Goal: Task Accomplishment & Management: Manage account settings

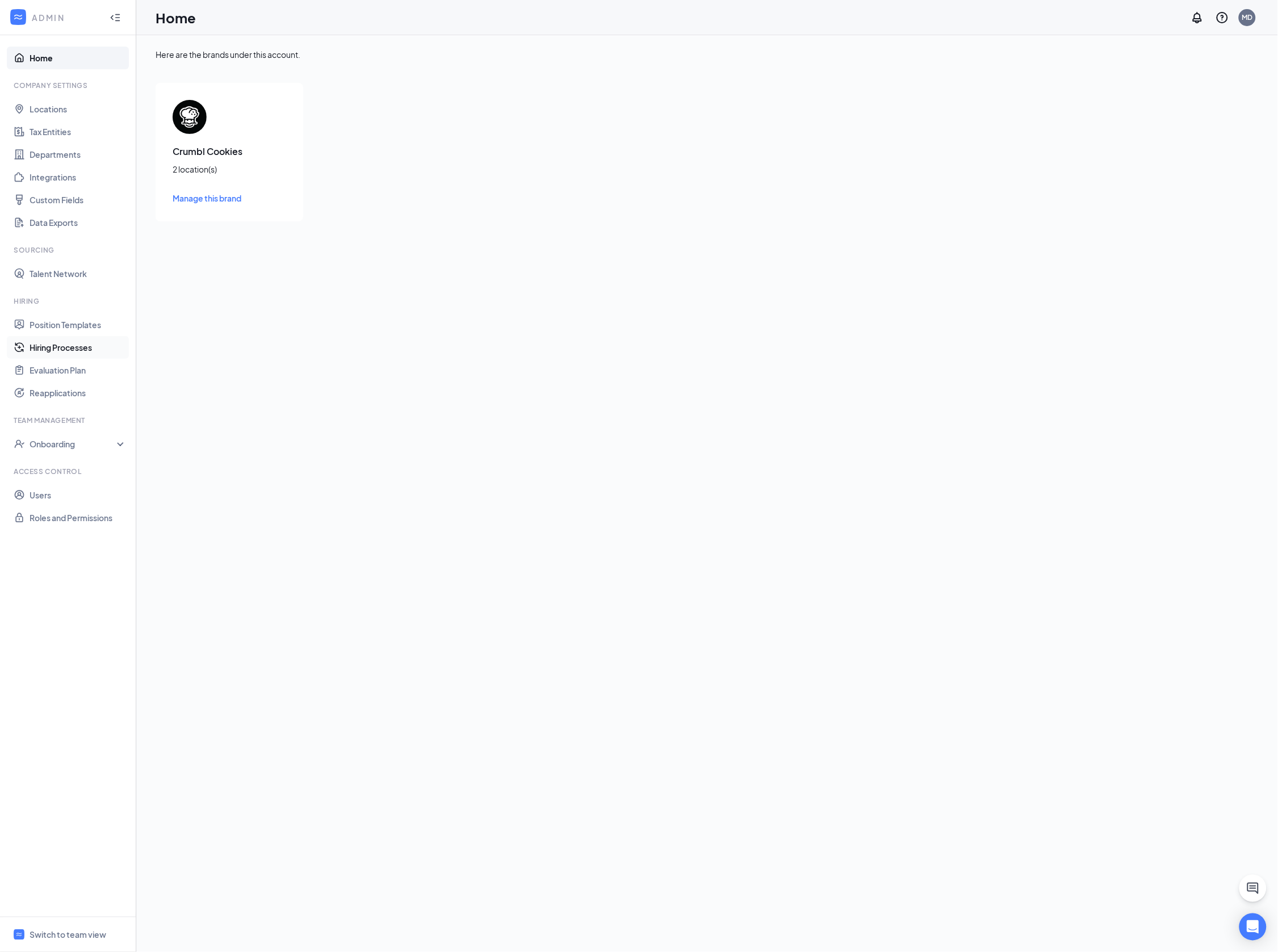
click at [56, 344] on link "Hiring Processes" at bounding box center [78, 347] width 97 height 23
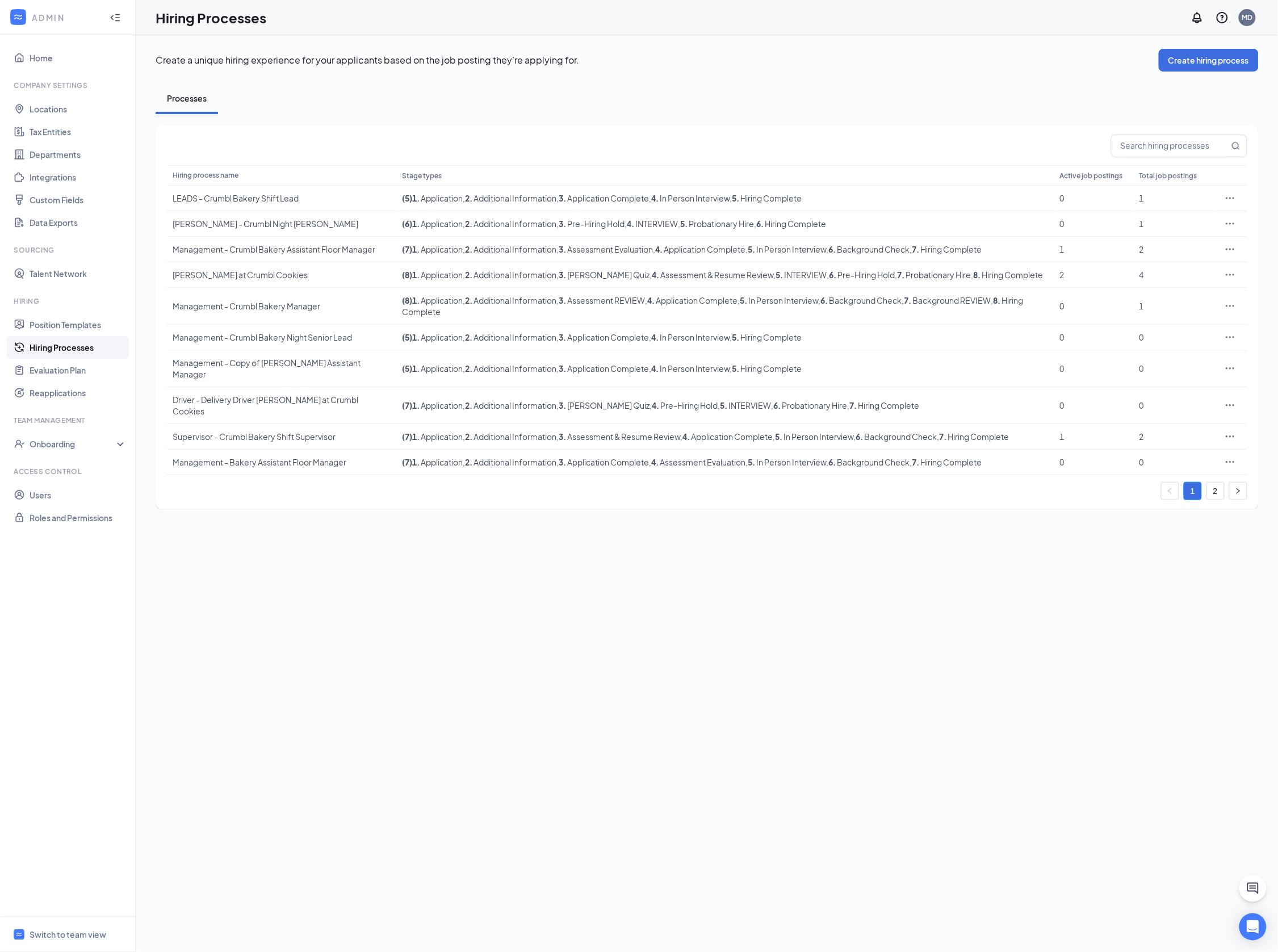
click at [659, 587] on div "Create a unique hiring experience for your applicants based on the job posting …" at bounding box center [707, 493] width 1141 height 917
click at [1234, 273] on icon "Ellipses" at bounding box center [1230, 274] width 9 height 2
click at [1182, 299] on span "Edit" at bounding box center [1178, 297] width 98 height 13
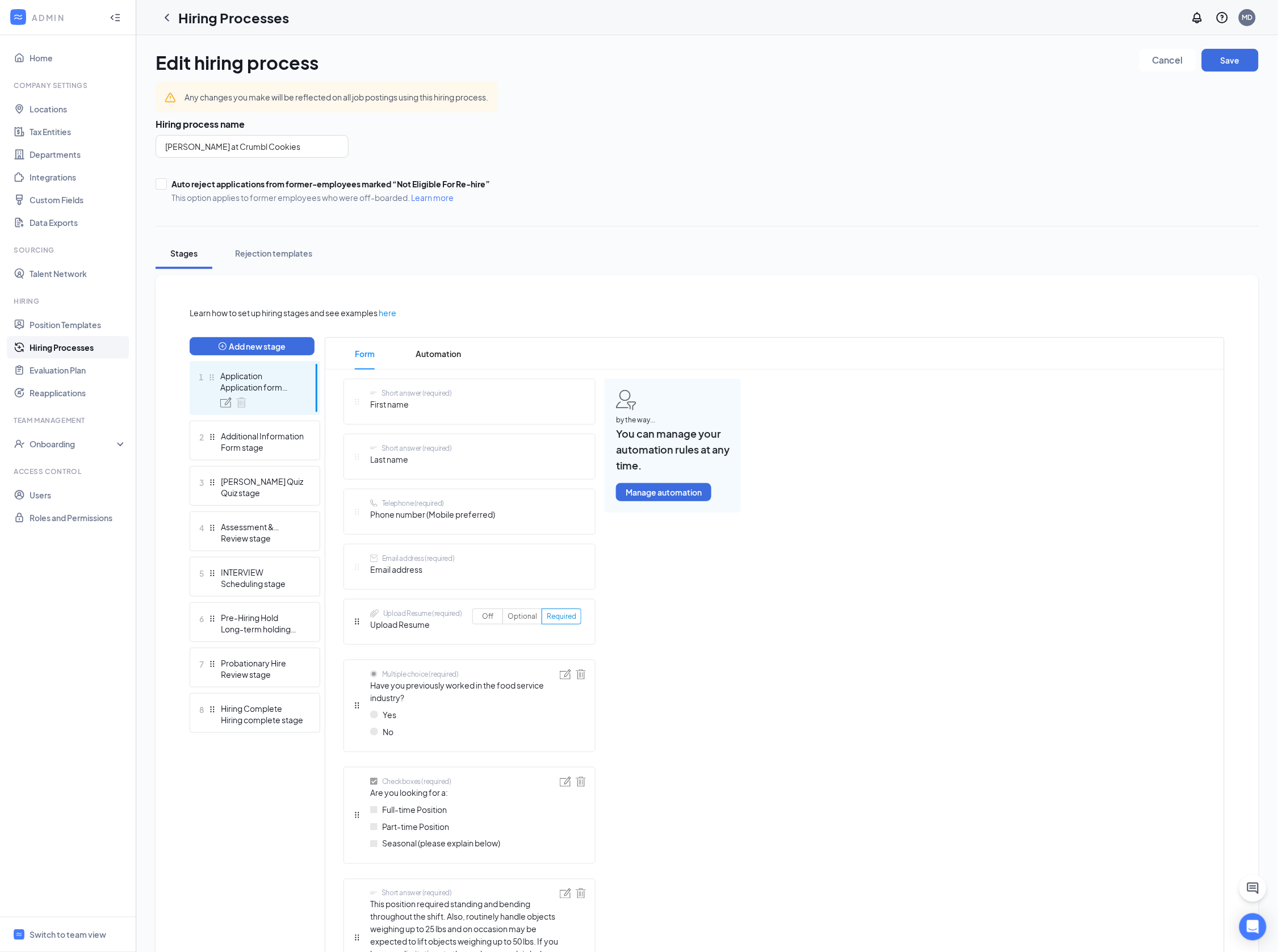
click at [42, 436] on div "Onboarding" at bounding box center [68, 444] width 137 height 23
click at [56, 472] on link "Onboarding Processes" at bounding box center [78, 467] width 97 height 23
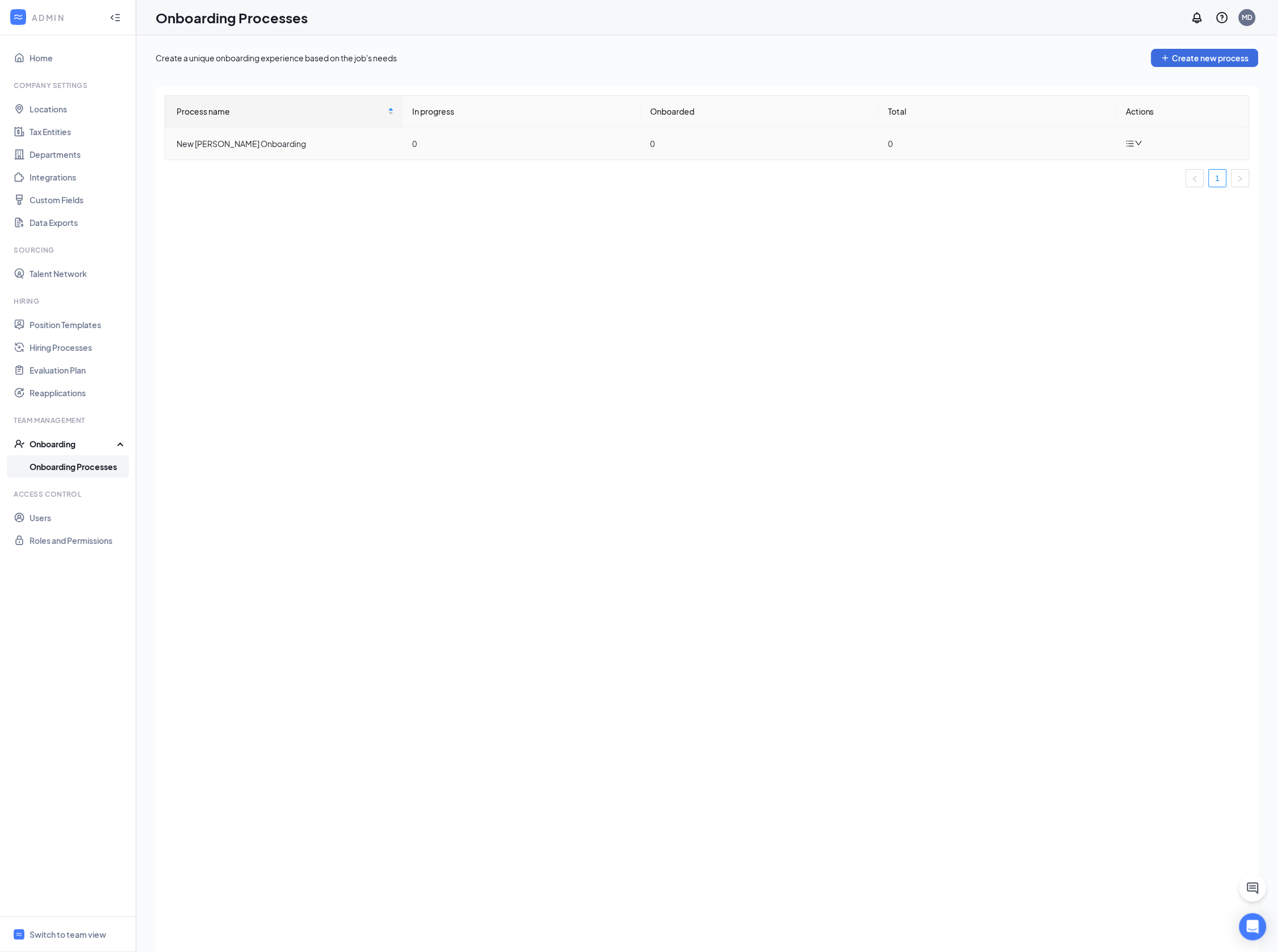
click at [1136, 146] on icon "down" at bounding box center [1138, 144] width 8 height 8
click at [1163, 169] on div "Edit process" at bounding box center [1193, 168] width 123 height 14
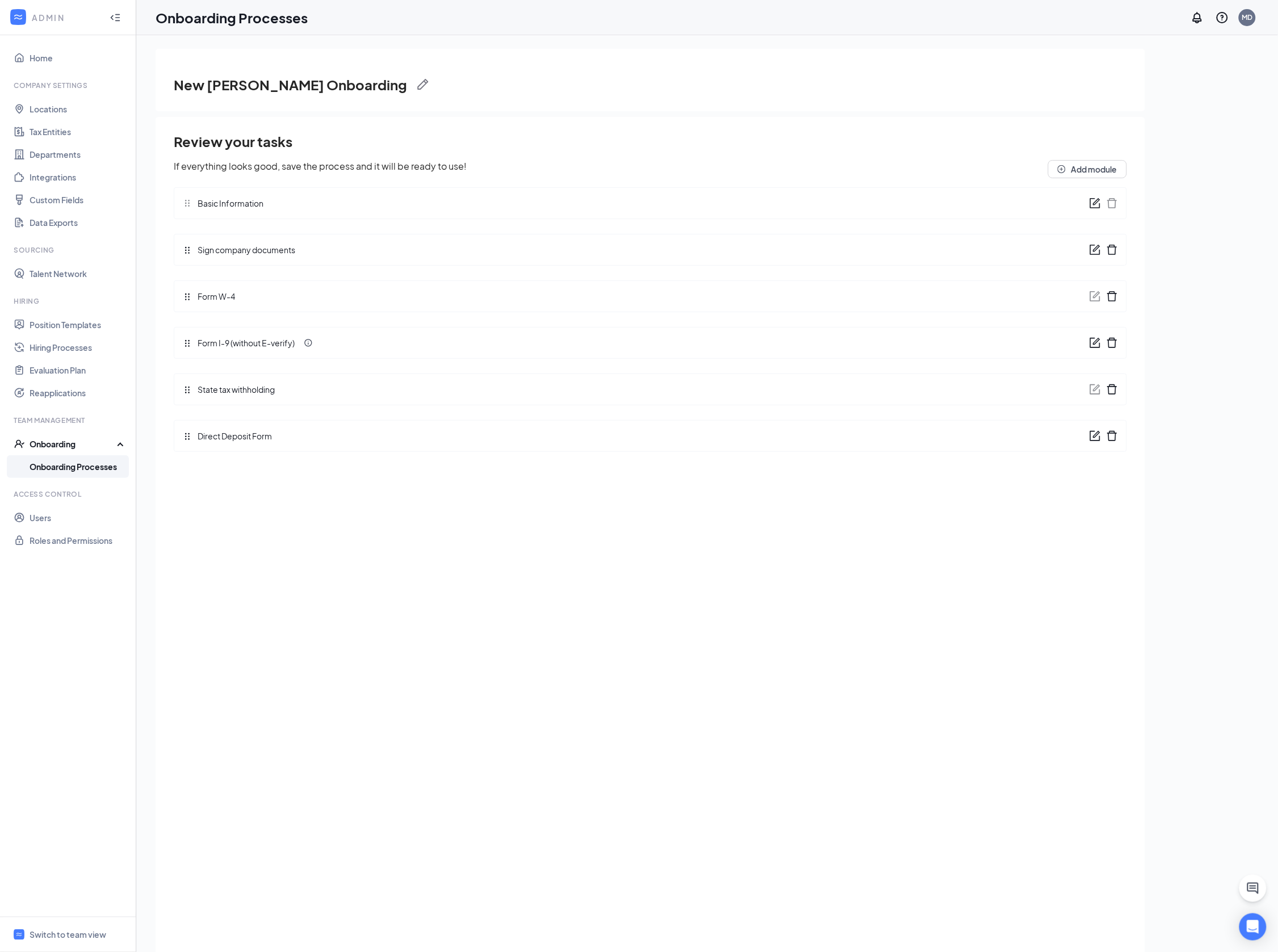
click at [1094, 247] on icon "form" at bounding box center [1095, 249] width 11 height 11
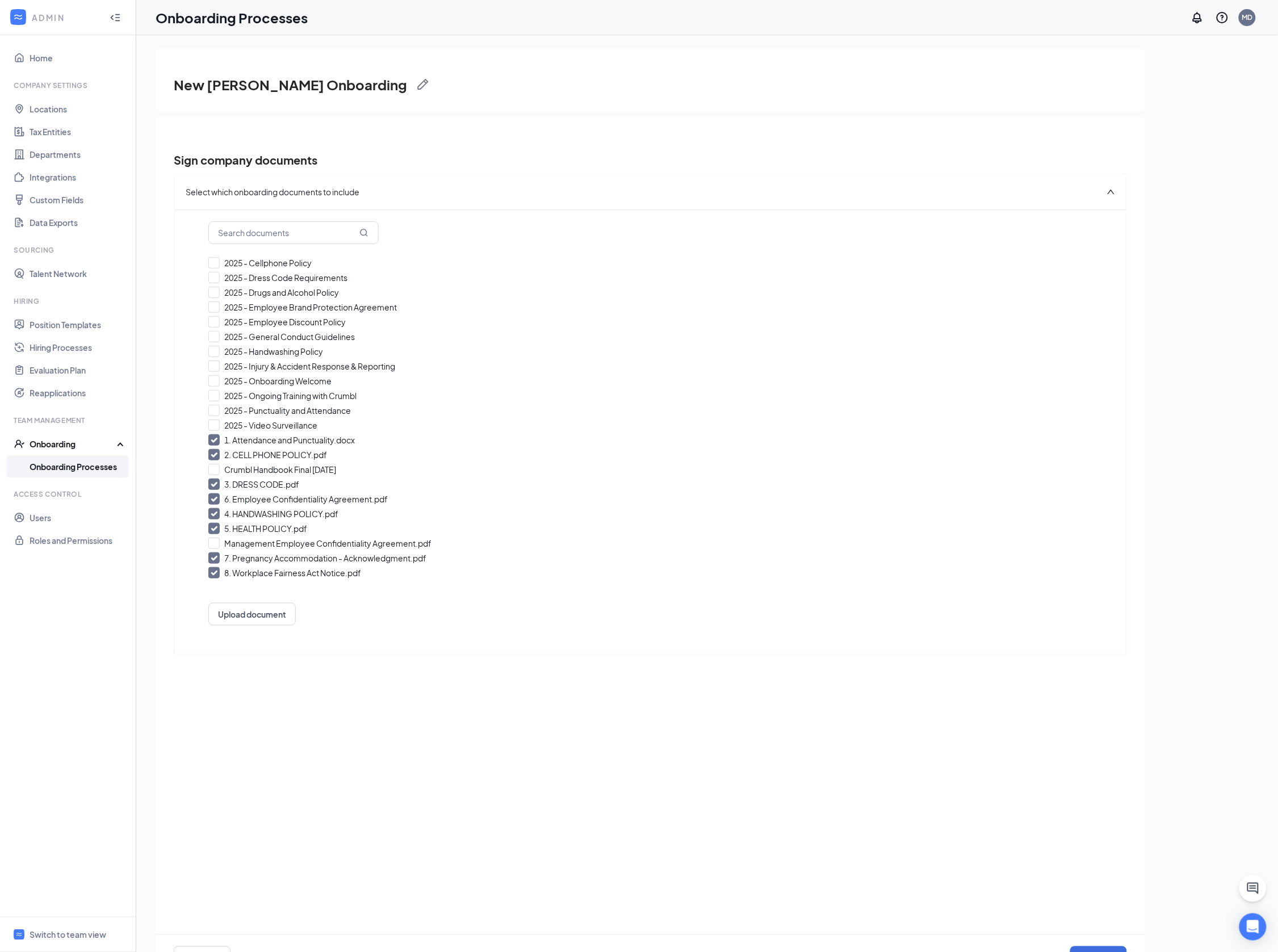
click at [214, 441] on icon "Checkmark" at bounding box center [214, 441] width 10 height 10
click at [214, 441] on input "1. Attendance and Punctuality.docx" at bounding box center [650, 440] width 884 height 11
checkbox input "false"
click at [215, 454] on icon "Checkmark" at bounding box center [214, 456] width 10 height 10
click at [215, 454] on input "1. CELL PHONE POLICY.pdf" at bounding box center [650, 454] width 884 height 11
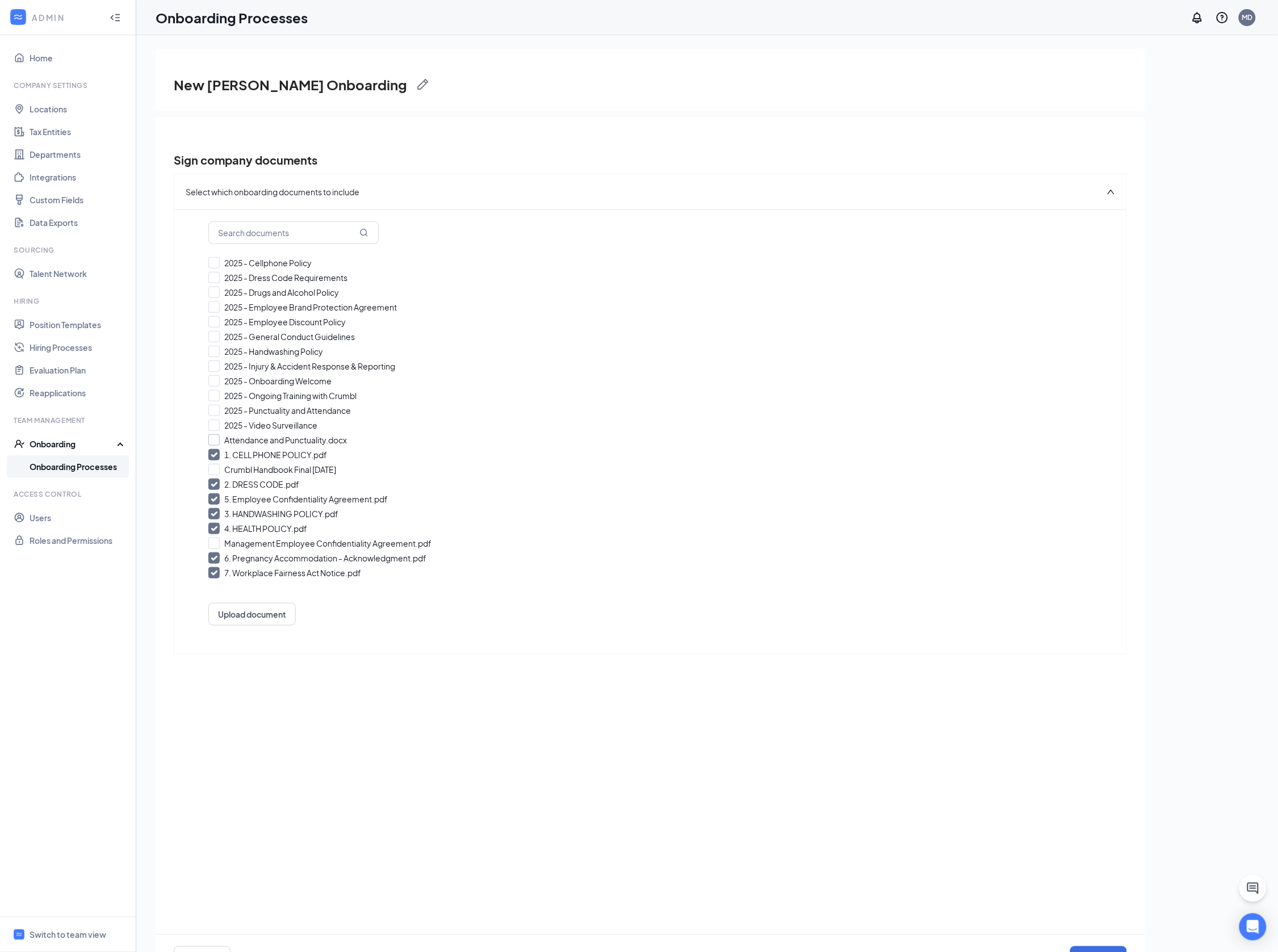
checkbox input "false"
click at [213, 481] on input "1. DRESS CODE.pdf" at bounding box center [650, 483] width 884 height 11
checkbox input "false"
drag, startPoint x: 213, startPoint y: 497, endPoint x: 209, endPoint y: 503, distance: 7.2
click at [213, 497] on input "3. Employee Confidentiality Agreement.pdf" at bounding box center [650, 498] width 884 height 11
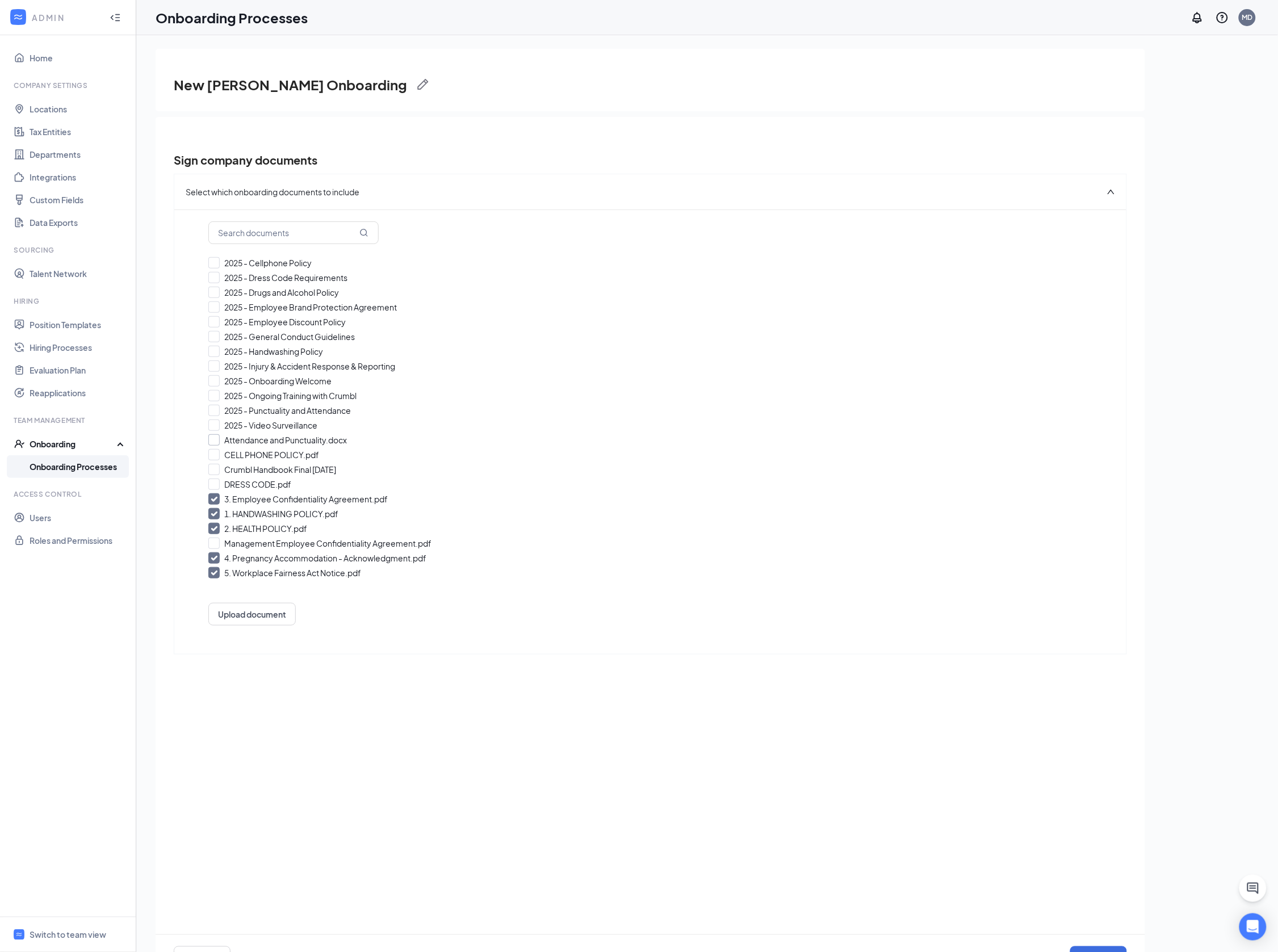
checkbox input "false"
click at [213, 516] on icon "Checkmark" at bounding box center [214, 514] width 10 height 10
click at [213, 516] on input "1. HANDWASHING POLICY.pdf" at bounding box center [650, 513] width 884 height 11
checkbox input "false"
click at [212, 529] on icon "Checkmark" at bounding box center [214, 529] width 10 height 10
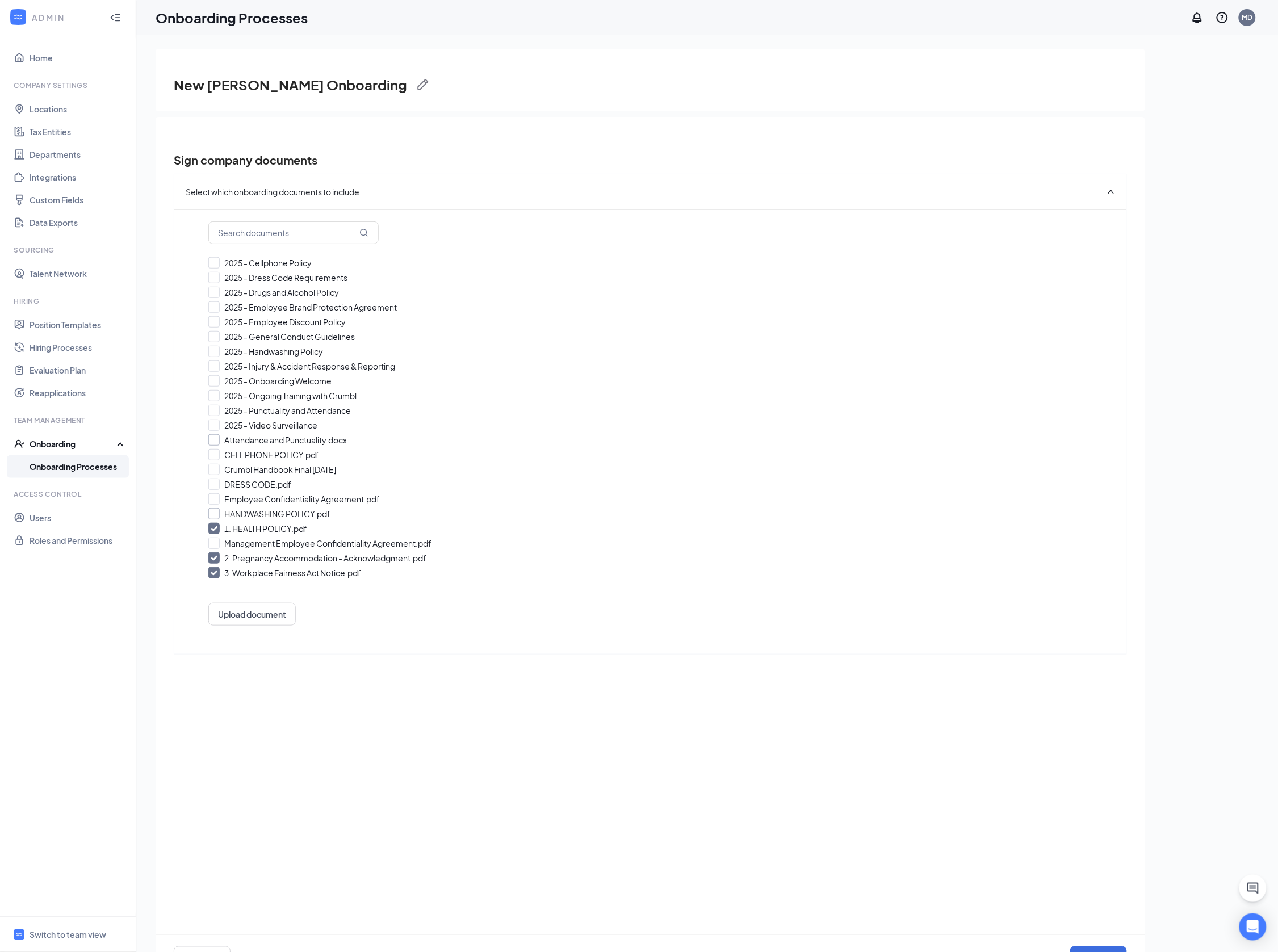
click at [212, 529] on input "1. HEALTH POLICY.pdf" at bounding box center [650, 527] width 884 height 11
checkbox input "false"
click at [214, 555] on input "1. Pregnancy Accommodation - Acknowledgment.pdf" at bounding box center [650, 557] width 884 height 11
checkbox input "false"
click at [212, 572] on input "1. Workplace Fairness Act Notice.pdf" at bounding box center [650, 572] width 884 height 11
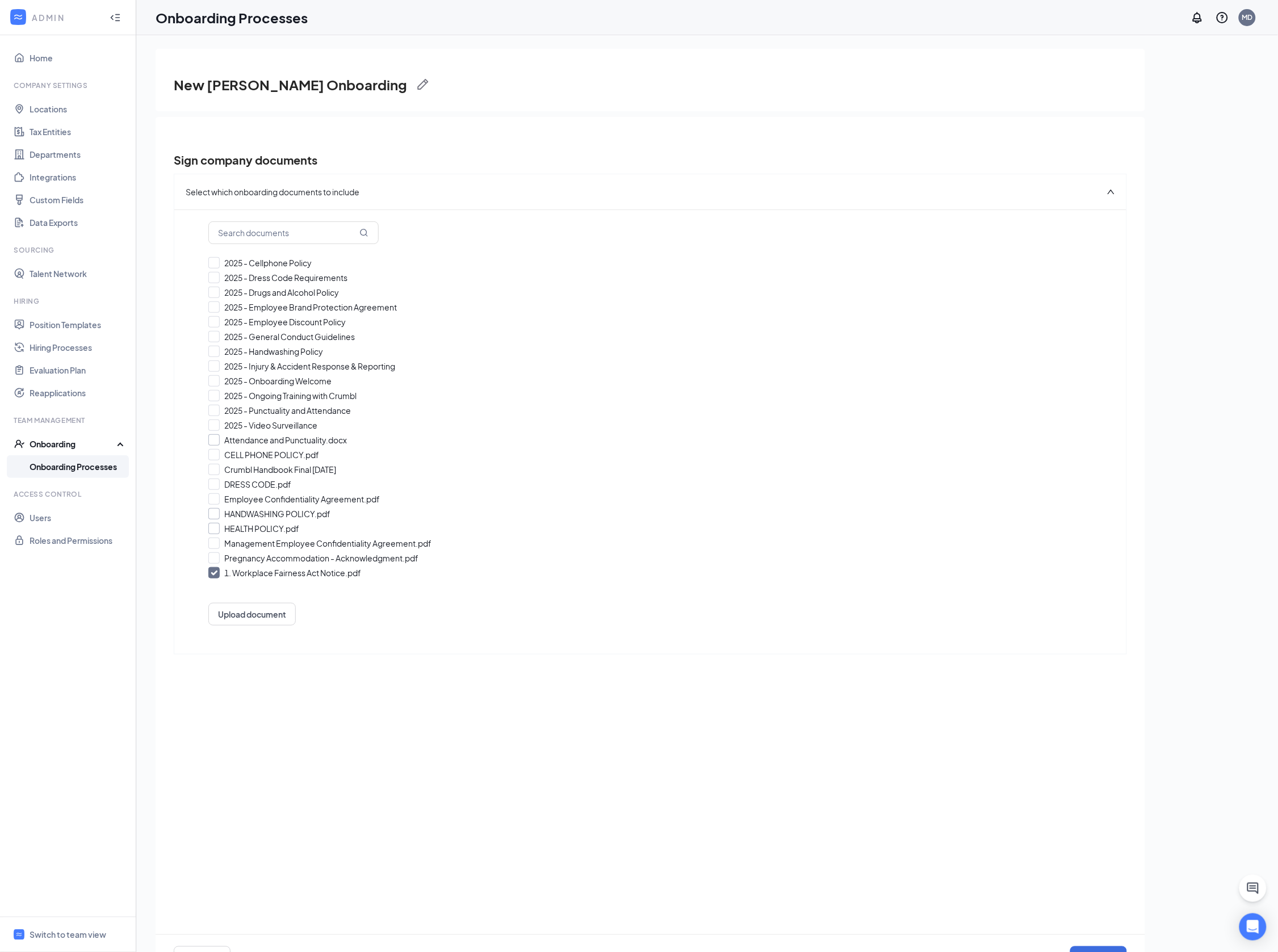
checkbox input "false"
click at [214, 381] on input "2025 - Onboarding Welcome" at bounding box center [650, 380] width 884 height 11
checkbox input "true"
click at [216, 395] on div at bounding box center [213, 395] width 11 height 11
click at [216, 395] on input "2025 - Ongoing Training with Crumbl" at bounding box center [650, 395] width 884 height 11
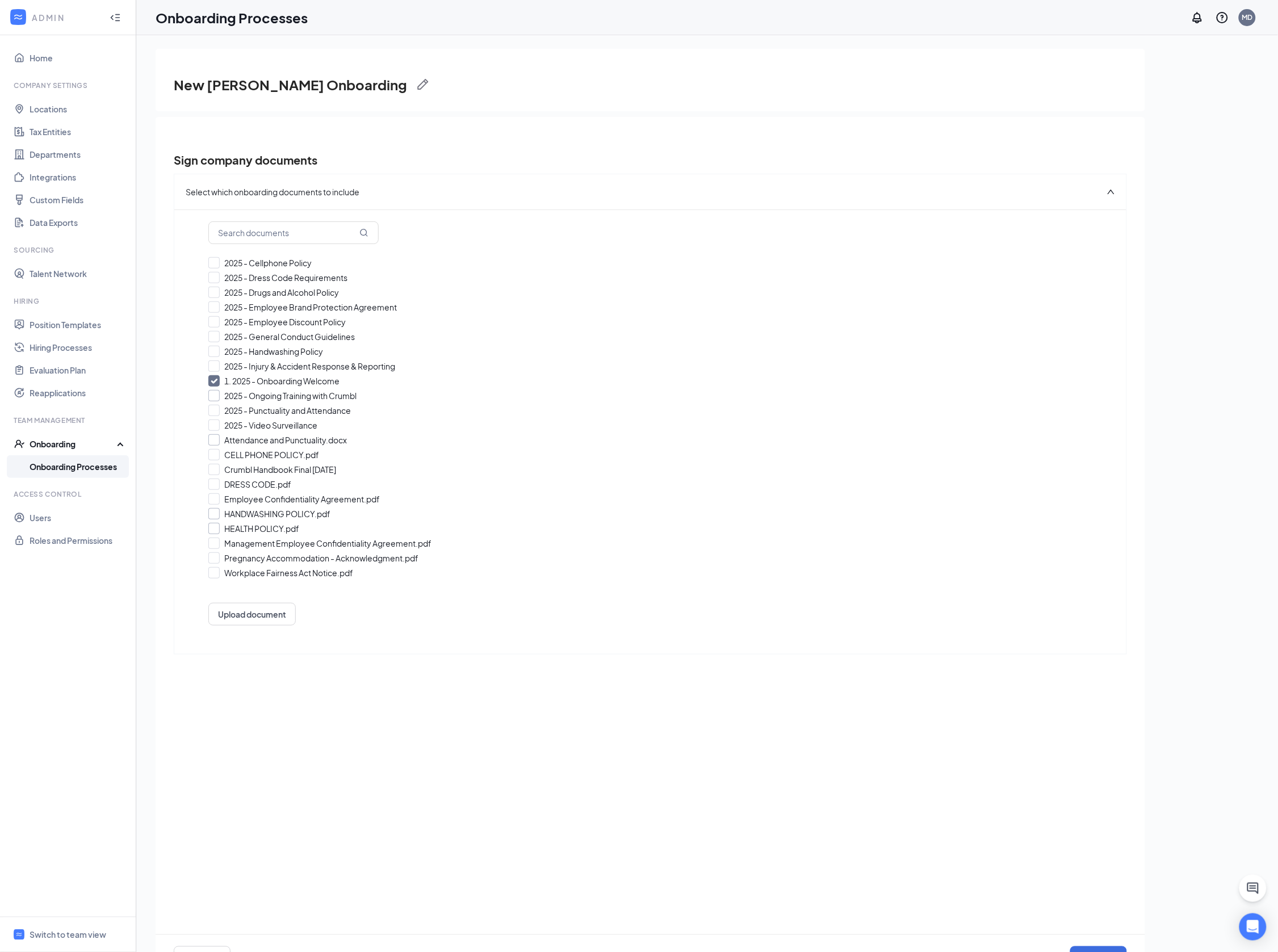
checkbox input "true"
click at [215, 276] on div at bounding box center [213, 277] width 11 height 11
click at [215, 276] on input "2025 - Dress Code Requirements" at bounding box center [650, 277] width 884 height 11
checkbox input "true"
click at [214, 260] on input "2025 - Cellphone Policy" at bounding box center [650, 262] width 884 height 11
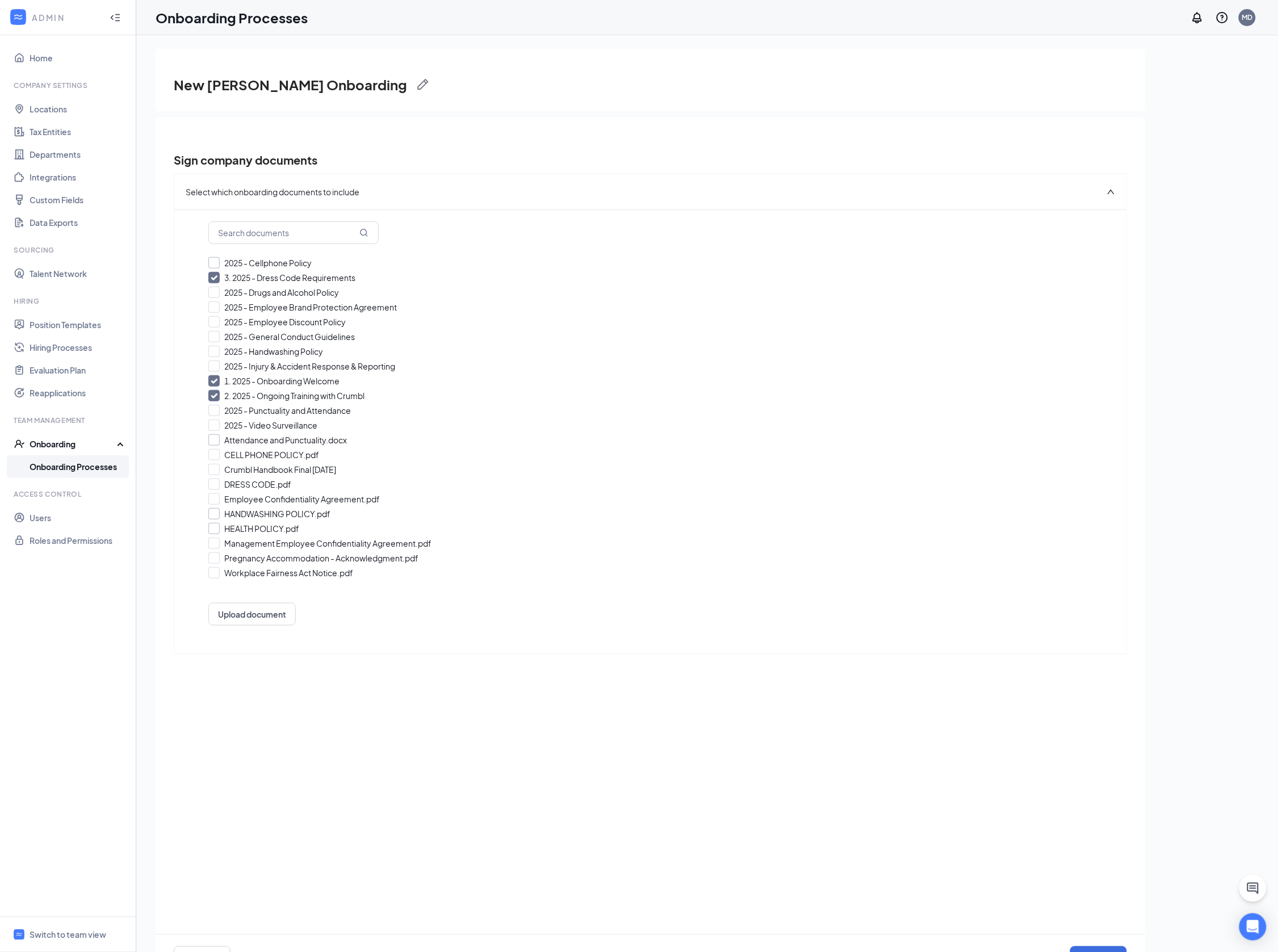
checkbox input "true"
click at [214, 410] on input "2025 - Punctuality and Attendance" at bounding box center [650, 410] width 884 height 11
click at [214, 410] on input "5. 2025 - Punctuality and Attendance" at bounding box center [650, 410] width 884 height 11
checkbox input "false"
click at [215, 260] on icon "Checkmark" at bounding box center [214, 262] width 6 height 4
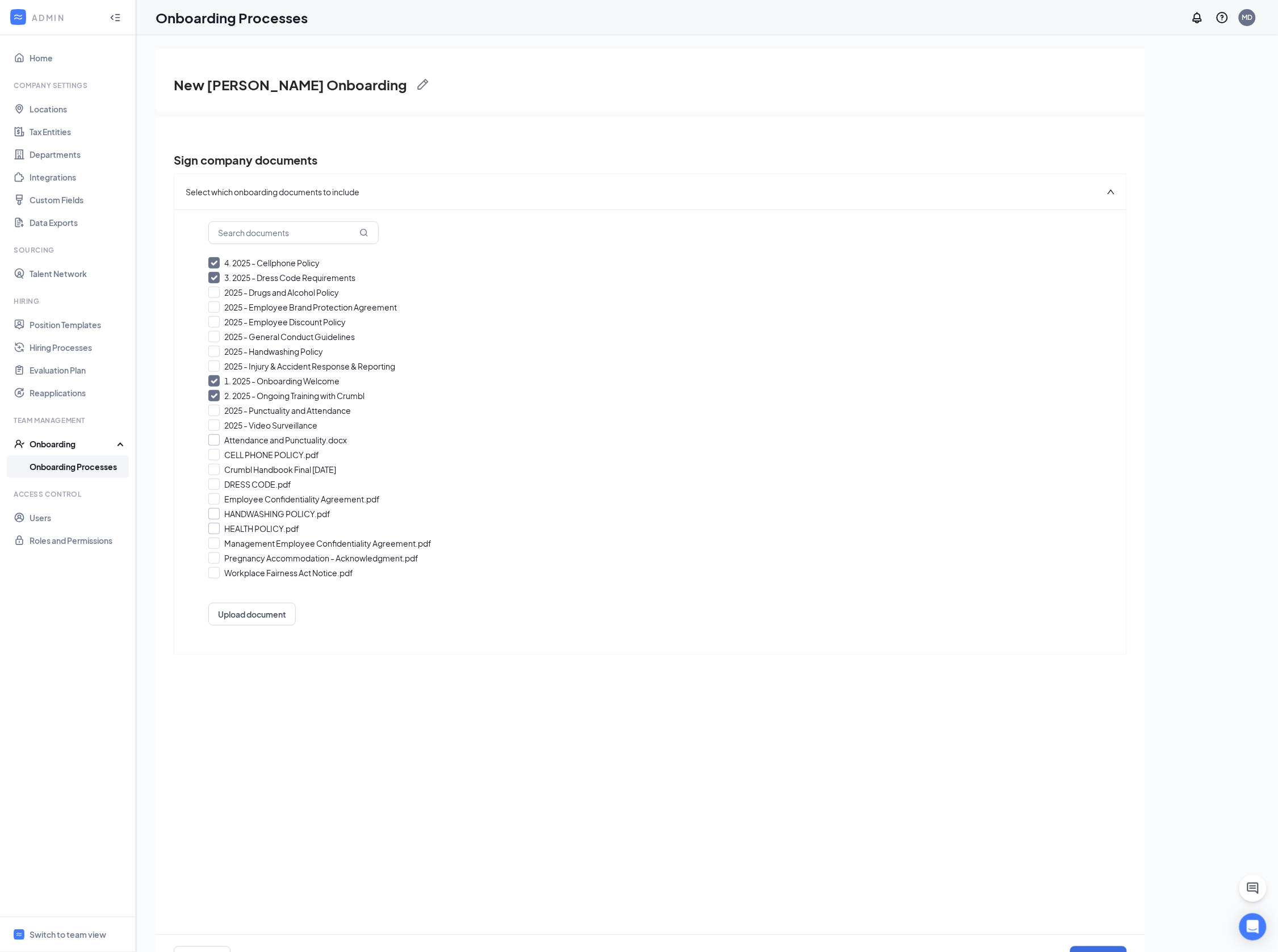
click at [215, 259] on input "4. 2025 - Cellphone Policy" at bounding box center [650, 262] width 884 height 11
checkbox input "false"
click at [214, 349] on input "2025 - Handwashing Policy" at bounding box center [650, 351] width 884 height 11
checkbox input "true"
click at [213, 259] on input "2025 - Cellphone Policy" at bounding box center [650, 262] width 884 height 11
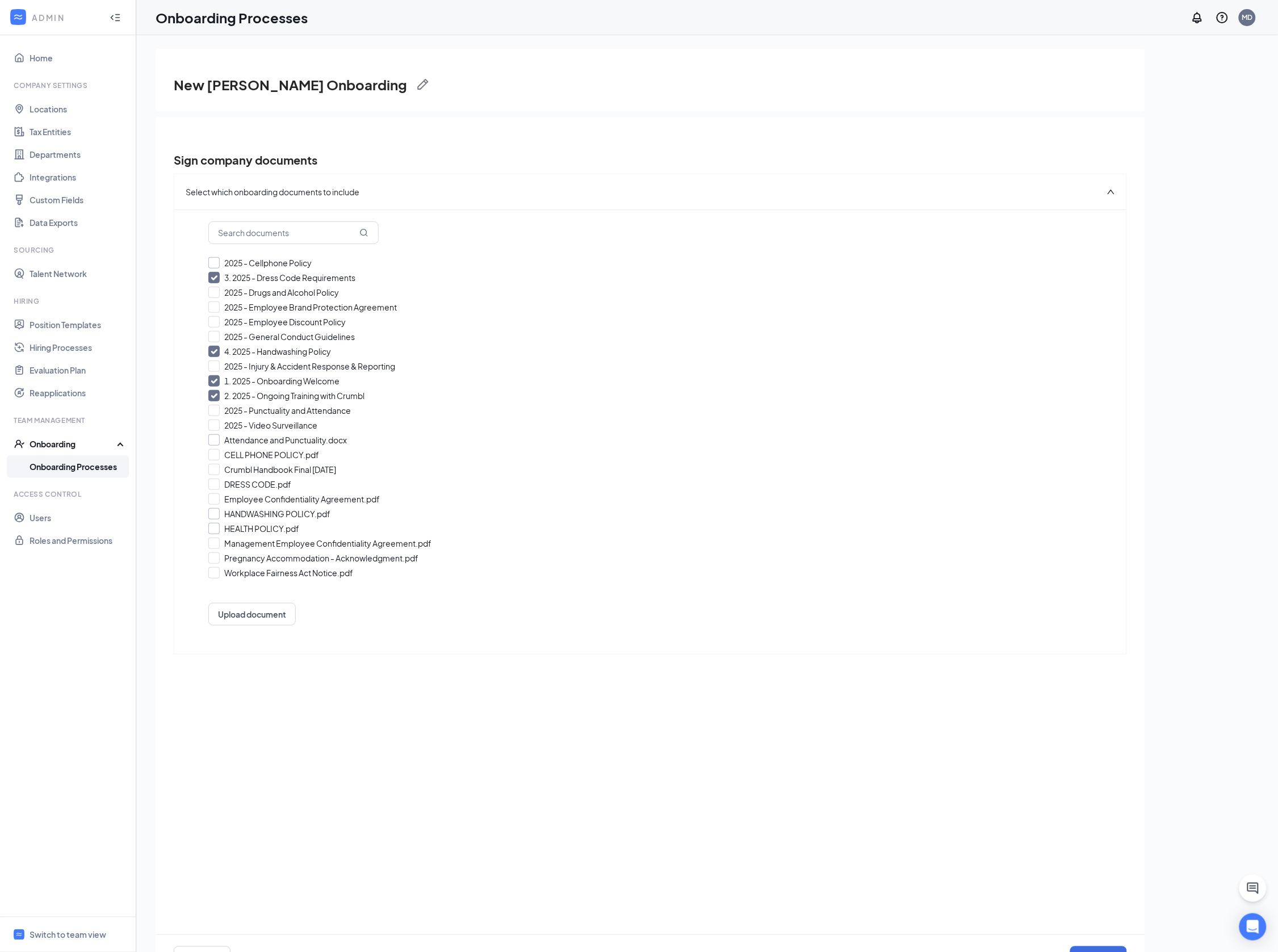
checkbox input "true"
click at [214, 408] on input "2025 - Punctuality and Attendance" at bounding box center [650, 410] width 884 height 11
checkbox input "true"
click at [213, 335] on input "2025 - General Conduct Guidelines" at bounding box center [650, 336] width 884 height 11
checkbox input "true"
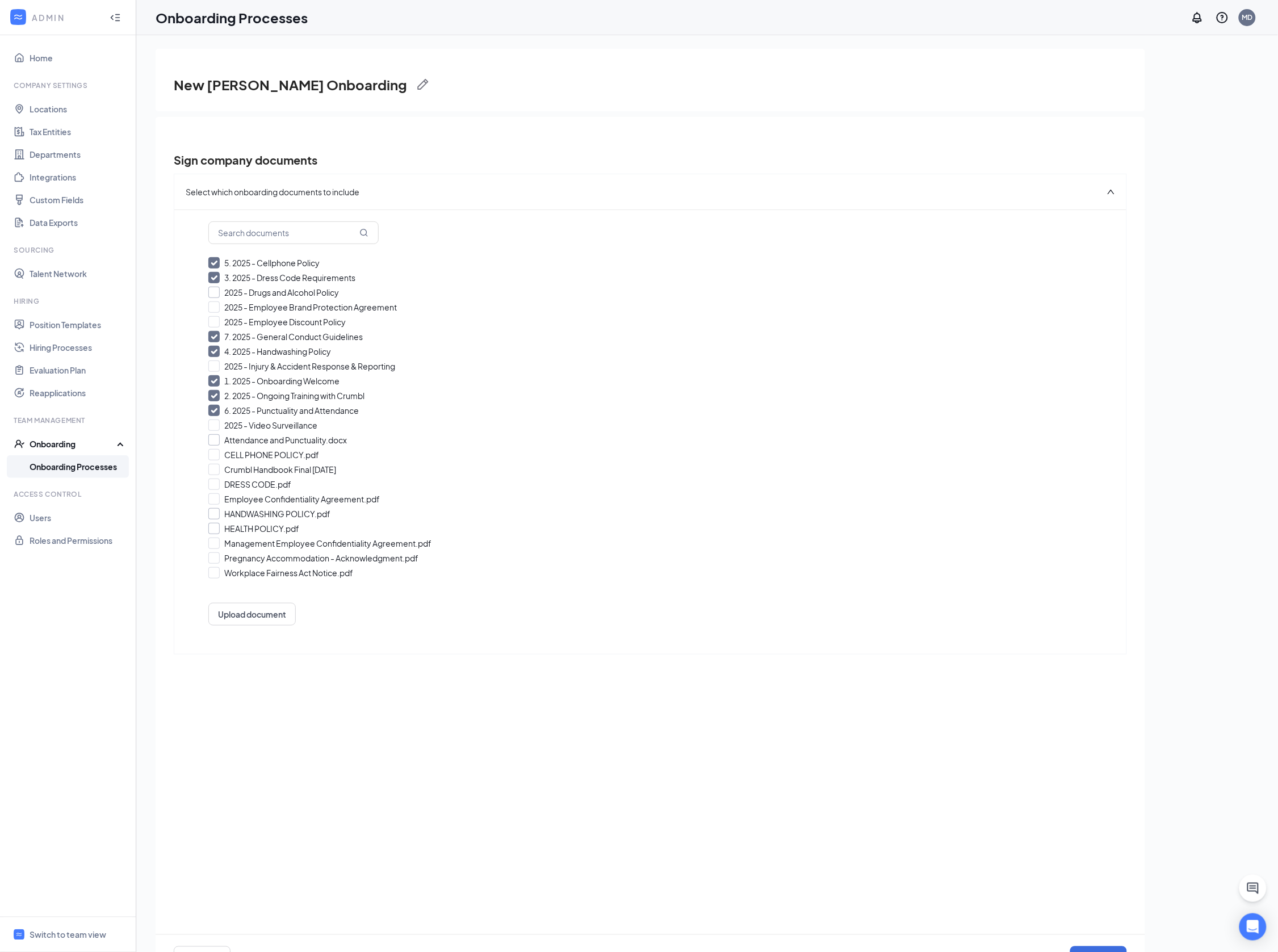
click at [214, 292] on input "2025 - Drugs and Alcohol Policy" at bounding box center [650, 292] width 884 height 11
checkbox input "true"
click at [216, 425] on div at bounding box center [213, 425] width 11 height 11
click at [216, 425] on input "2025 - Video Surveillance" at bounding box center [650, 425] width 884 height 11
checkbox input "true"
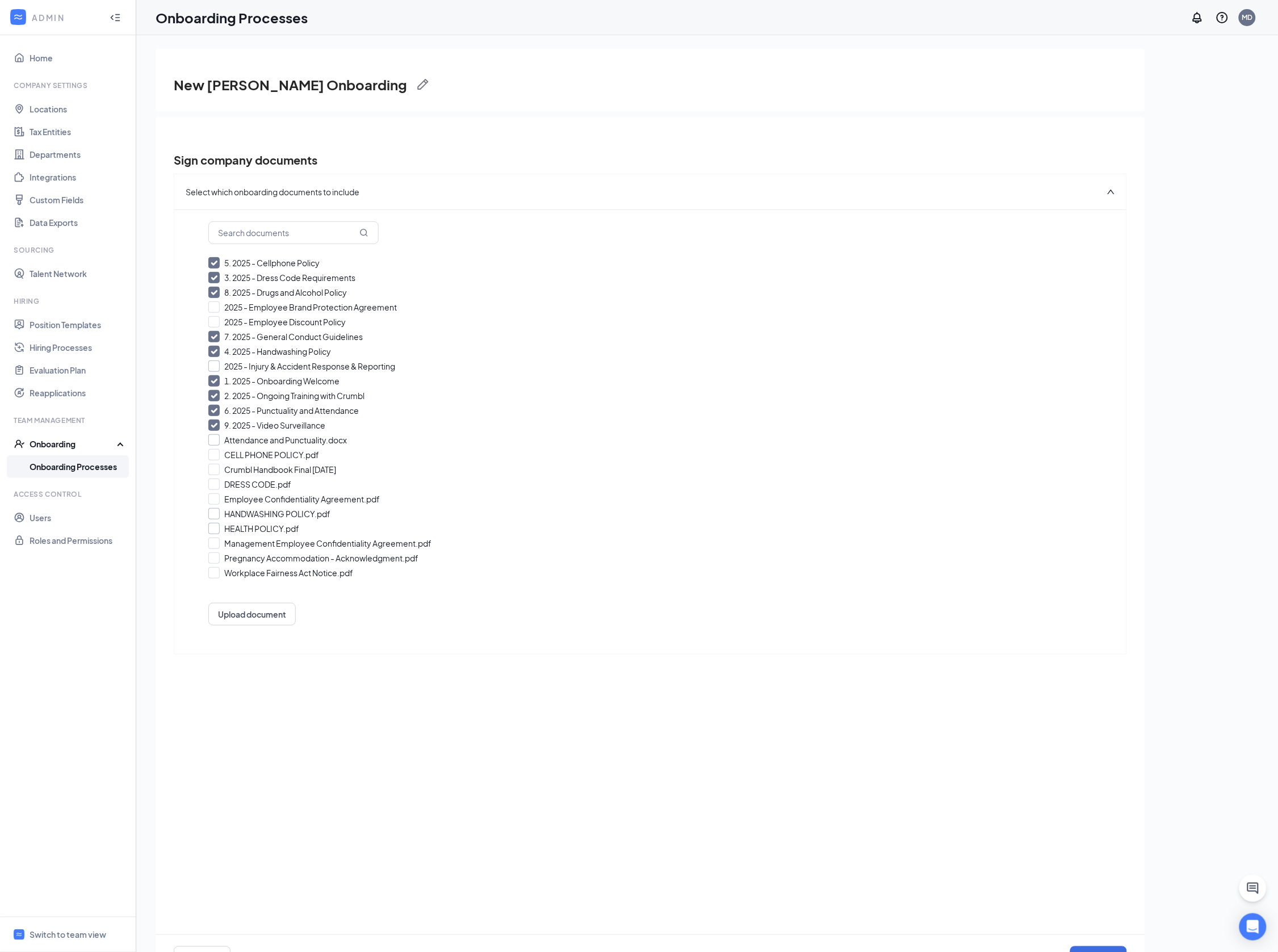
click at [214, 363] on input "2025 - Injury & Accident Response & Reporting" at bounding box center [650, 366] width 884 height 11
checkbox input "true"
click at [214, 322] on input "2025 - Employee Discount Policy" at bounding box center [650, 321] width 884 height 11
checkbox input "true"
click at [215, 468] on div at bounding box center [213, 469] width 11 height 11
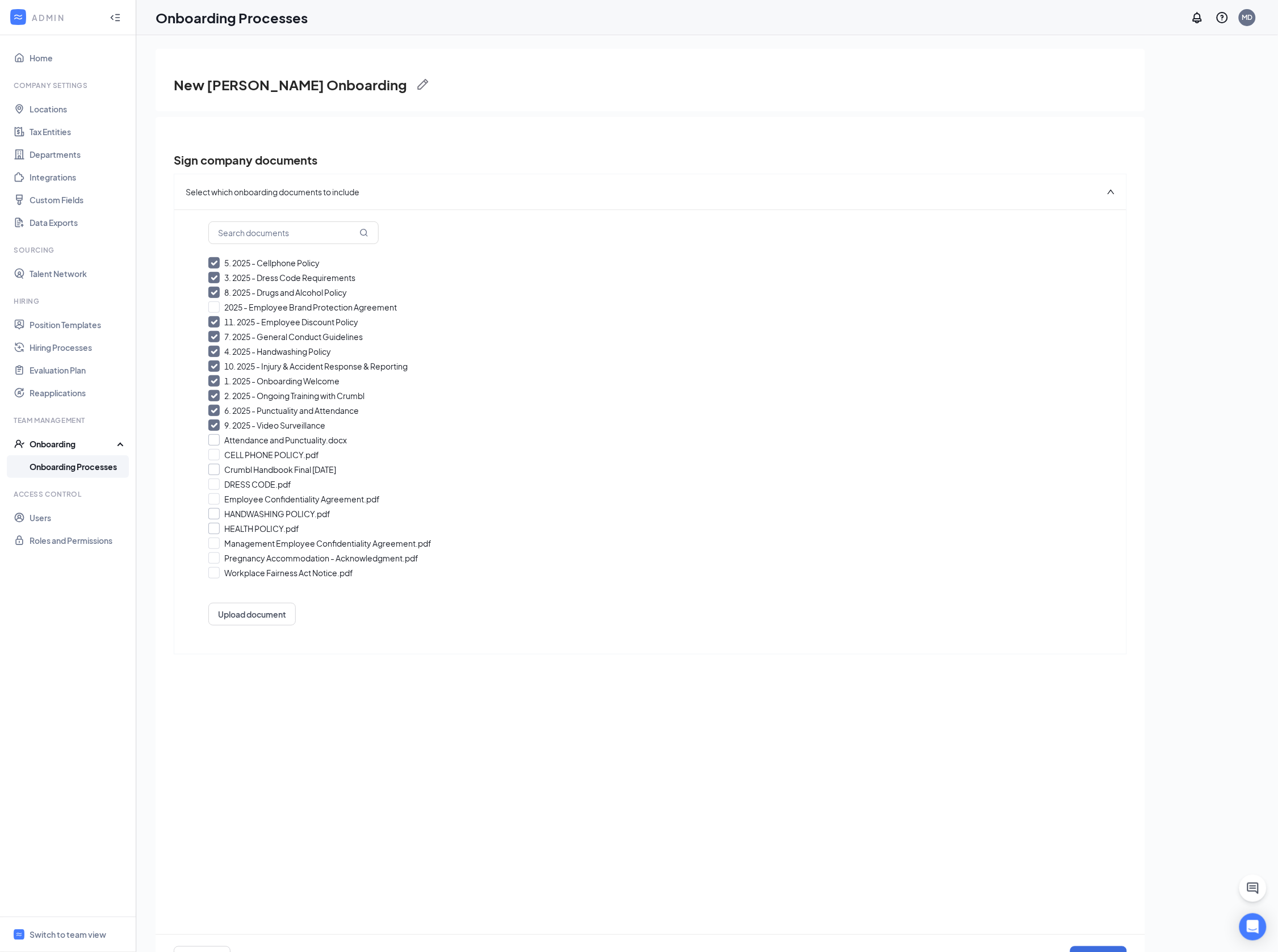
click at [215, 468] on input "Crumbl Handbook Final [DATE]" at bounding box center [650, 469] width 884 height 11
checkbox input "true"
click at [213, 304] on input "2025 - Employee Brand Protection Agreement" at bounding box center [650, 306] width 884 height 11
checkbox input "true"
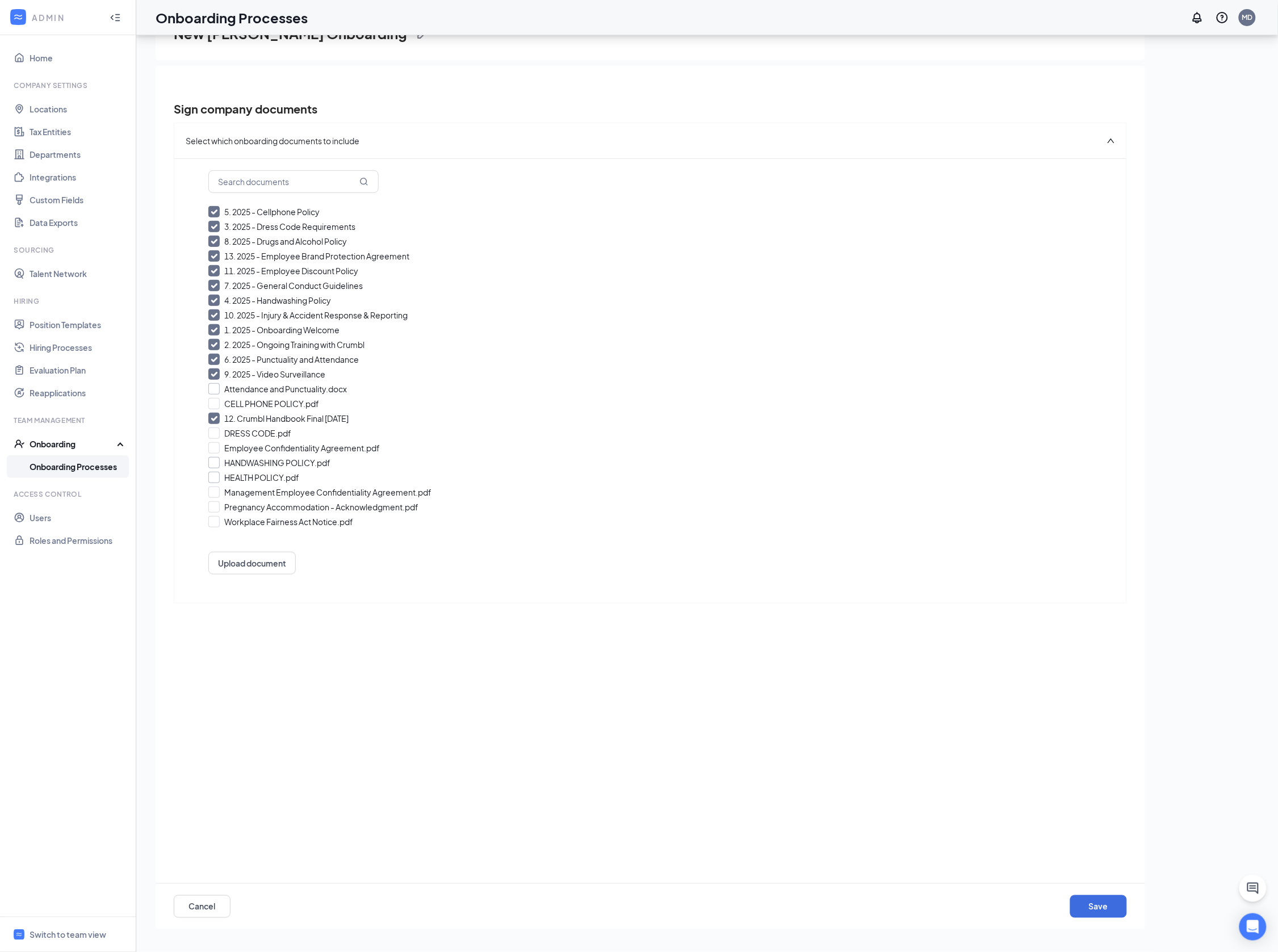
scroll to position [51, 0]
click at [1106, 906] on button "Save" at bounding box center [1098, 907] width 57 height 23
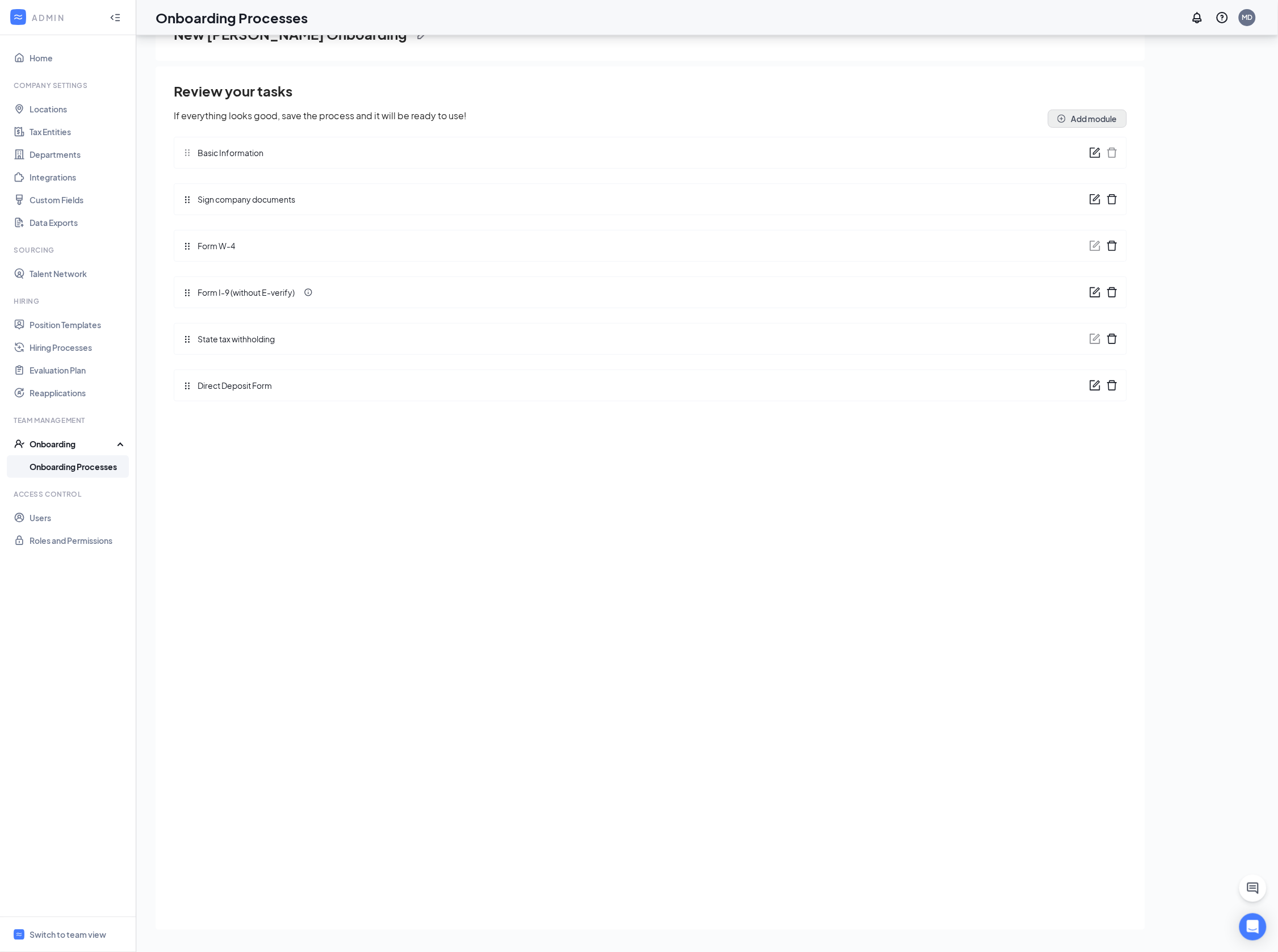
click at [1076, 116] on button "Add module" at bounding box center [1087, 119] width 79 height 18
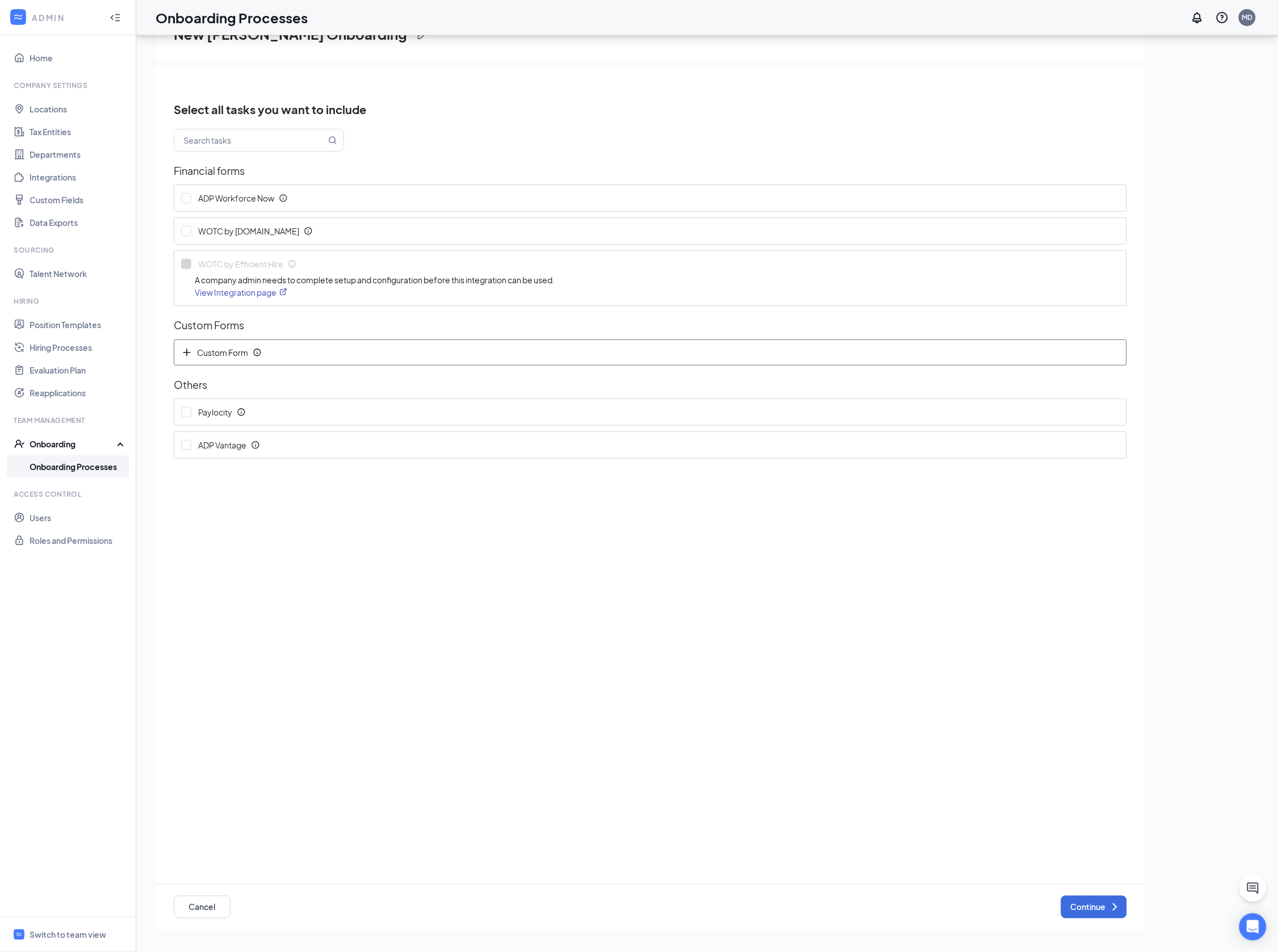
click at [205, 347] on span "Custom Form" at bounding box center [217, 352] width 72 height 11
click at [211, 385] on span "Custom Form" at bounding box center [217, 386] width 72 height 11
click at [1118, 351] on icon "Cross" at bounding box center [1114, 353] width 11 height 11
click at [1093, 907] on button "Continue" at bounding box center [1094, 907] width 66 height 23
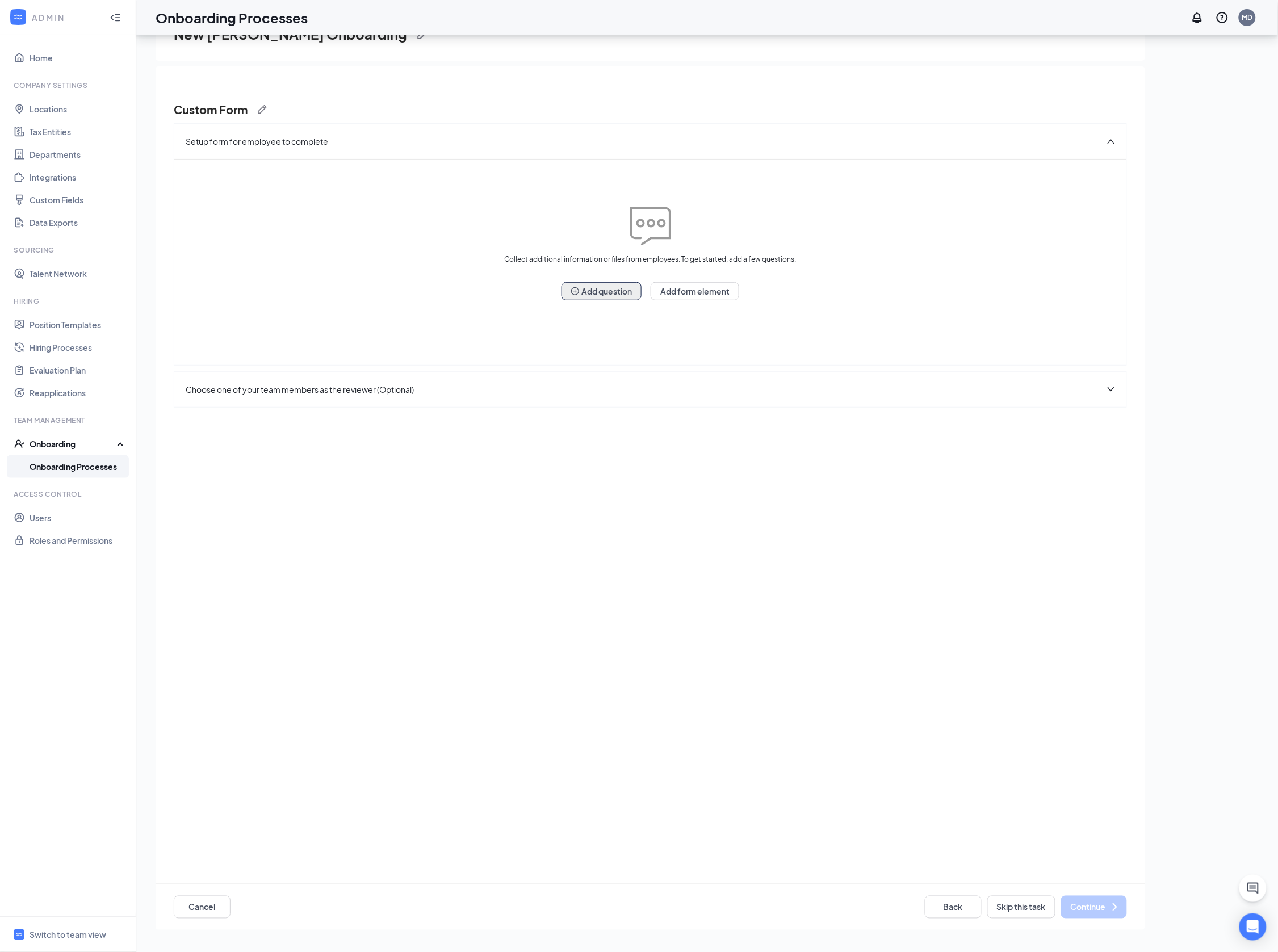
click at [615, 291] on button "Add question" at bounding box center [601, 291] width 80 height 18
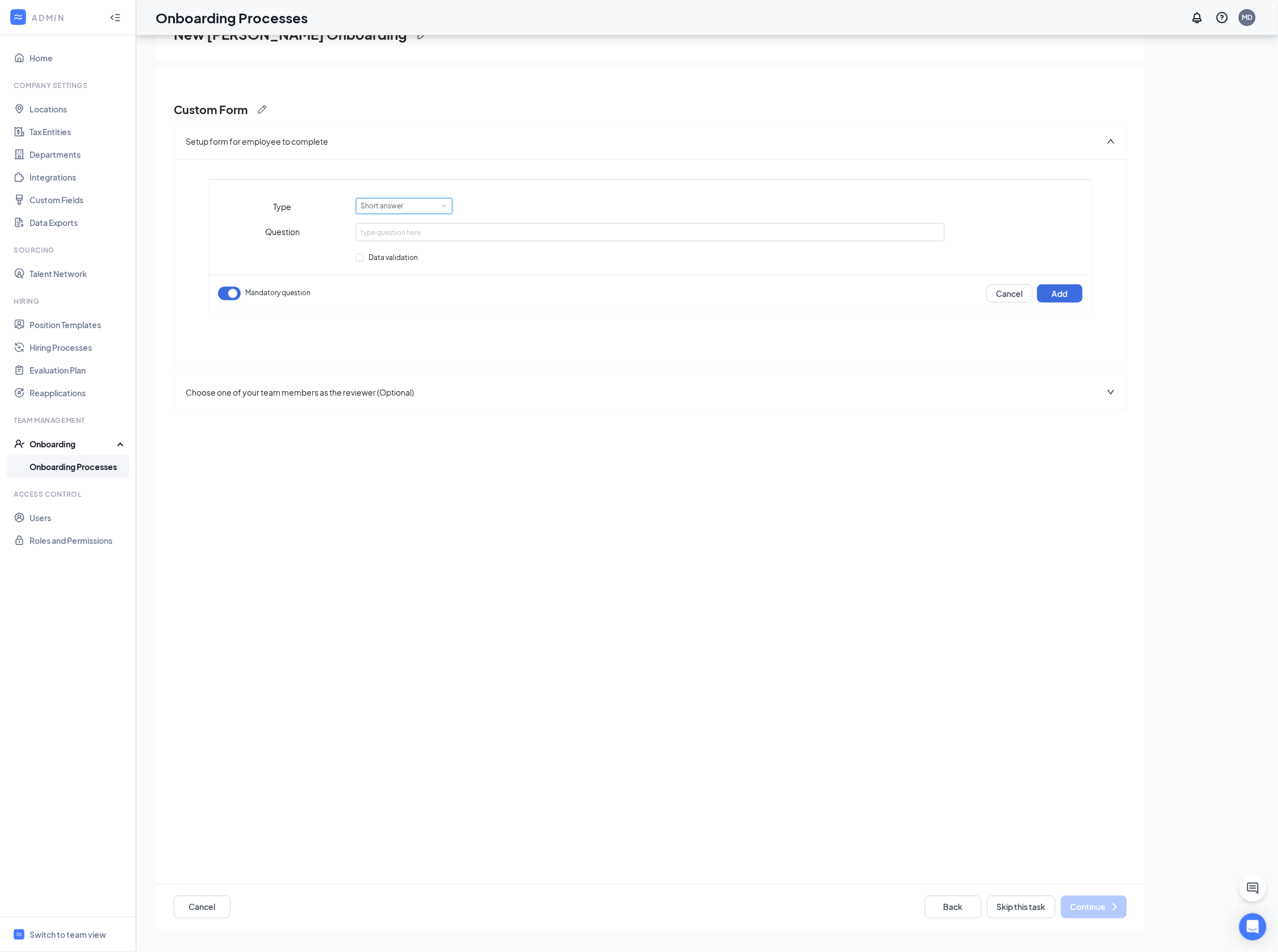
click at [412, 206] on div "Short answer" at bounding box center [405, 205] width 88 height 15
click at [406, 275] on li "Checkboxes" at bounding box center [404, 280] width 97 height 19
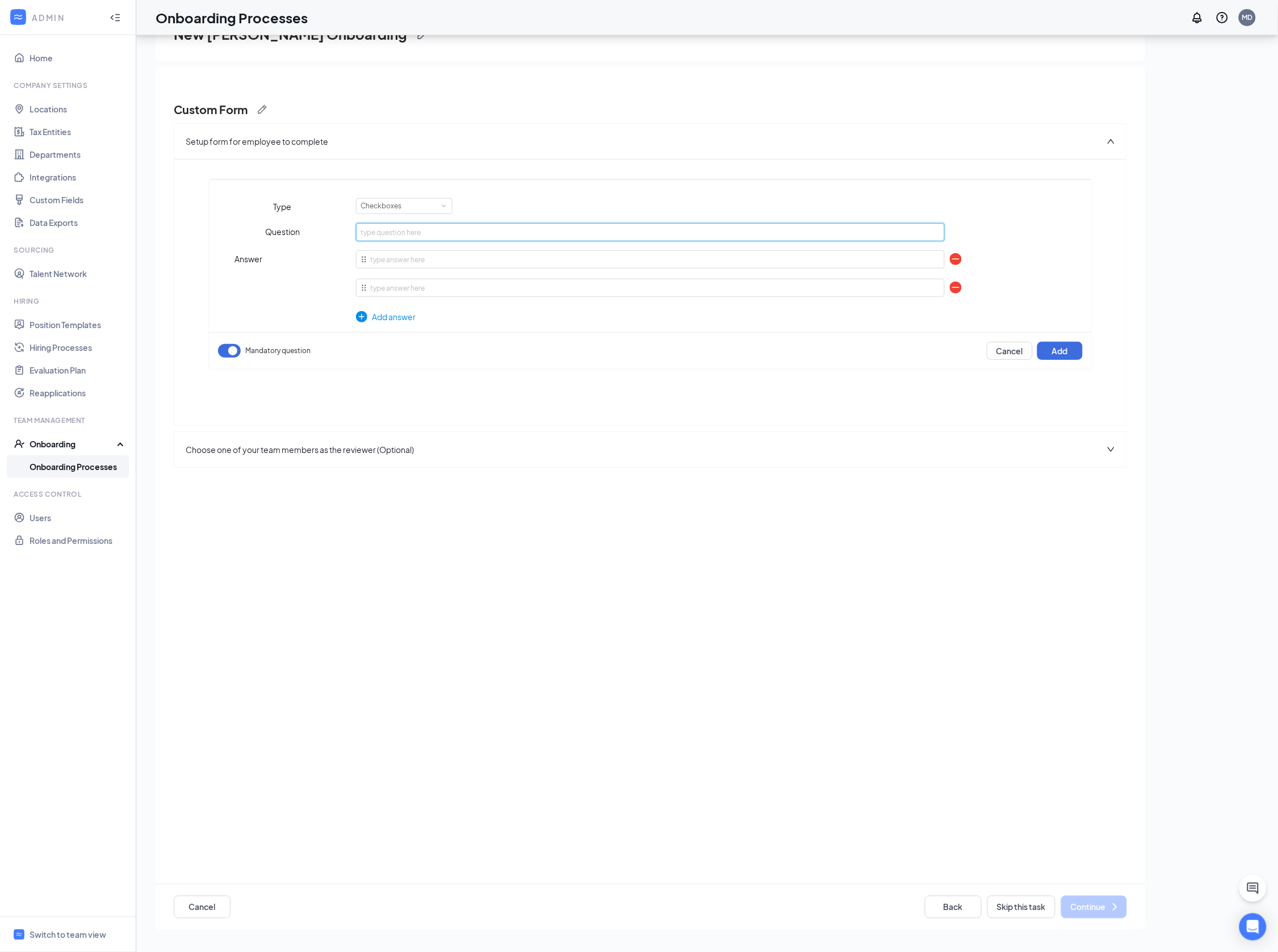
click at [413, 234] on input "text" at bounding box center [650, 232] width 589 height 18
drag, startPoint x: 679, startPoint y: 232, endPoint x: 672, endPoint y: 249, distance: 18.4
click at [679, 232] on input "I have completed all tasks and will arrive to my orientation on time with the r…" at bounding box center [650, 232] width 589 height 18
drag, startPoint x: 883, startPoint y: 231, endPoint x: 989, endPoint y: 231, distance: 106.0
click at [989, 231] on div "Question I have completed all tasks and will arrive to my orientation on time w…" at bounding box center [651, 232] width 883 height 18
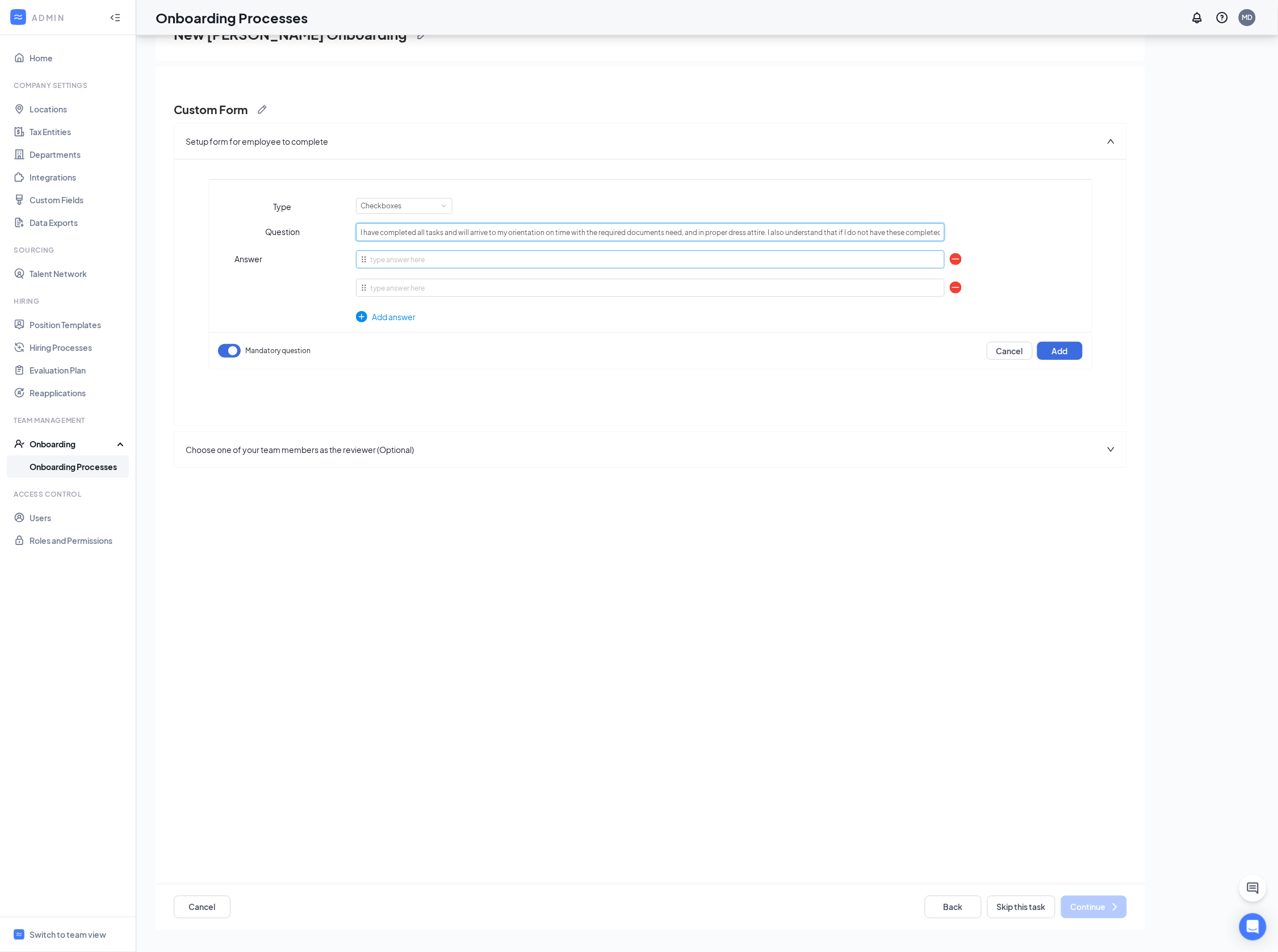
type input "I have completed all tasks and will arrive to my orientation on time with the r…"
click at [445, 259] on input "text" at bounding box center [650, 259] width 589 height 18
type input "I understand fully"
click at [429, 290] on input "text" at bounding box center [650, 288] width 589 height 18
type input "I"
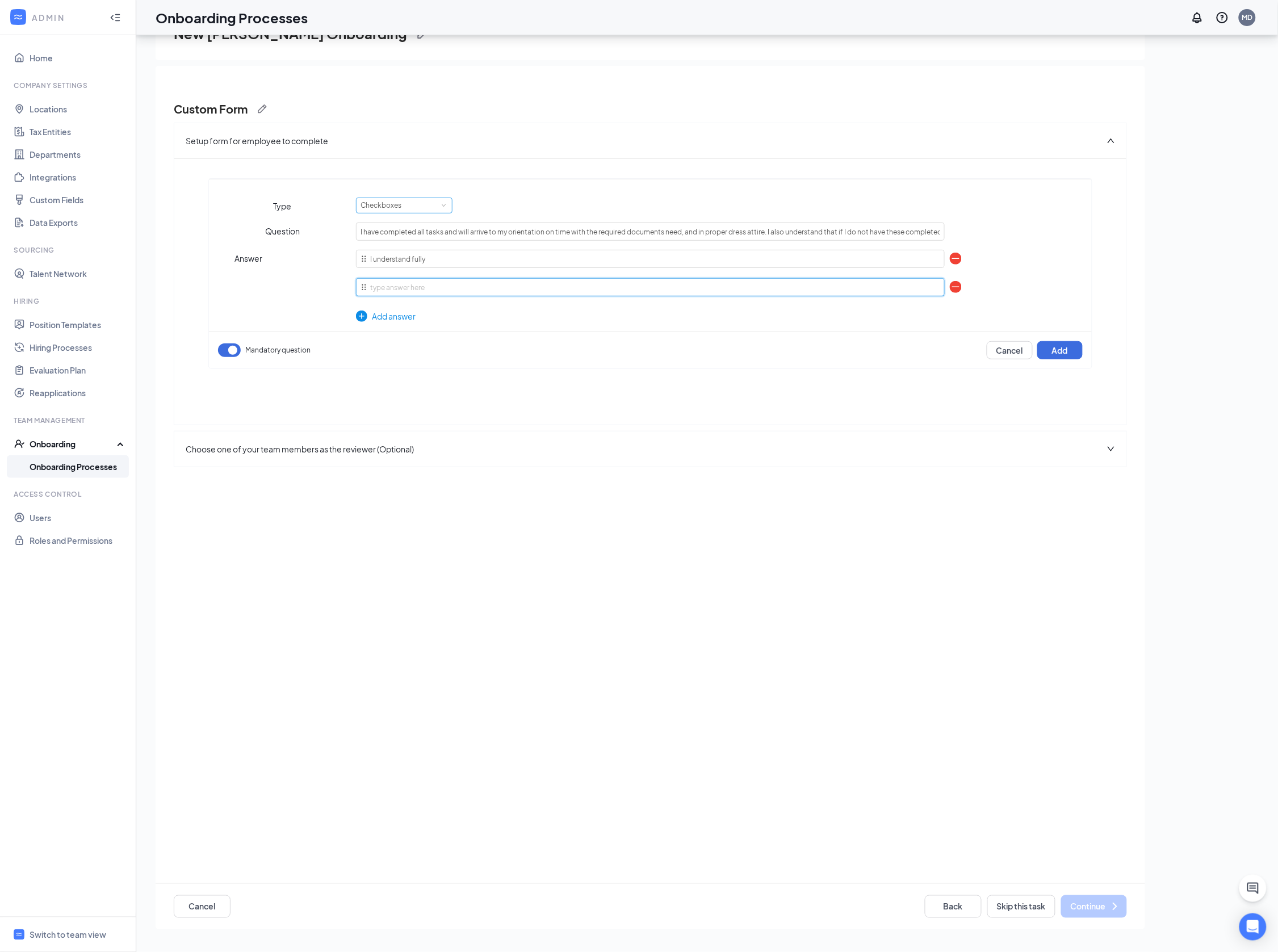
scroll to position [51, 0]
click at [451, 258] on input "I understand fully" at bounding box center [650, 259] width 589 height 18
type input "I understand fully and have completed all requirements"
click at [439, 285] on input "text" at bounding box center [650, 288] width 589 height 18
type input "Not Completed and understand this could haunt my employment."
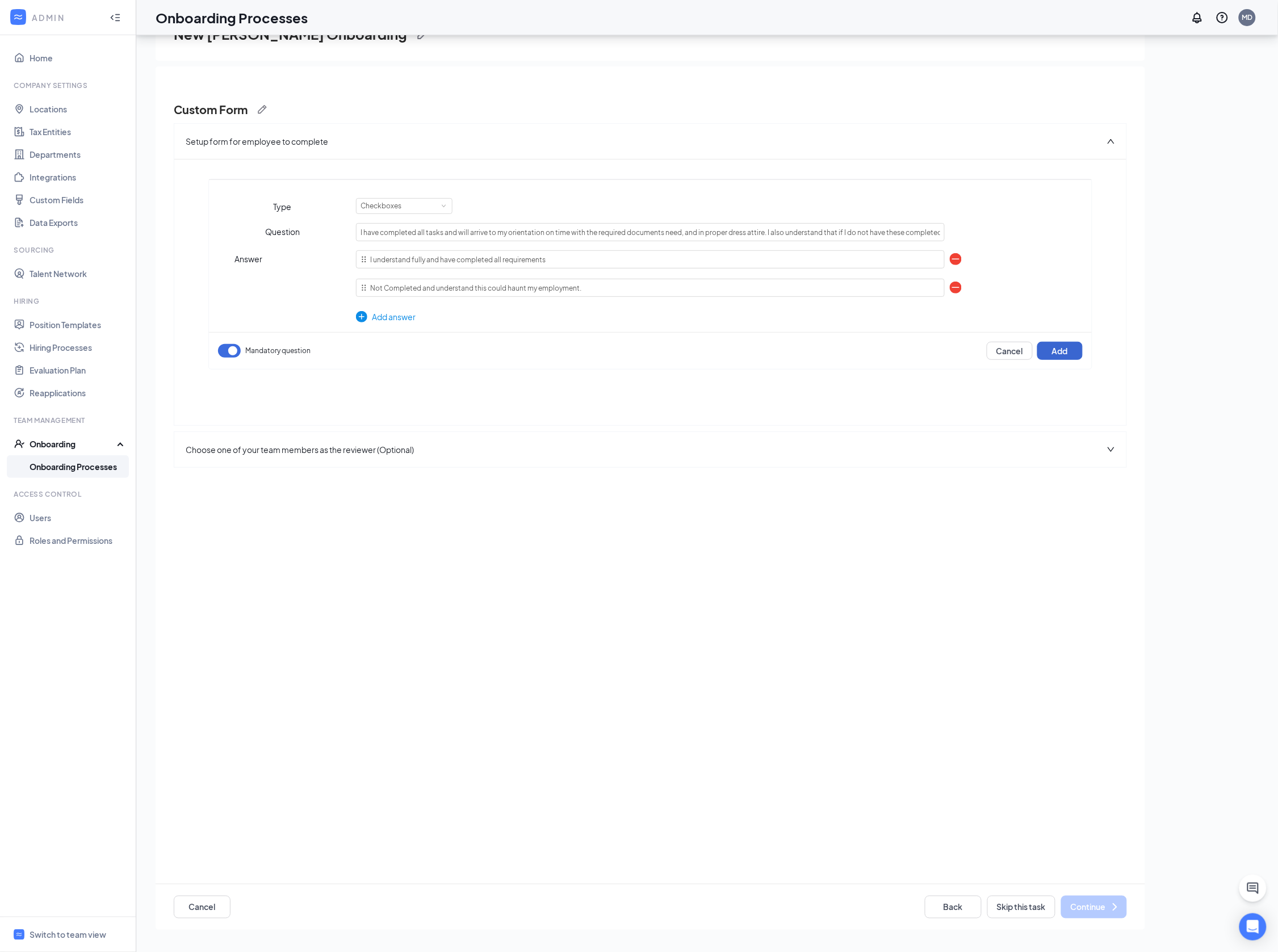
click at [1061, 349] on button "Add" at bounding box center [1060, 351] width 46 height 18
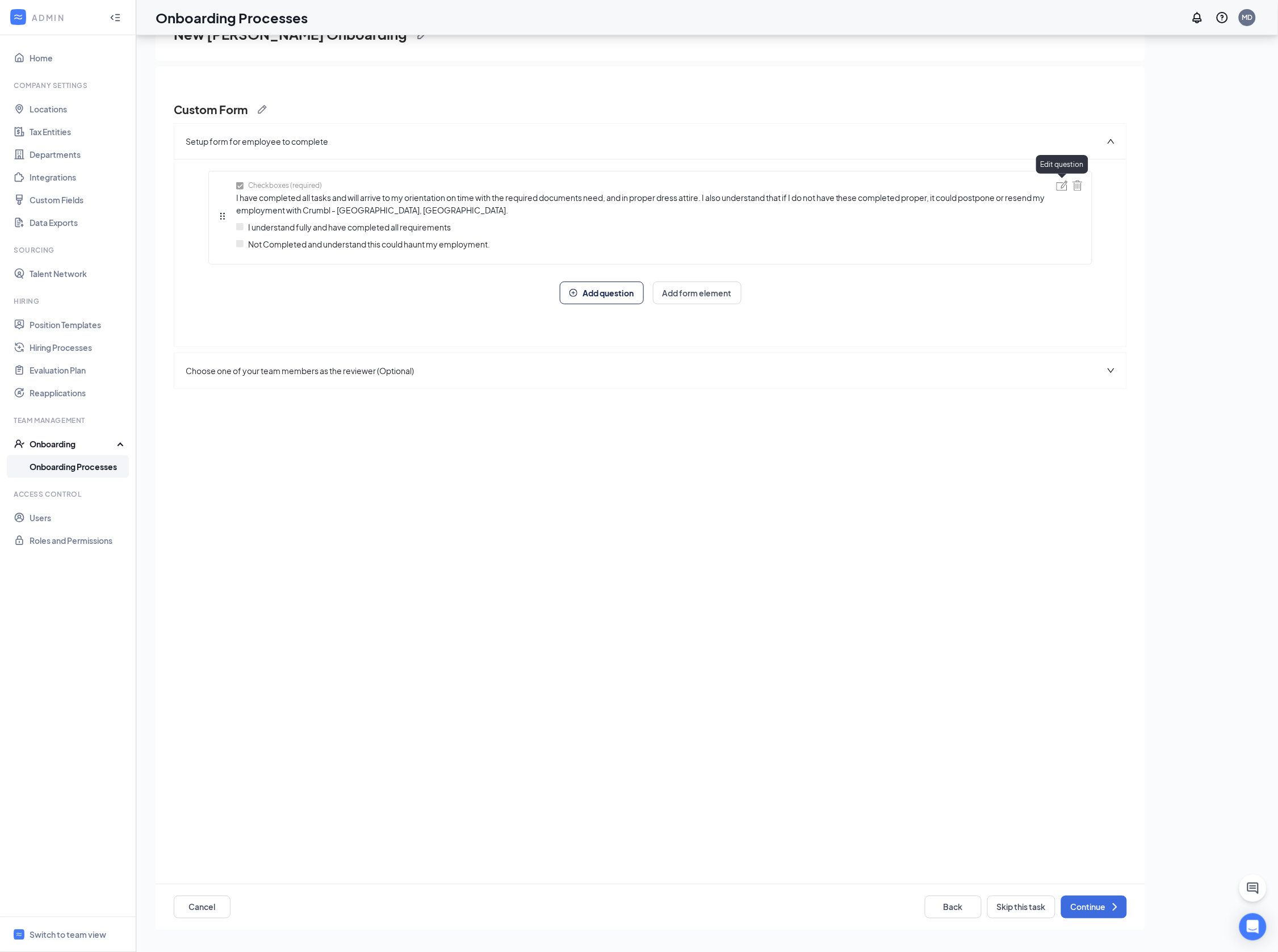
click at [1063, 186] on img at bounding box center [1062, 185] width 11 height 10
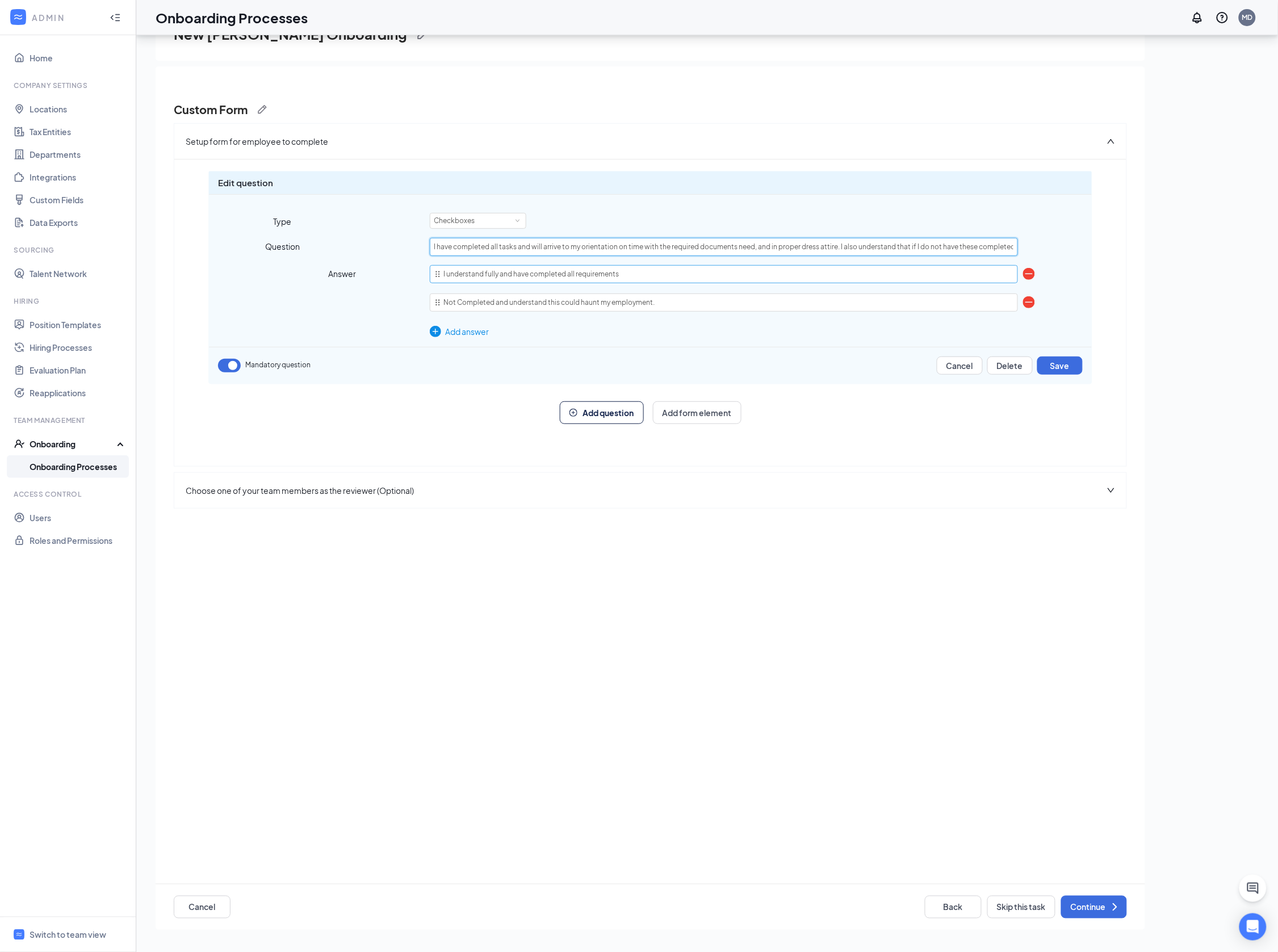
drag, startPoint x: 798, startPoint y: 244, endPoint x: 801, endPoint y: 280, distance: 36.1
click at [798, 244] on input "I have completed all tasks and will arrive to my orientation on time with the r…" at bounding box center [724, 247] width 589 height 18
drag, startPoint x: 977, startPoint y: 241, endPoint x: 990, endPoint y: 244, distance: 13.3
click at [1029, 239] on div "Question I have completed all tasks and will arrive to my orientation on time w…" at bounding box center [651, 247] width 883 height 18
click at [864, 245] on input "I have completed all tasks and will arrive to my orientation on time with the r…" at bounding box center [724, 247] width 589 height 18
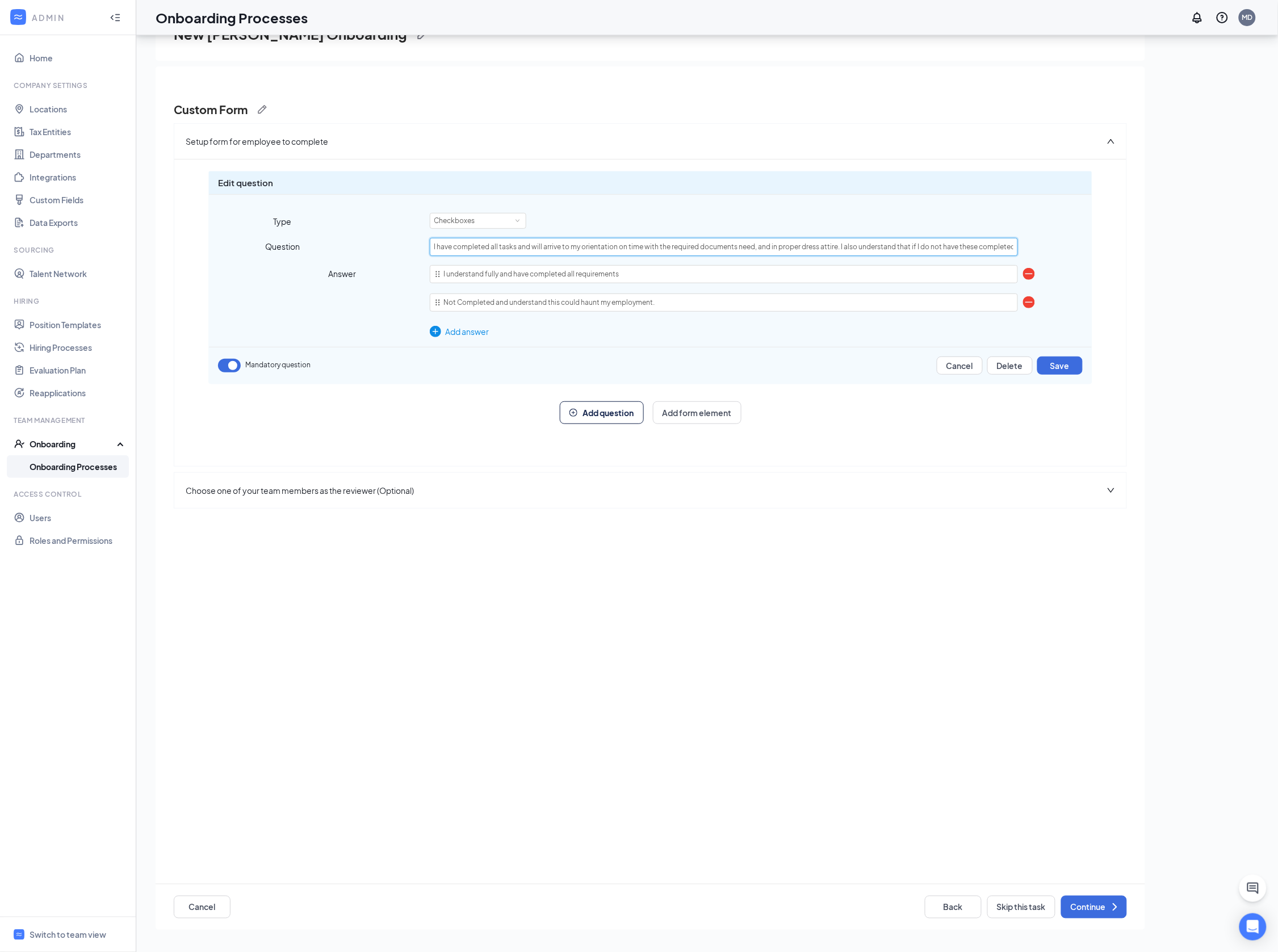
drag, startPoint x: 951, startPoint y: 250, endPoint x: 1049, endPoint y: 245, distance: 98.1
click at [1049, 245] on div "Question I have completed all tasks and will arrive to my orientation on time w…" at bounding box center [651, 247] width 883 height 18
click at [930, 247] on input "I have completed all tasks and will arrive to my orientation on time with the r…" at bounding box center [724, 247] width 589 height 18
type input "I have completed all tasks and will arrive to my orientation on time with the r…"
click at [1057, 364] on button "Save" at bounding box center [1060, 366] width 46 height 18
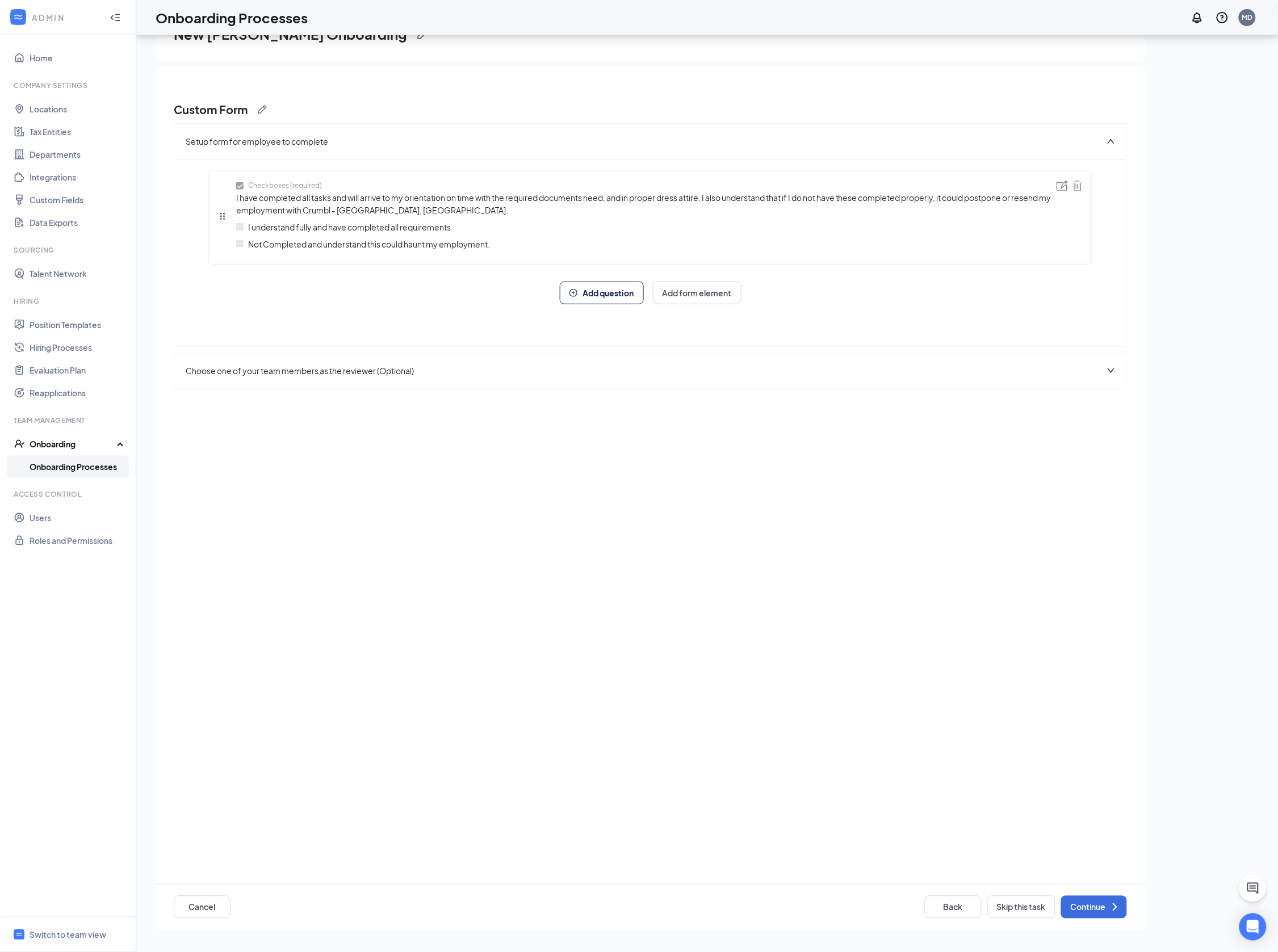
click at [1033, 195] on span "I have completed all tasks and will arrive to my orientation on time with the r…" at bounding box center [646, 203] width 820 height 25
click at [999, 153] on div "Setup form for employee to complete" at bounding box center [650, 141] width 952 height 35
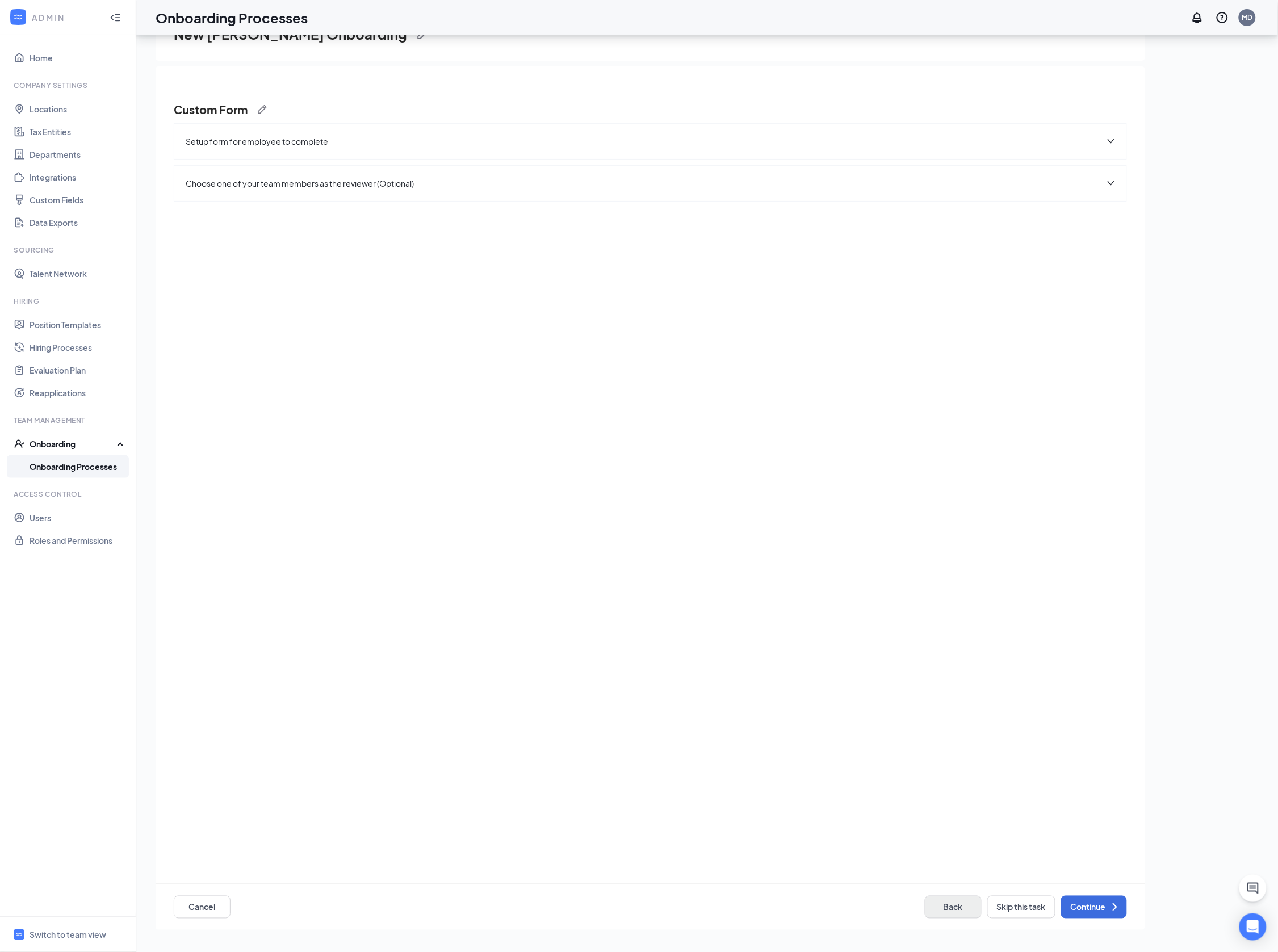
click at [947, 906] on button "Back" at bounding box center [953, 907] width 57 height 23
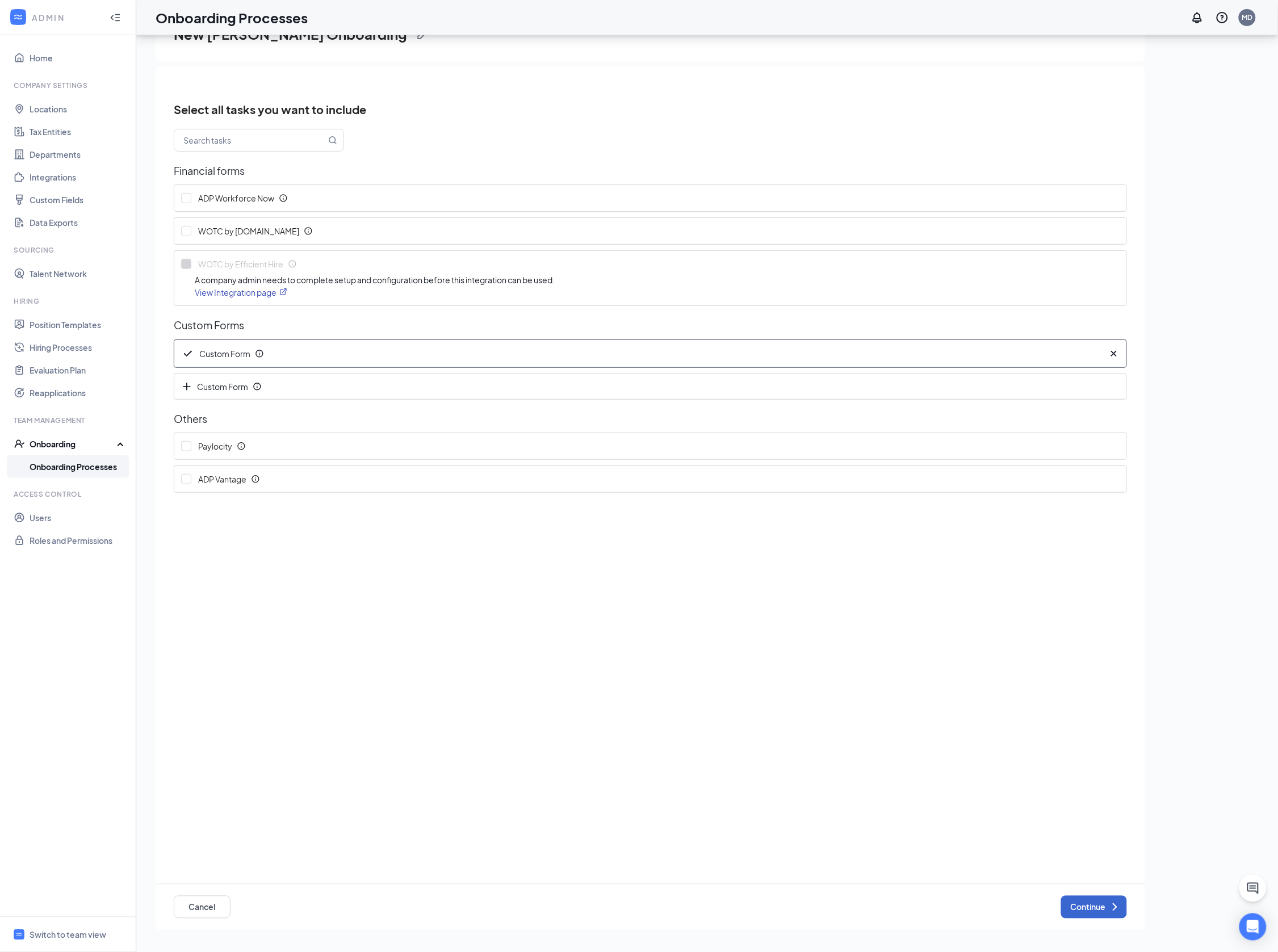
click at [1076, 909] on button "Continue" at bounding box center [1094, 907] width 66 height 23
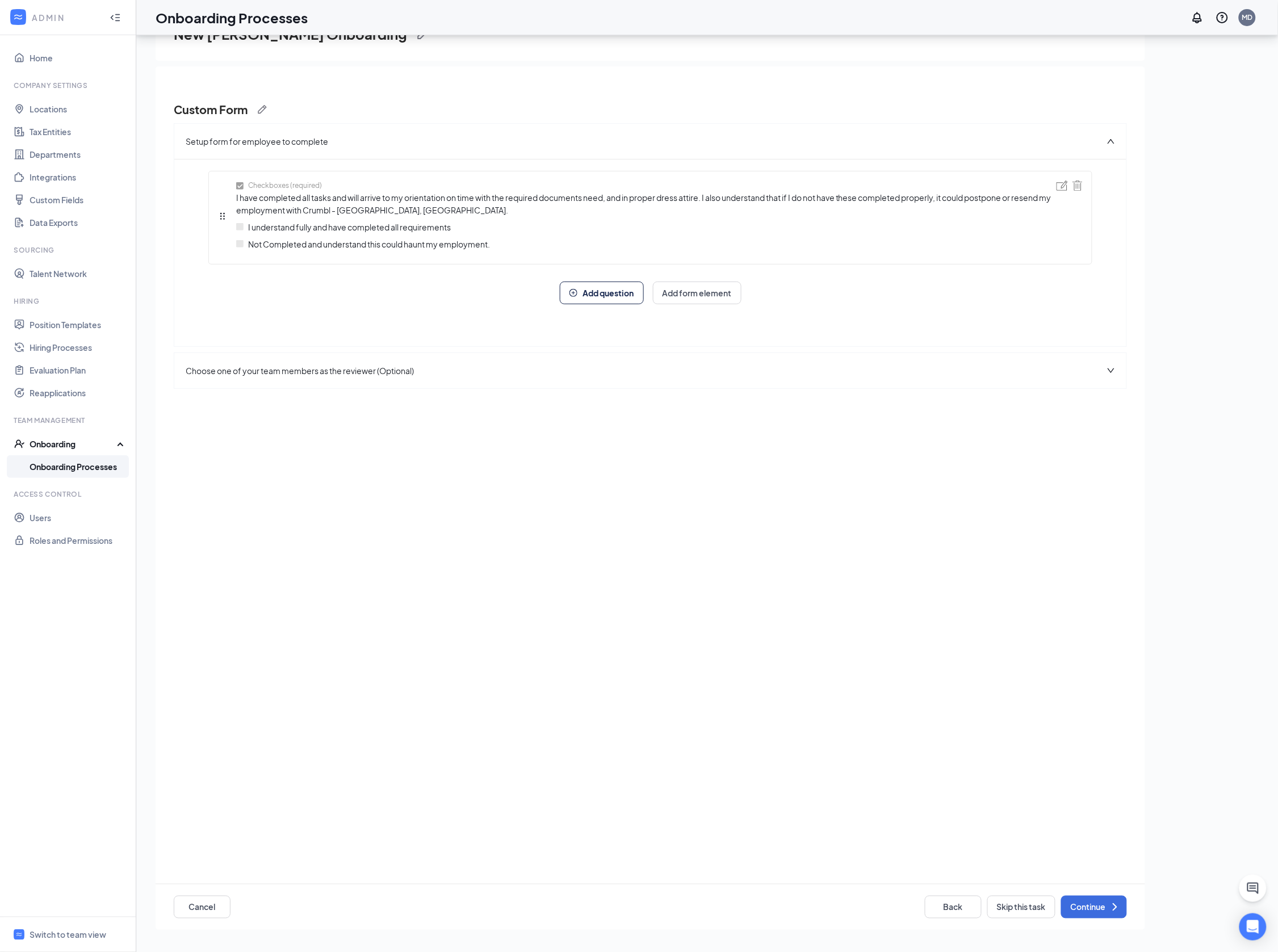
click at [1032, 198] on span "I have completed all tasks and will arrive to my orientation on time with the r…" at bounding box center [646, 203] width 820 height 25
click at [1043, 241] on div "Not Completed and understand this could haunt my employment." at bounding box center [646, 244] width 820 height 13
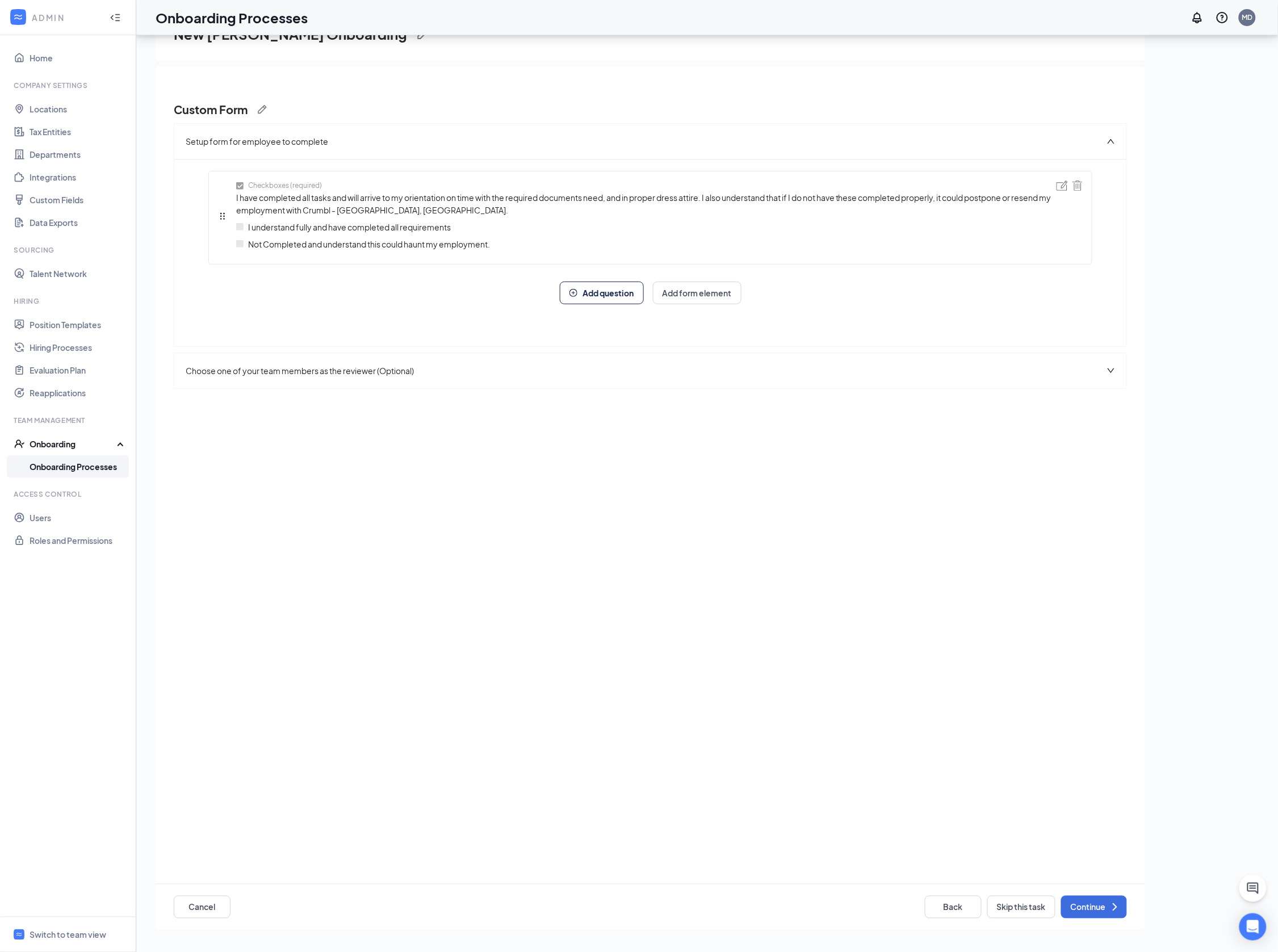
click at [1035, 195] on span "I have completed all tasks and will arrive to my orientation on time with the r…" at bounding box center [646, 203] width 820 height 25
click at [1061, 186] on img at bounding box center [1062, 185] width 11 height 10
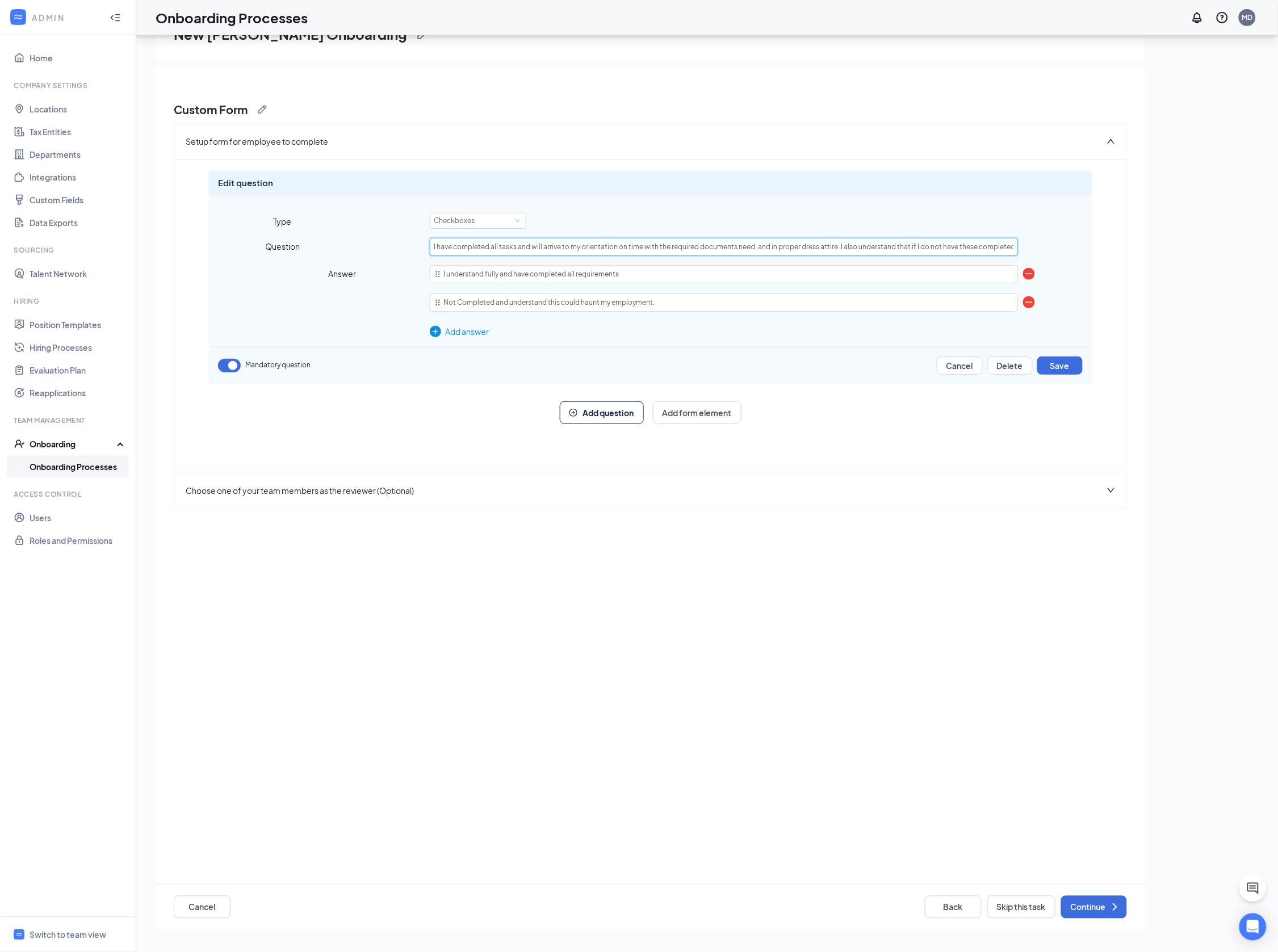
drag, startPoint x: 972, startPoint y: 247, endPoint x: 1204, endPoint y: 252, distance: 232.1
click at [1202, 252] on div "New [PERSON_NAME] Onboarding Custom Form Setup form for employee to complete Ed…" at bounding box center [707, 469] width 1104 height 941
click at [838, 247] on input "I have completed all tasks and will arrive to my orientation on time with the r…" at bounding box center [724, 247] width 589 height 18
click at [863, 244] on input "I have completed all tasks and will arrive to my orientation on time with the r…" at bounding box center [724, 247] width 589 height 18
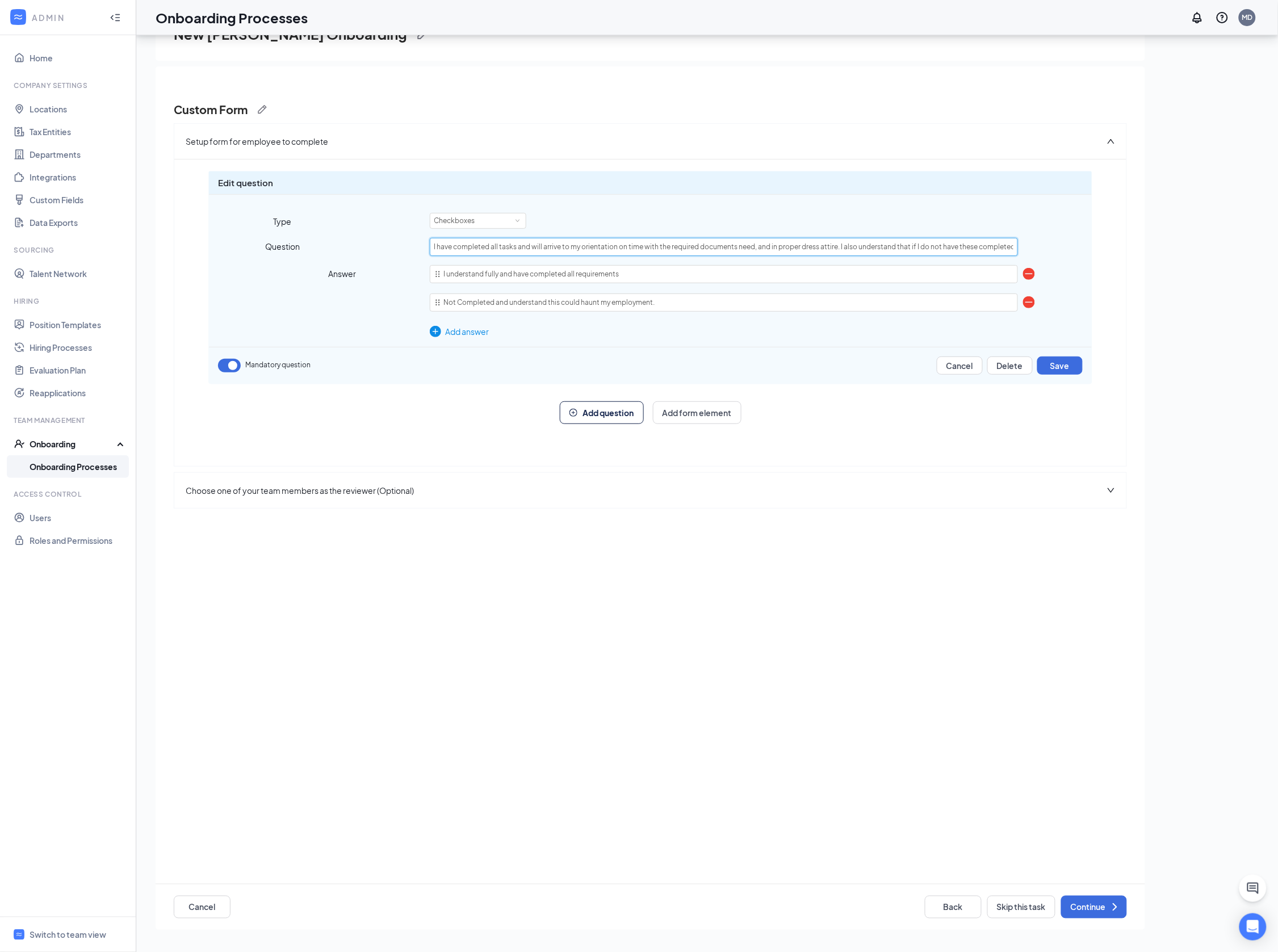
click at [883, 247] on input "I have completed all tasks and will arrive to my orientation on time with the r…" at bounding box center [724, 247] width 589 height 18
paste input "s"
click at [818, 245] on input "I have completed all tasks and will arrive to my orientation on time with the r…" at bounding box center [724, 247] width 589 height 18
type input "I have completed all tasks and will arrive to my orientation on time with the r…"
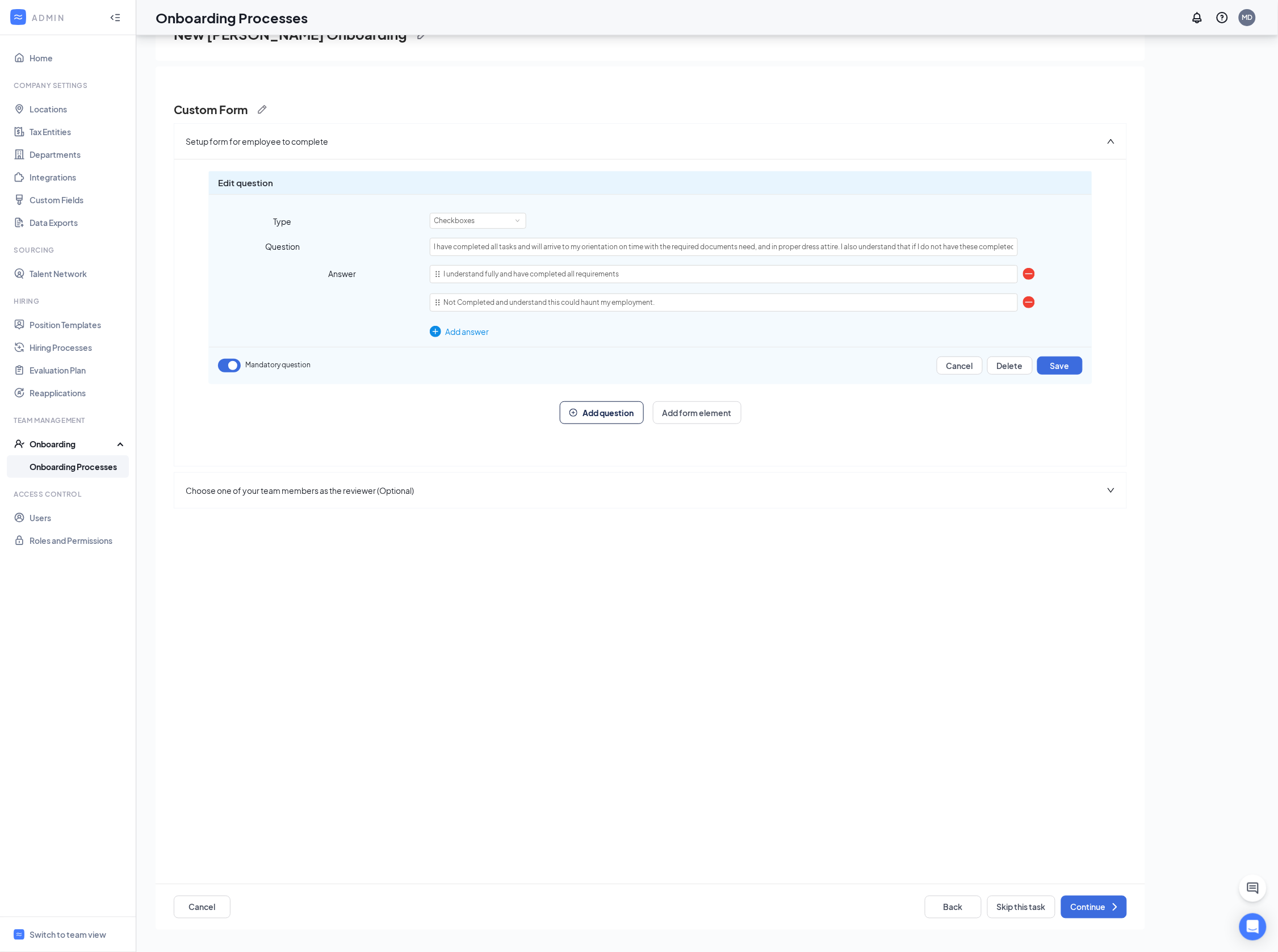
click at [1060, 368] on button "Save" at bounding box center [1060, 366] width 46 height 18
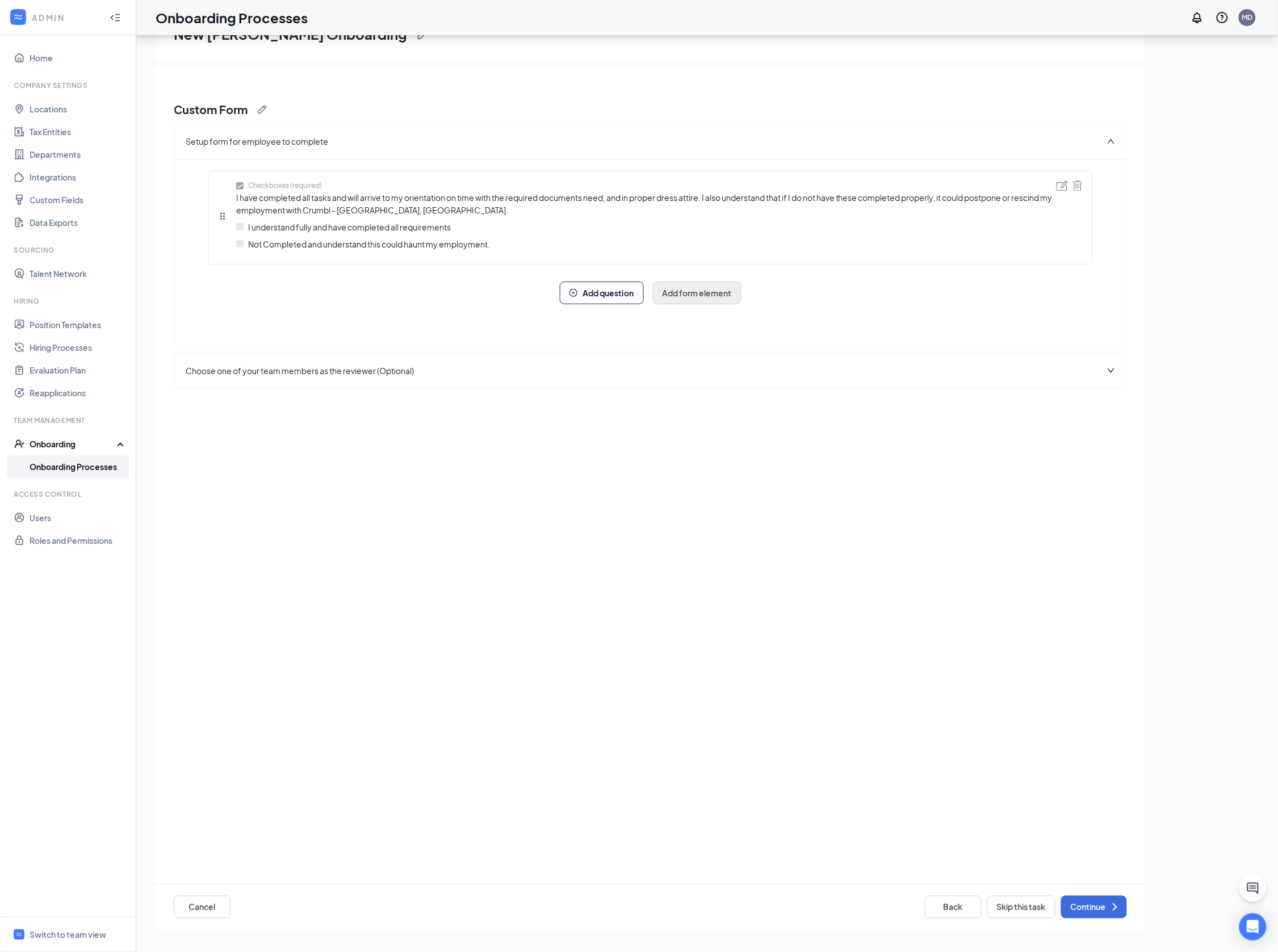
click at [702, 296] on button "Add form element" at bounding box center [697, 292] width 89 height 23
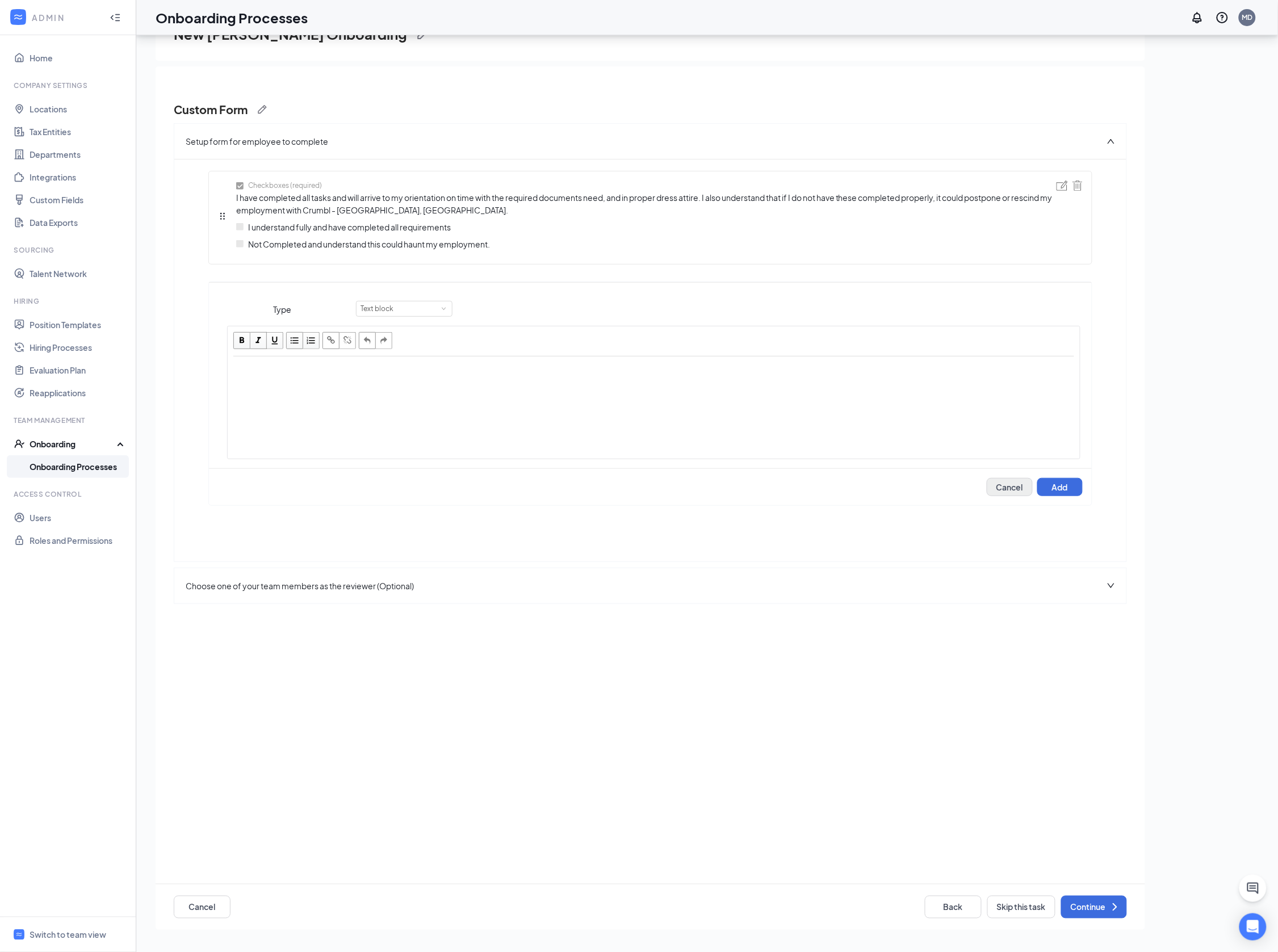
click at [998, 481] on button "Cancel" at bounding box center [1010, 487] width 46 height 18
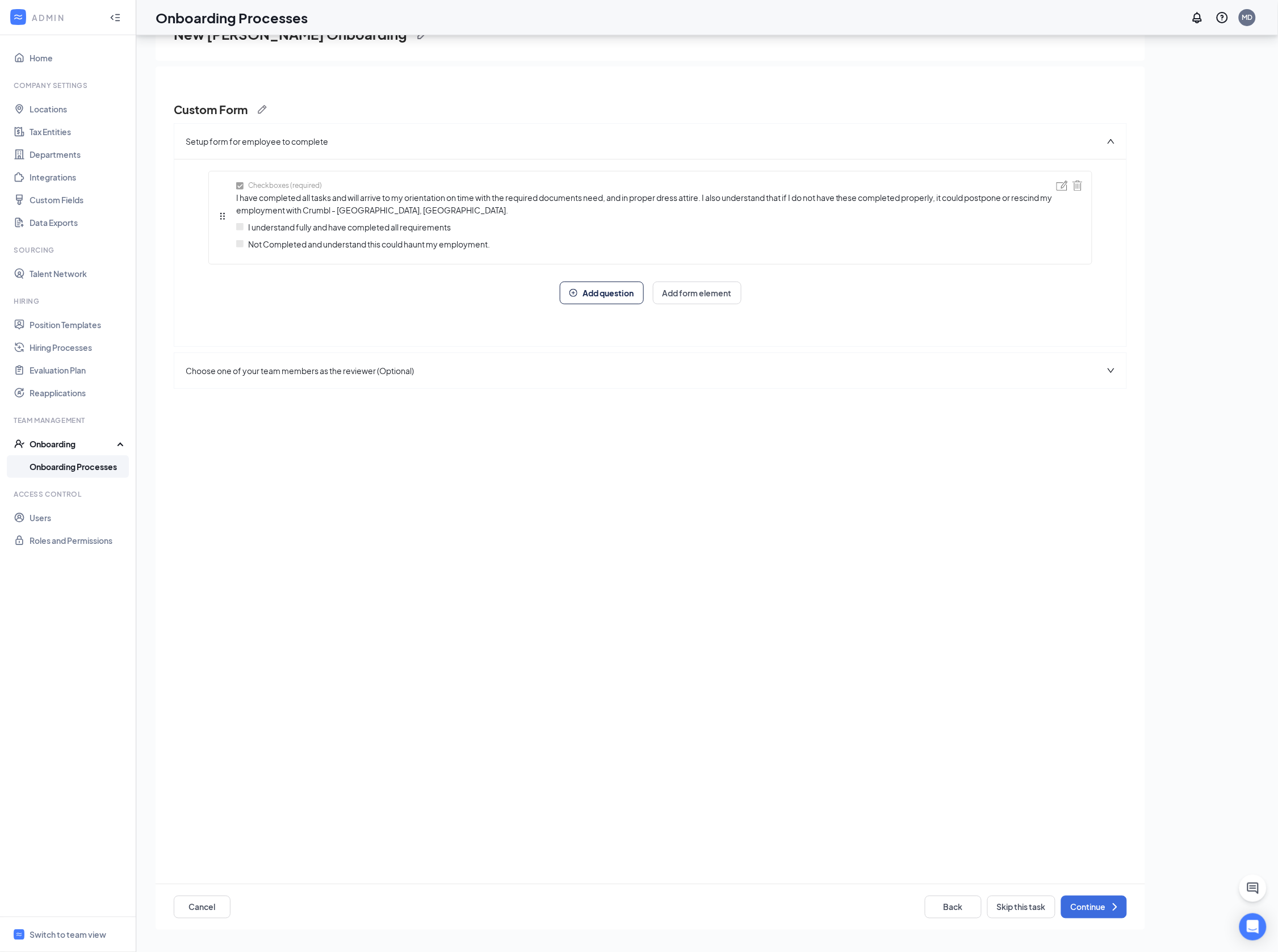
click at [1110, 369] on icon "down" at bounding box center [1111, 371] width 7 height 5
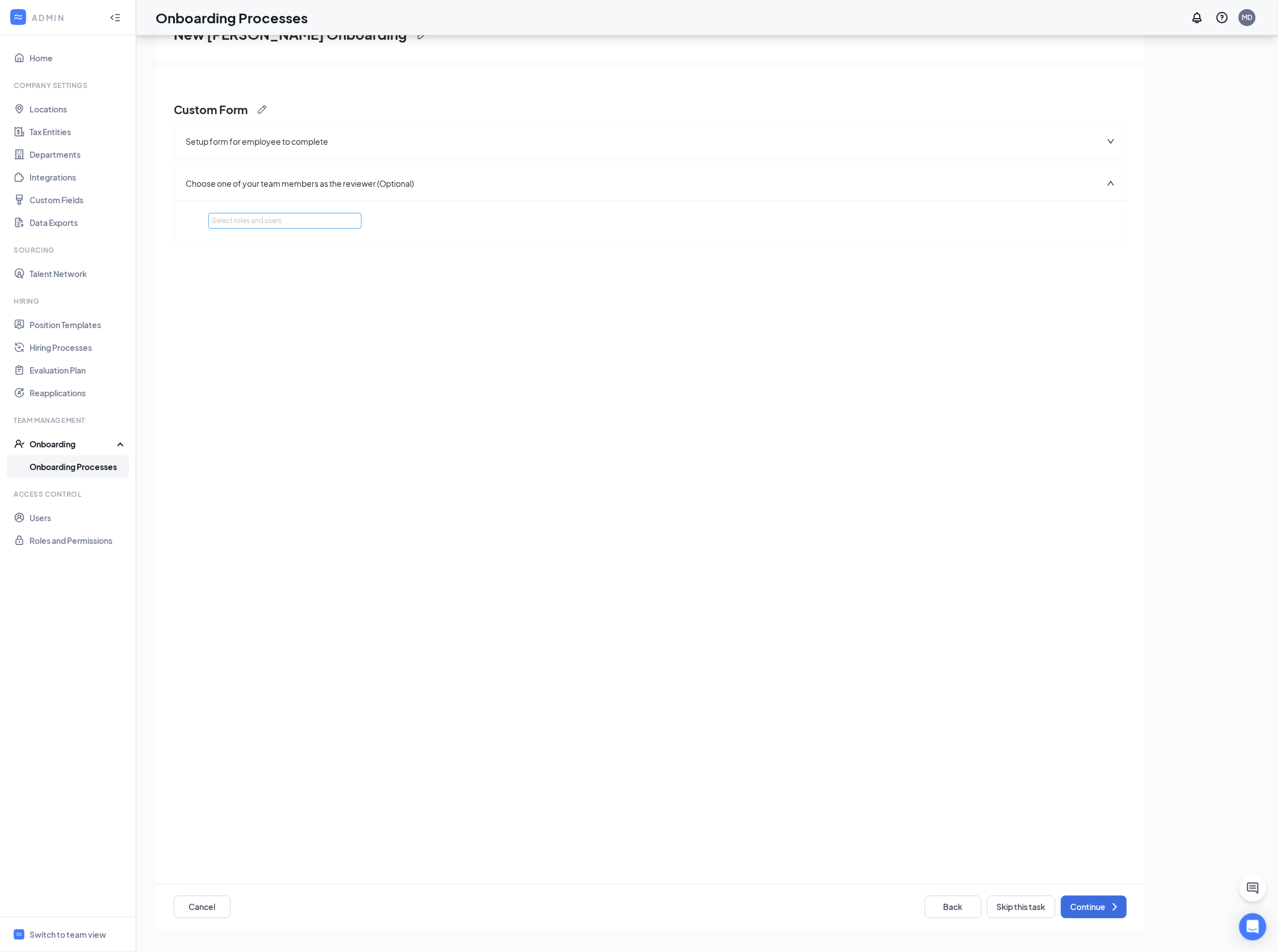
click at [299, 219] on div "Select roles and users" at bounding box center [281, 220] width 141 height 11
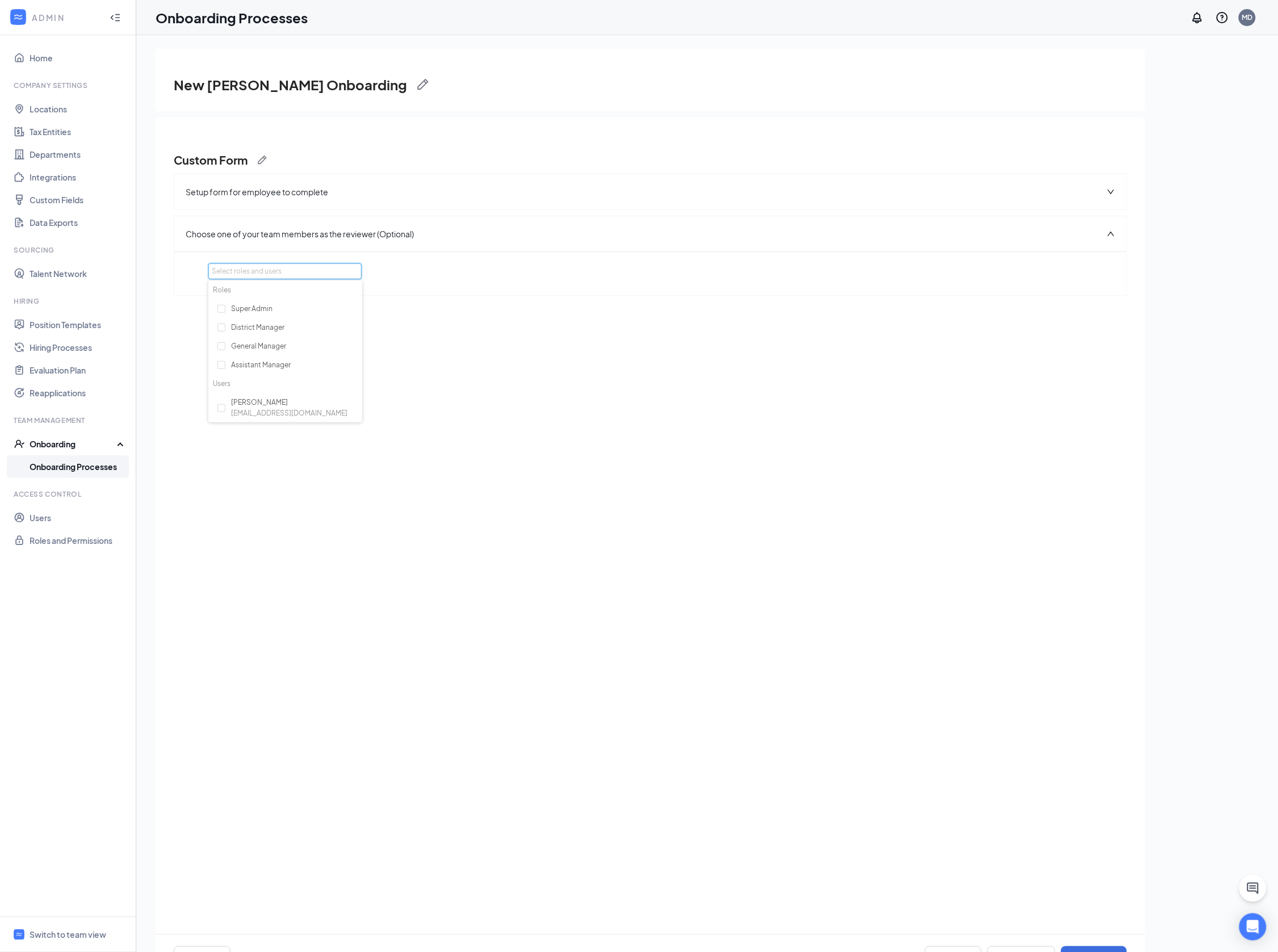
scroll to position [0, 0]
drag, startPoint x: 1110, startPoint y: 237, endPoint x: 1085, endPoint y: 292, distance: 60.4
click at [1110, 237] on div "Choose one of your team members as the reviewer (Optional)" at bounding box center [650, 233] width 952 height 35
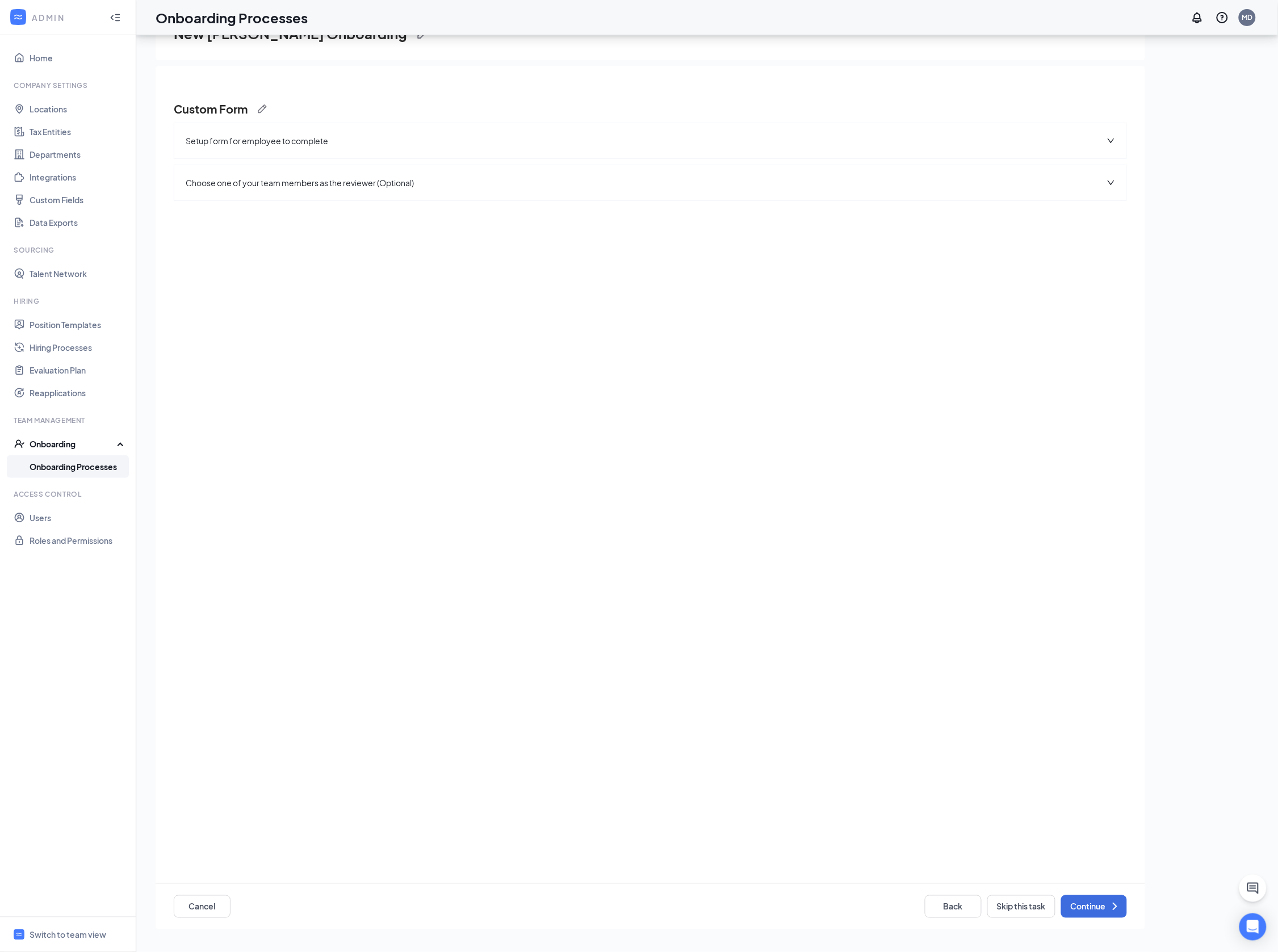
scroll to position [51, 0]
click at [1036, 903] on button "Skip this task" at bounding box center [1021, 907] width 68 height 23
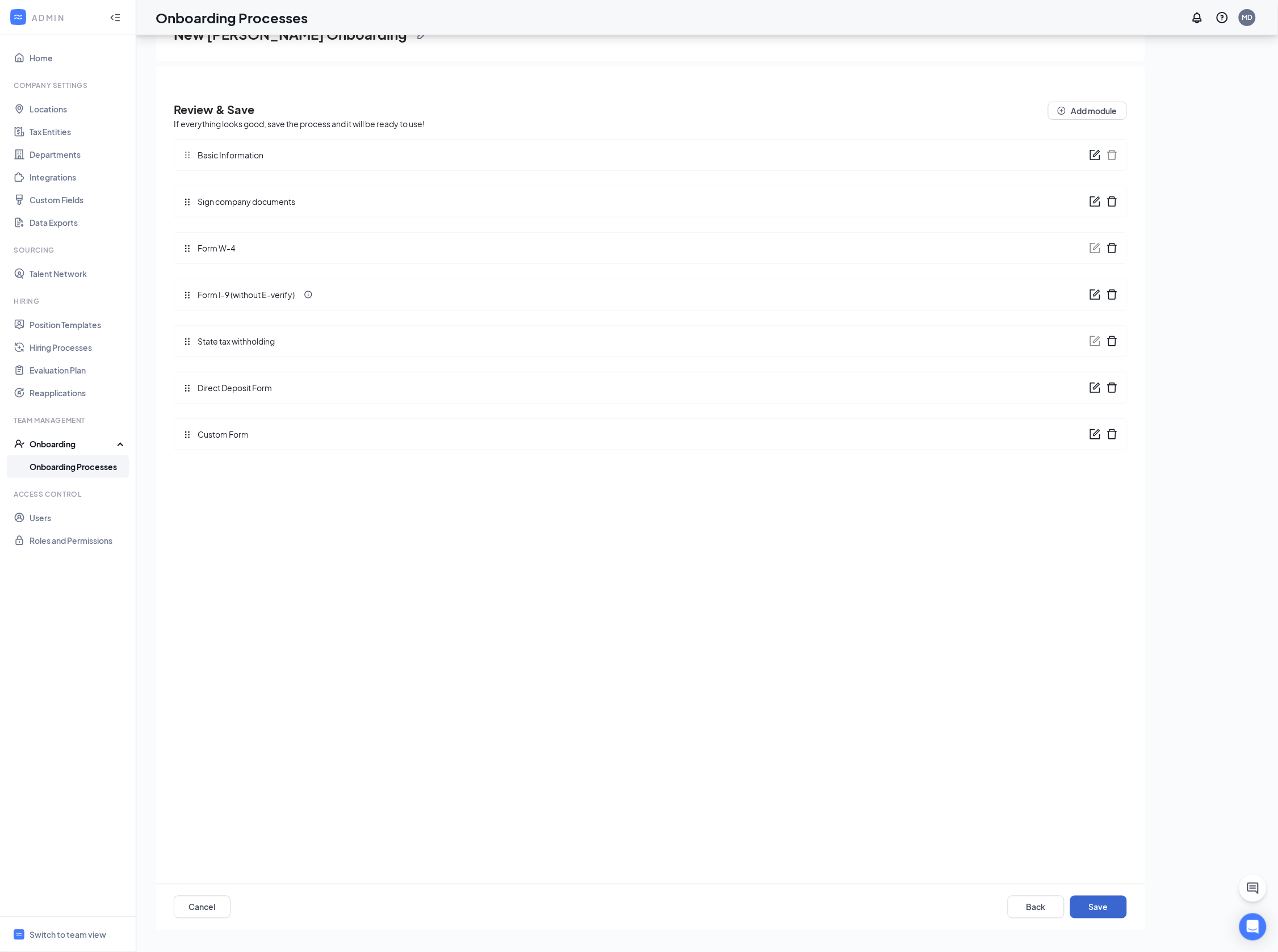
click at [1103, 912] on button "Save" at bounding box center [1098, 907] width 57 height 23
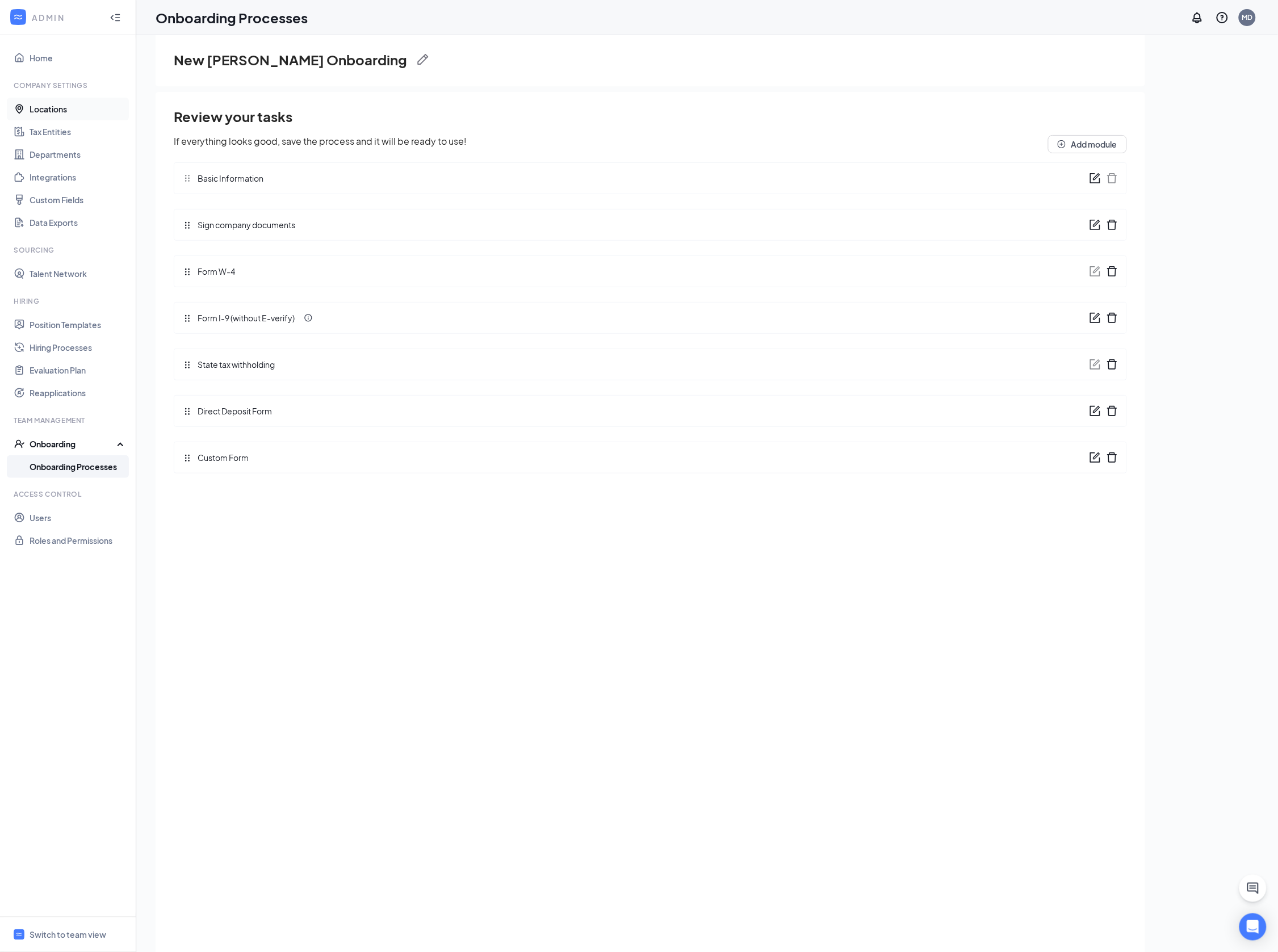
scroll to position [27, 0]
click at [64, 929] on div "Switch to team view" at bounding box center [68, 934] width 77 height 11
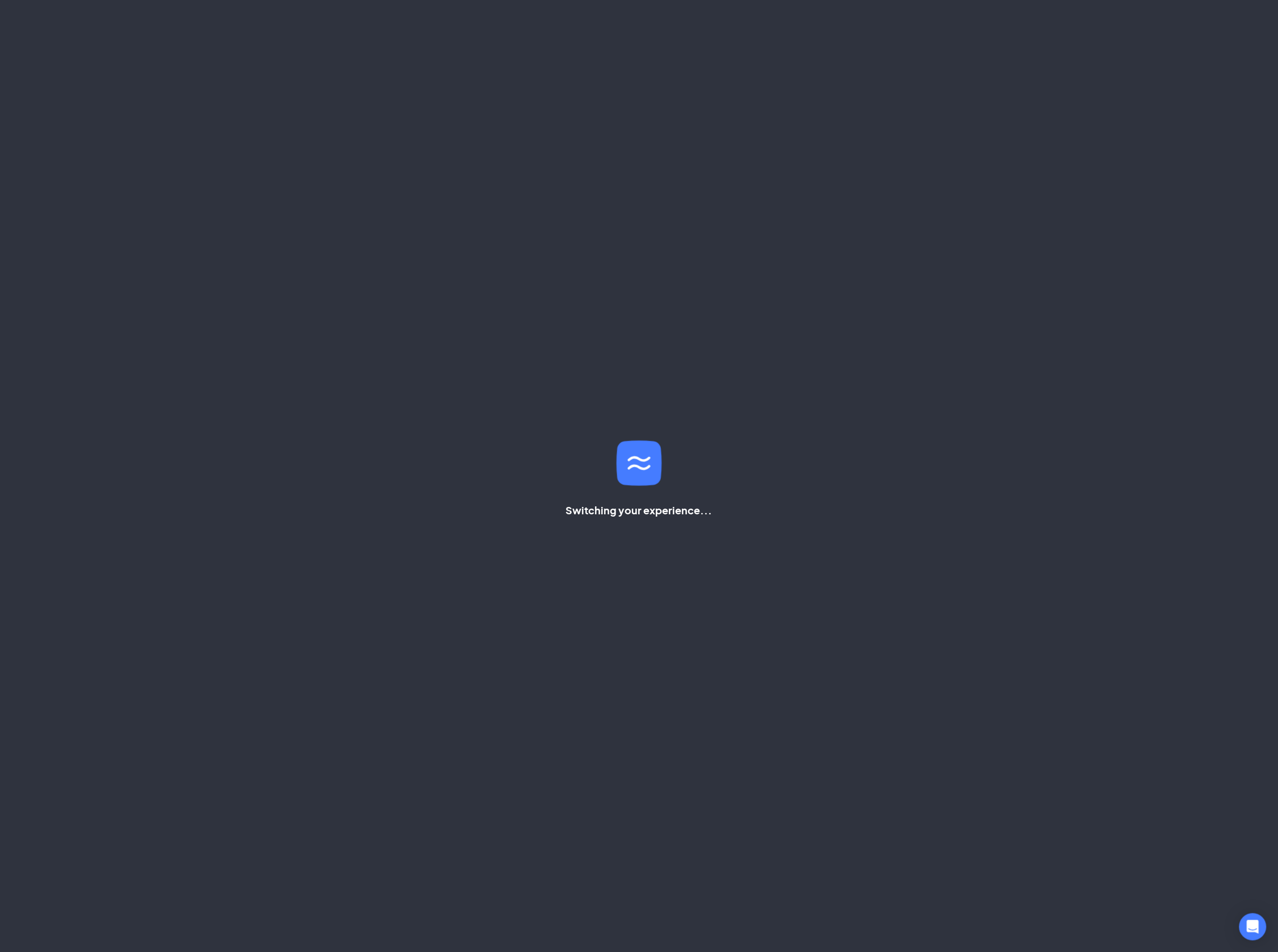
scroll to position [24, 0]
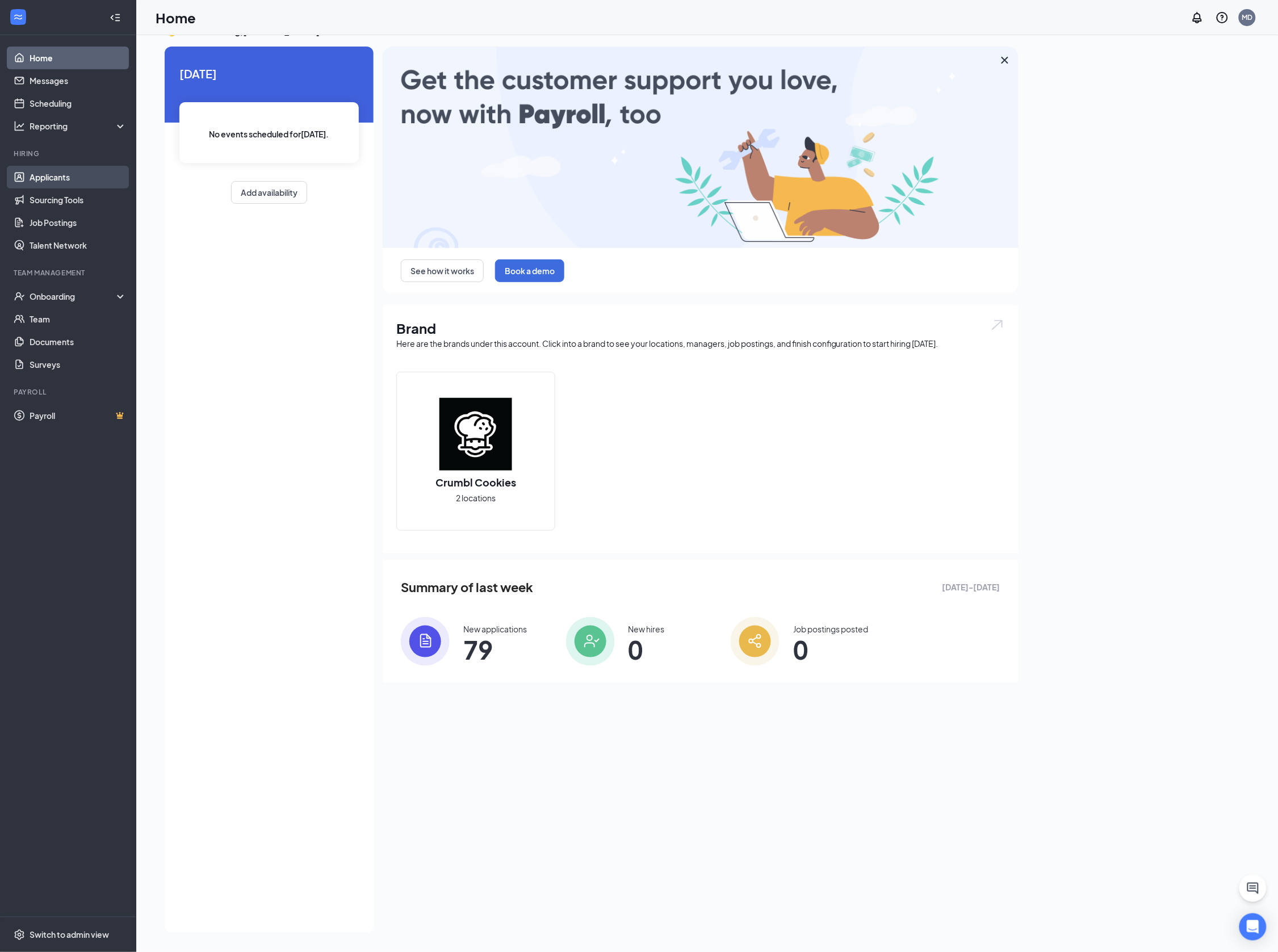
click at [56, 179] on link "Applicants" at bounding box center [78, 176] width 97 height 23
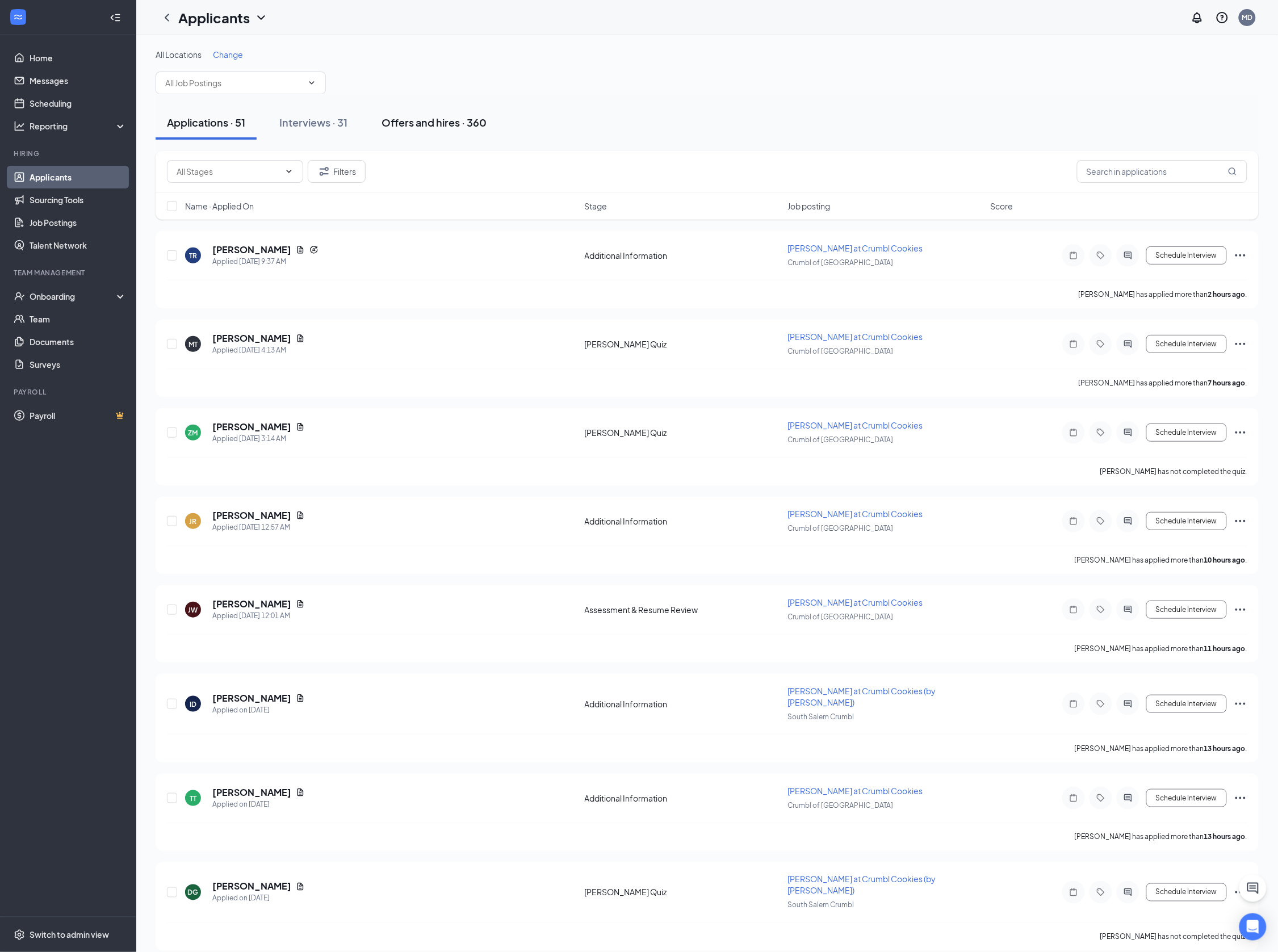
click at [436, 128] on div "Offers and hires · 360" at bounding box center [434, 123] width 105 height 14
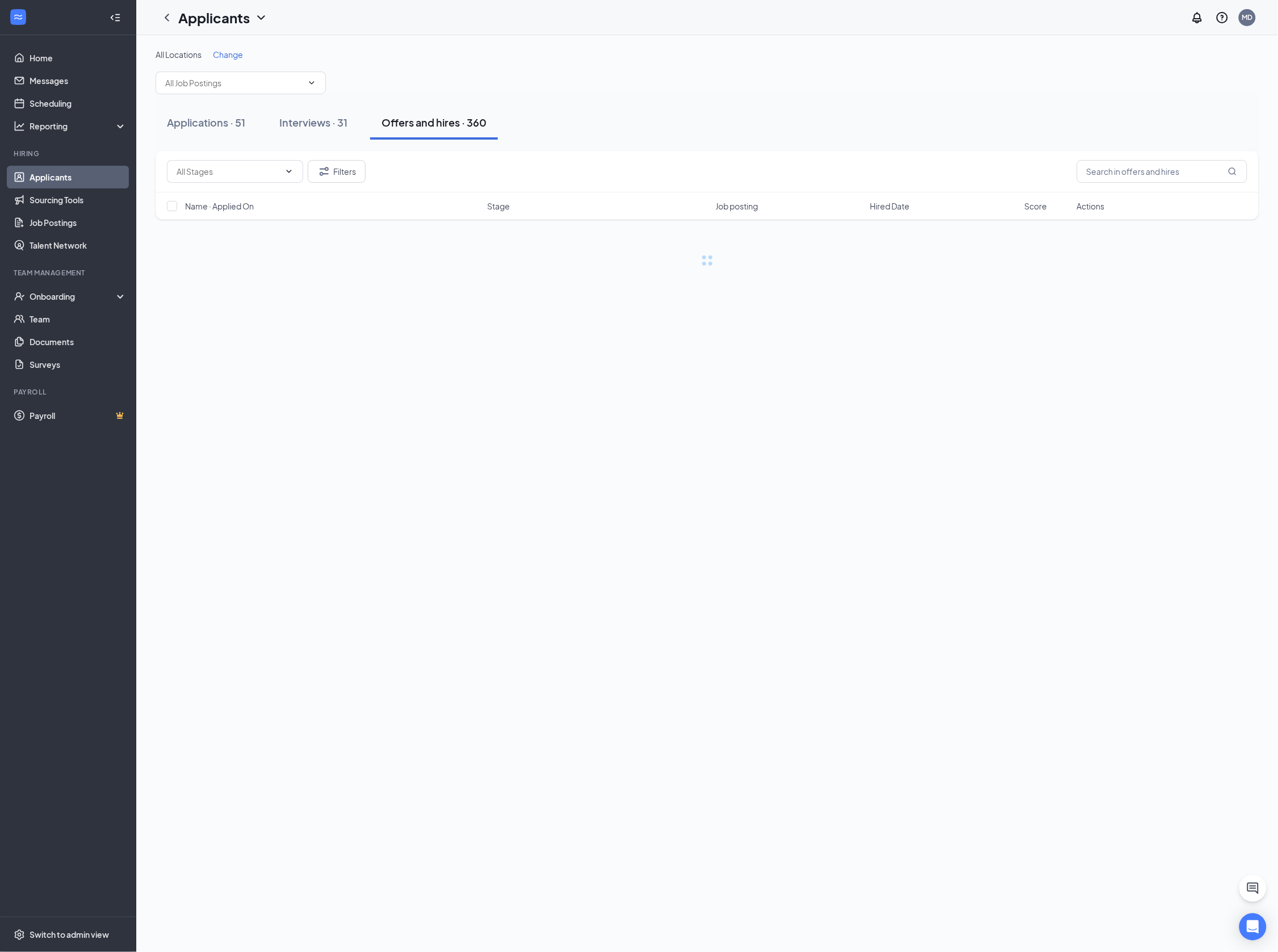
click at [441, 123] on div "Offers and hires · 360" at bounding box center [434, 123] width 105 height 14
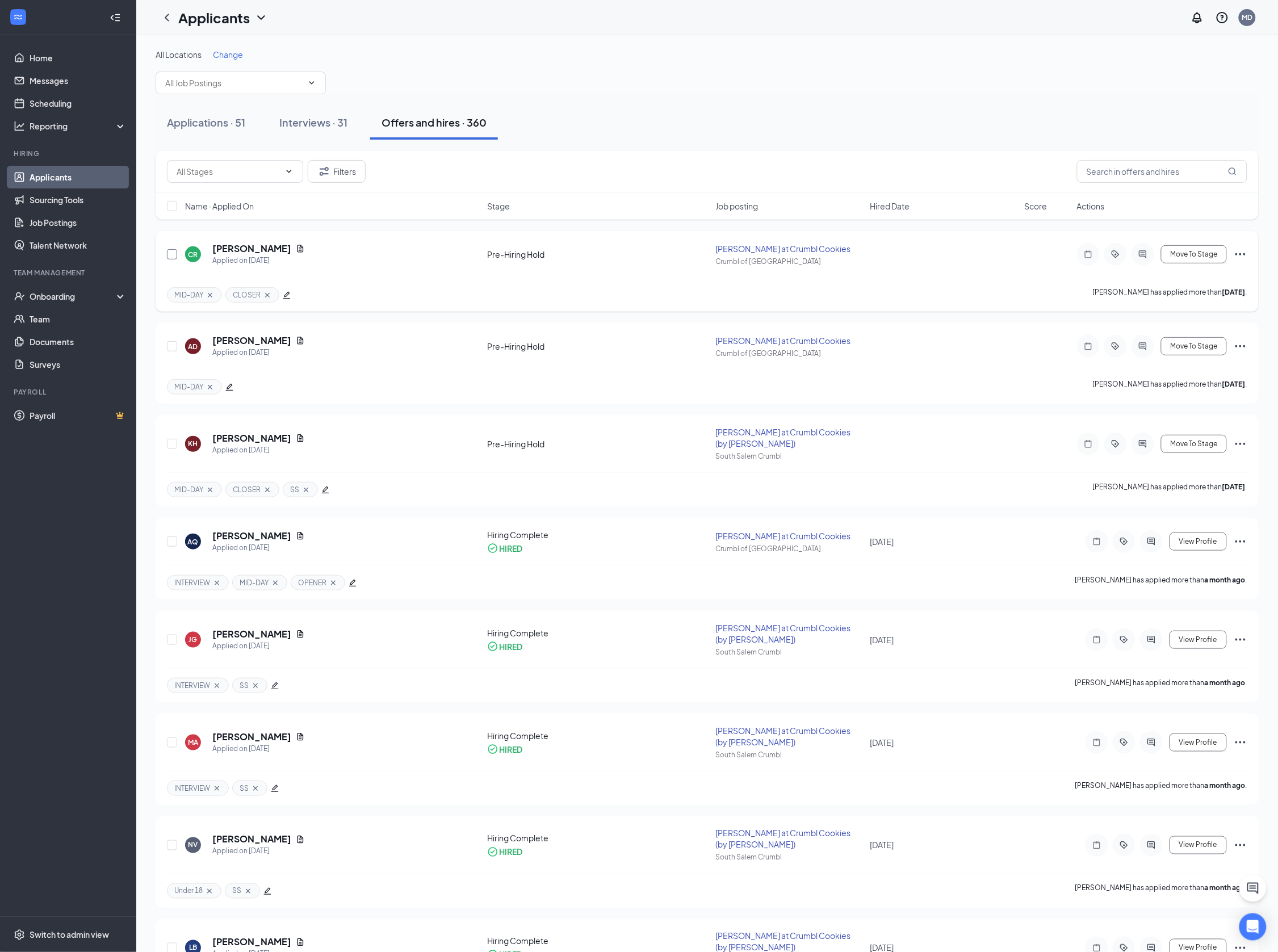
click at [171, 252] on input "checkbox" at bounding box center [171, 254] width 10 height 10
checkbox input "true"
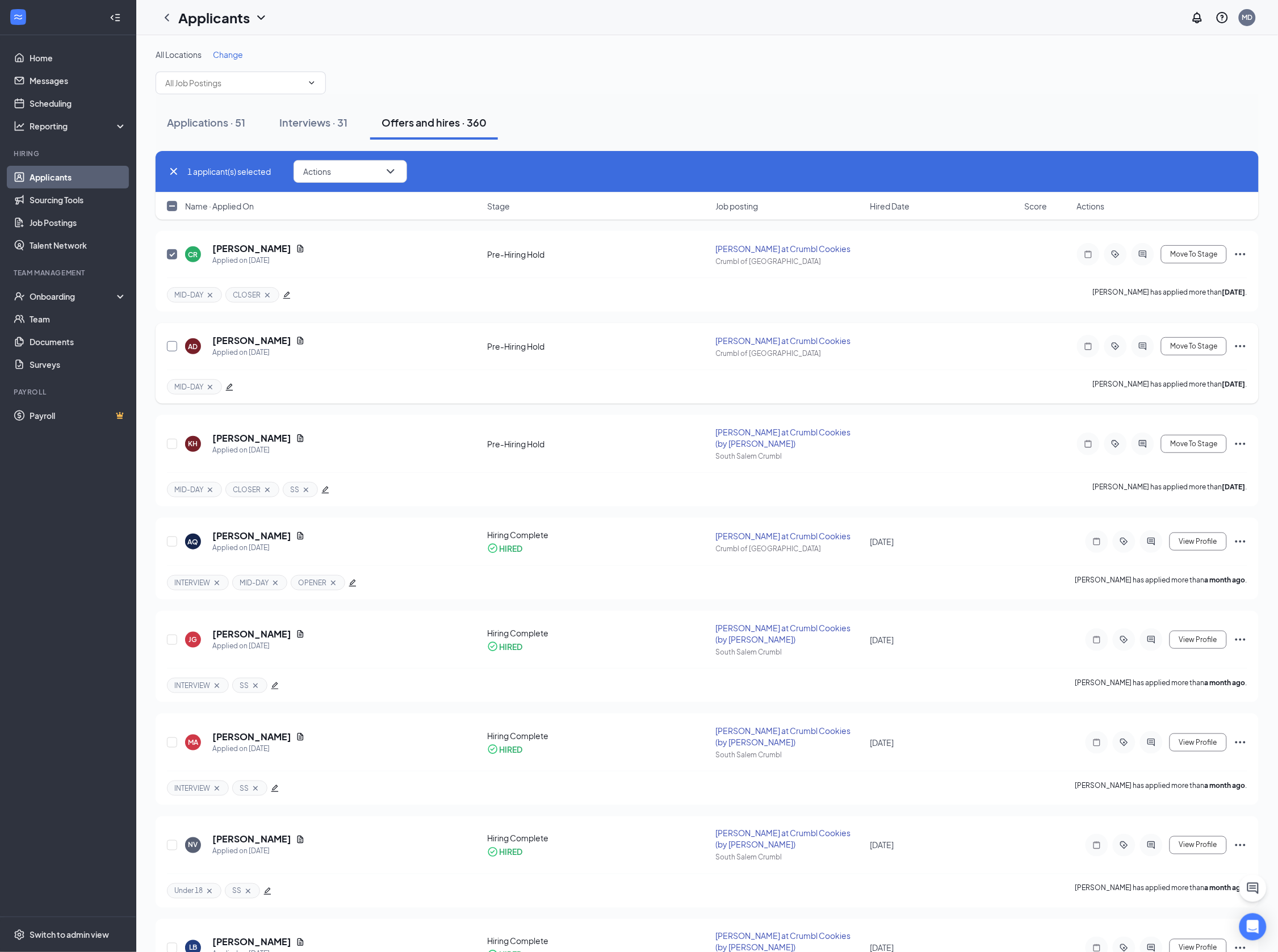
click at [167, 344] on input "checkbox" at bounding box center [171, 346] width 10 height 10
checkbox input "true"
click at [172, 439] on input "checkbox" at bounding box center [171, 444] width 10 height 10
checkbox input "true"
click at [325, 169] on span "Actions" at bounding box center [317, 171] width 28 height 8
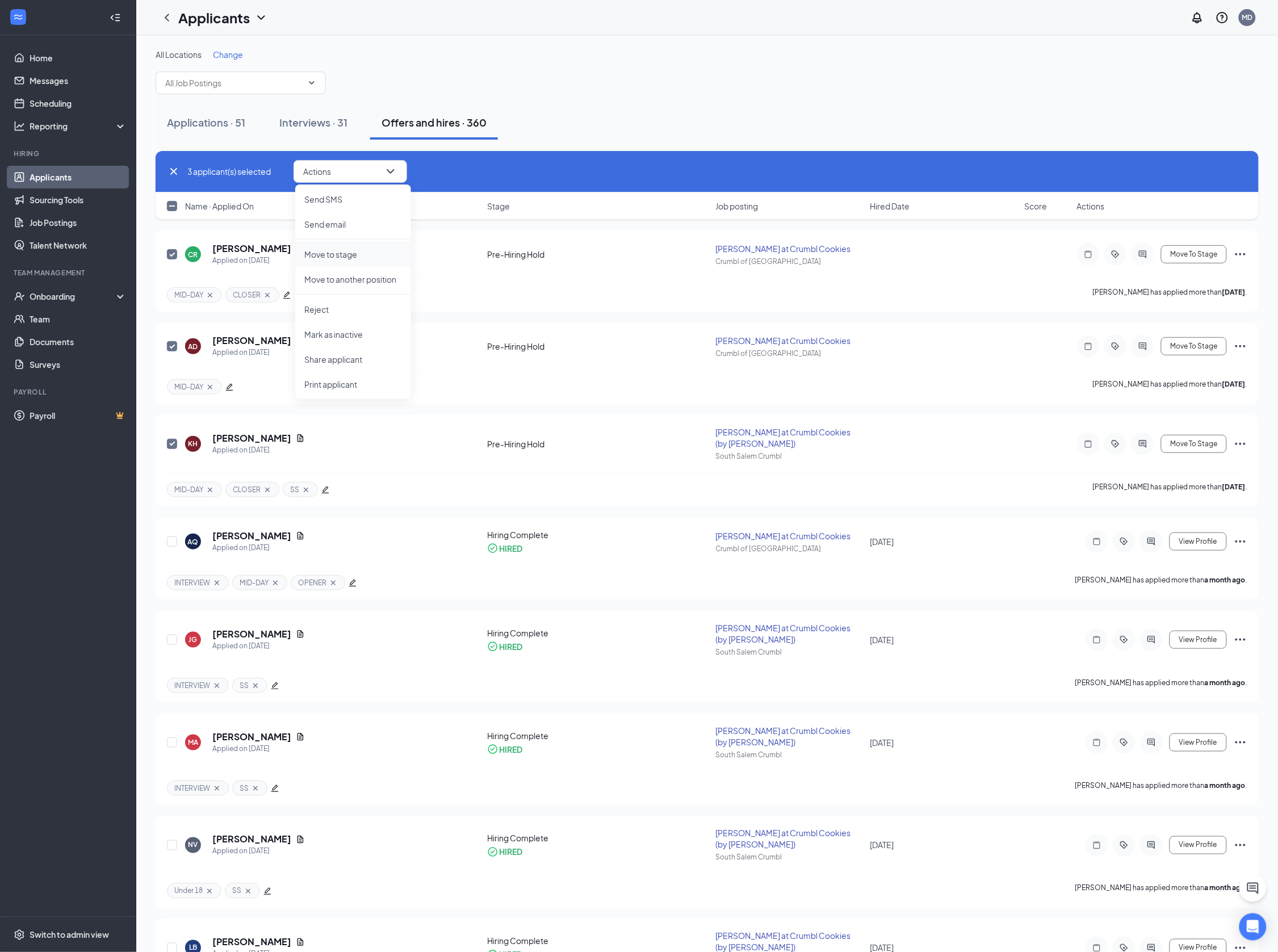
click at [335, 258] on p "Move to stage" at bounding box center [353, 253] width 98 height 11
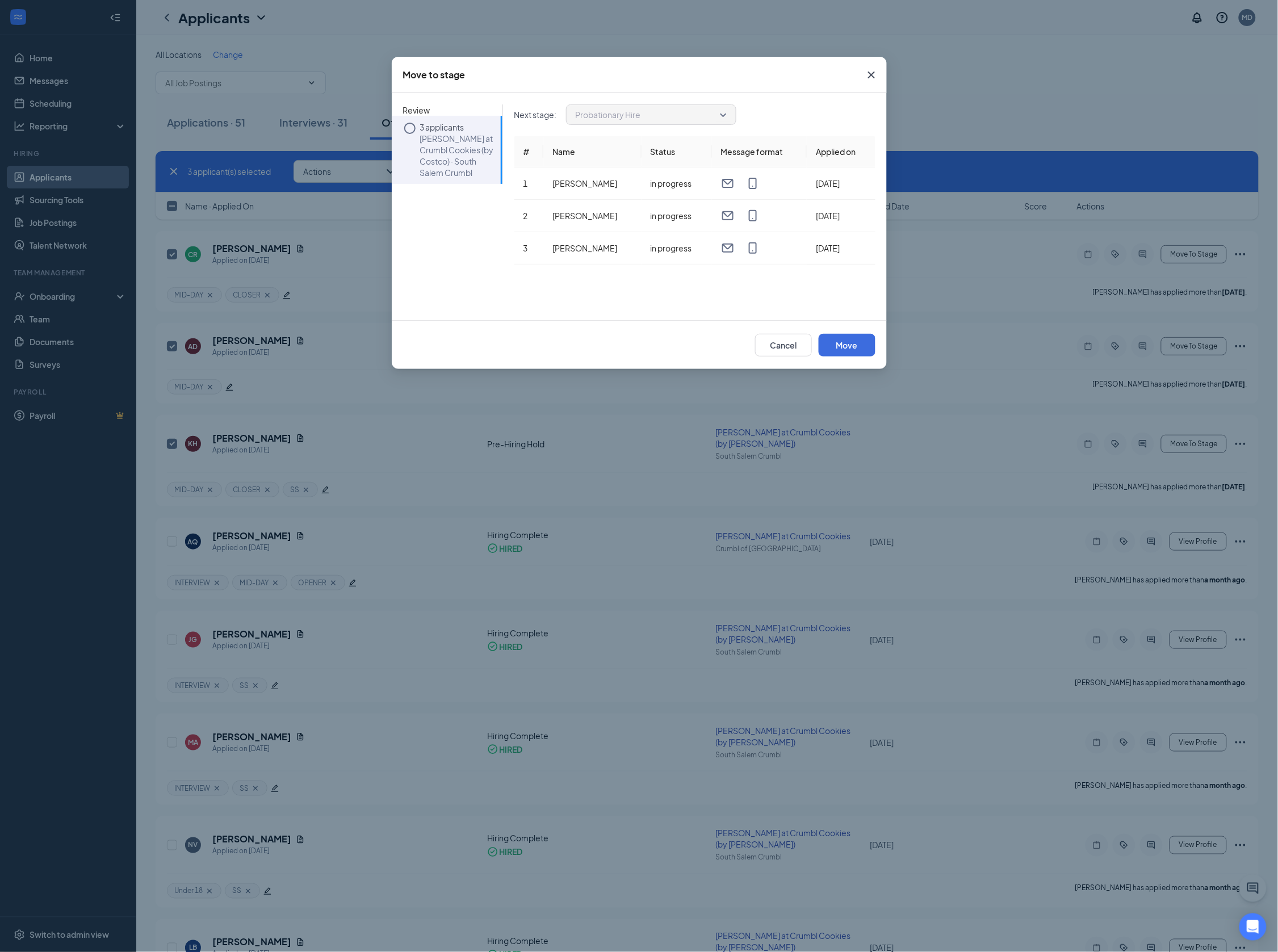
click at [431, 166] on p "[PERSON_NAME] at Crumbl Cookies (by Costco) · South Salem Crumbl" at bounding box center [458, 156] width 77 height 46
click at [630, 110] on span "Probationary Hire" at bounding box center [607, 114] width 65 height 17
click at [831, 344] on button "Move" at bounding box center [846, 345] width 57 height 23
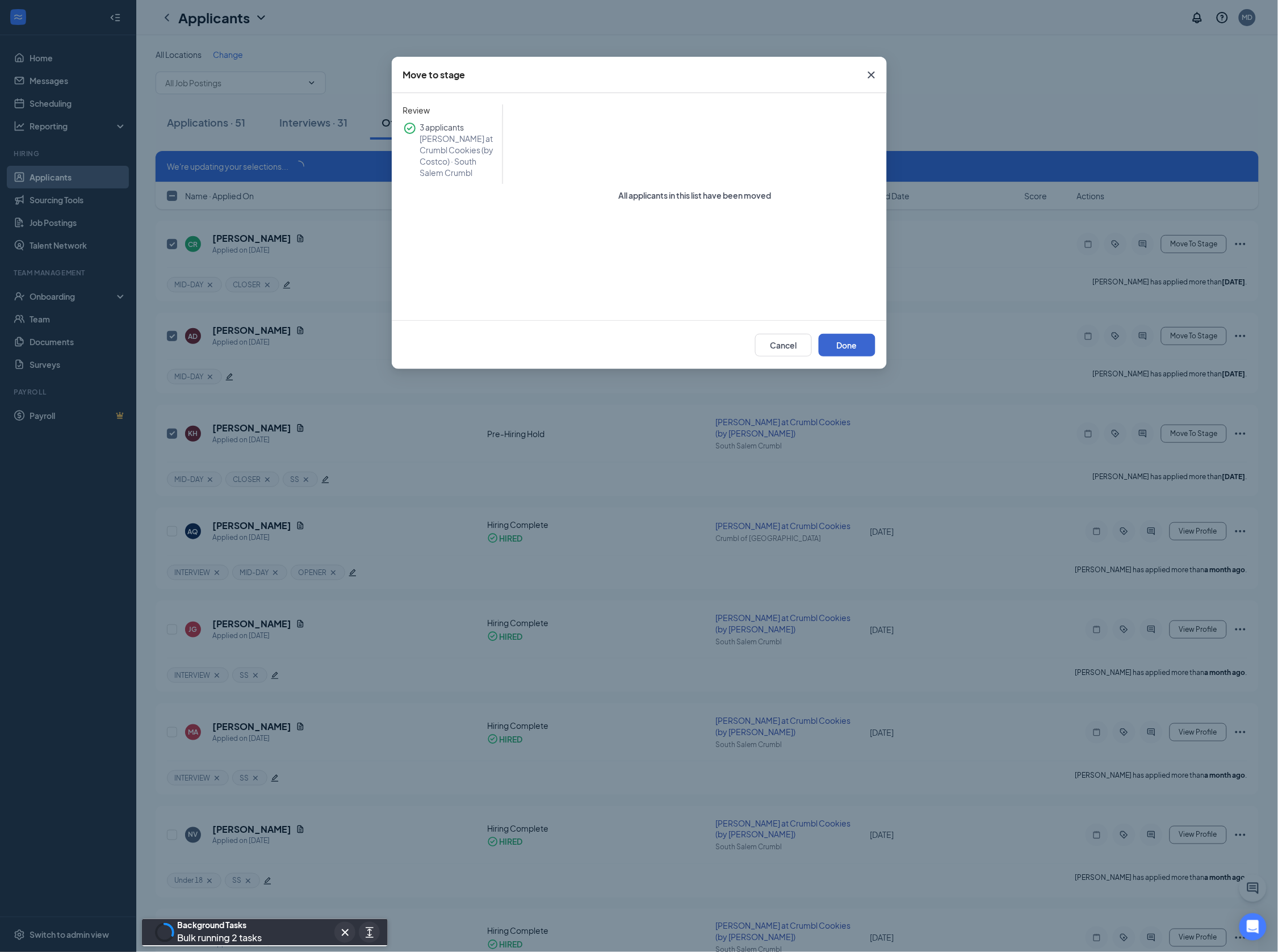
click at [831, 344] on button "Done" at bounding box center [846, 345] width 57 height 23
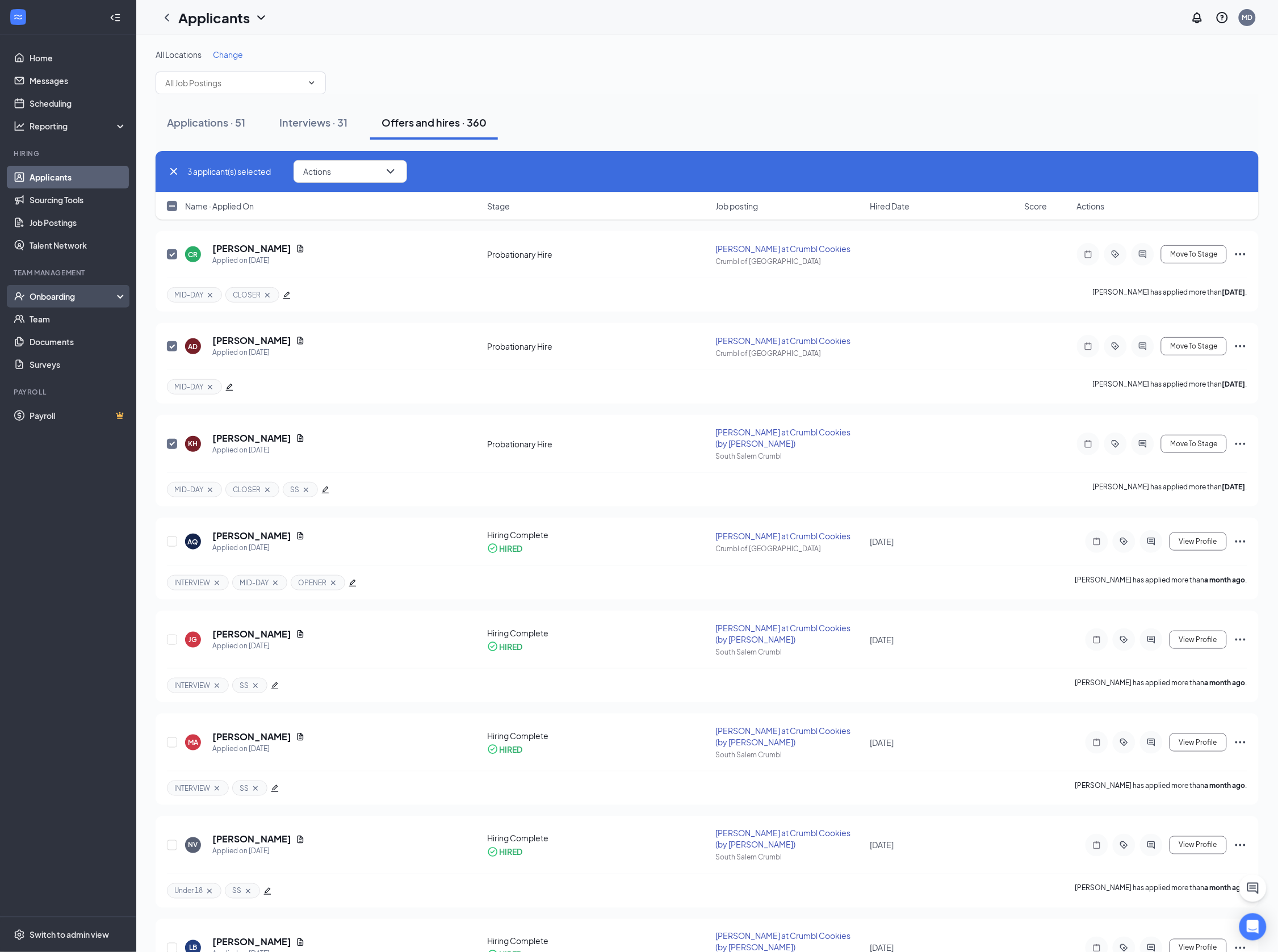
click at [70, 297] on div "Onboarding" at bounding box center [74, 296] width 88 height 11
click at [65, 321] on link "Overview" at bounding box center [78, 319] width 97 height 23
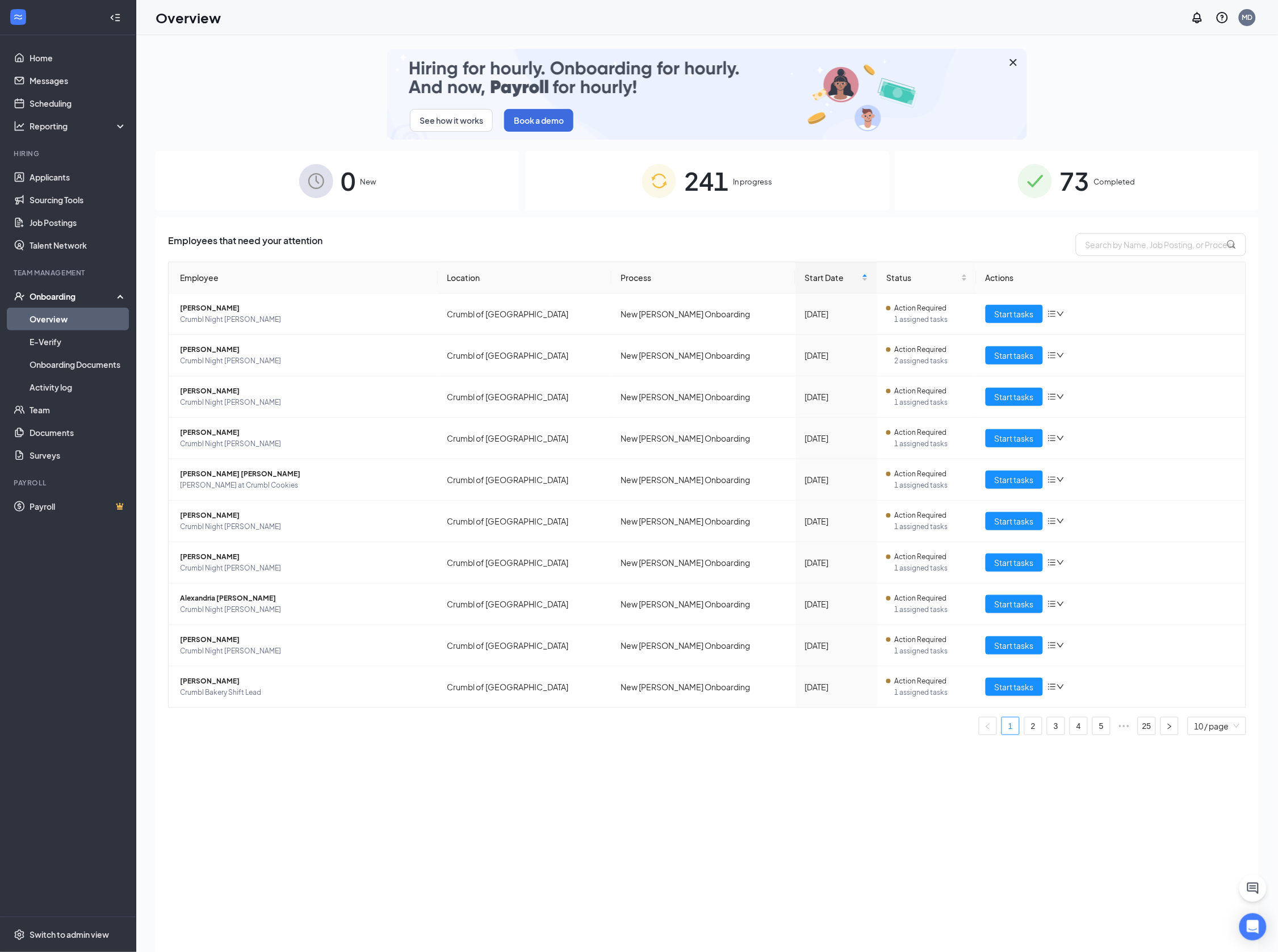
click at [374, 186] on span "New" at bounding box center [369, 181] width 16 height 11
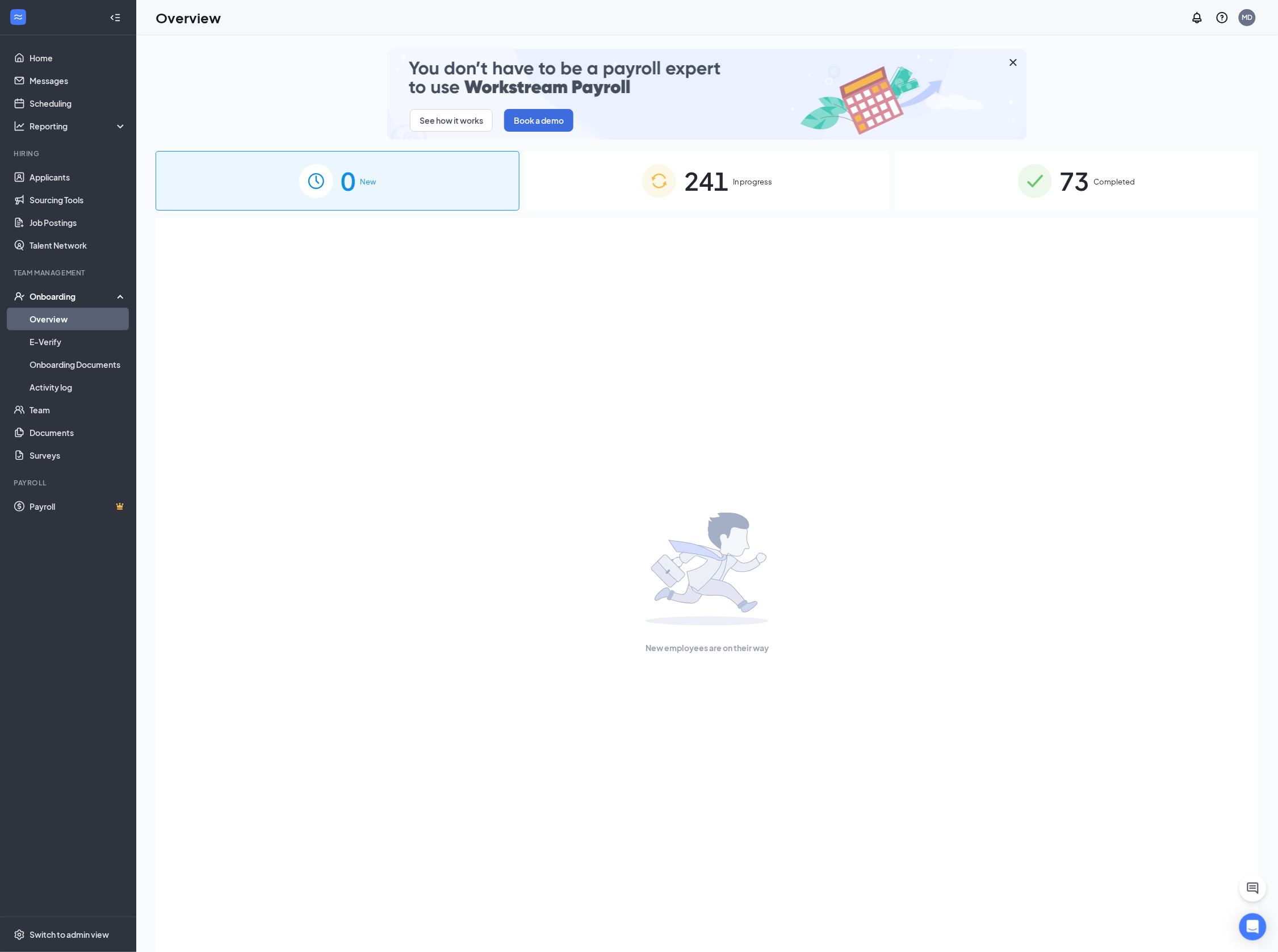
click at [672, 180] on img at bounding box center [659, 181] width 34 height 34
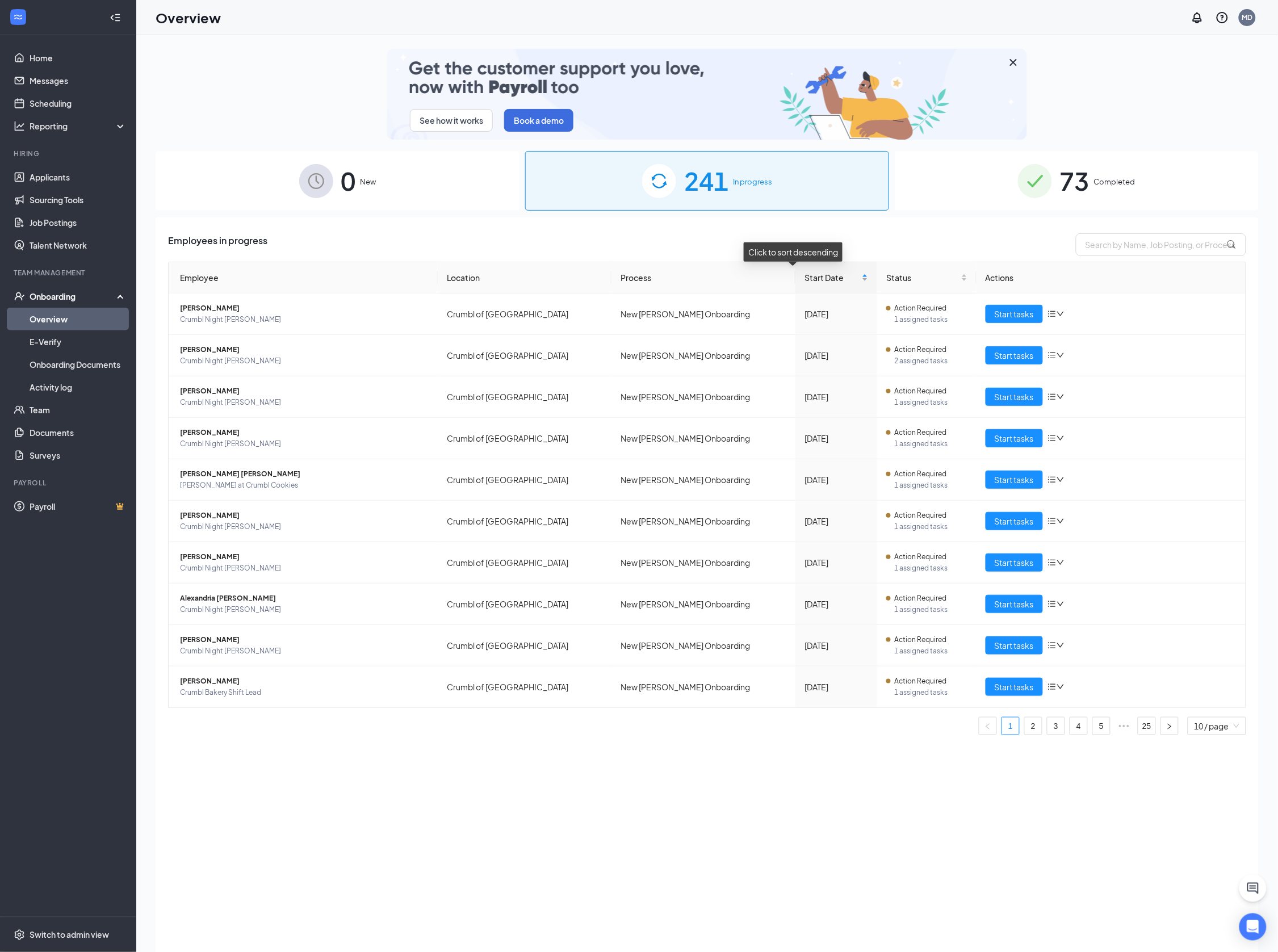
click at [836, 279] on div "Start Date" at bounding box center [836, 277] width 64 height 13
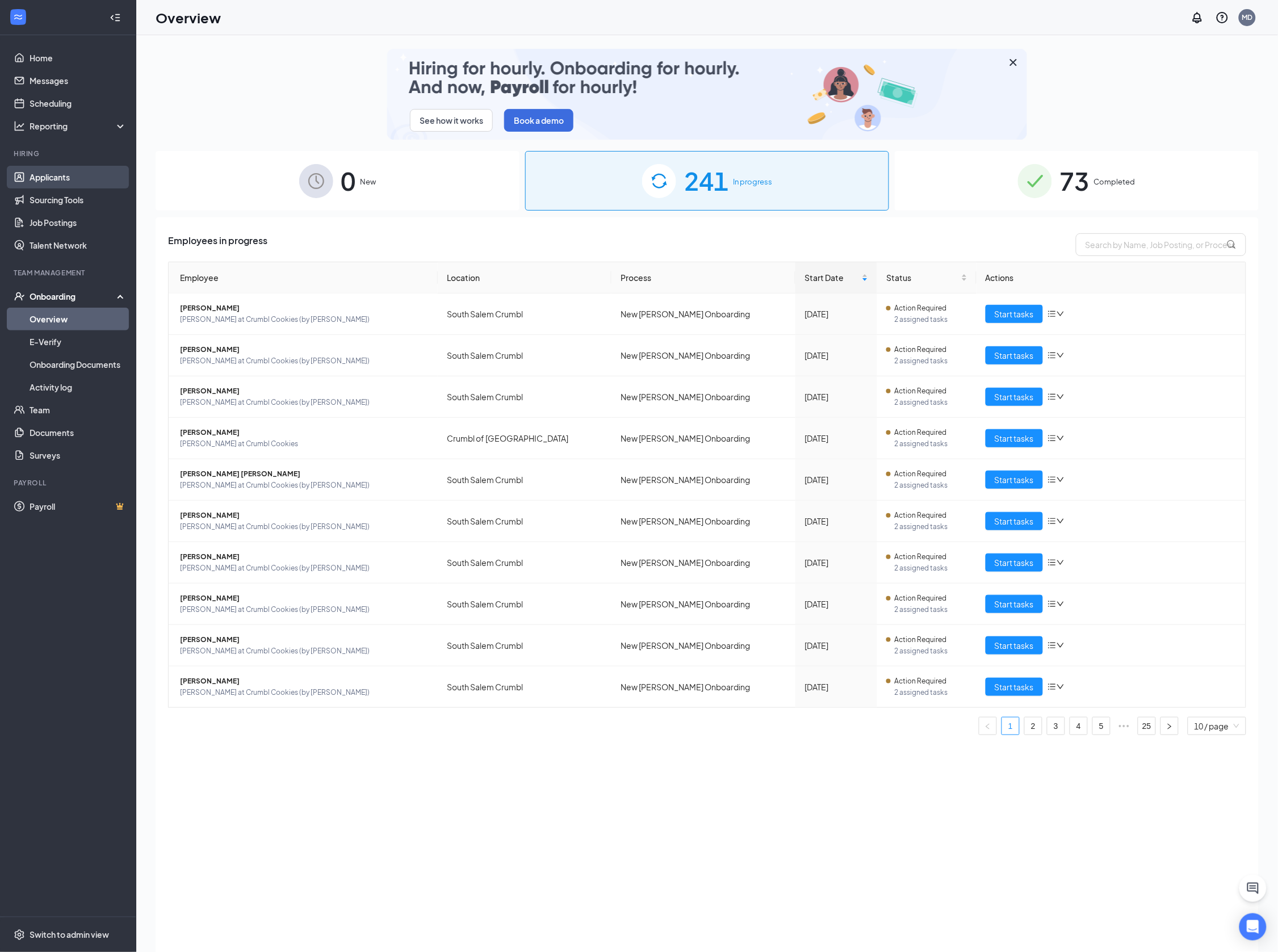
click at [65, 177] on link "Applicants" at bounding box center [78, 176] width 97 height 23
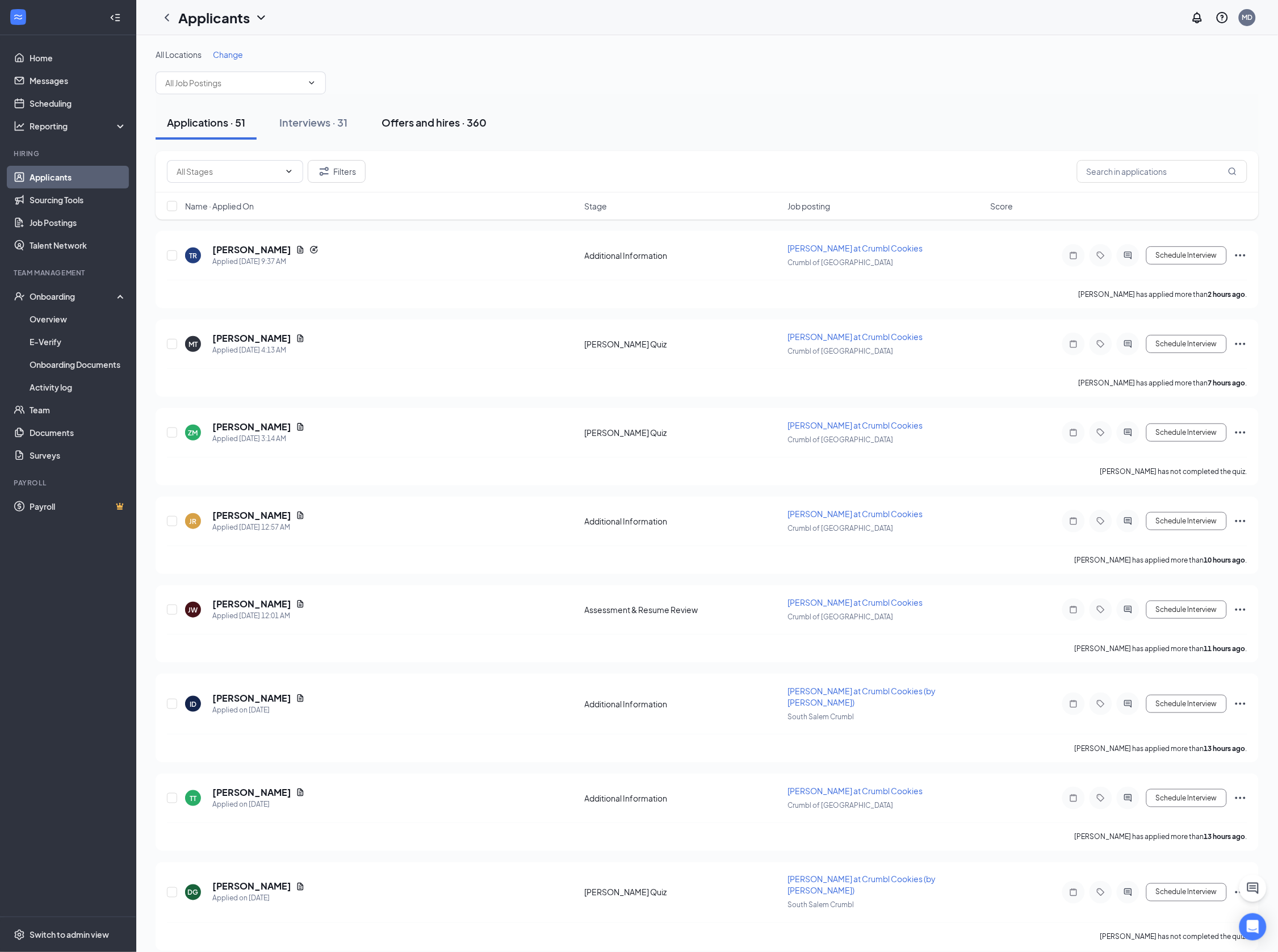
click at [461, 126] on div "Offers and hires · 360" at bounding box center [434, 123] width 105 height 14
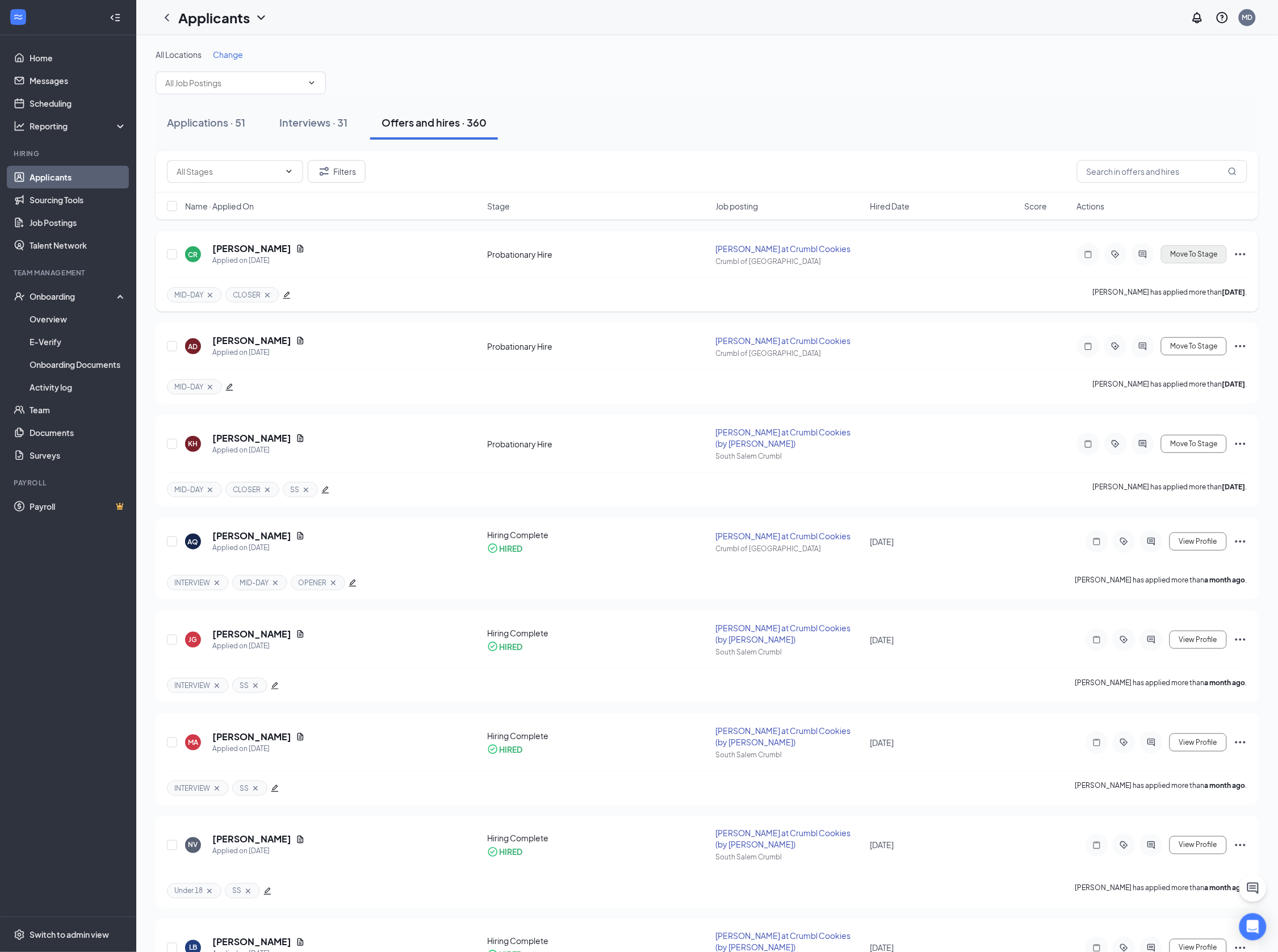
click at [1204, 254] on span "Move To Stage" at bounding box center [1193, 254] width 47 height 8
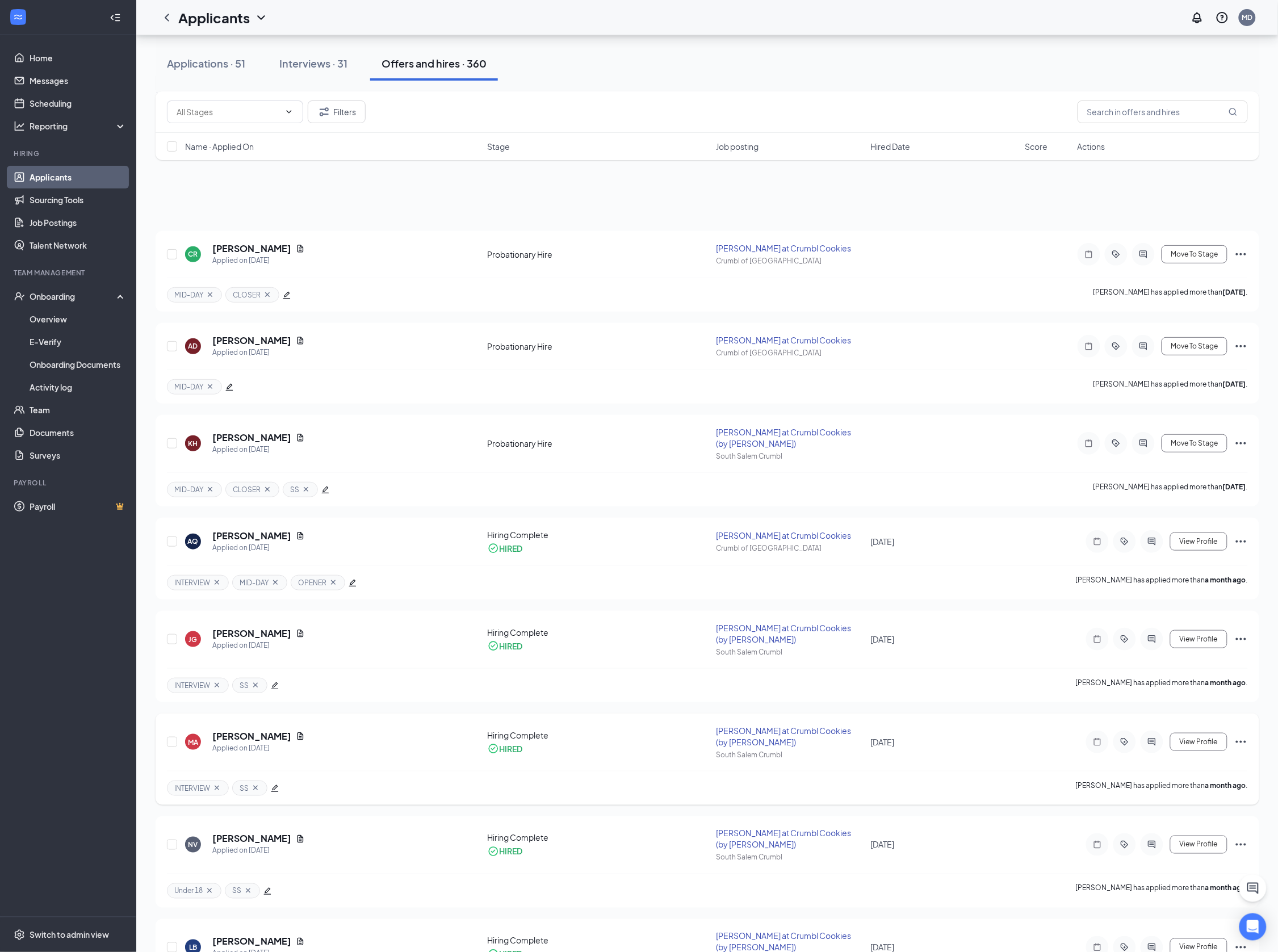
scroll to position [201, 0]
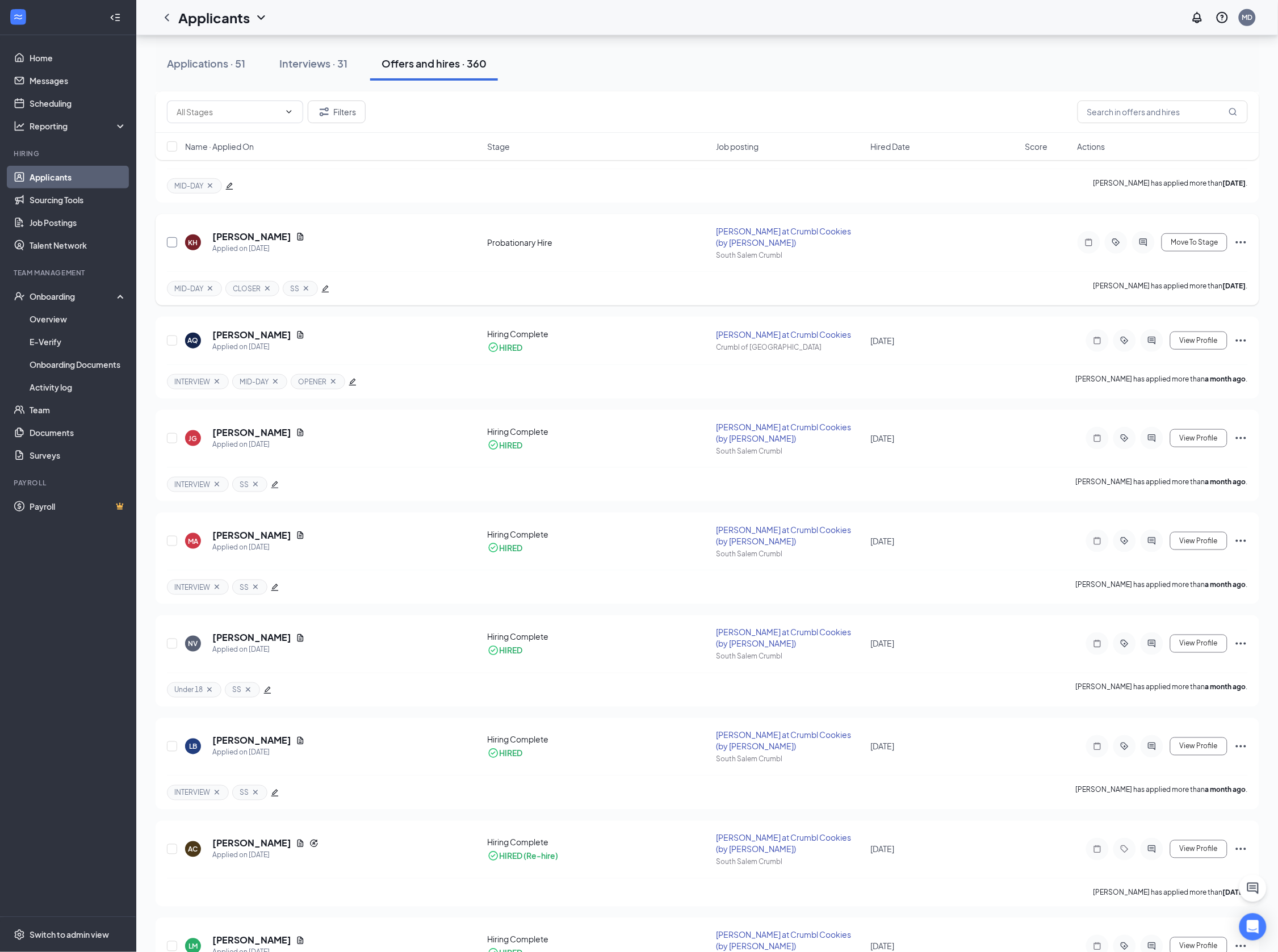
click at [171, 237] on input "checkbox" at bounding box center [171, 242] width 10 height 10
checkbox input "true"
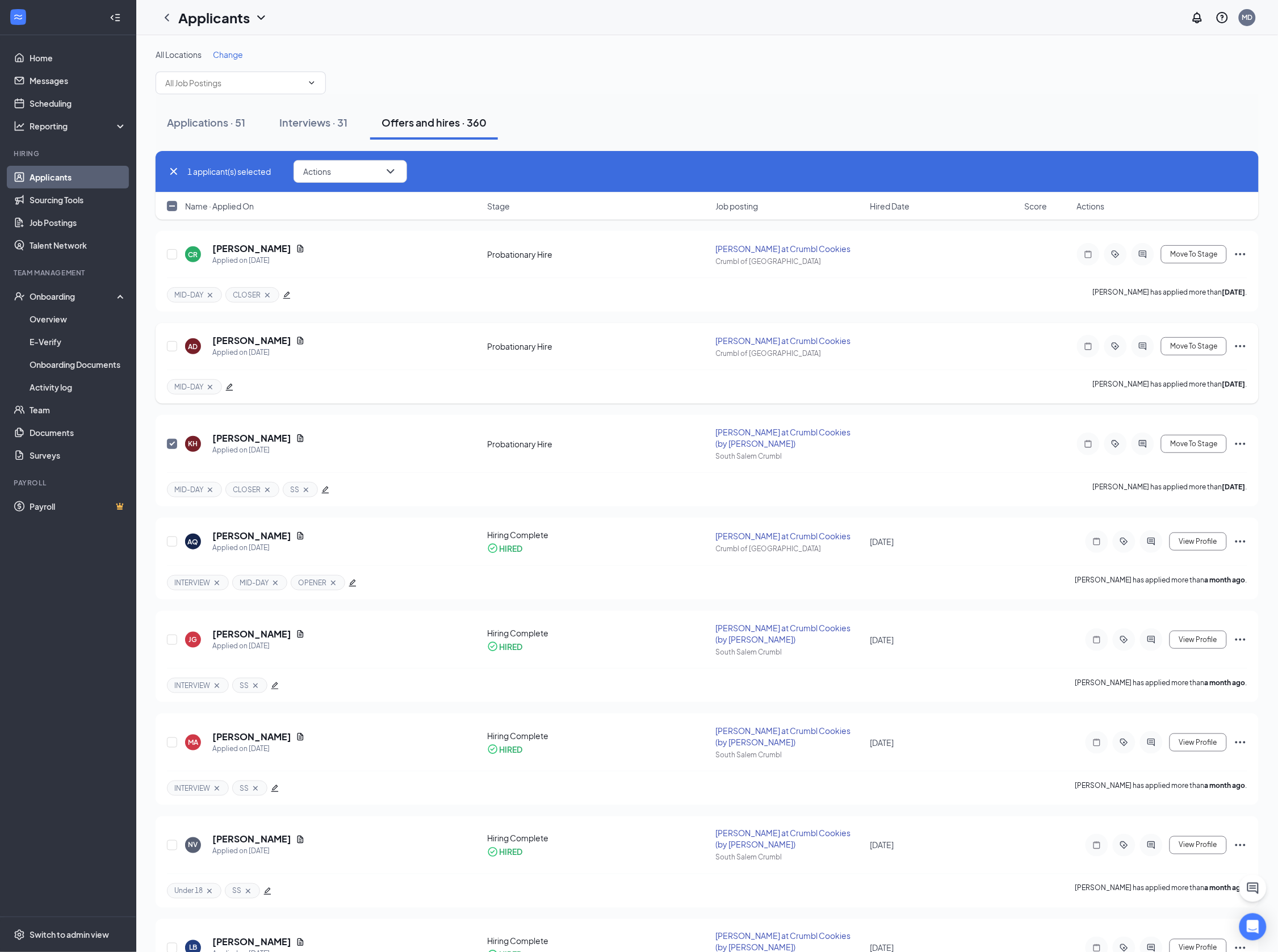
scroll to position [0, 0]
click at [169, 346] on input "checkbox" at bounding box center [171, 346] width 10 height 10
checkbox input "true"
click at [171, 256] on input "checkbox" at bounding box center [171, 254] width 10 height 10
checkbox input "true"
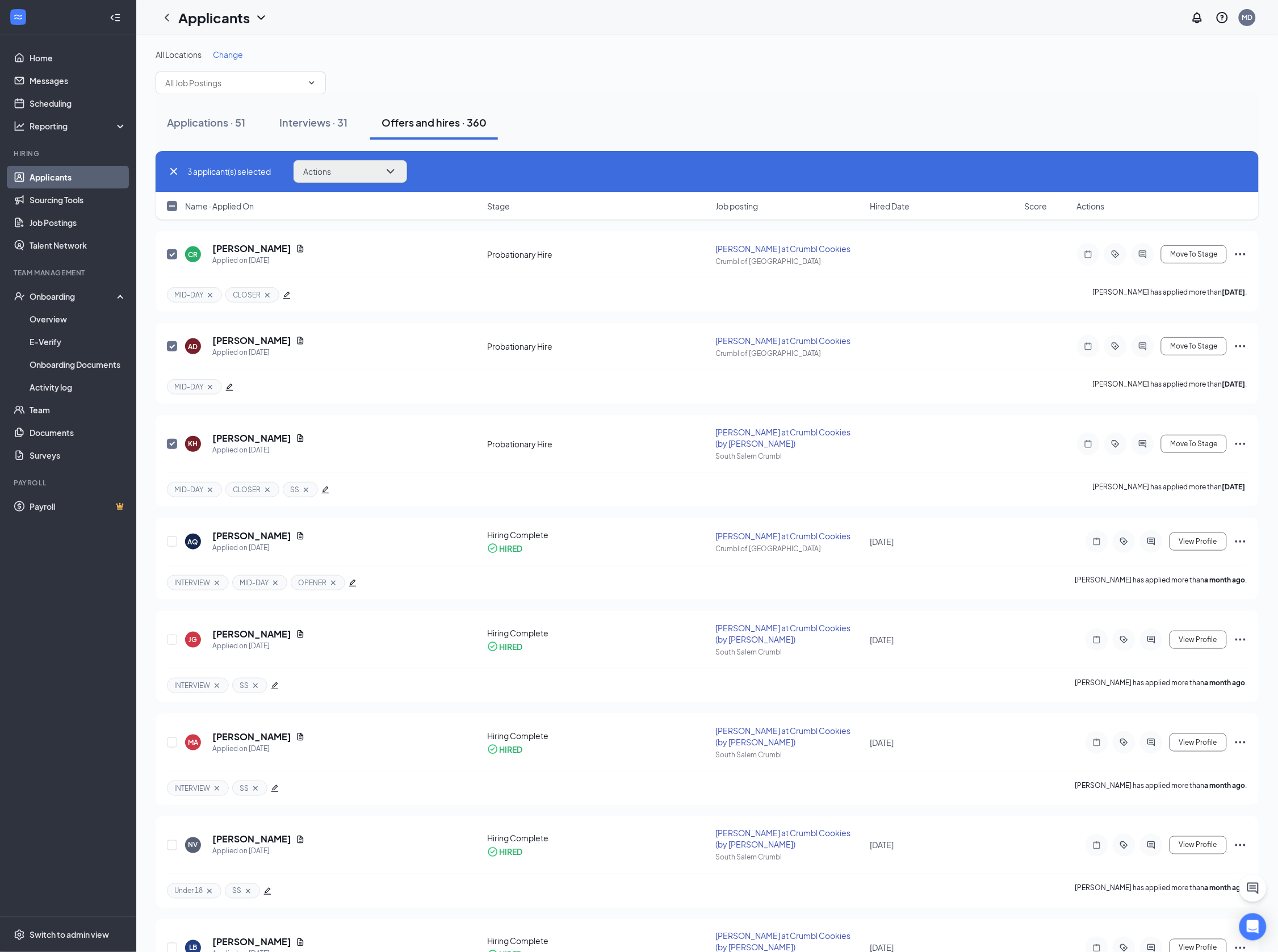
click at [347, 175] on button "Actions" at bounding box center [350, 171] width 114 height 23
click at [347, 252] on p "Move to stage" at bounding box center [353, 253] width 98 height 11
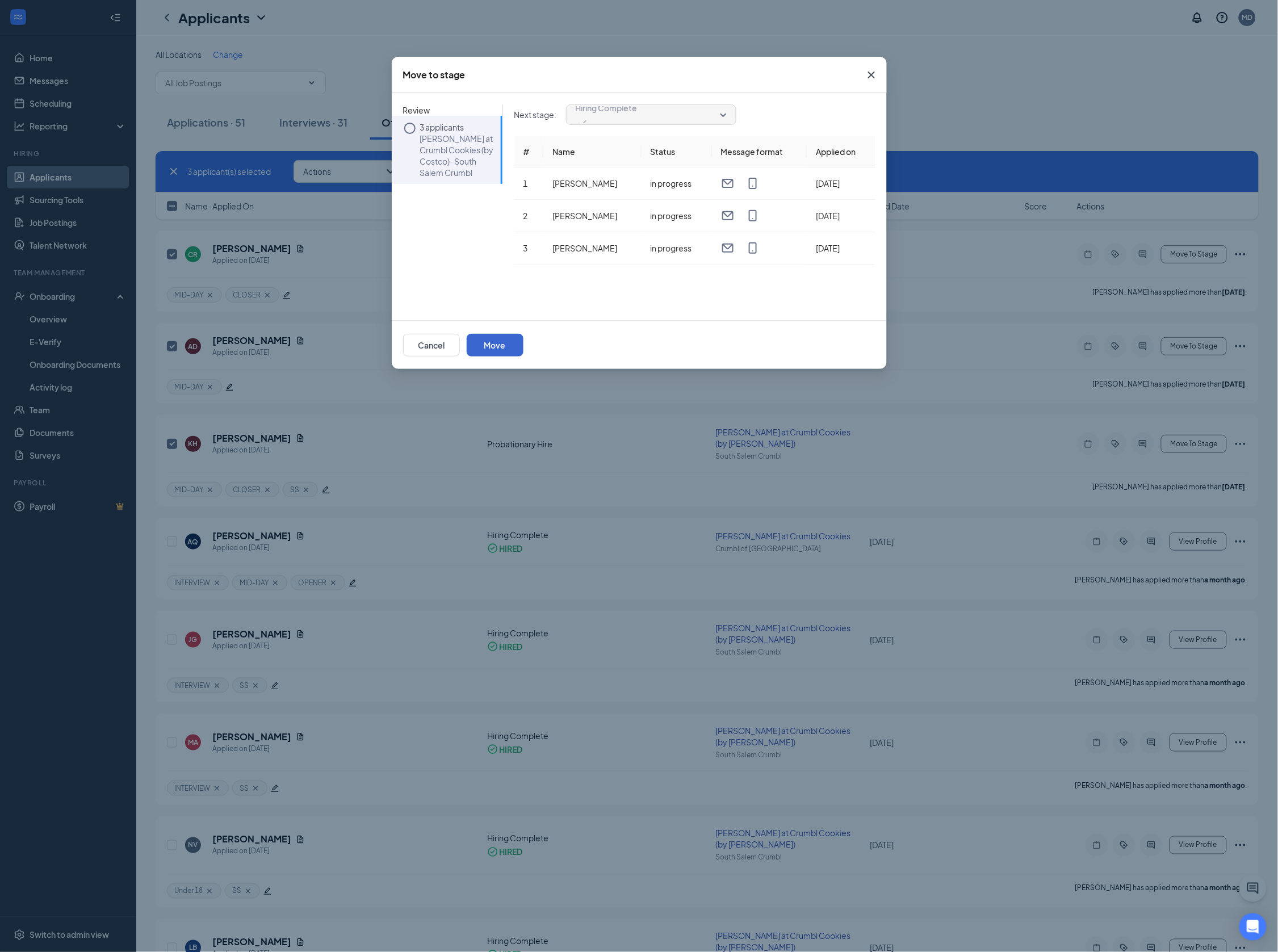
click at [523, 340] on button "Move" at bounding box center [494, 345] width 57 height 23
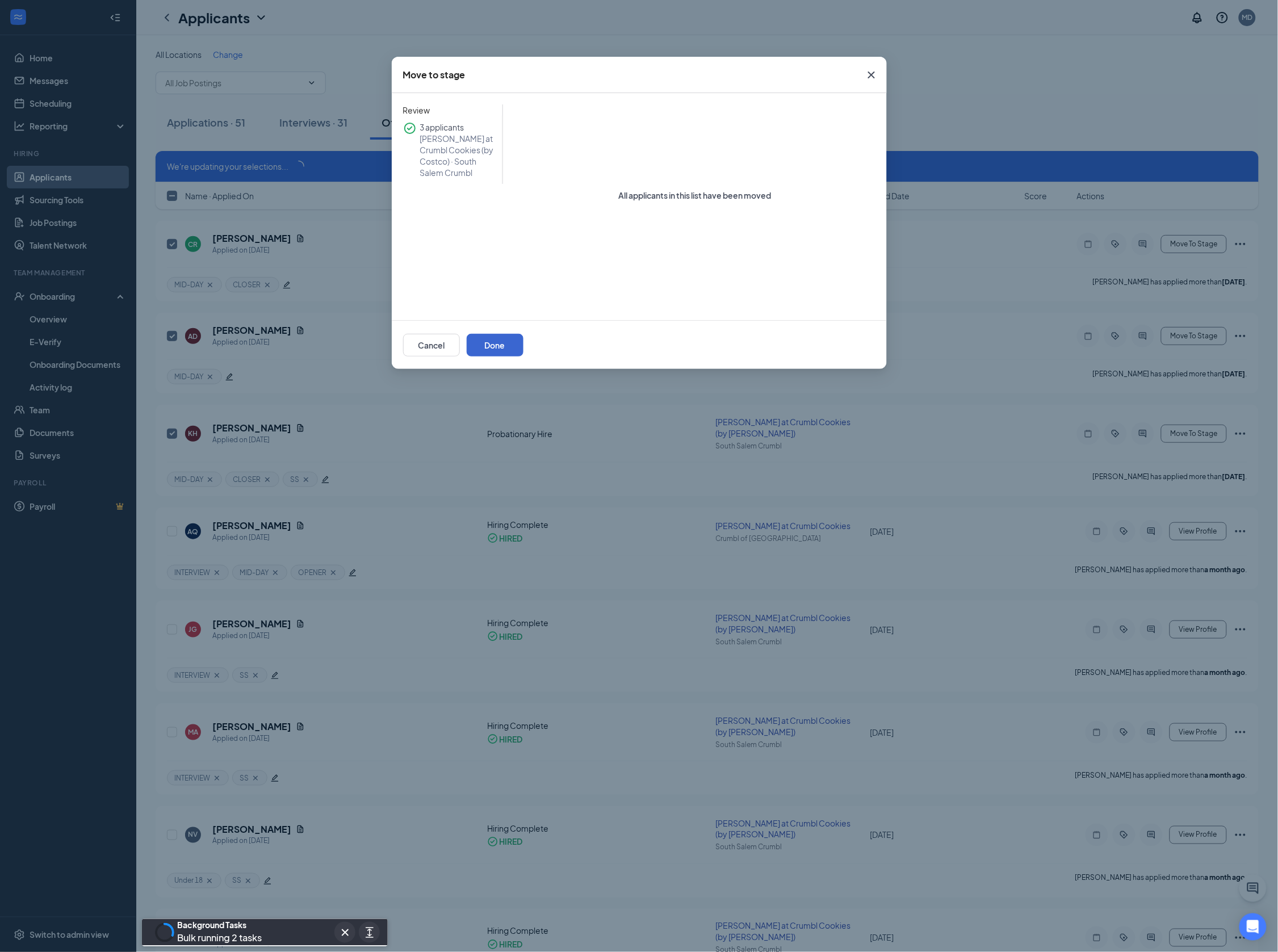
click at [523, 352] on button "Done" at bounding box center [494, 345] width 57 height 23
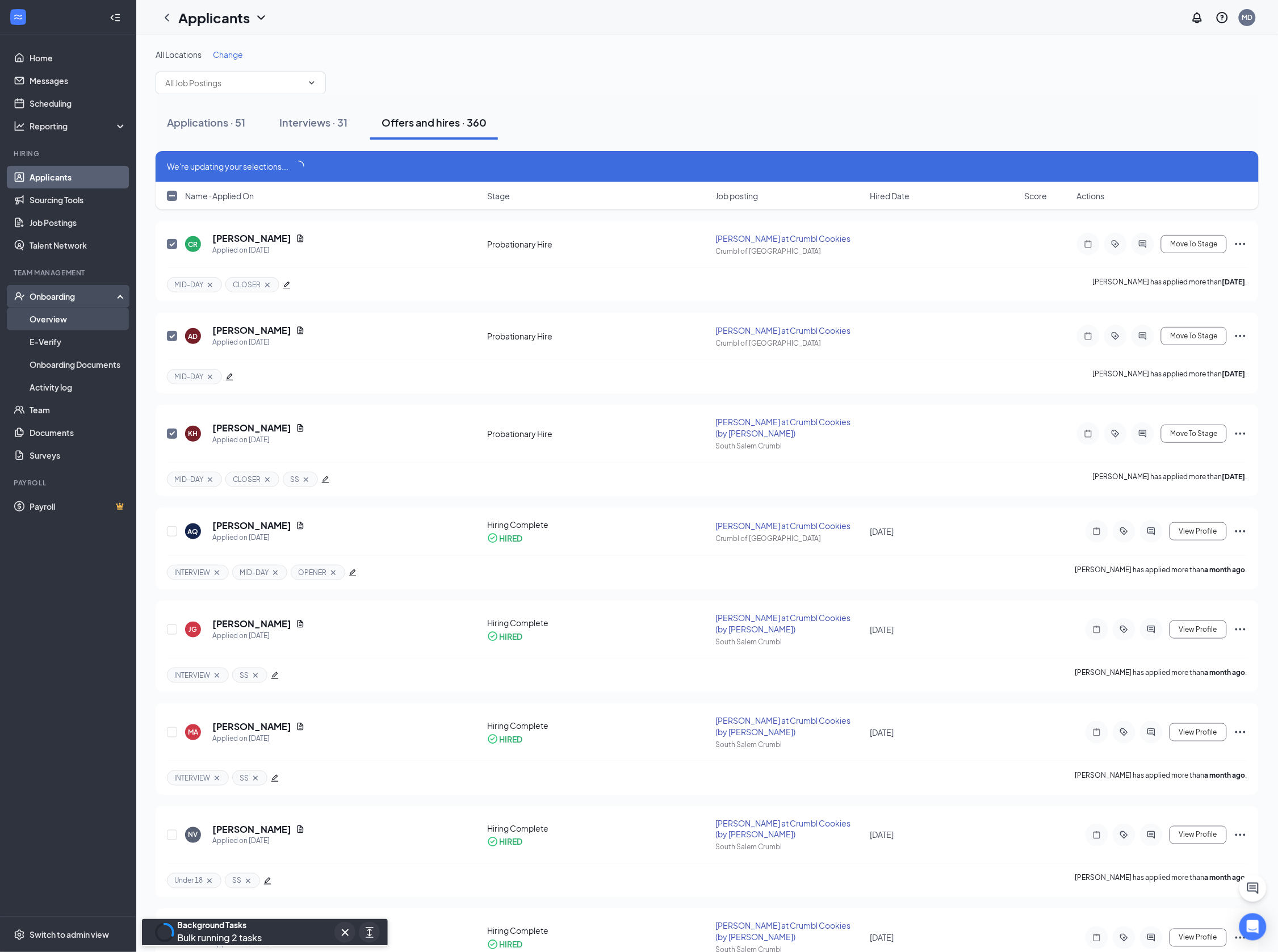
click at [59, 320] on link "Overview" at bounding box center [78, 319] width 97 height 23
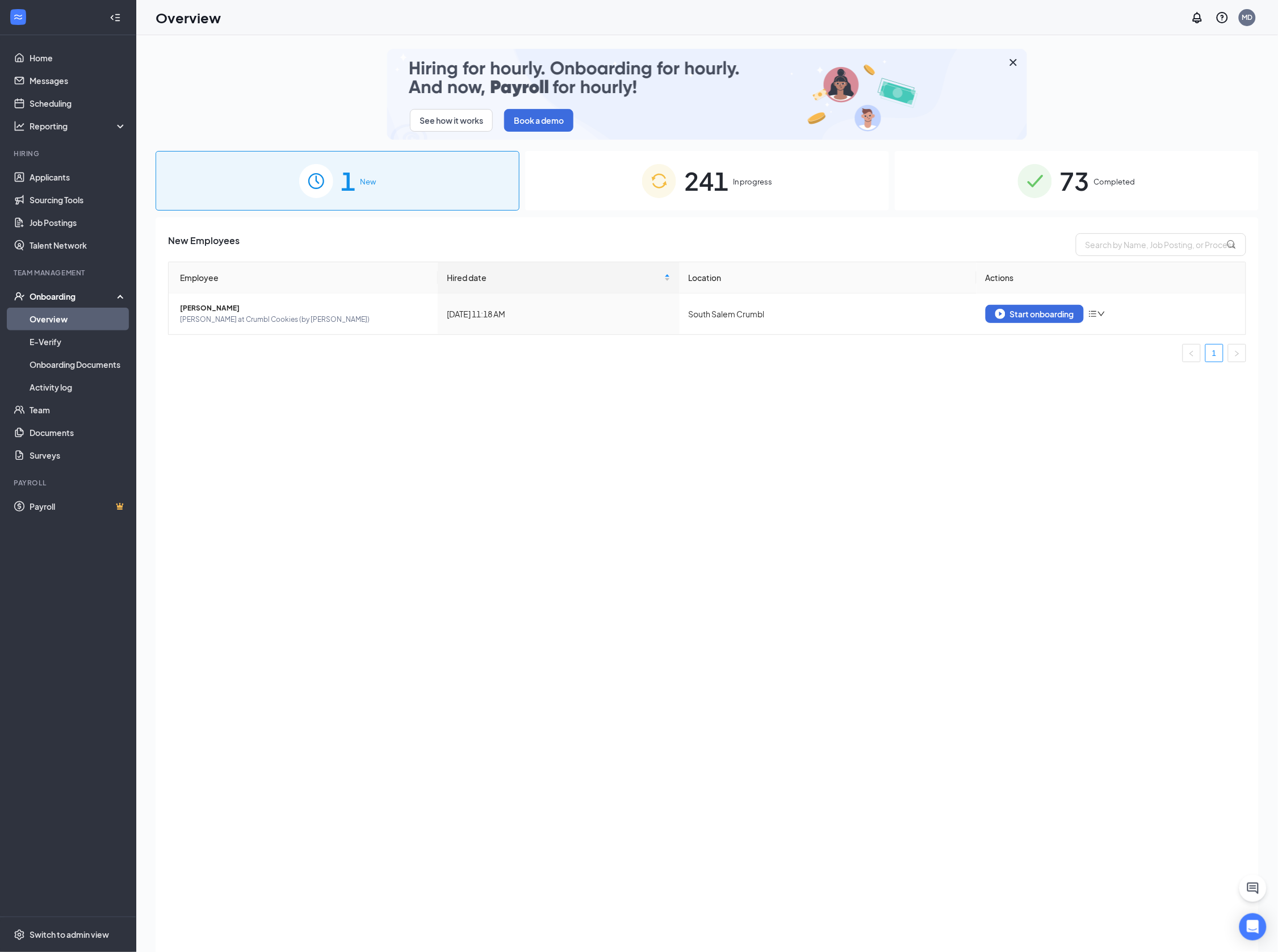
click at [472, 383] on div "New Employees Employee Hired date Location Actions [PERSON_NAME] at Crumbl Cook…" at bounding box center [707, 598] width 1104 height 763
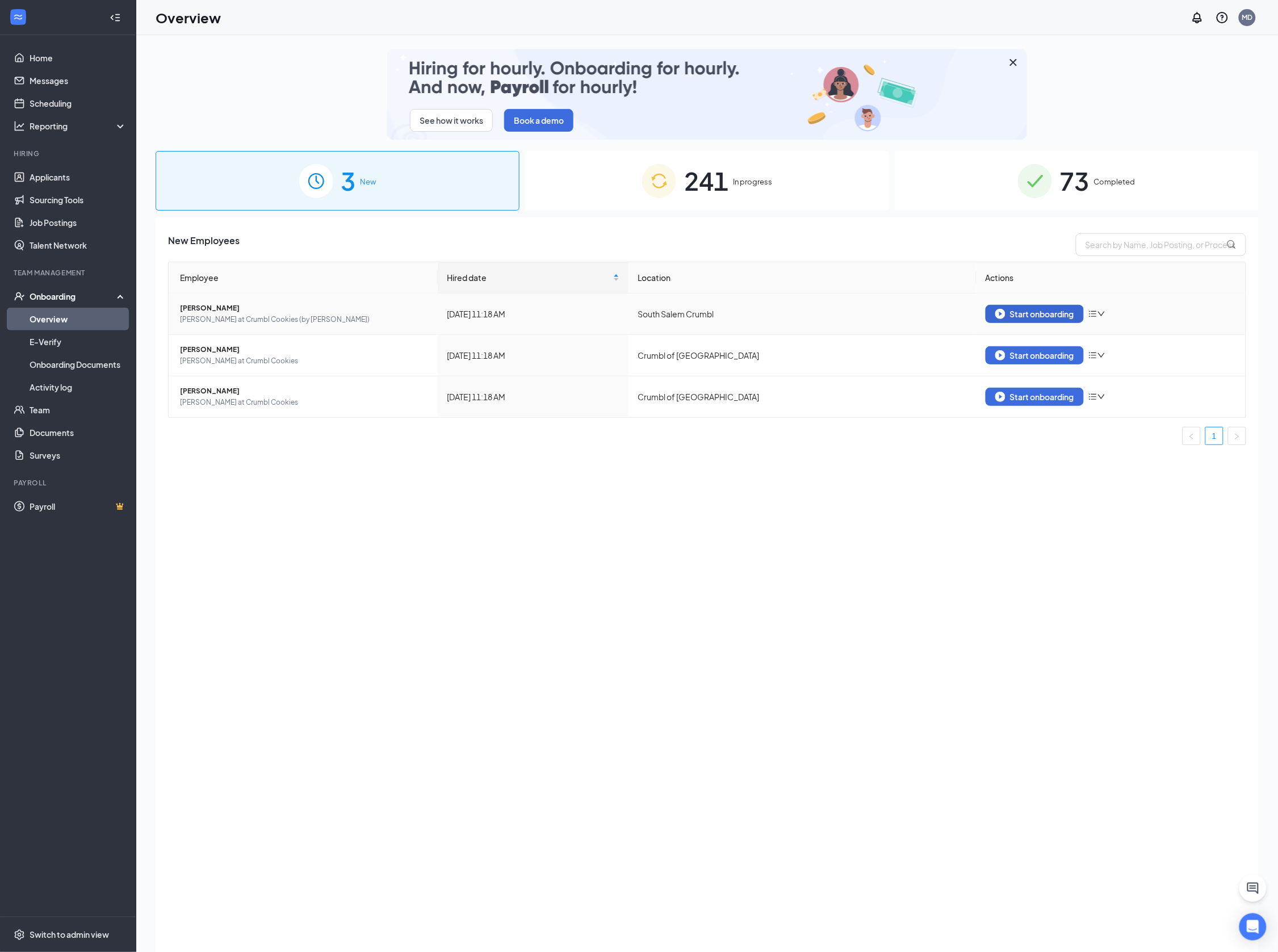
click at [1059, 320] on button "Start onboarding" at bounding box center [1035, 314] width 99 height 18
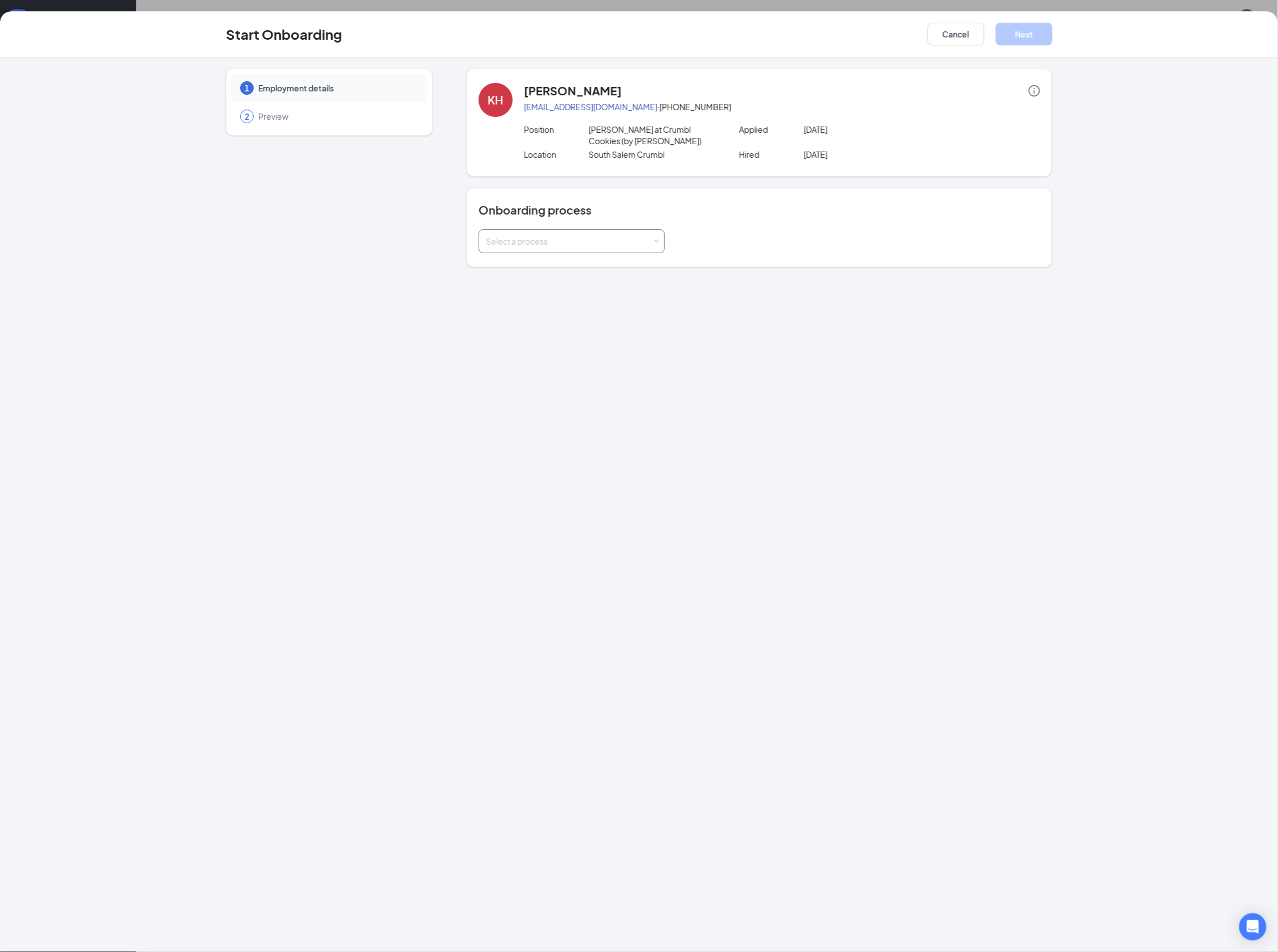
click at [561, 243] on div "Select a process" at bounding box center [568, 240] width 166 height 11
click at [549, 259] on span "New [PERSON_NAME] Onboarding" at bounding box center [548, 263] width 130 height 10
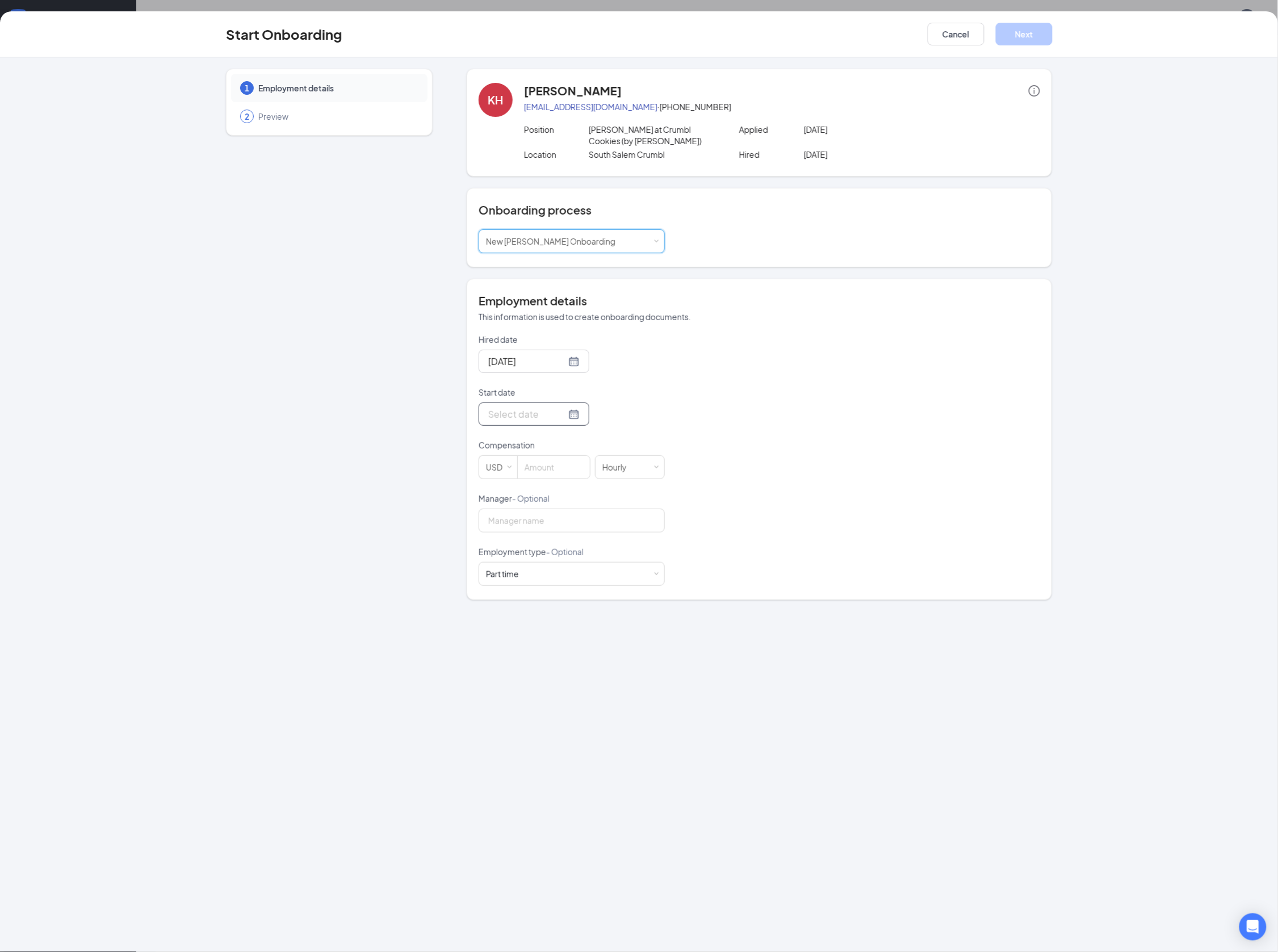
click at [526, 418] on input "Start date" at bounding box center [527, 414] width 78 height 14
type input "[DATE]"
type input "Sep 4, 2025"
type input "Sep 5, 2025"
type input "Aug 29, 2025"
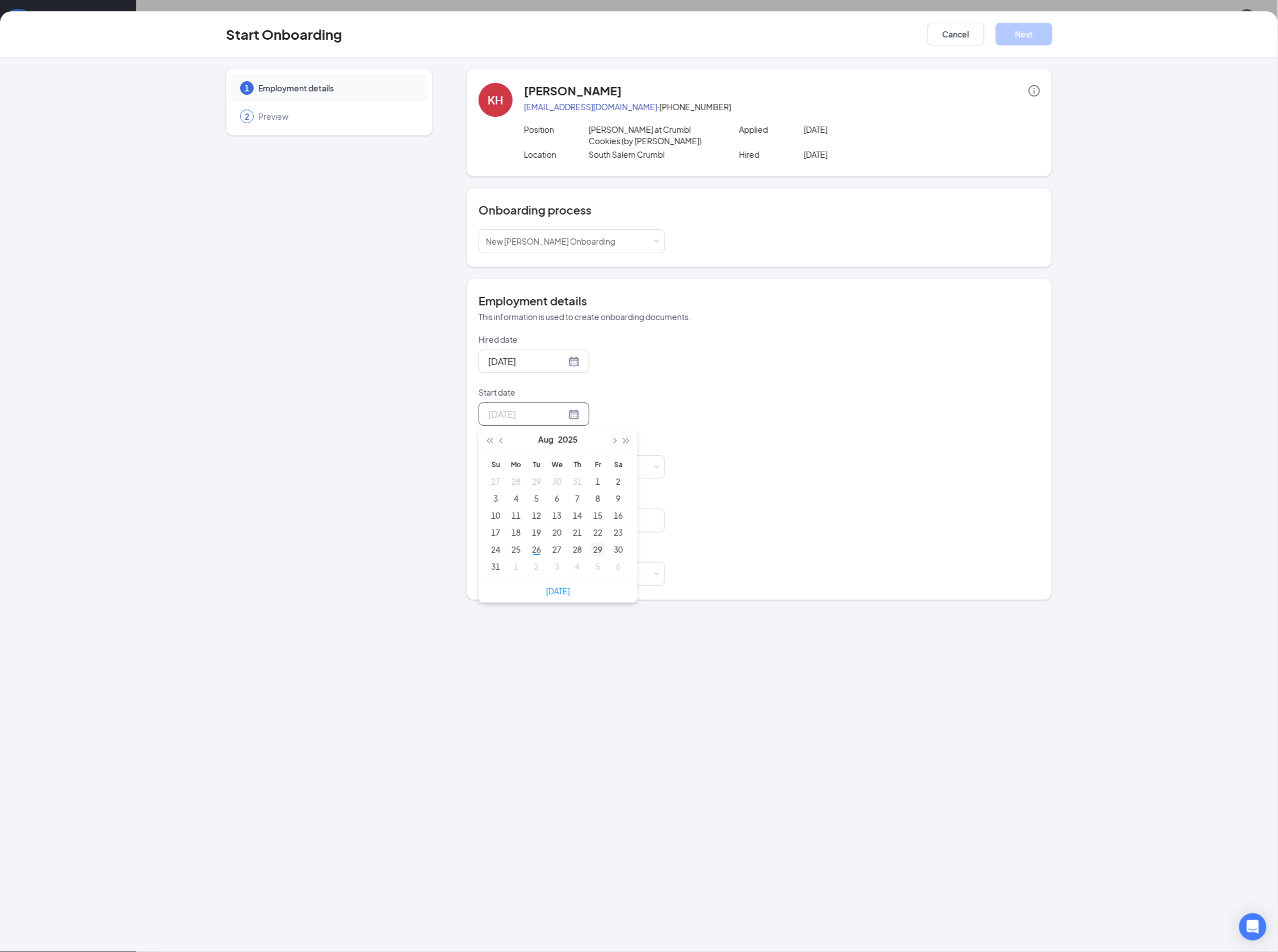
click at [599, 549] on div "29" at bounding box center [598, 549] width 14 height 14
click at [549, 467] on input at bounding box center [553, 467] width 72 height 23
type input "15.05"
click at [533, 524] on input "Manager - Optional" at bounding box center [571, 520] width 186 height 24
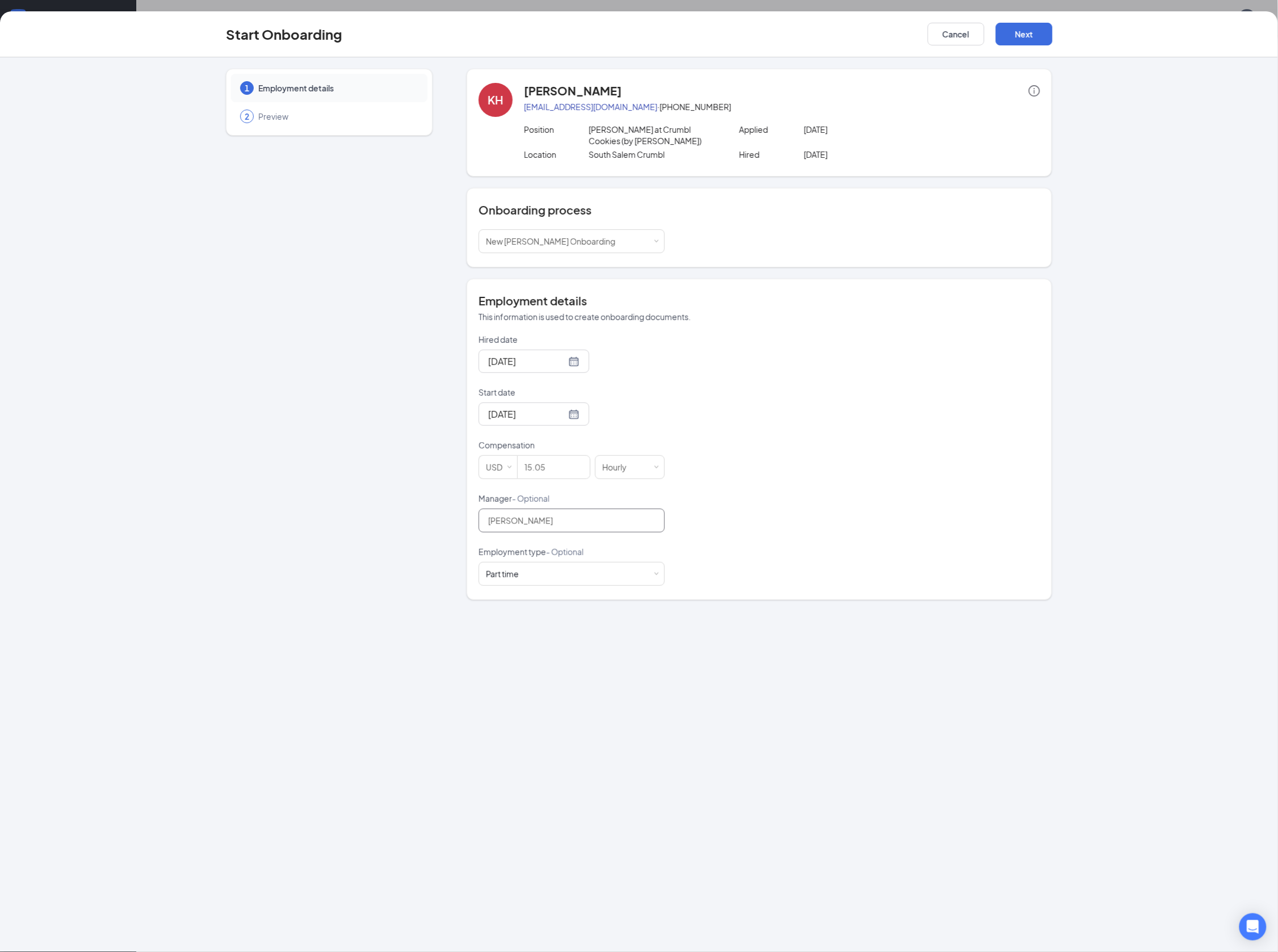
type input "[PERSON_NAME]"
click at [559, 607] on div "1 Employment details 2 Preview KH KATHRYN HINMAN hypocorismm@gmail.com · (607) …" at bounding box center [639, 505] width 1278 height 895
click at [1028, 39] on button "Next" at bounding box center [1024, 34] width 57 height 23
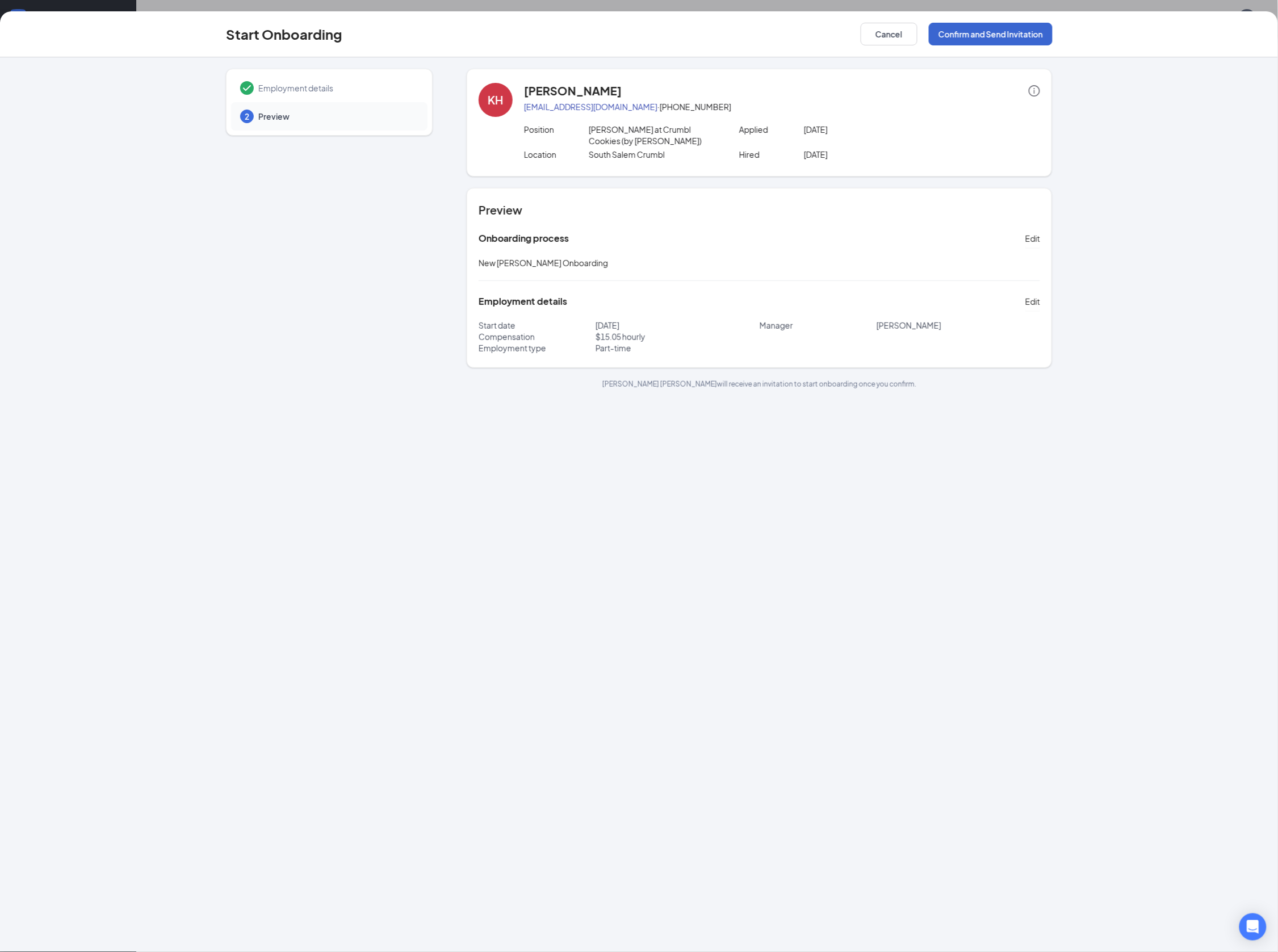
click at [1028, 39] on button "Confirm and Send Invitation" at bounding box center [991, 34] width 124 height 23
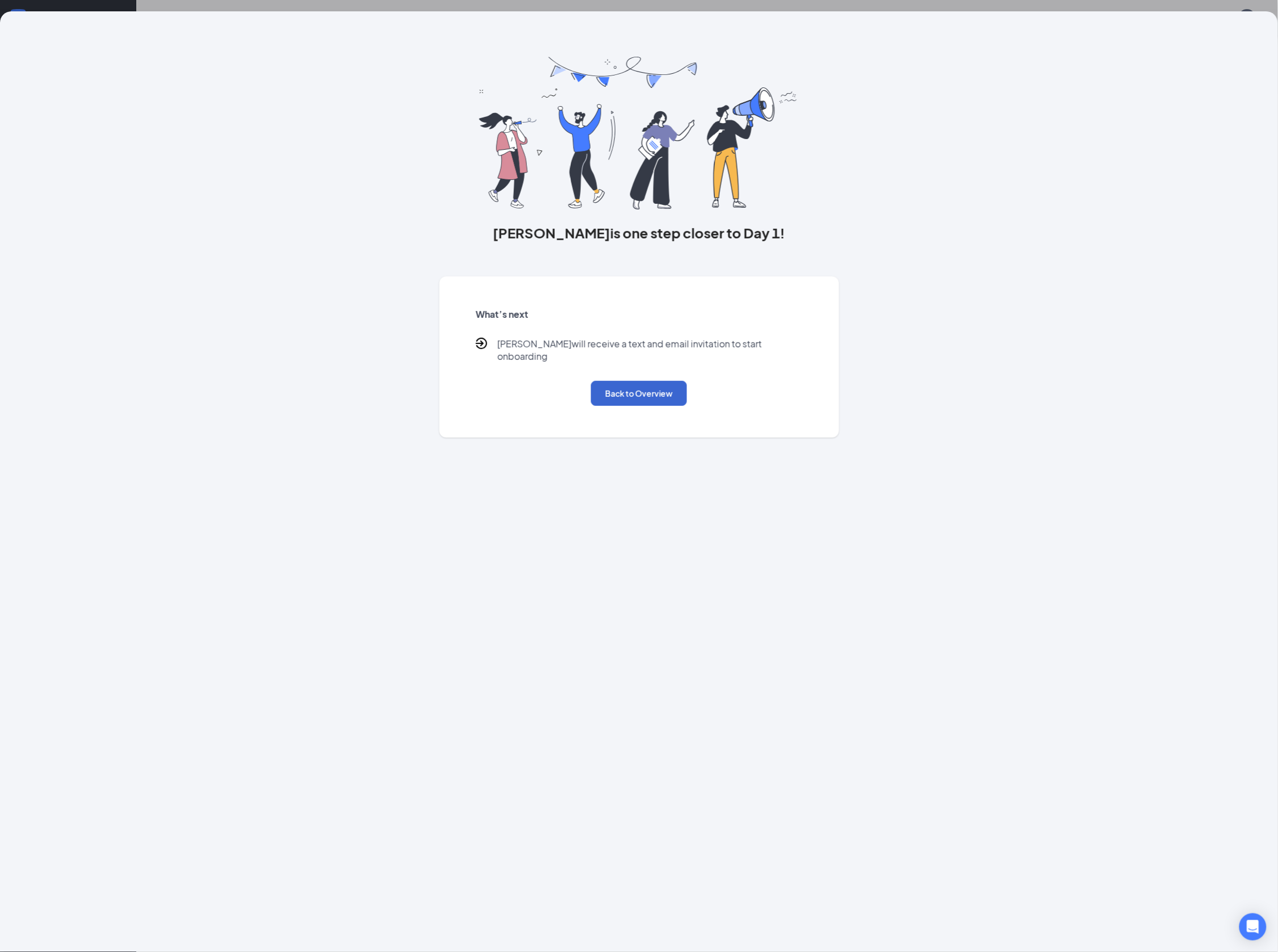
click at [601, 384] on button "Back to Overview" at bounding box center [639, 393] width 96 height 25
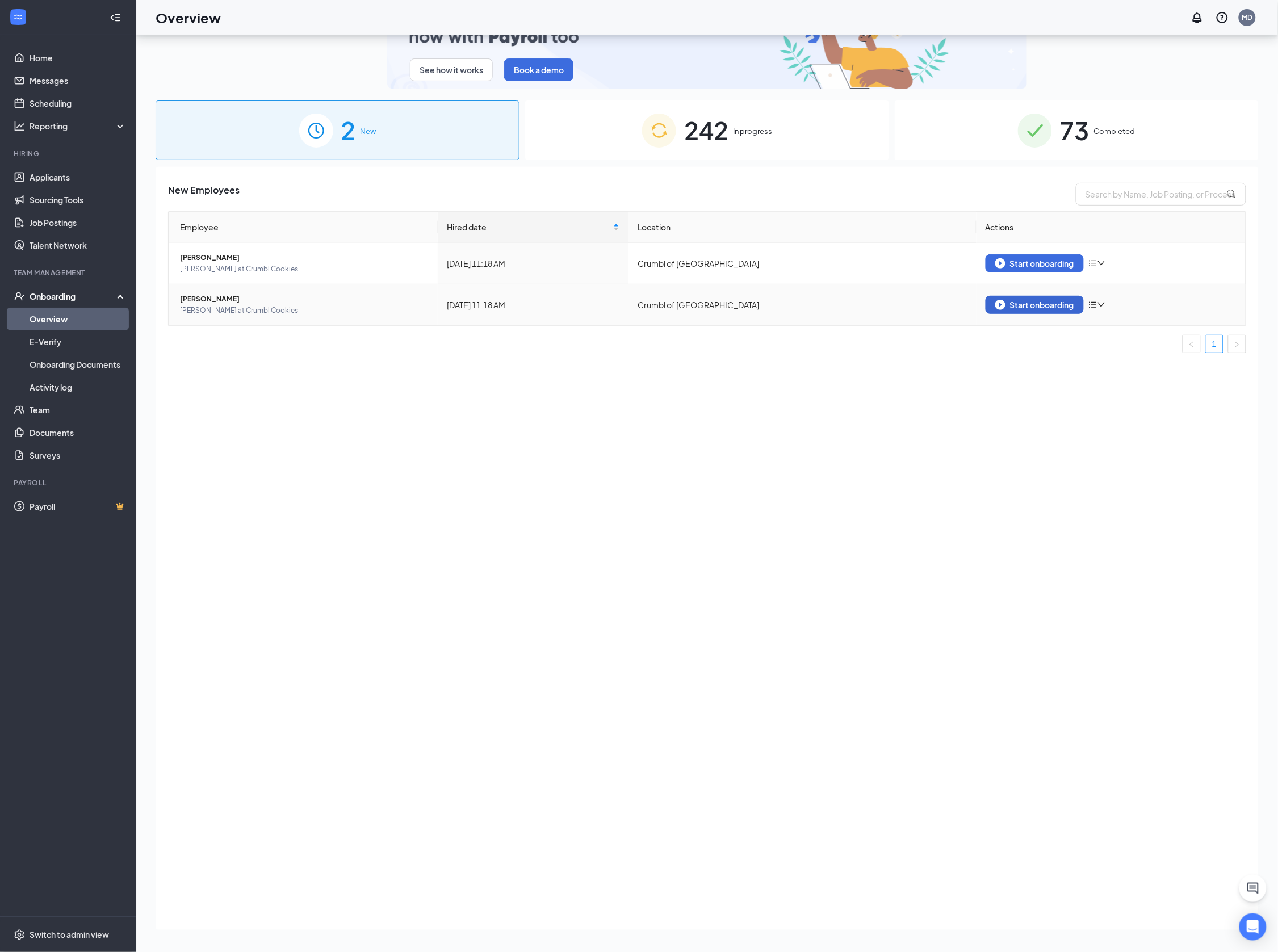
click at [1045, 301] on div "Start onboarding" at bounding box center [1034, 305] width 79 height 10
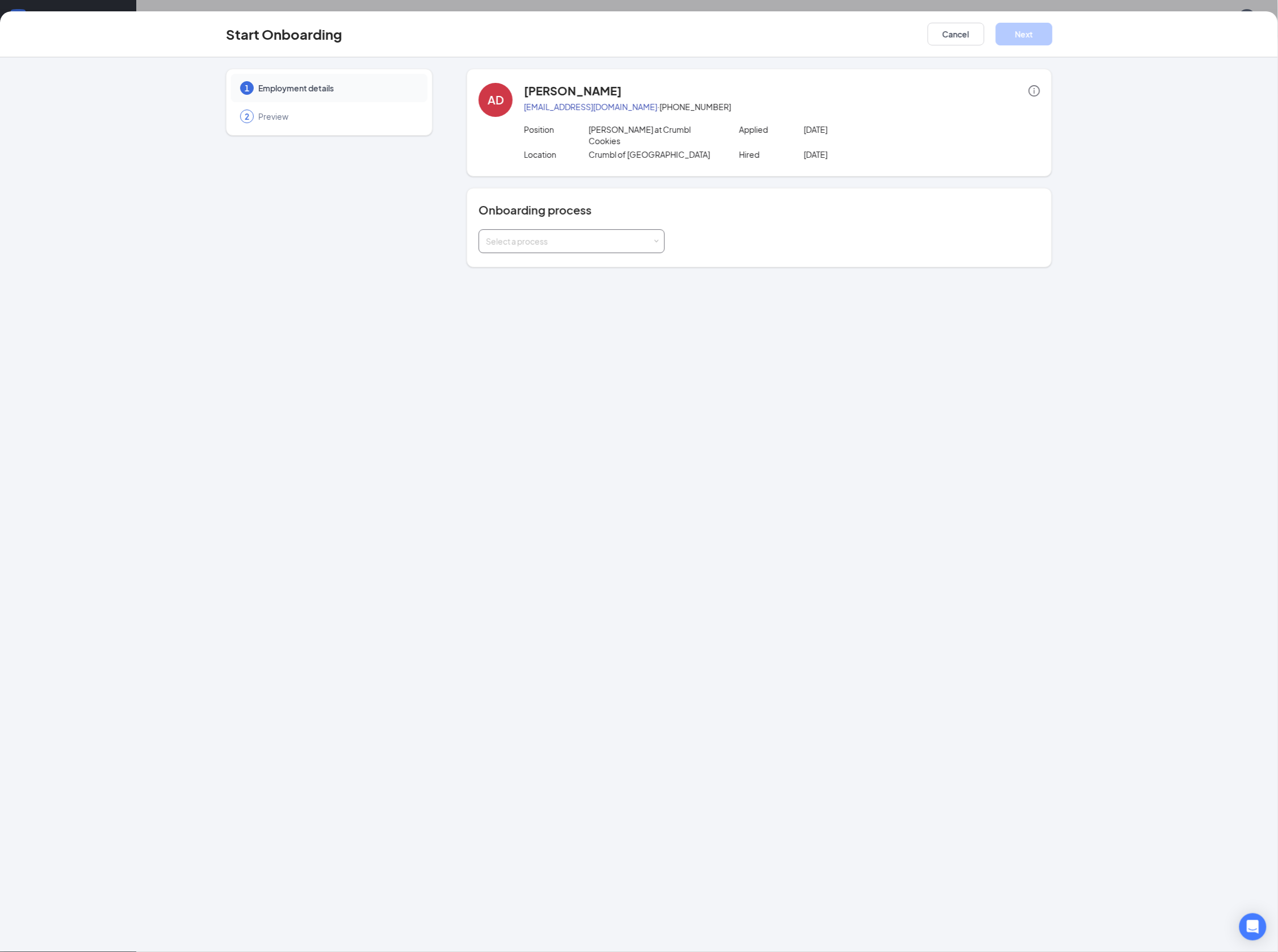
drag, startPoint x: 567, startPoint y: 232, endPoint x: 565, endPoint y: 239, distance: 7.3
click at [567, 235] on div "Select a process" at bounding box center [568, 240] width 166 height 11
click at [569, 245] on li "New [PERSON_NAME] Onboarding" at bounding box center [571, 253] width 186 height 21
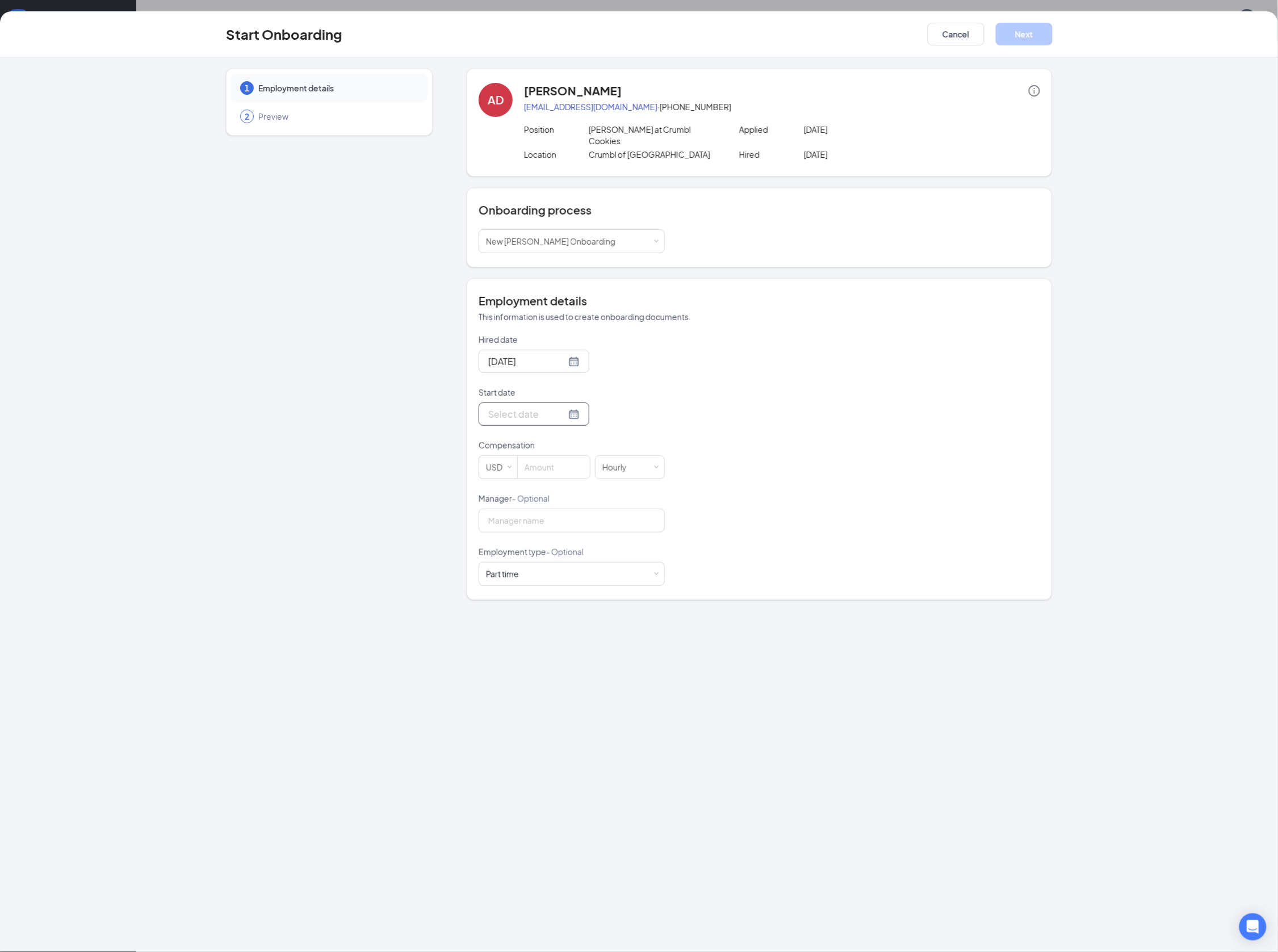
click at [510, 407] on input "Start date" at bounding box center [527, 414] width 78 height 14
type input "Jul 30, 2025"
type input "Aug 7, 2025"
type input "Aug 8, 2025"
type input "Aug 15, 2025"
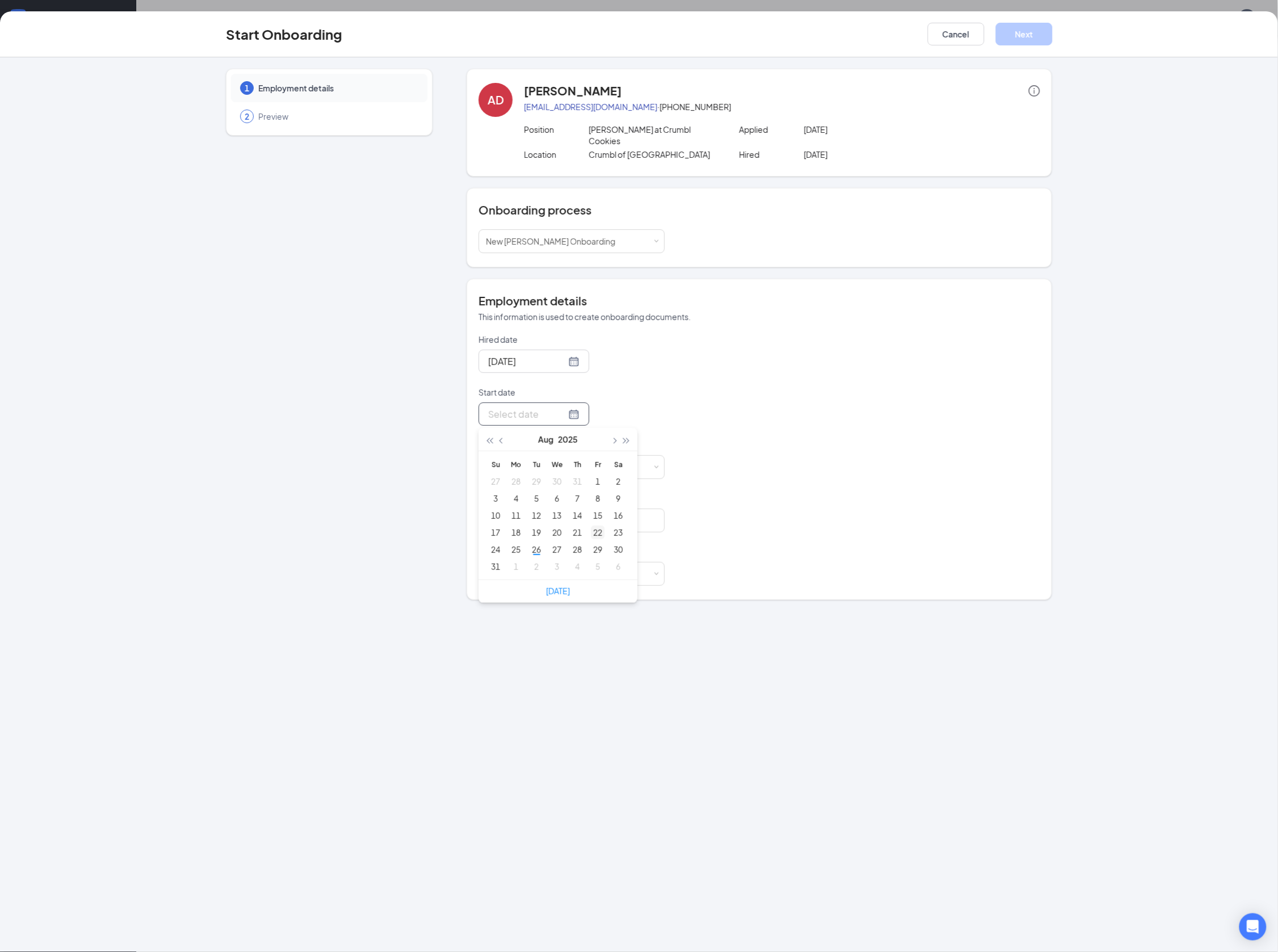
type input "Aug 22, 2025"
type input "Aug 29, 2025"
click at [593, 542] on div "29" at bounding box center [598, 549] width 14 height 14
click at [553, 461] on input at bounding box center [553, 467] width 72 height 23
type input "15.05"
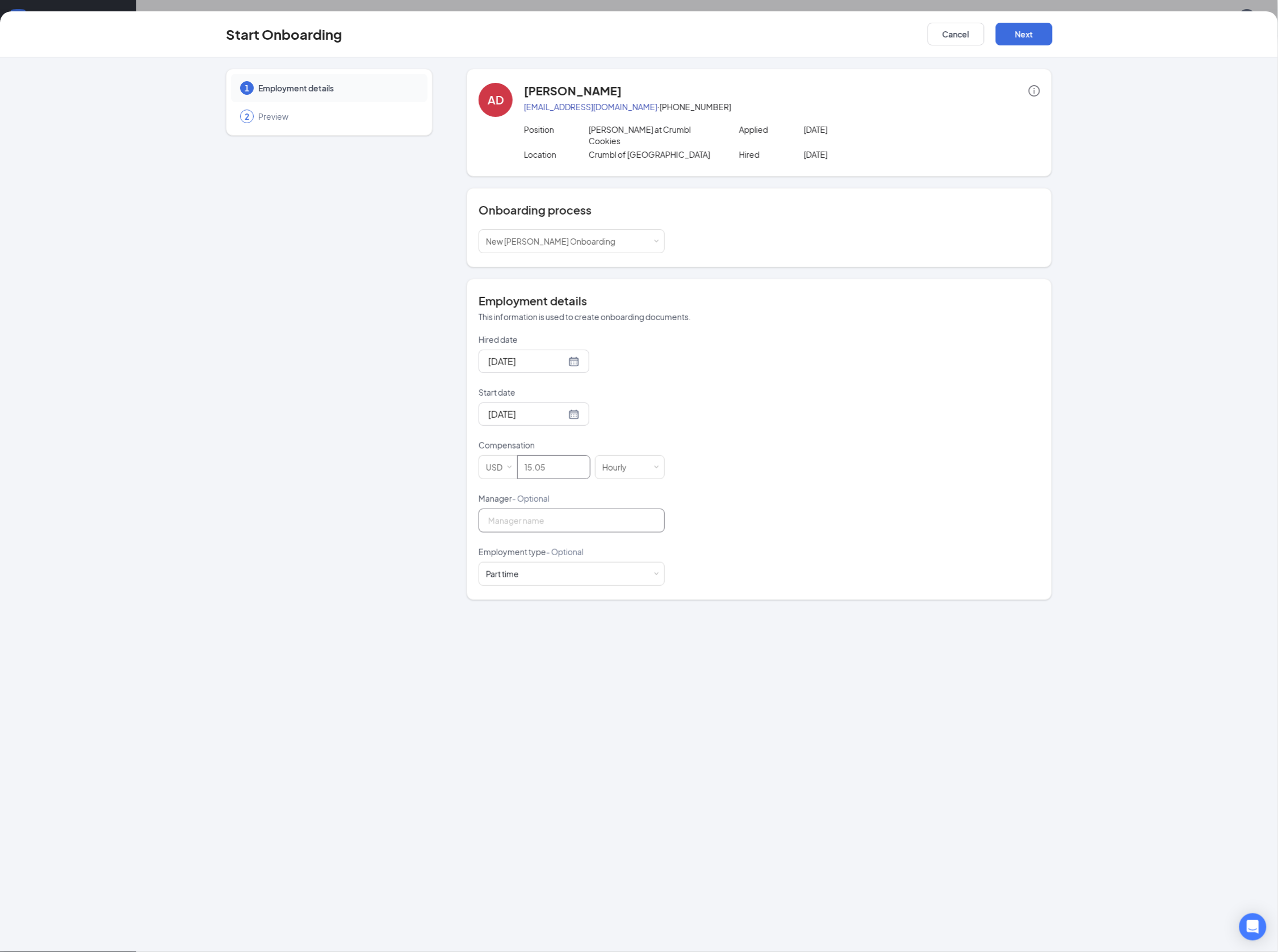
click at [566, 512] on input "Manager - Optional" at bounding box center [571, 520] width 186 height 24
type input "[PERSON_NAME]"
click at [762, 504] on div "Hired date Aug 26, 2025 Start date Aug 29, 2025 Aug 2025 Su Mo Tu We Th Fr Sa 2…" at bounding box center [759, 460] width 561 height 252
click at [1023, 35] on button "Next" at bounding box center [1024, 34] width 57 height 23
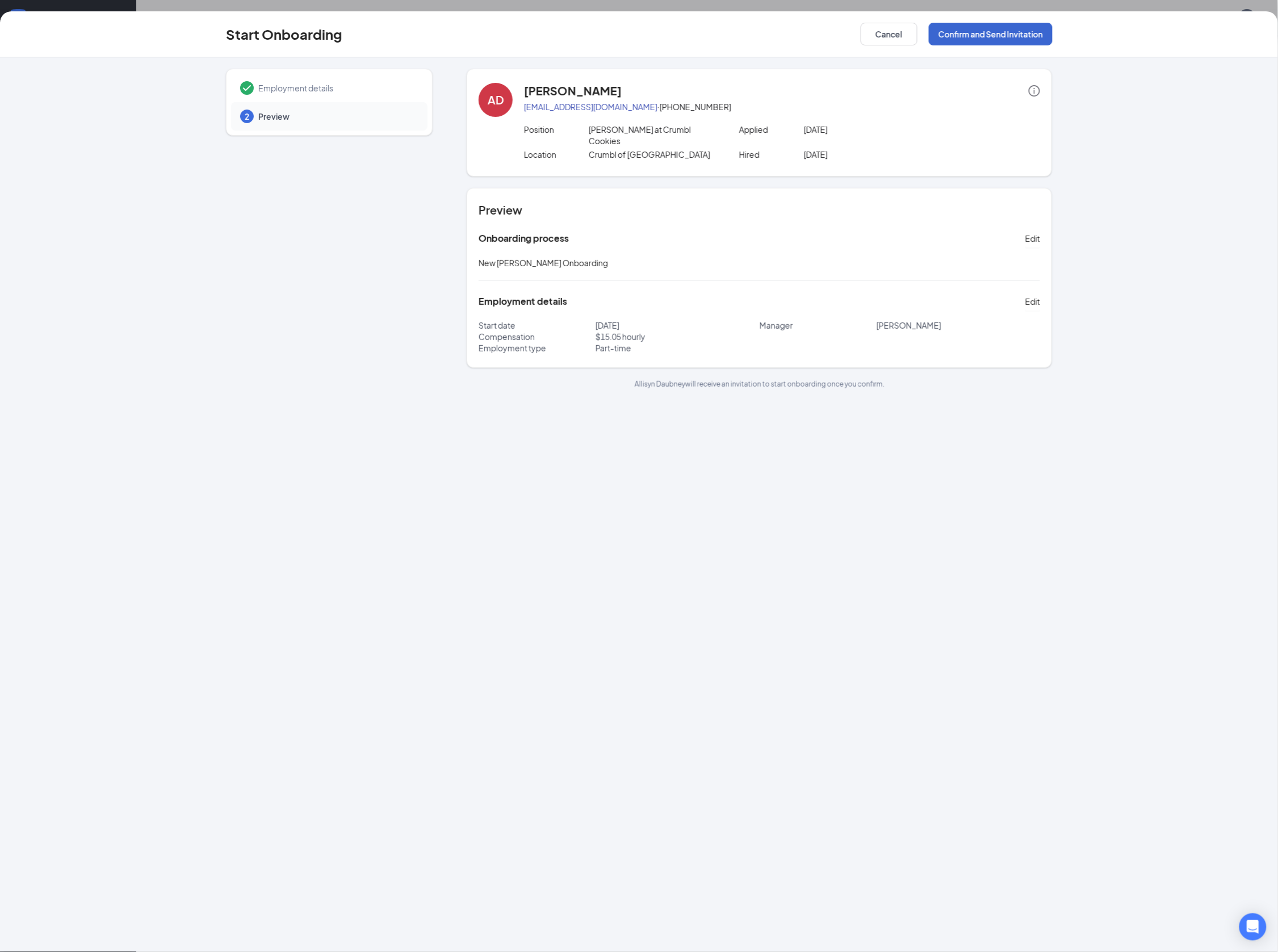
click at [1023, 35] on button "Confirm and Send Invitation" at bounding box center [991, 34] width 124 height 23
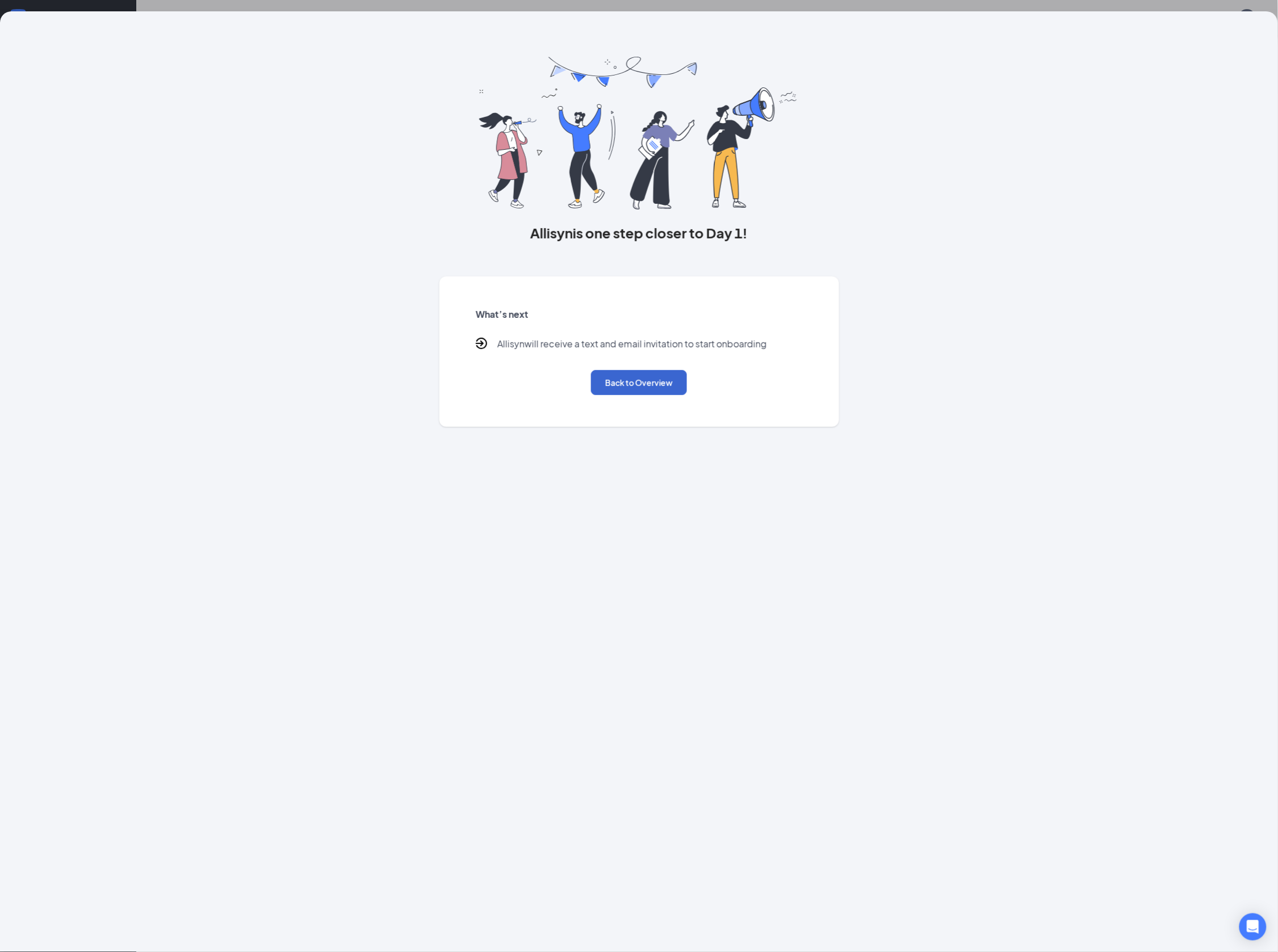
click at [661, 382] on button "Back to Overview" at bounding box center [639, 382] width 96 height 25
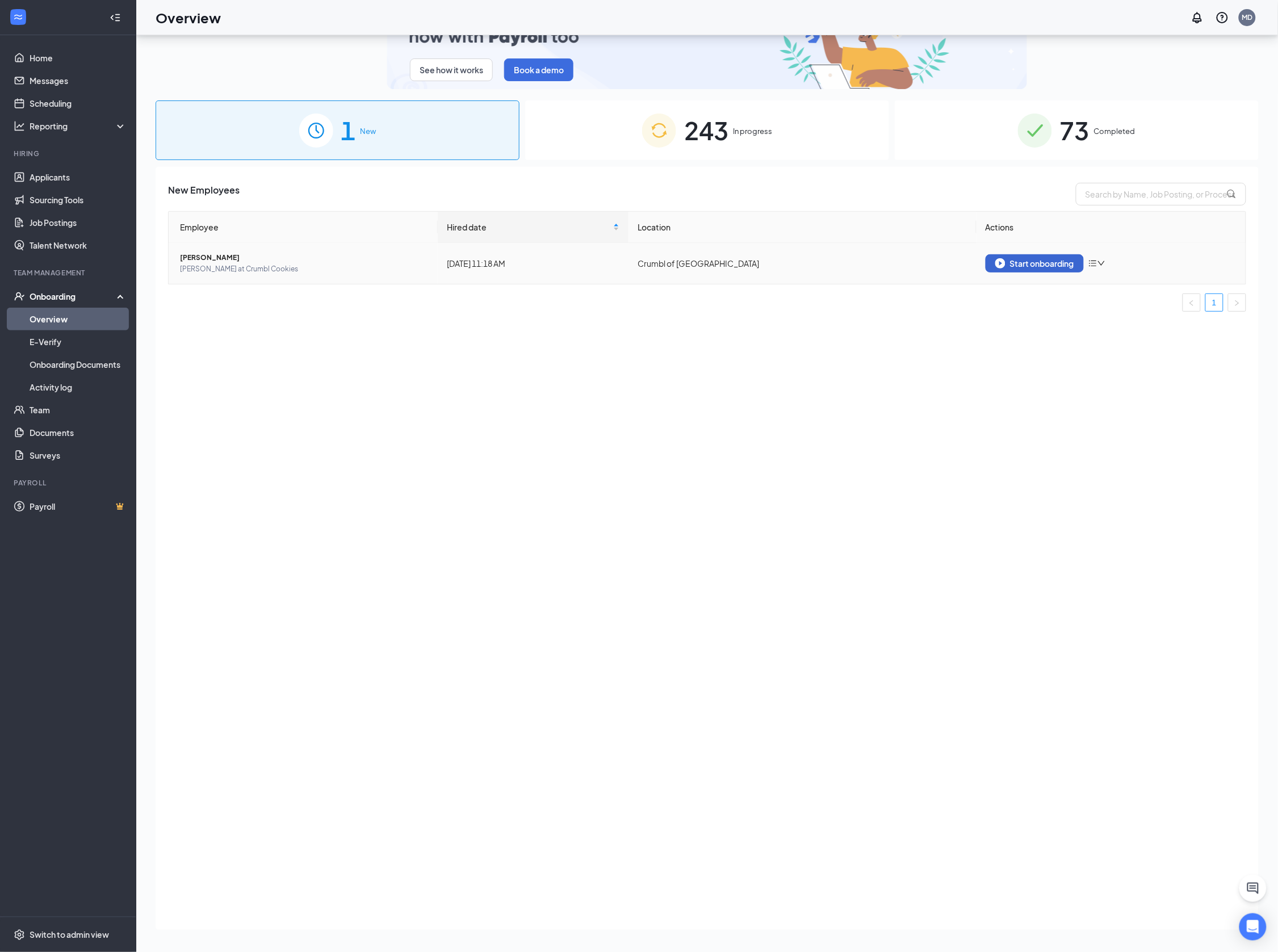
click at [1037, 260] on div "Start onboarding" at bounding box center [1034, 263] width 79 height 10
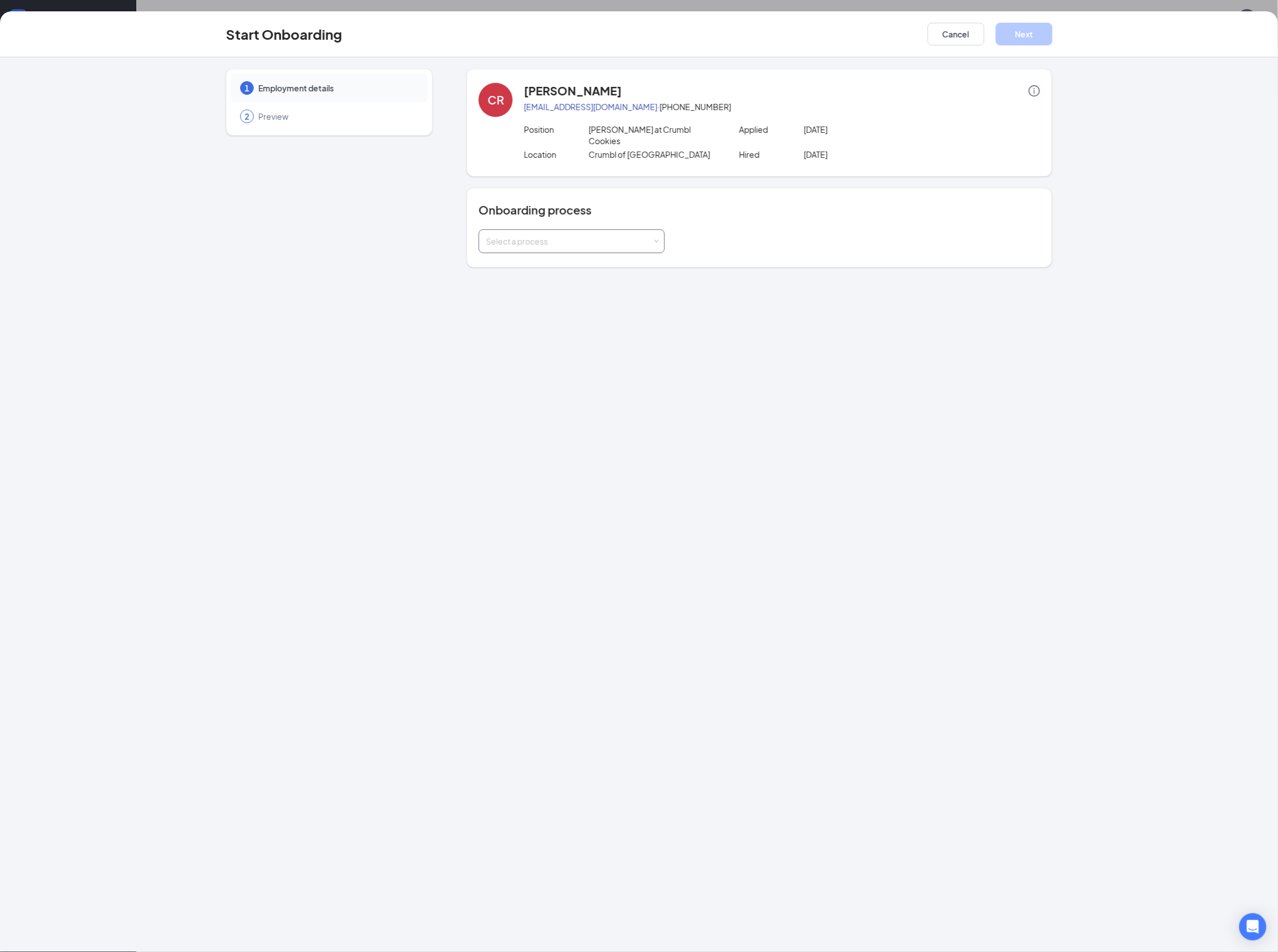
click at [517, 235] on div "Select a process" at bounding box center [568, 240] width 166 height 11
click at [511, 252] on span "New [PERSON_NAME] Onboarding" at bounding box center [548, 252] width 130 height 10
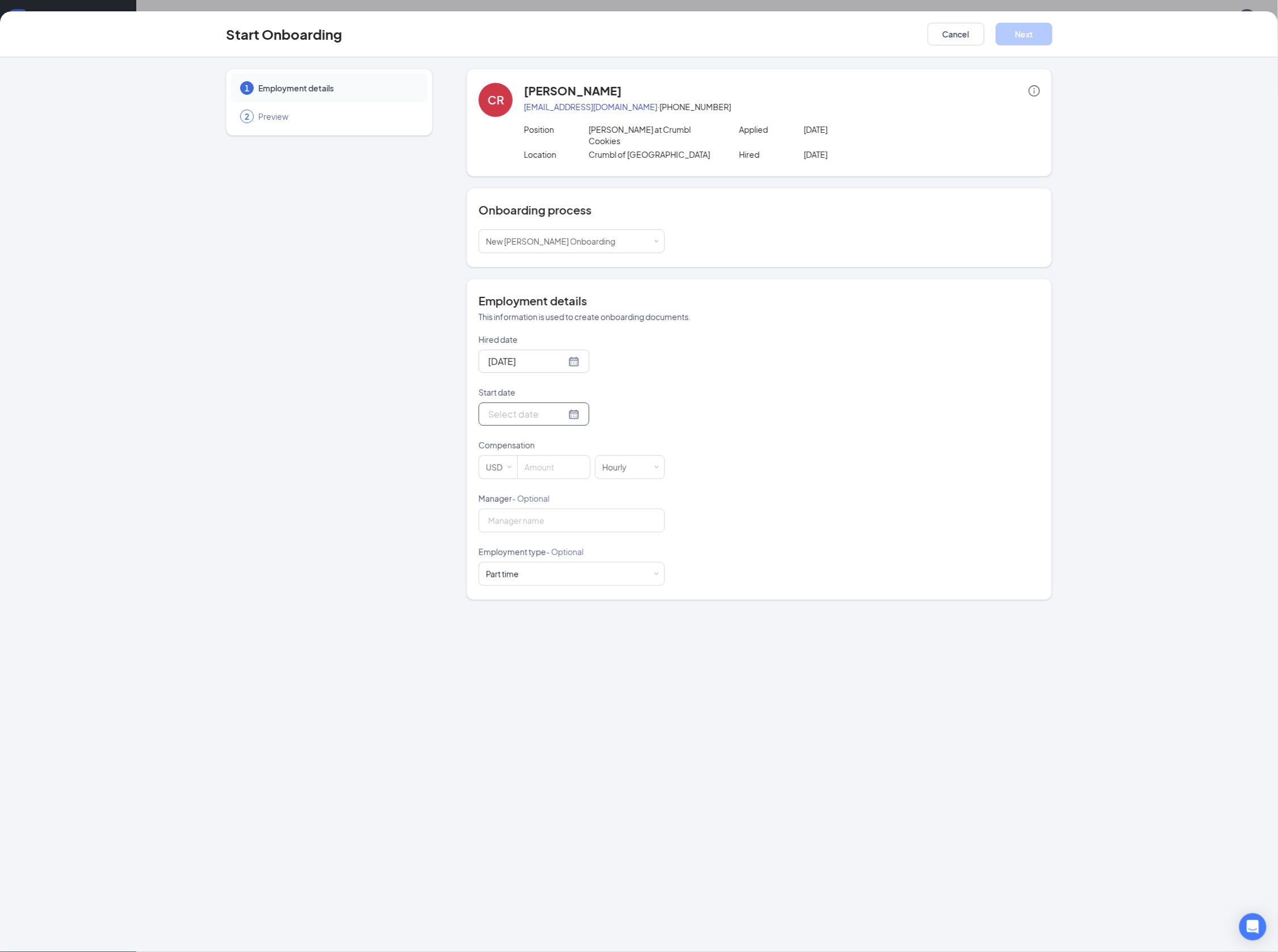
click at [515, 407] on input "Start date" at bounding box center [527, 414] width 78 height 14
type input "Aug 1, 2025"
type input "Aug 8, 2025"
type input "Aug 15, 2025"
type input "Aug 22, 2025"
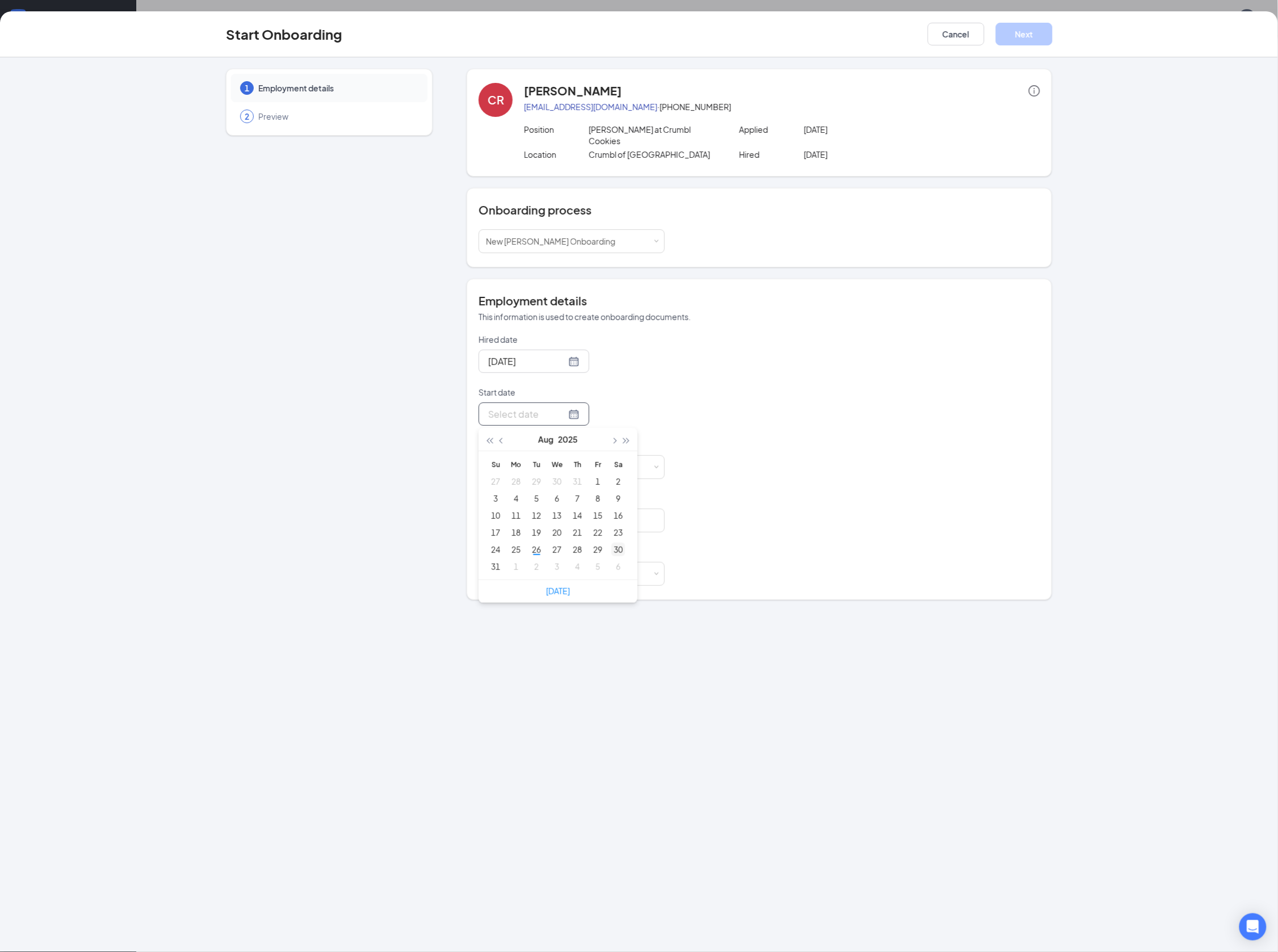
type input "Aug 30, 2025"
type input "Aug 29, 2025"
click at [597, 542] on div "29" at bounding box center [598, 549] width 14 height 14
click at [544, 460] on input at bounding box center [553, 467] width 72 height 23
type input "15.05"
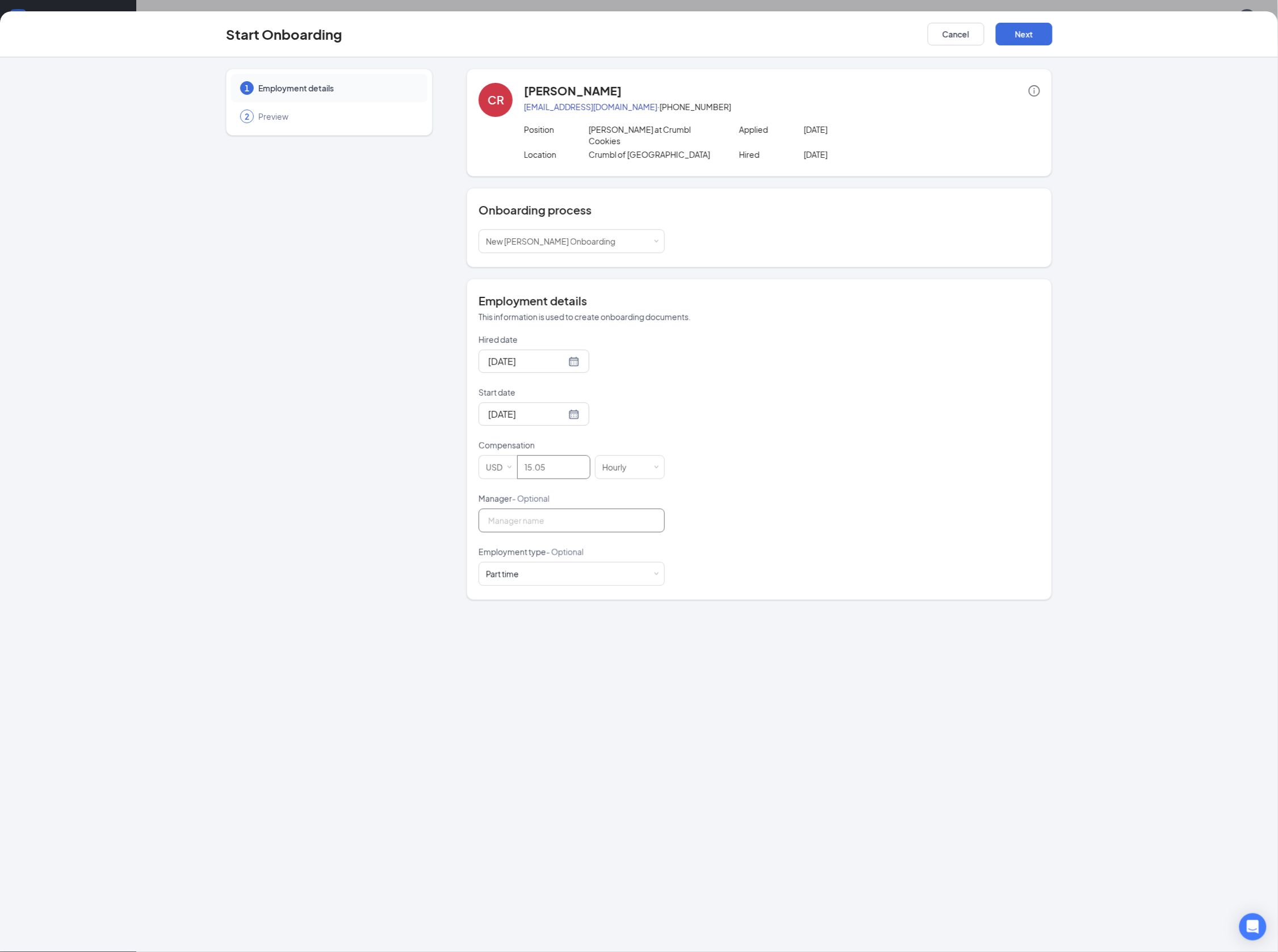
click at [542, 508] on input "Manager - Optional" at bounding box center [571, 520] width 186 height 24
type input "[PERSON_NAME]"
click at [785, 541] on div "Hired date Aug 26, 2025 Start date Aug 29, 2025 Aug 2025 Su Mo Tu We Th Fr Sa 2…" at bounding box center [759, 460] width 561 height 252
click at [1019, 36] on button "Next" at bounding box center [1024, 34] width 57 height 23
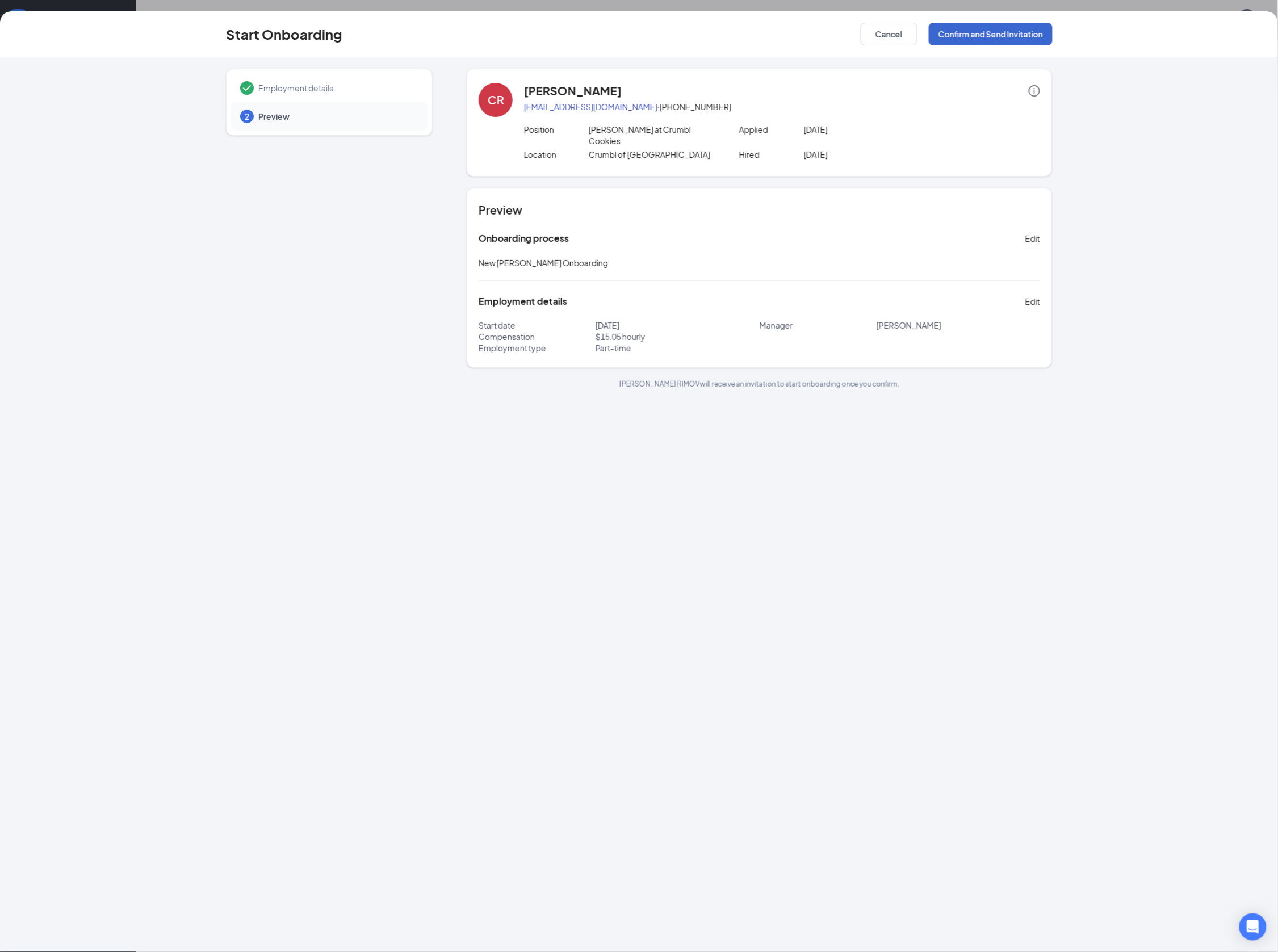
click at [1019, 36] on button "Confirm and Send Invitation" at bounding box center [991, 34] width 124 height 23
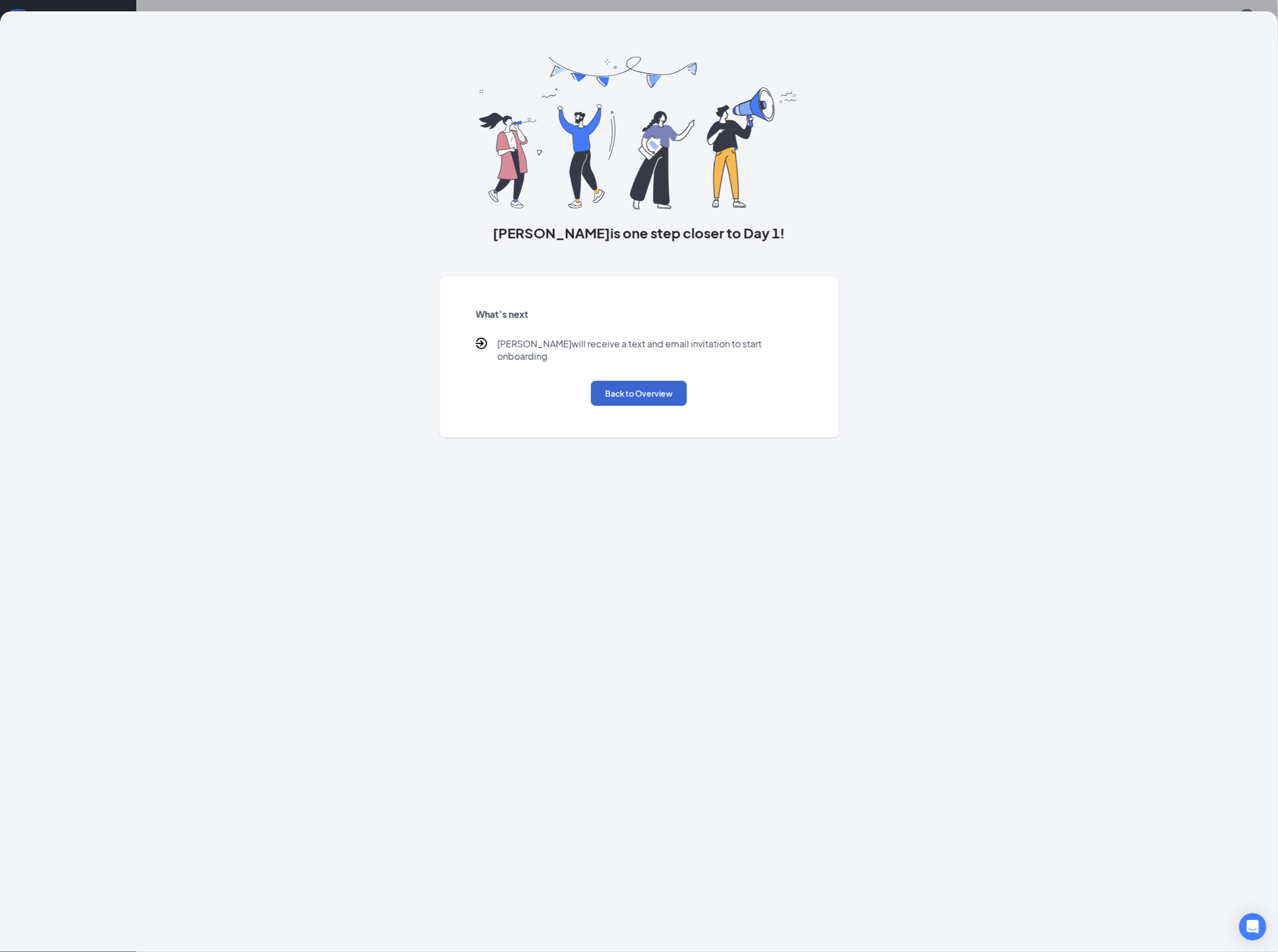
click at [615, 381] on button "Back to Overview" at bounding box center [639, 393] width 96 height 25
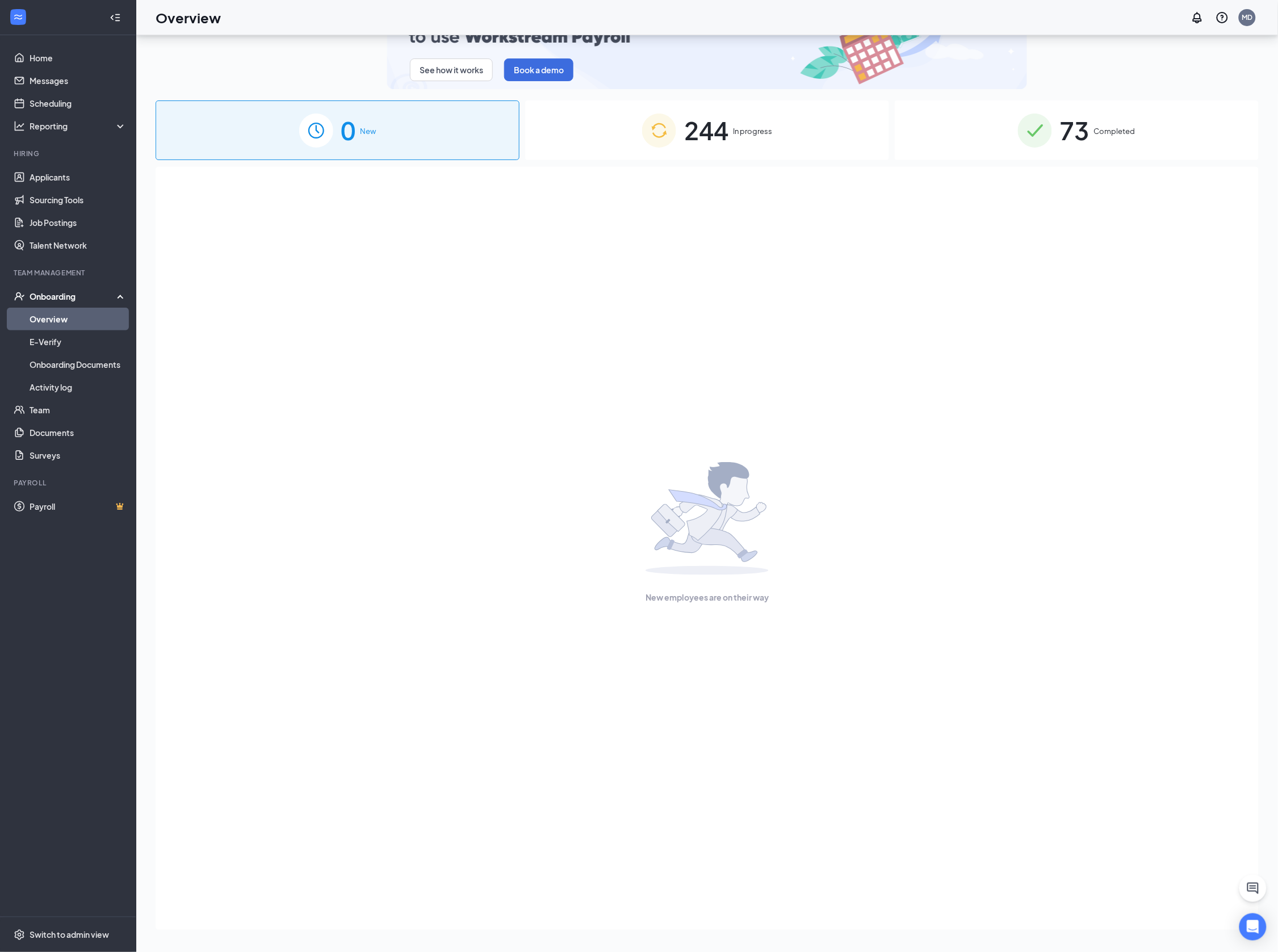
click at [726, 146] on span "244" at bounding box center [706, 130] width 44 height 39
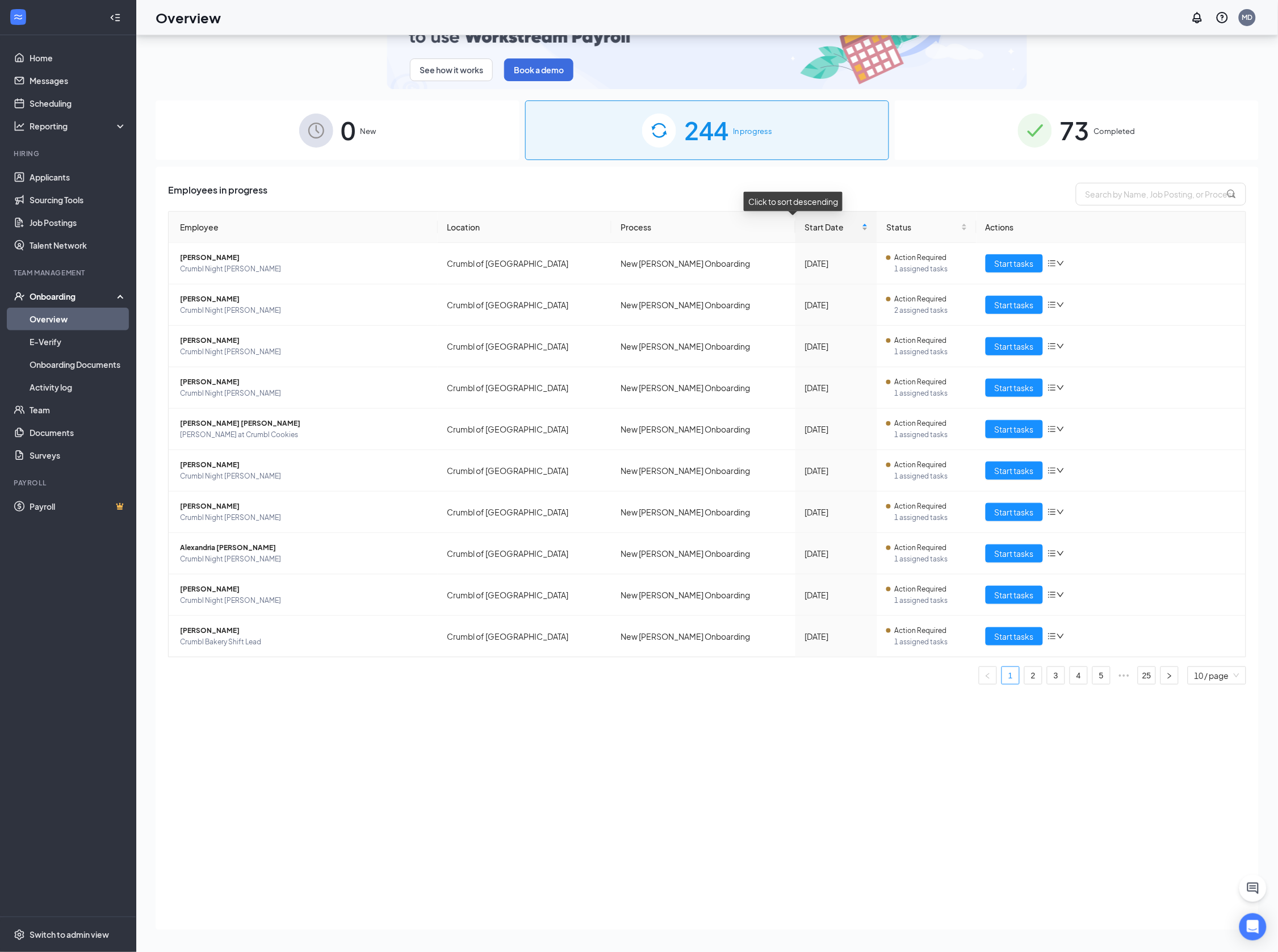
click at [835, 228] on div "Start Date" at bounding box center [836, 227] width 64 height 13
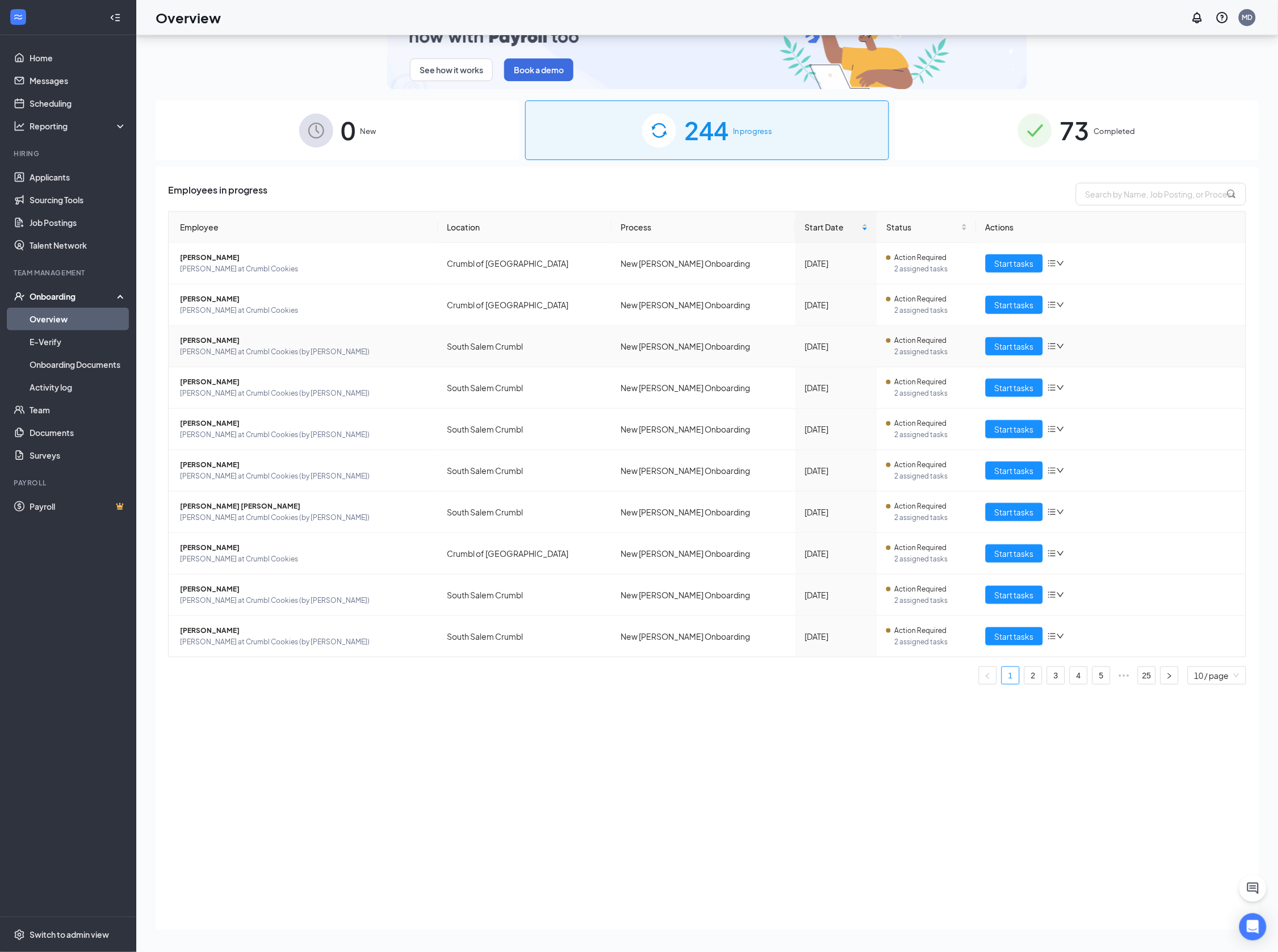
scroll to position [51, 0]
click at [325, 349] on span "[PERSON_NAME] at Crumbl Cookies (by [PERSON_NAME])" at bounding box center [304, 351] width 248 height 11
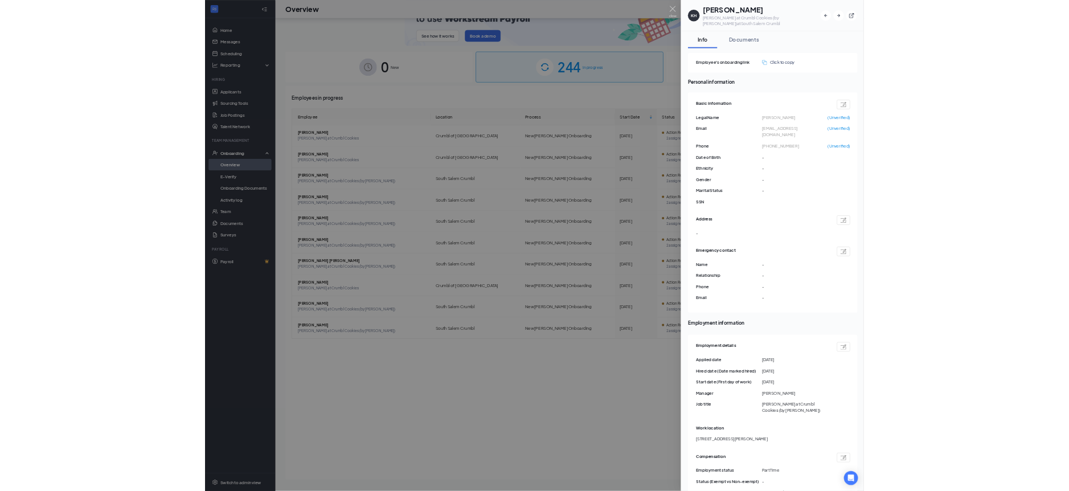
scroll to position [51, 0]
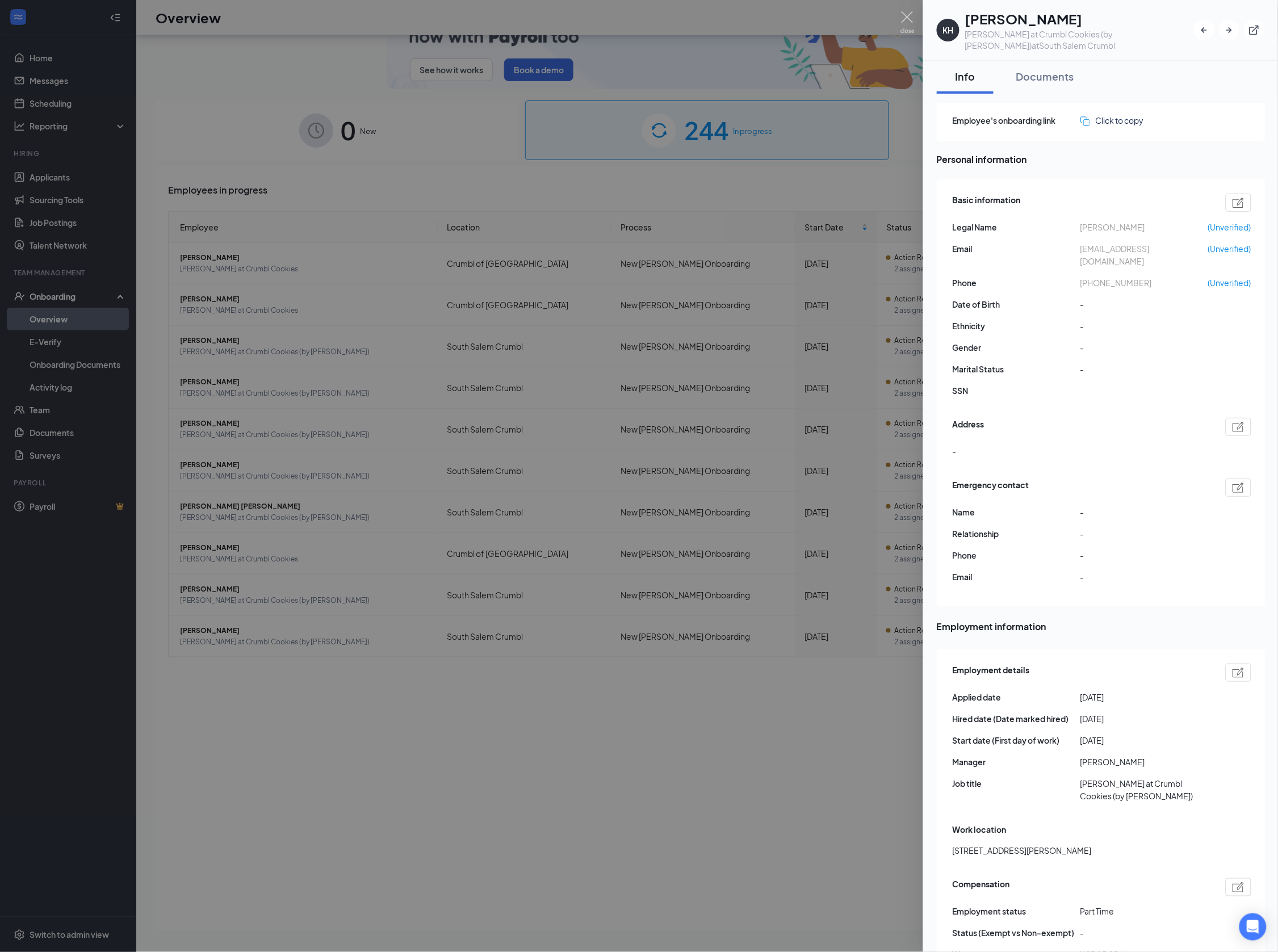
click at [1095, 221] on span "KATHRYN HINMAN" at bounding box center [1144, 227] width 128 height 13
click at [1118, 242] on span "hypocorismm@gmail.com" at bounding box center [1144, 254] width 128 height 25
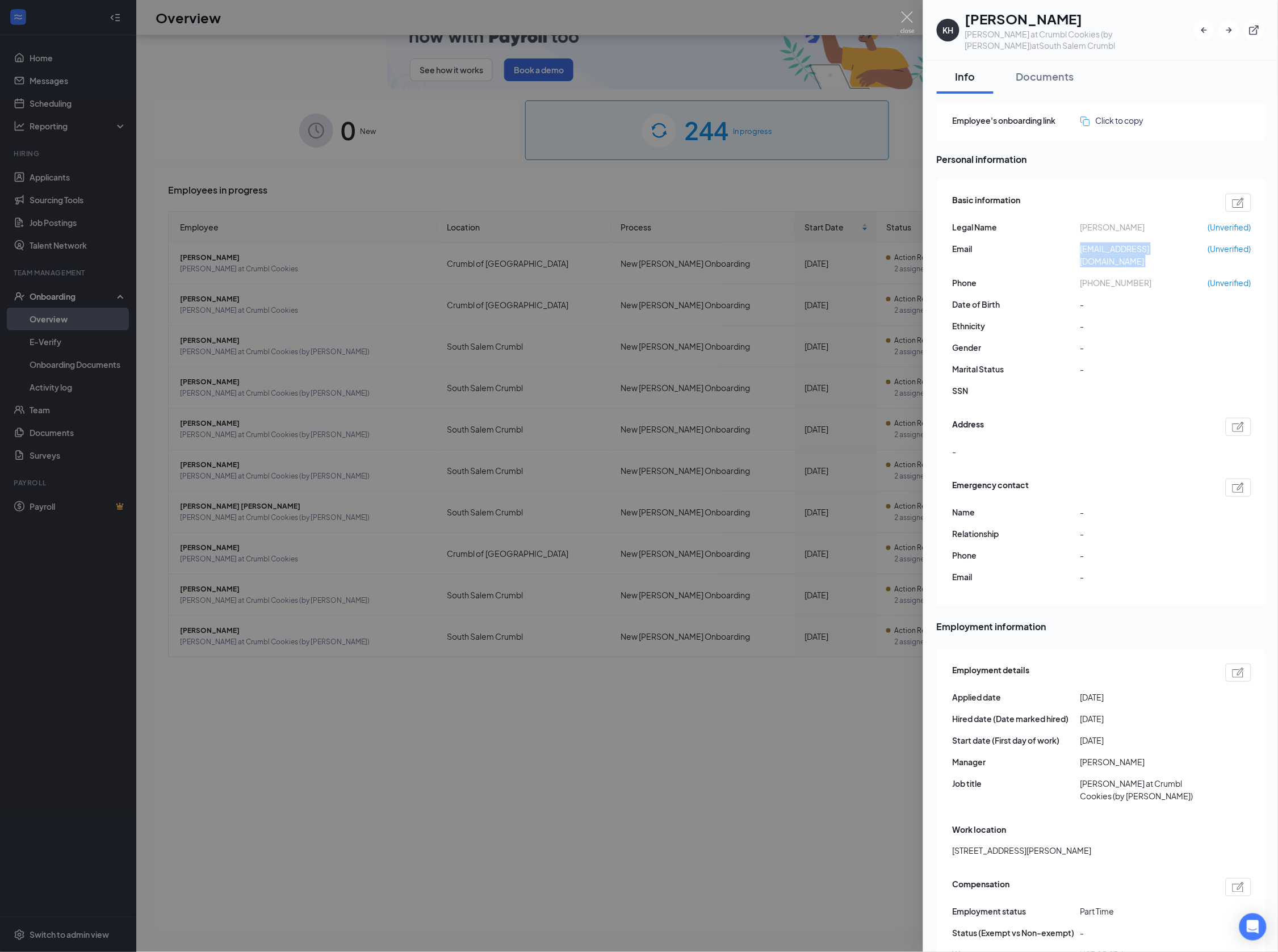
click at [1155, 242] on span "hypocorismm@gmail.com" at bounding box center [1144, 254] width 128 height 25
click at [1187, 242] on span "hypocorismm@gmail.com" at bounding box center [1144, 254] width 128 height 25
click at [1178, 266] on div "Basic information Legal Name KATHRYN HINMAN (Unverified) Email hypocorismm@gmai…" at bounding box center [1103, 298] width 299 height 215
drag, startPoint x: 1179, startPoint y: 235, endPoint x: 1081, endPoint y: 231, distance: 98.1
click at [1081, 242] on span "hypocorismm@gmail.com" at bounding box center [1144, 254] width 128 height 25
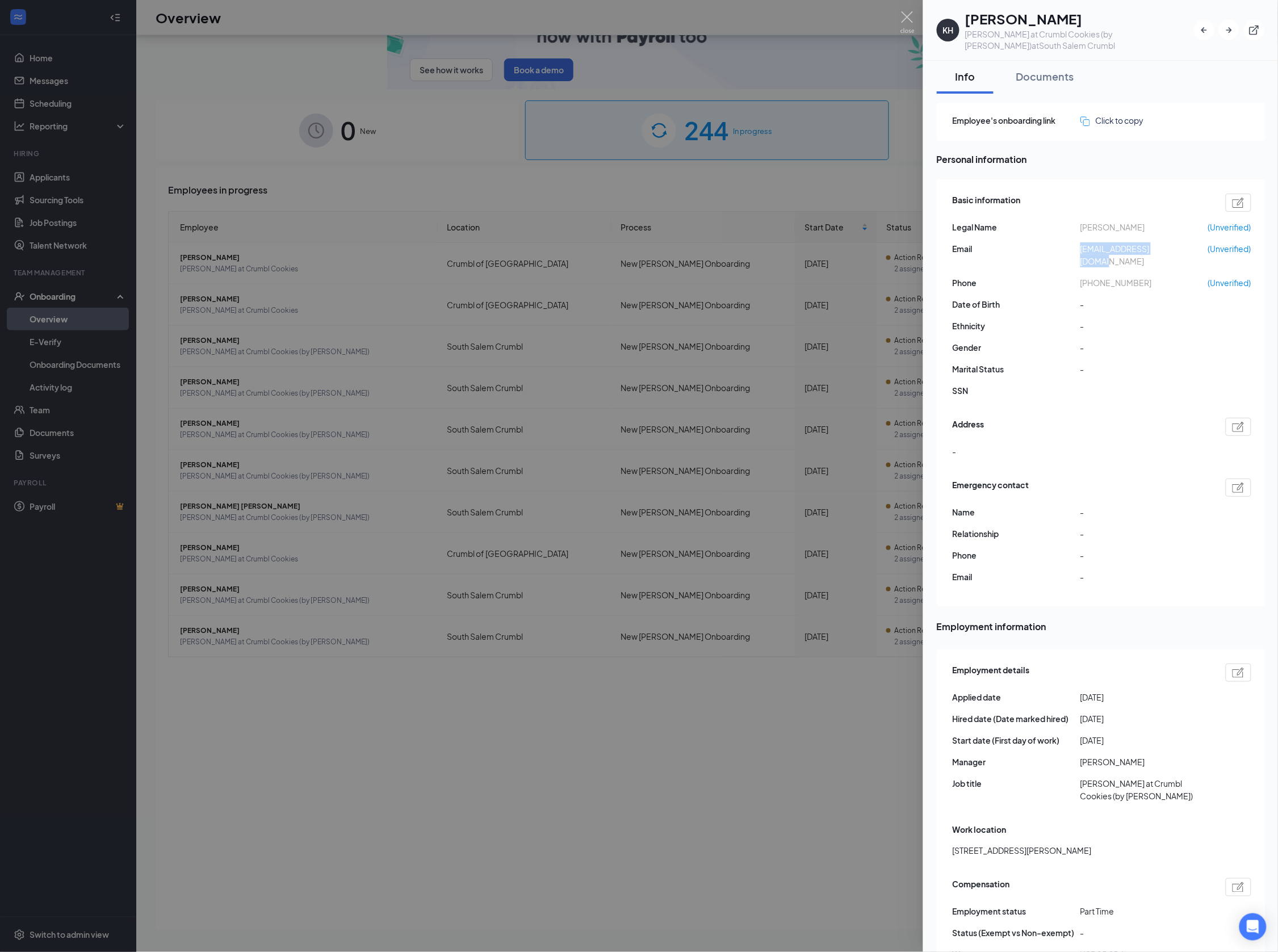
copy span "hypocorismm@gmail.com"
drag, startPoint x: 1092, startPoint y: 255, endPoint x: 1141, endPoint y: 255, distance: 49.0
click at [1141, 276] on span "+16073378619" at bounding box center [1144, 282] width 128 height 13
copy span "6073378619"
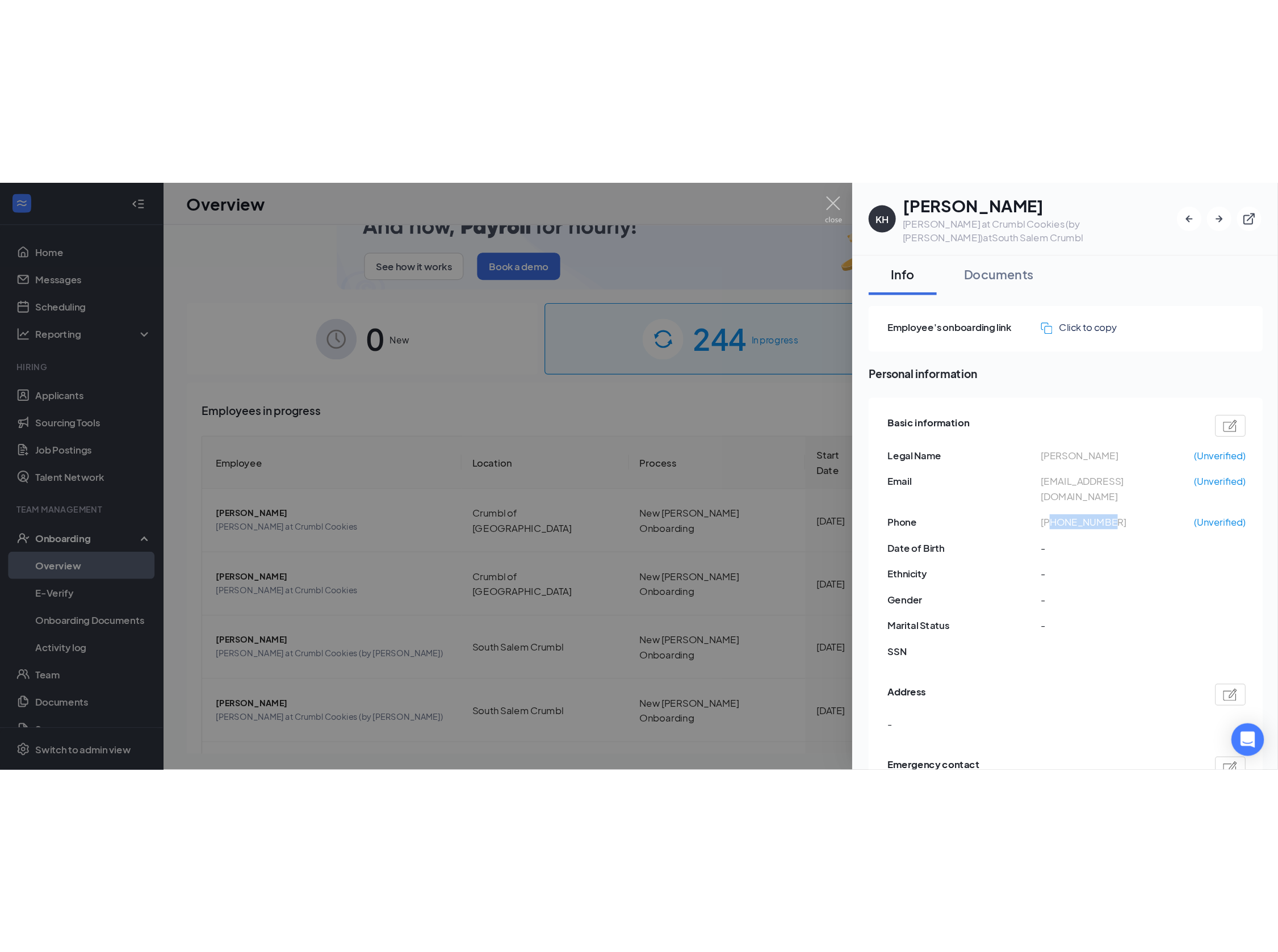
scroll to position [0, 0]
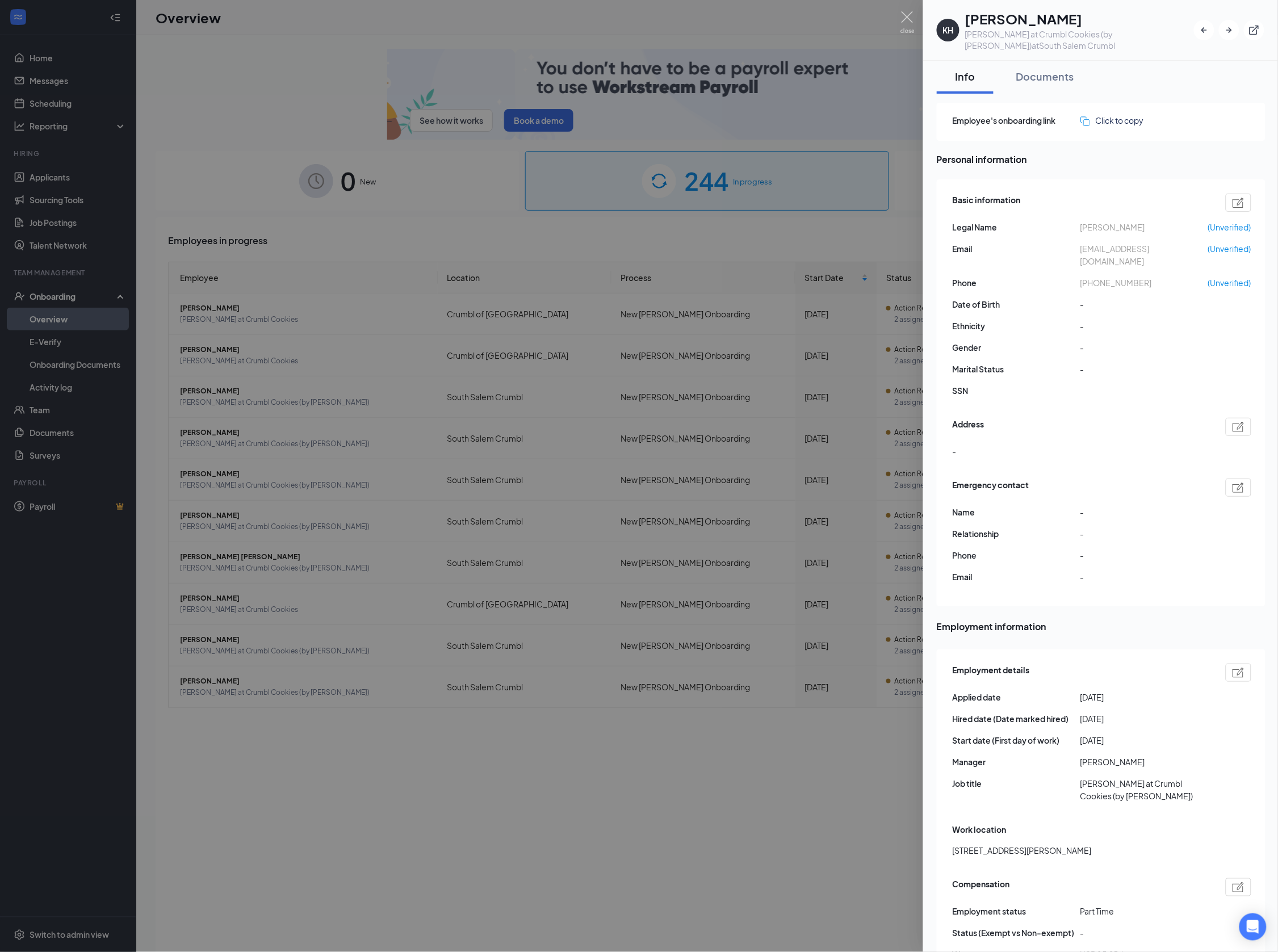
click at [504, 203] on div at bounding box center [639, 476] width 1278 height 952
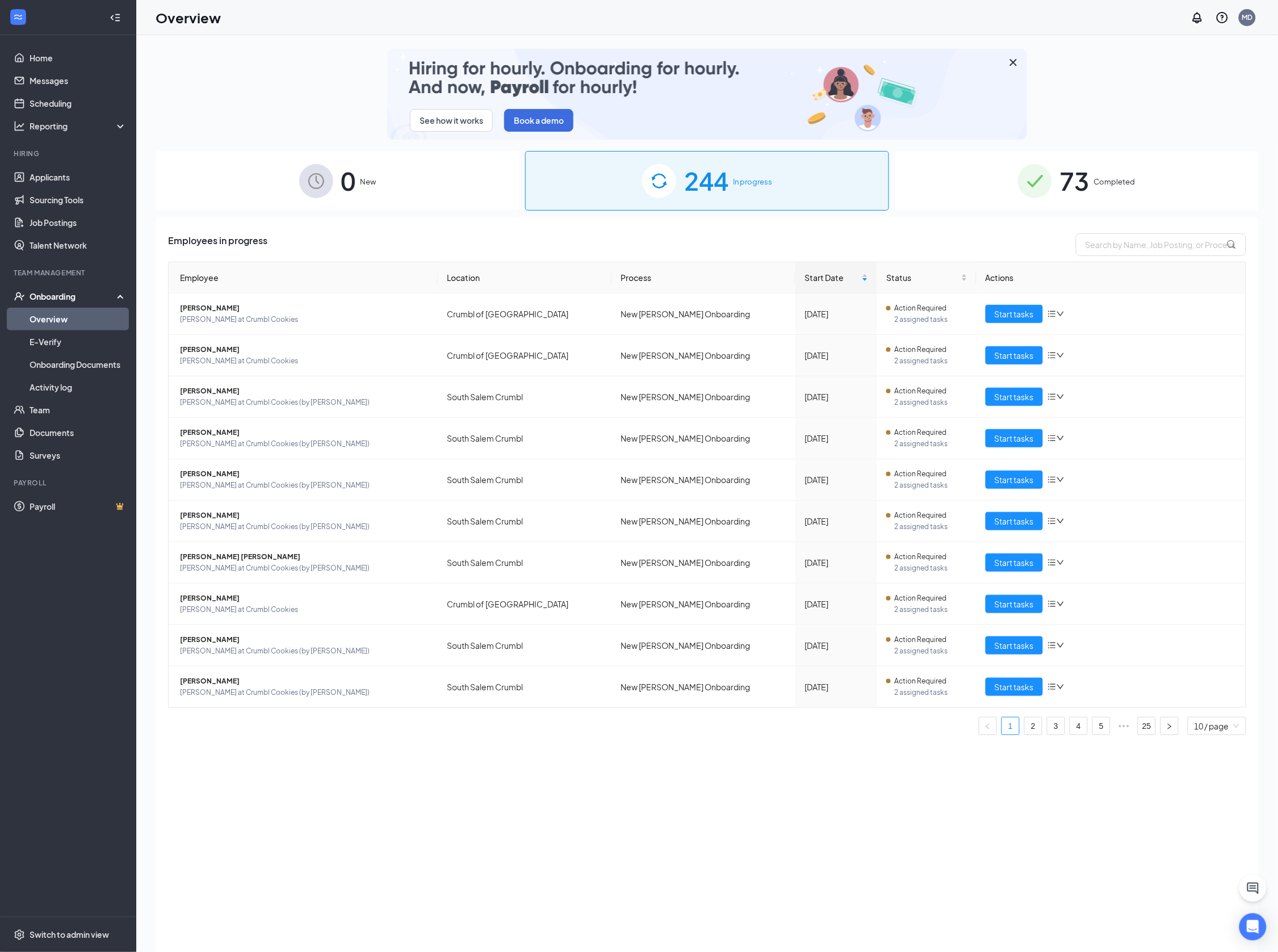
click at [678, 180] on div "244 In progress" at bounding box center [707, 180] width 364 height 60
click at [841, 279] on div "Start Date" at bounding box center [836, 277] width 64 height 13
click at [330, 353] on span "[PERSON_NAME]" at bounding box center [304, 349] width 248 height 11
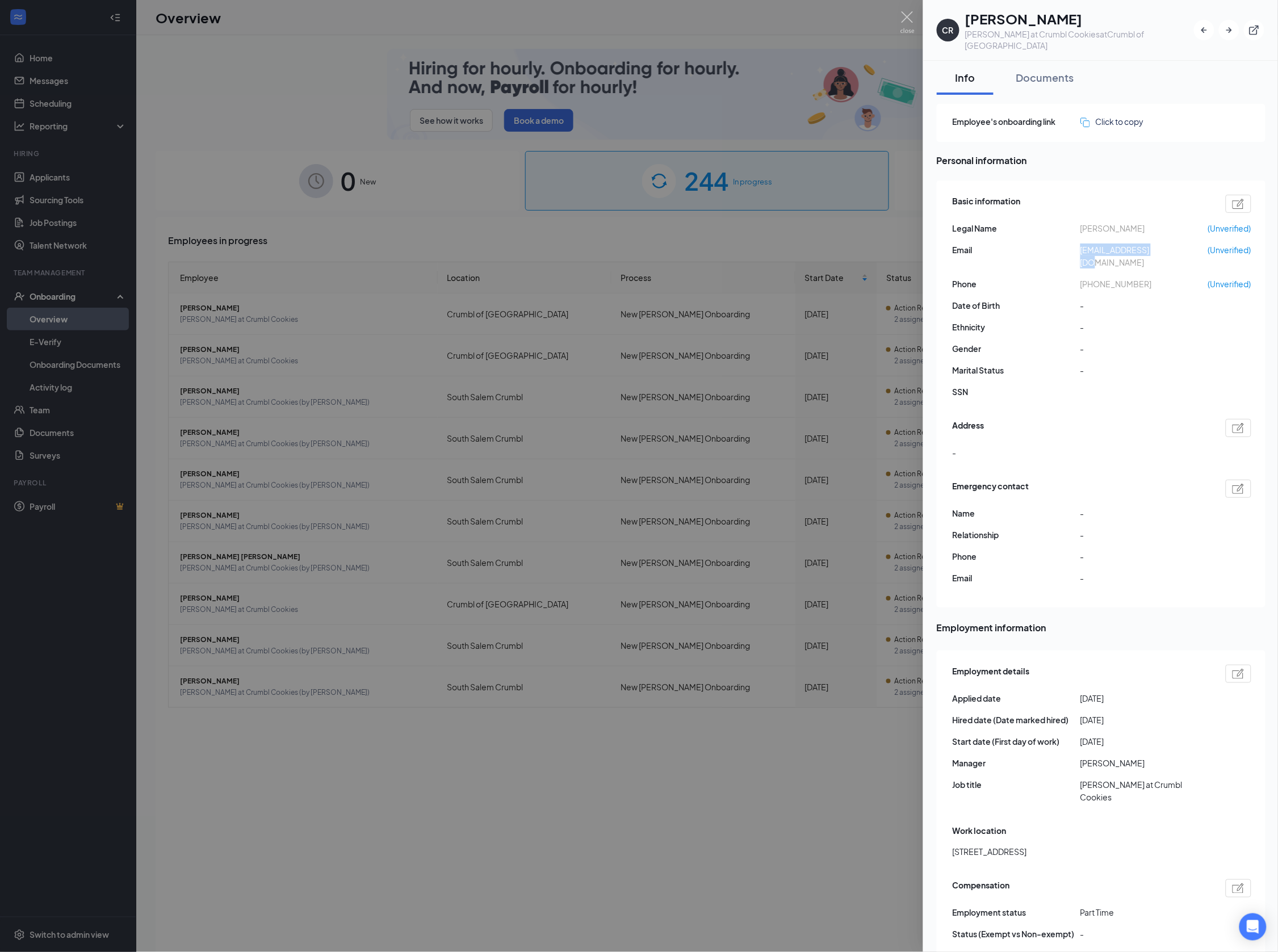
drag, startPoint x: 1162, startPoint y: 237, endPoint x: 1083, endPoint y: 239, distance: 79.0
click at [1083, 243] on span "conrimov@gmail.com" at bounding box center [1144, 255] width 128 height 25
copy span "conrimov@gmail.com"
drag, startPoint x: 1136, startPoint y: 256, endPoint x: 1091, endPoint y: 258, distance: 45.0
click at [1091, 277] on span "+15416905898" at bounding box center [1144, 283] width 128 height 13
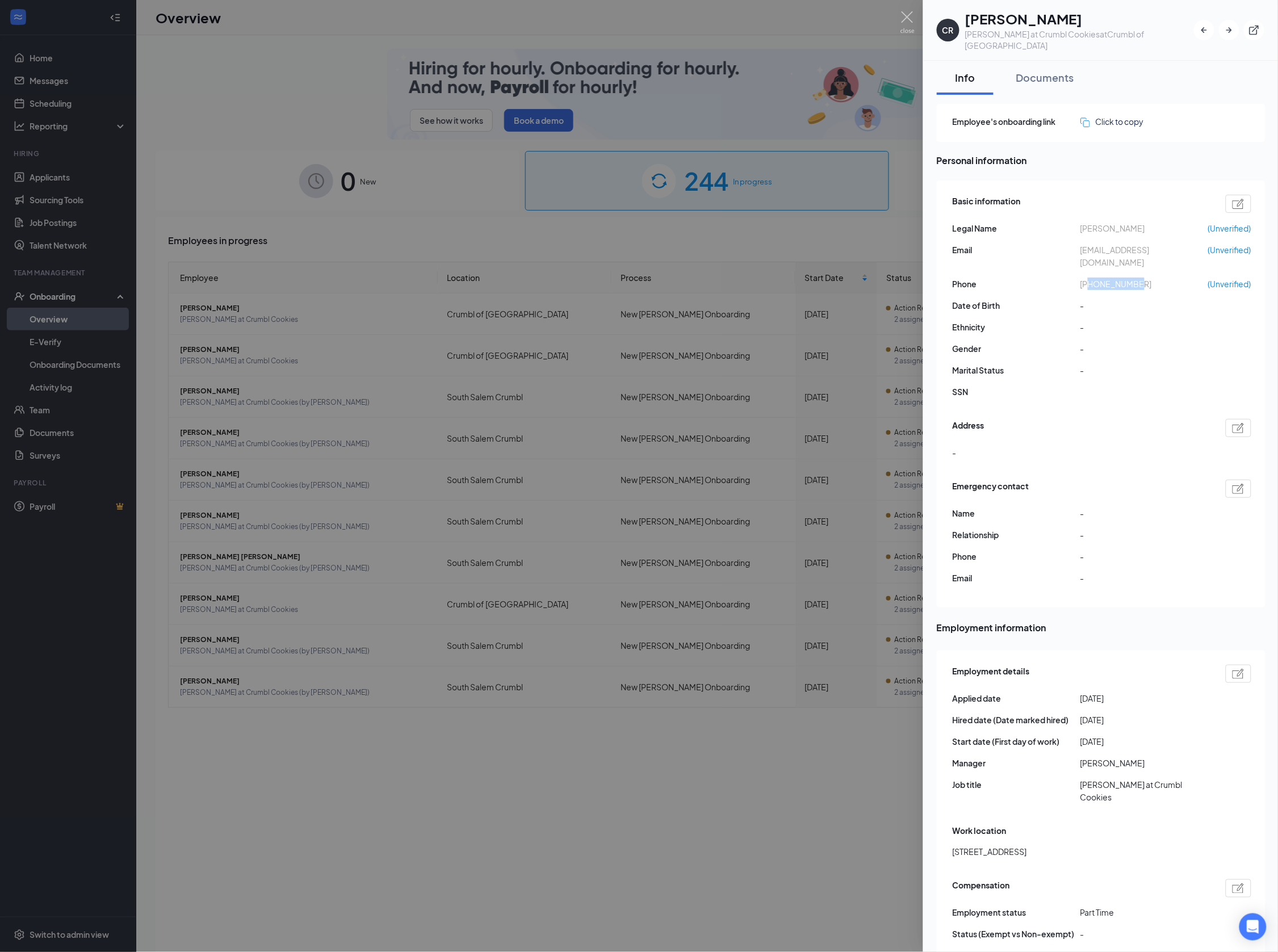
copy span "5416905898"
click at [243, 316] on div at bounding box center [639, 476] width 1278 height 952
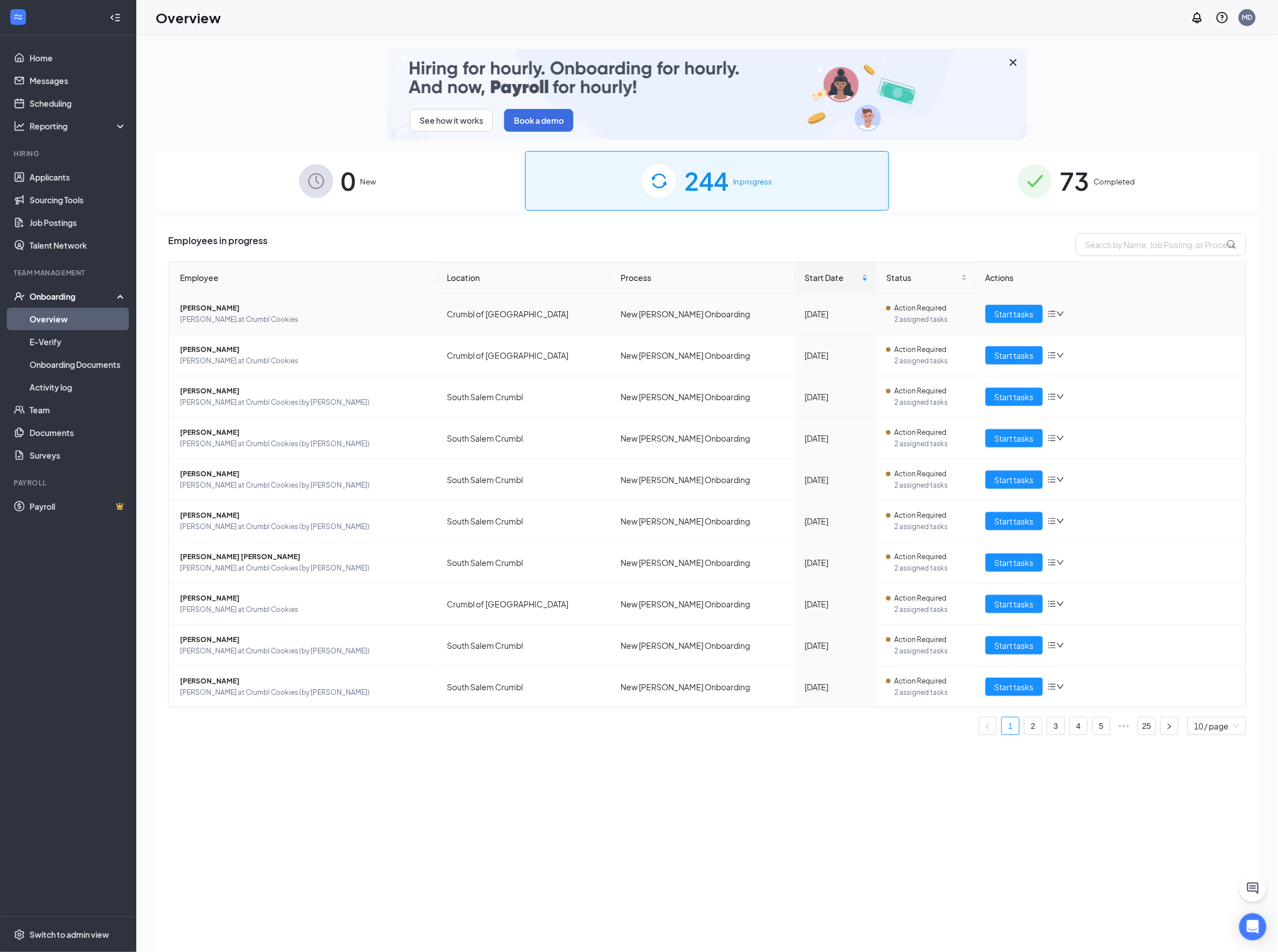
click at [221, 309] on span "[PERSON_NAME]" at bounding box center [304, 308] width 248 height 11
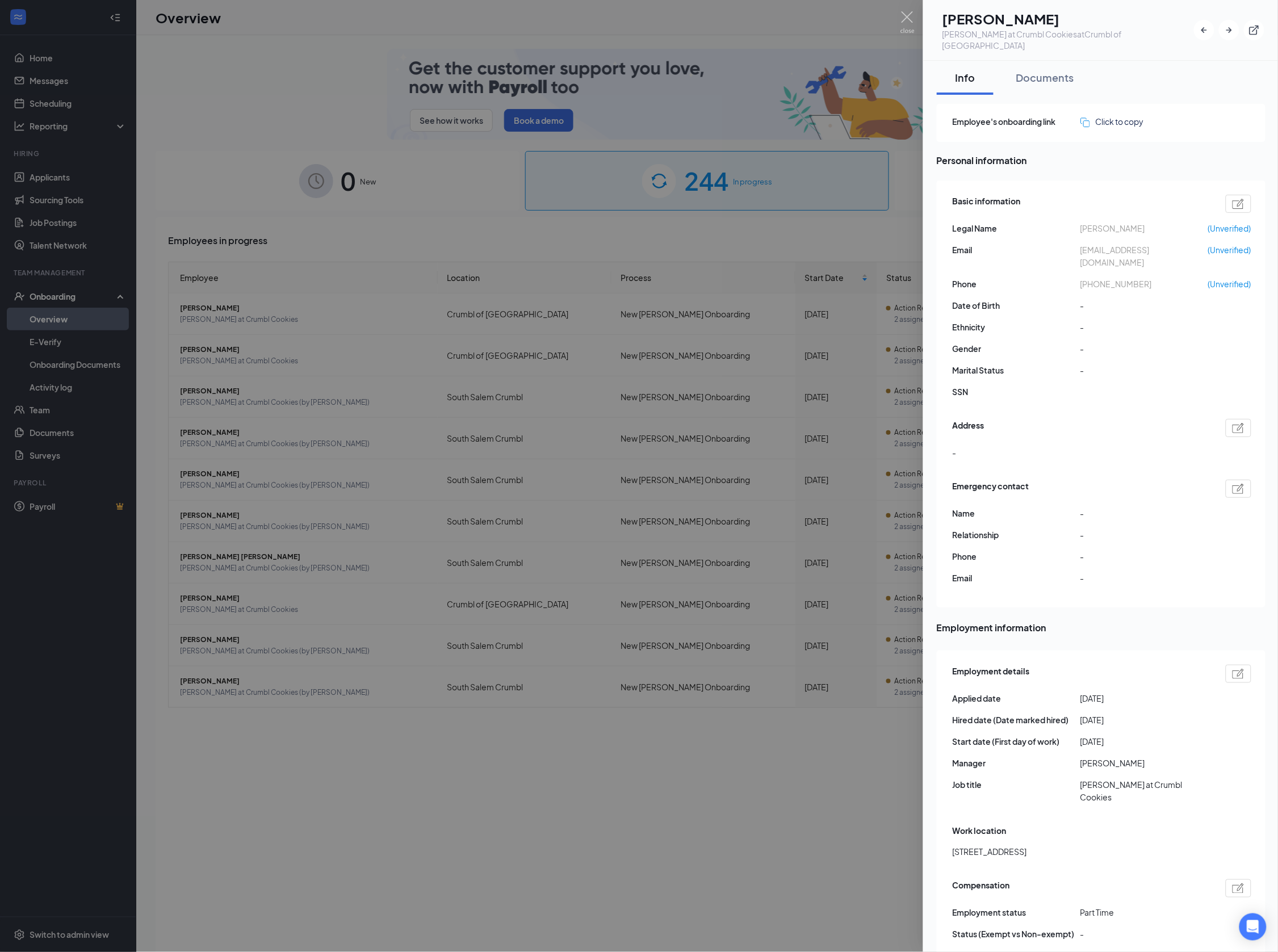
click at [1089, 222] on span "Allisyn Daubney" at bounding box center [1144, 228] width 128 height 13
copy span "Allisyn"
click at [1128, 222] on span "Allisyn Daubney" at bounding box center [1144, 228] width 128 height 13
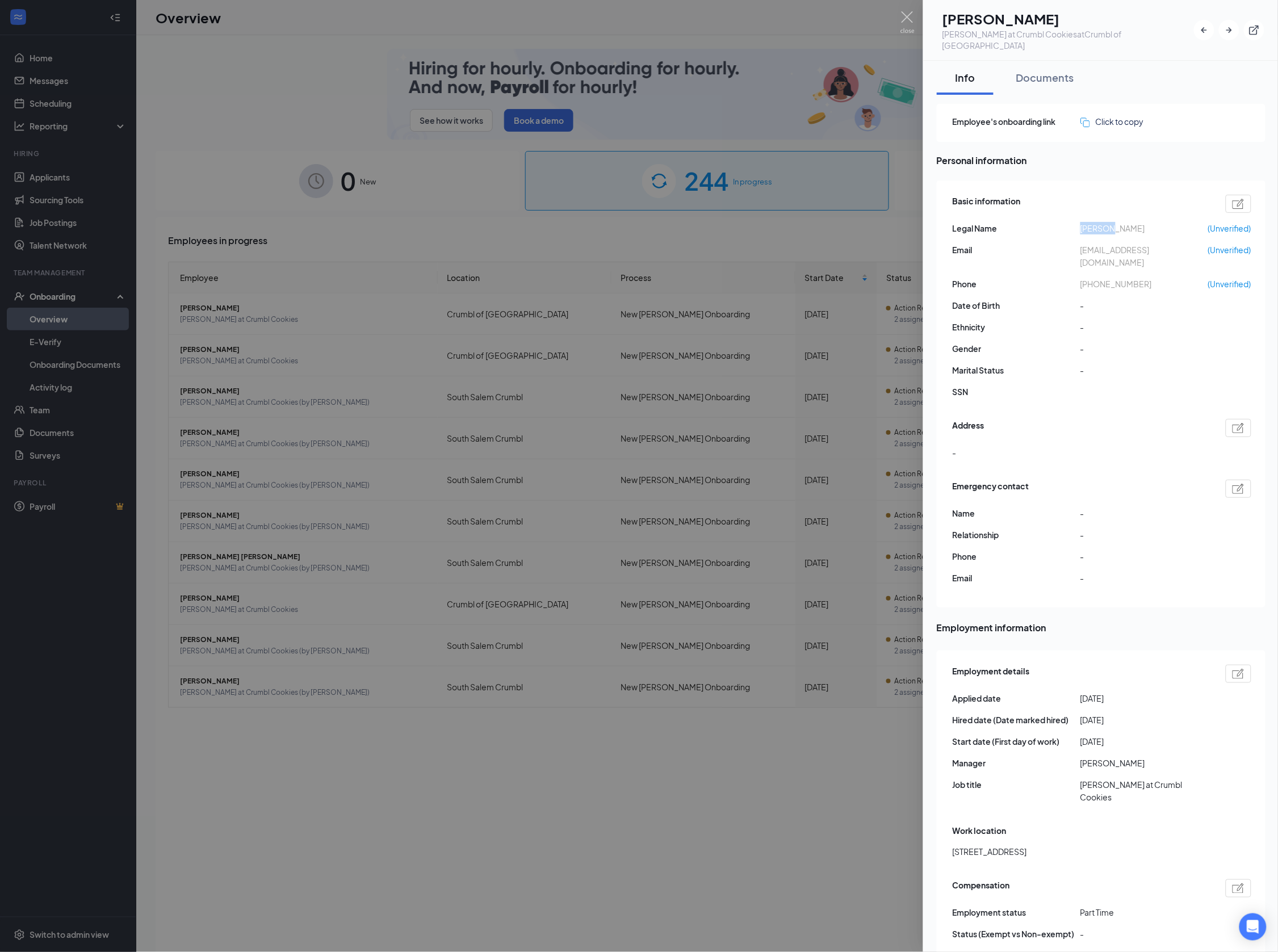
copy span "Daubney"
drag, startPoint x: 1182, startPoint y: 235, endPoint x: 1081, endPoint y: 232, distance: 101.0
click at [1081, 243] on span "allisynmarie148@gmail.com" at bounding box center [1144, 255] width 128 height 25
copy span "allisynmarie148@gmail.com"
drag, startPoint x: 1092, startPoint y: 258, endPoint x: 1158, endPoint y: 259, distance: 66.0
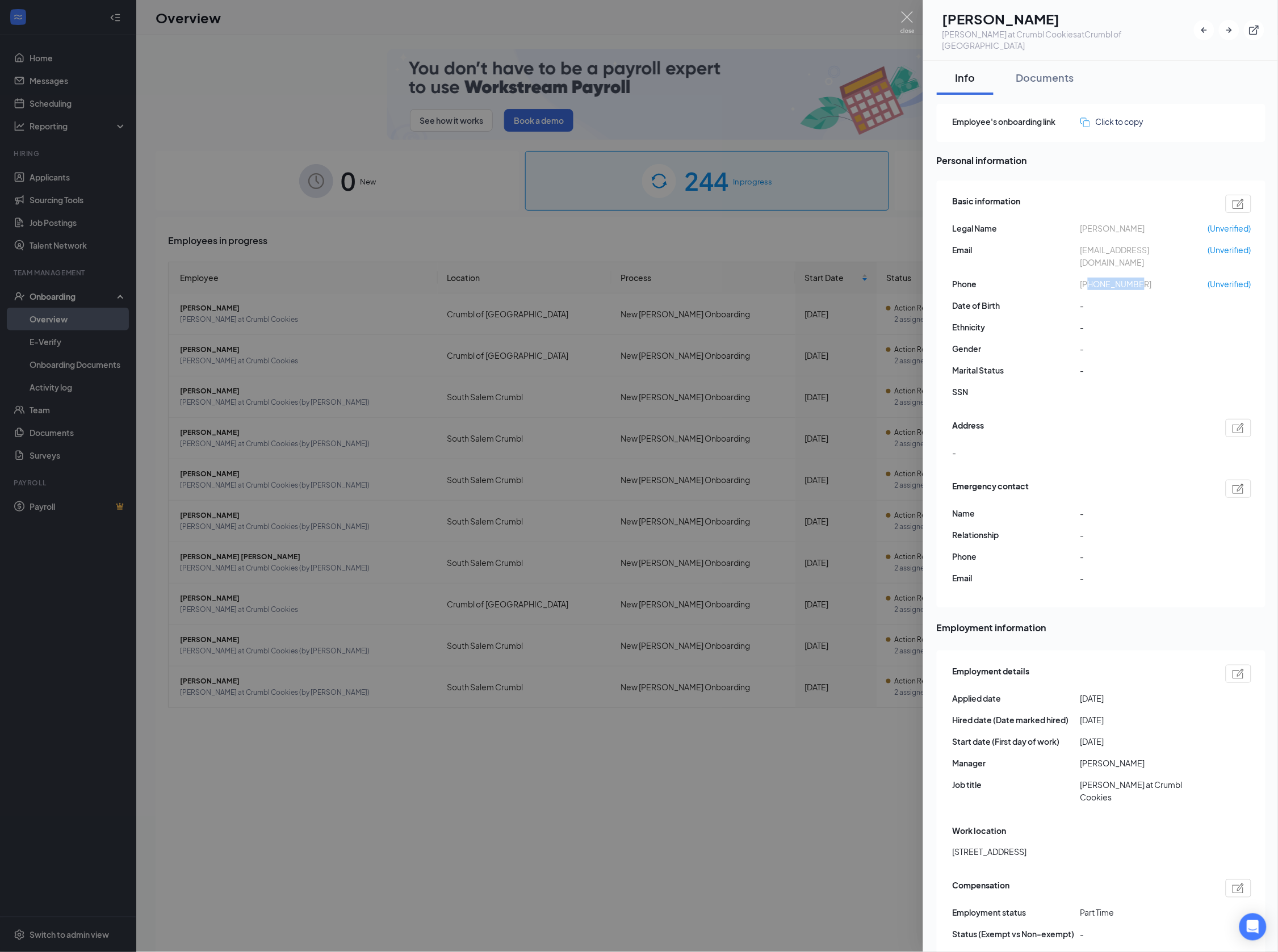
click at [1158, 277] on span "+17025962475" at bounding box center [1144, 283] width 128 height 13
copy span "7025962475"
click at [376, 242] on div at bounding box center [639, 476] width 1278 height 952
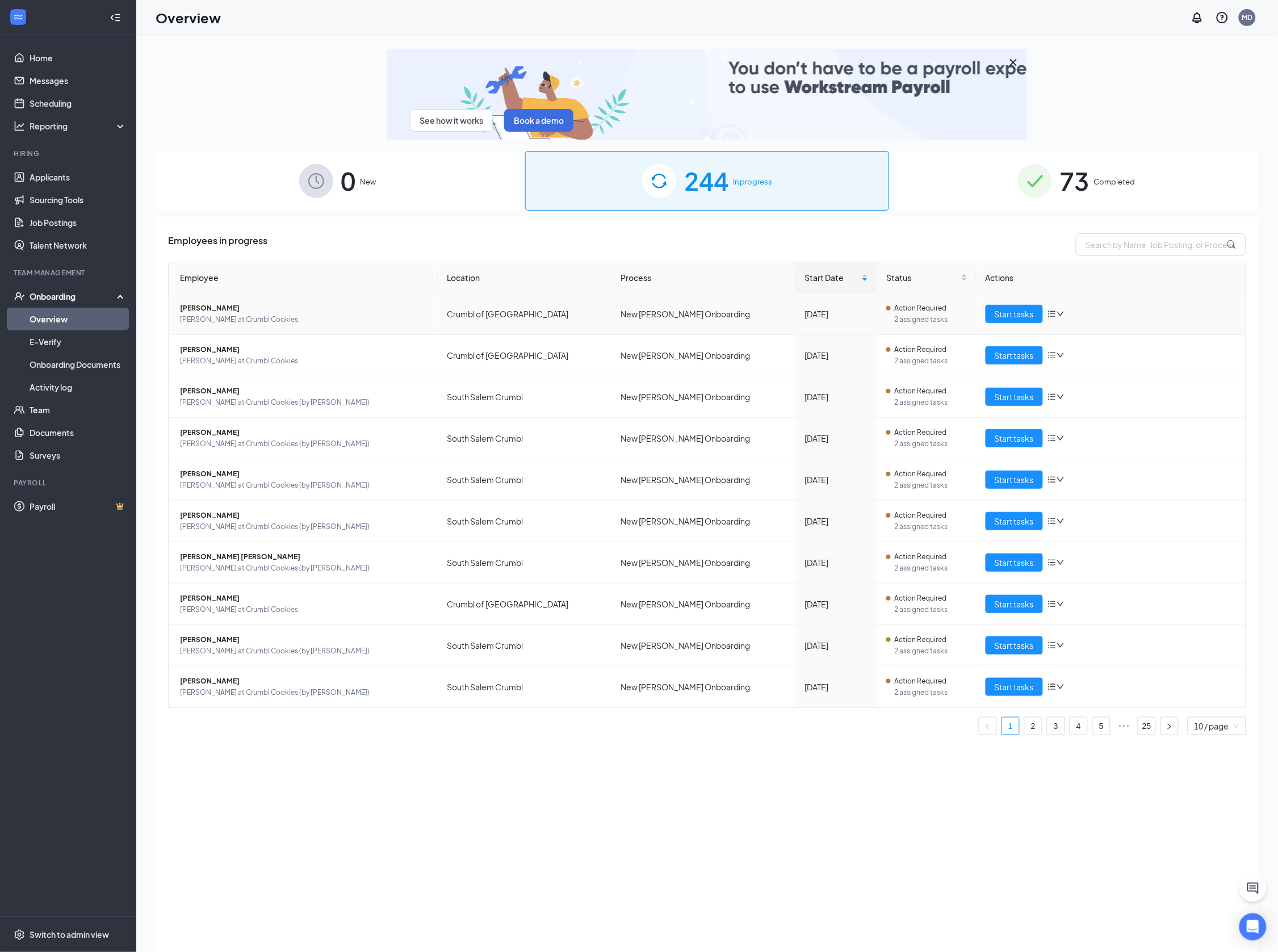
click at [214, 318] on span "[PERSON_NAME] at Crumbl Cookies" at bounding box center [304, 319] width 248 height 11
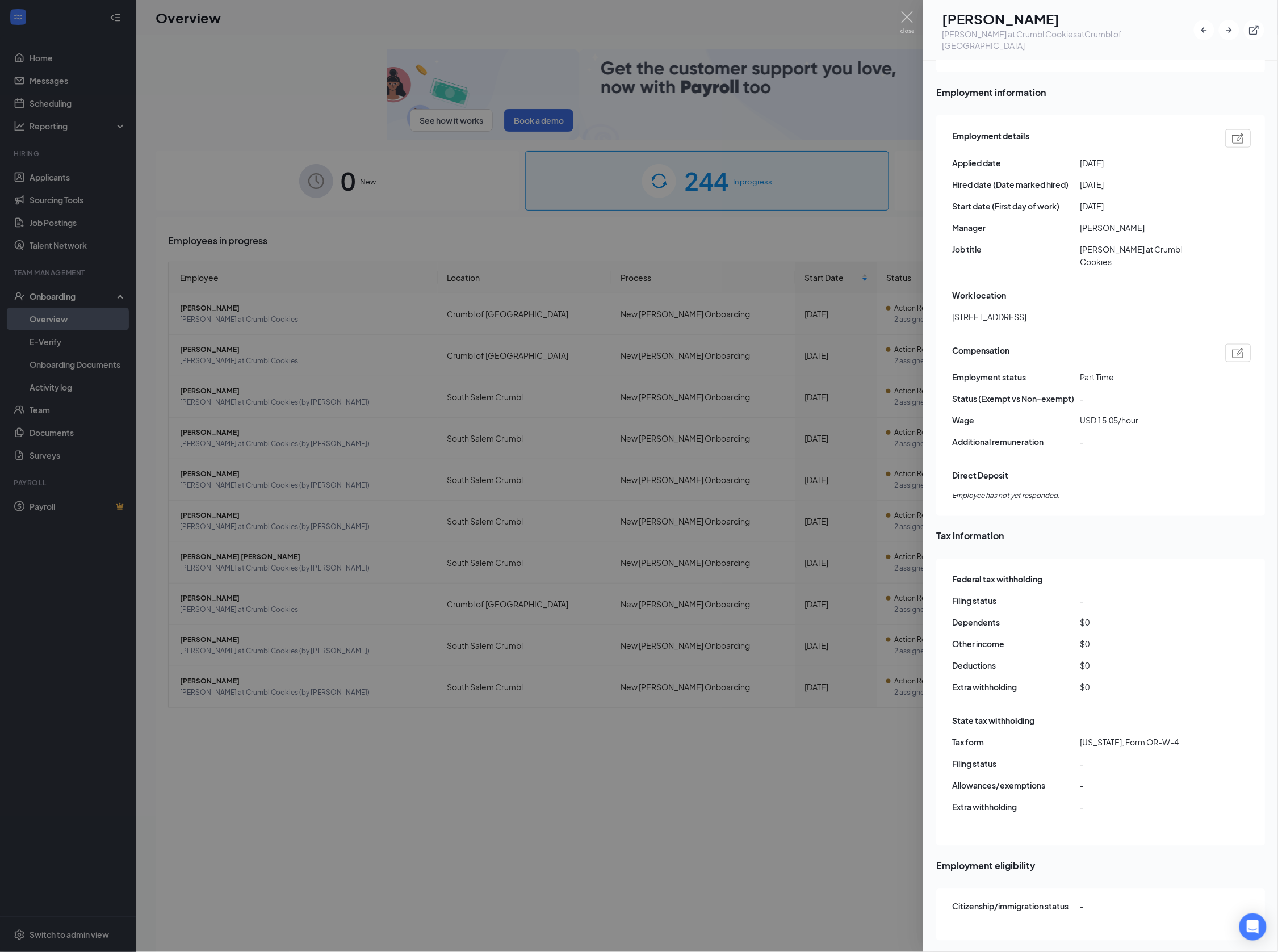
scroll to position [13, 0]
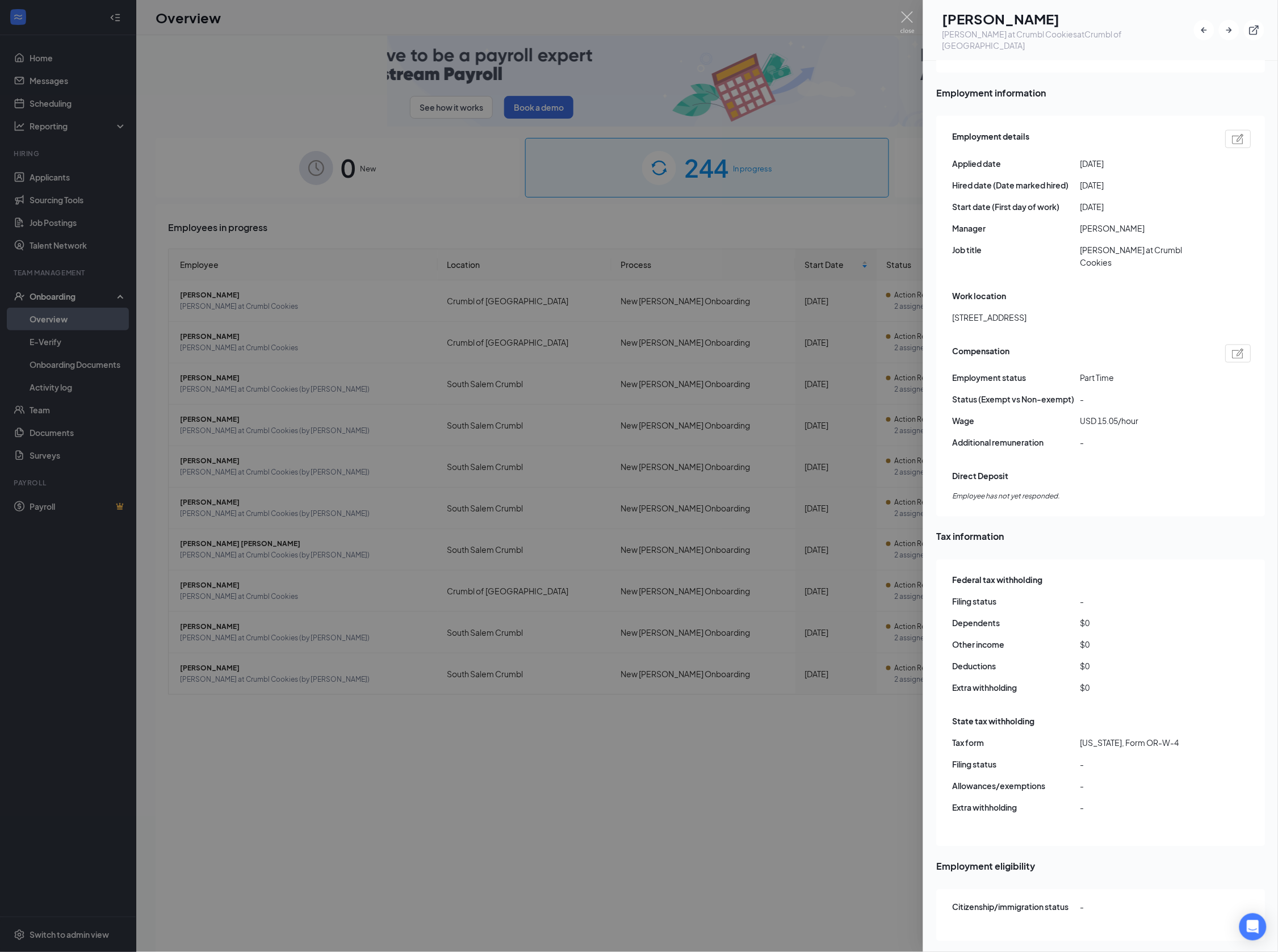
click at [725, 365] on div at bounding box center [639, 476] width 1278 height 952
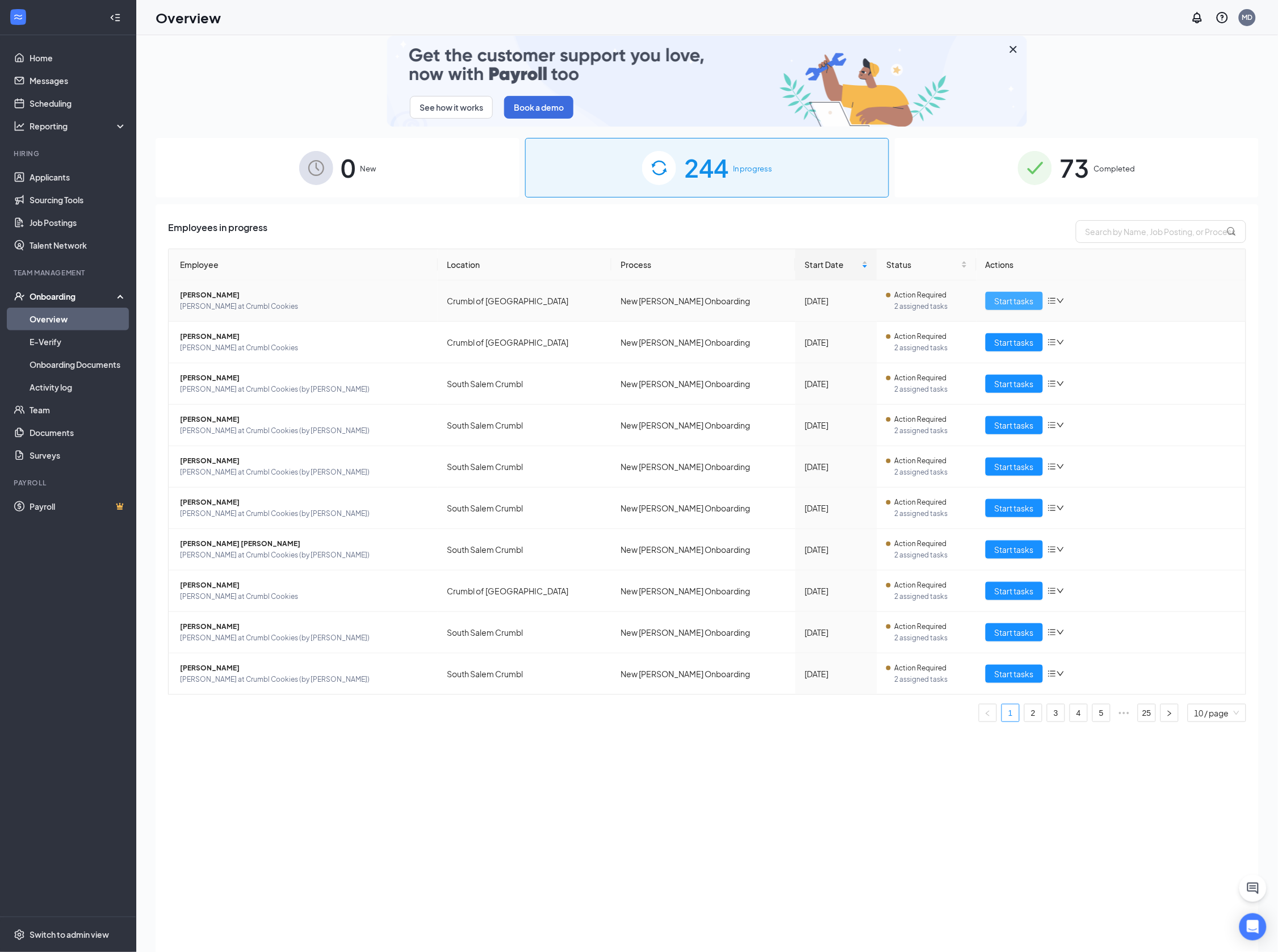
click at [998, 299] on span "Start tasks" at bounding box center [1014, 301] width 39 height 13
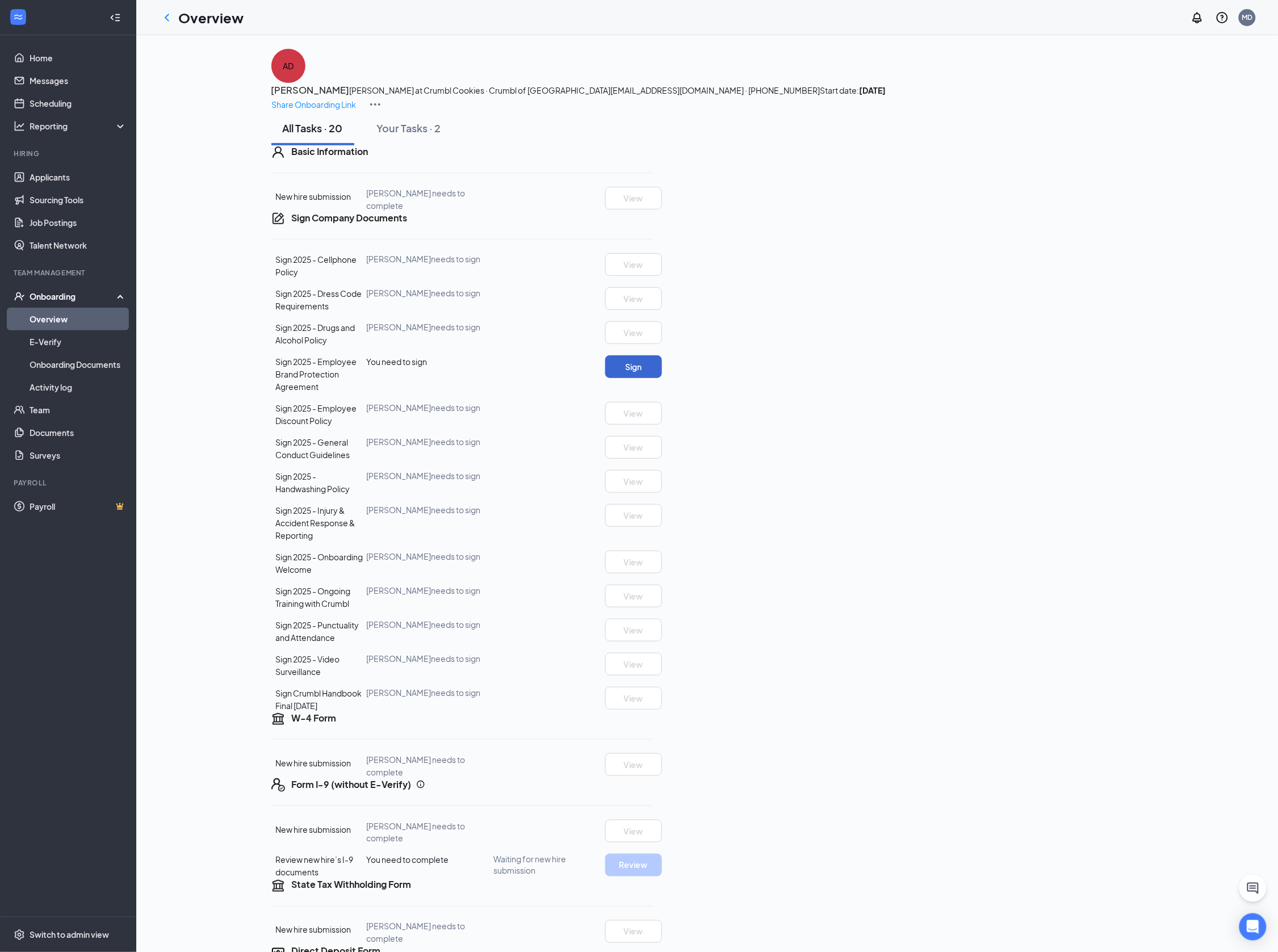
click at [662, 378] on button "Sign" at bounding box center [633, 366] width 57 height 23
click at [186, 20] on h1 "Overview" at bounding box center [210, 17] width 65 height 19
click at [169, 19] on icon "ChevronLeft" at bounding box center [167, 18] width 14 height 14
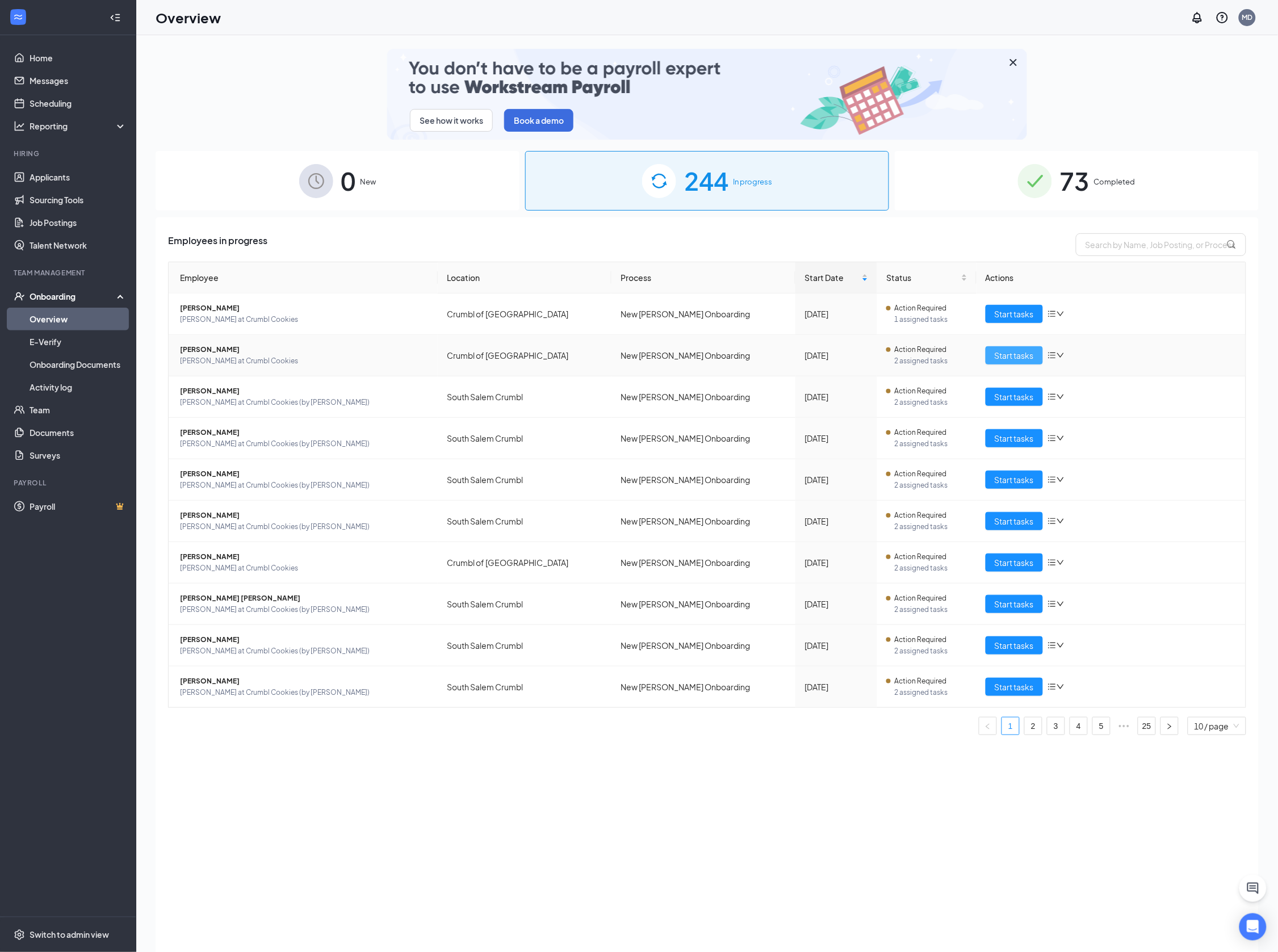
click at [1004, 359] on span "Start tasks" at bounding box center [1014, 355] width 39 height 13
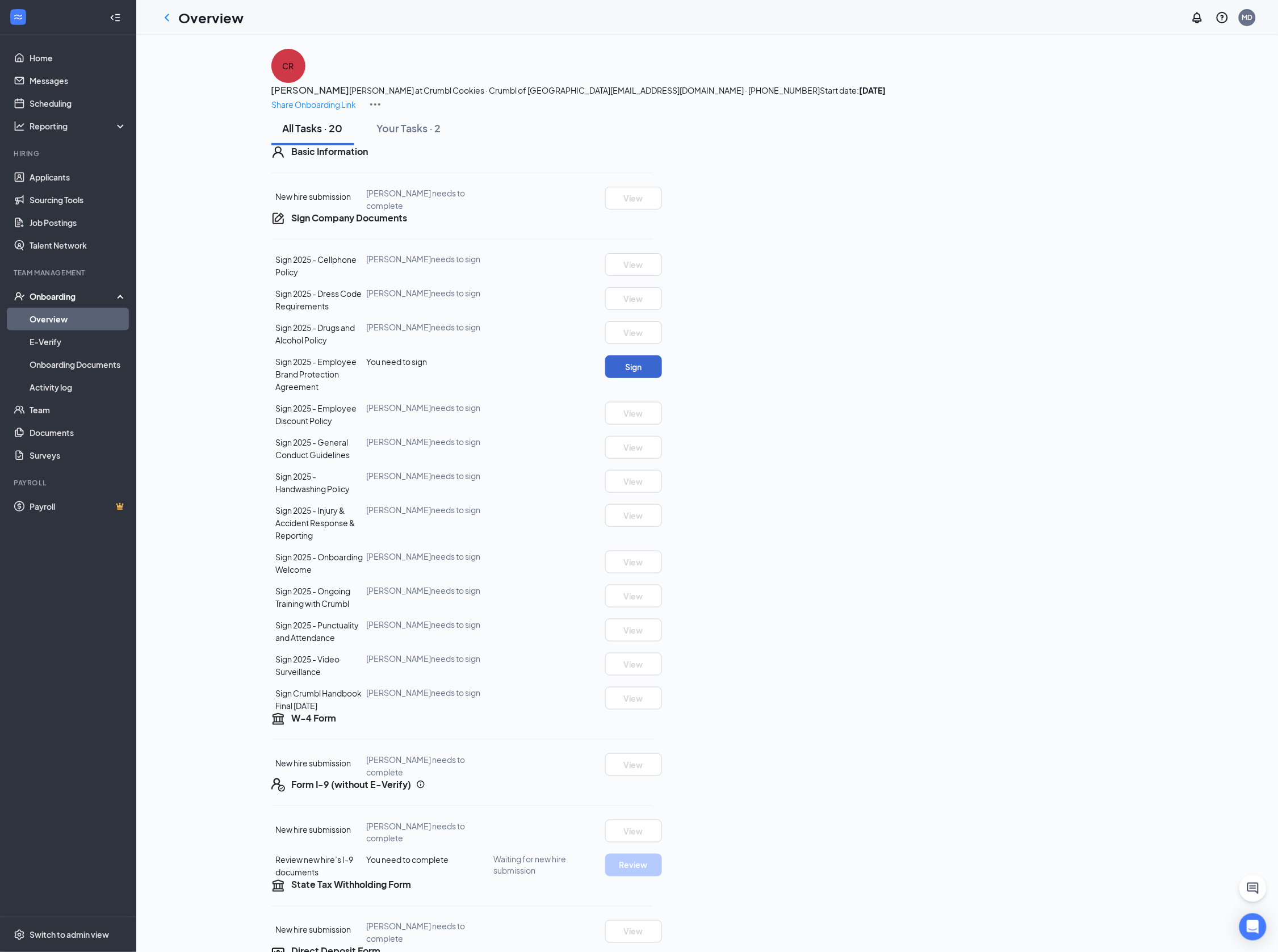
click at [662, 378] on button "Sign" at bounding box center [633, 366] width 57 height 23
click at [165, 17] on icon "ChevronLeft" at bounding box center [166, 17] width 5 height 7
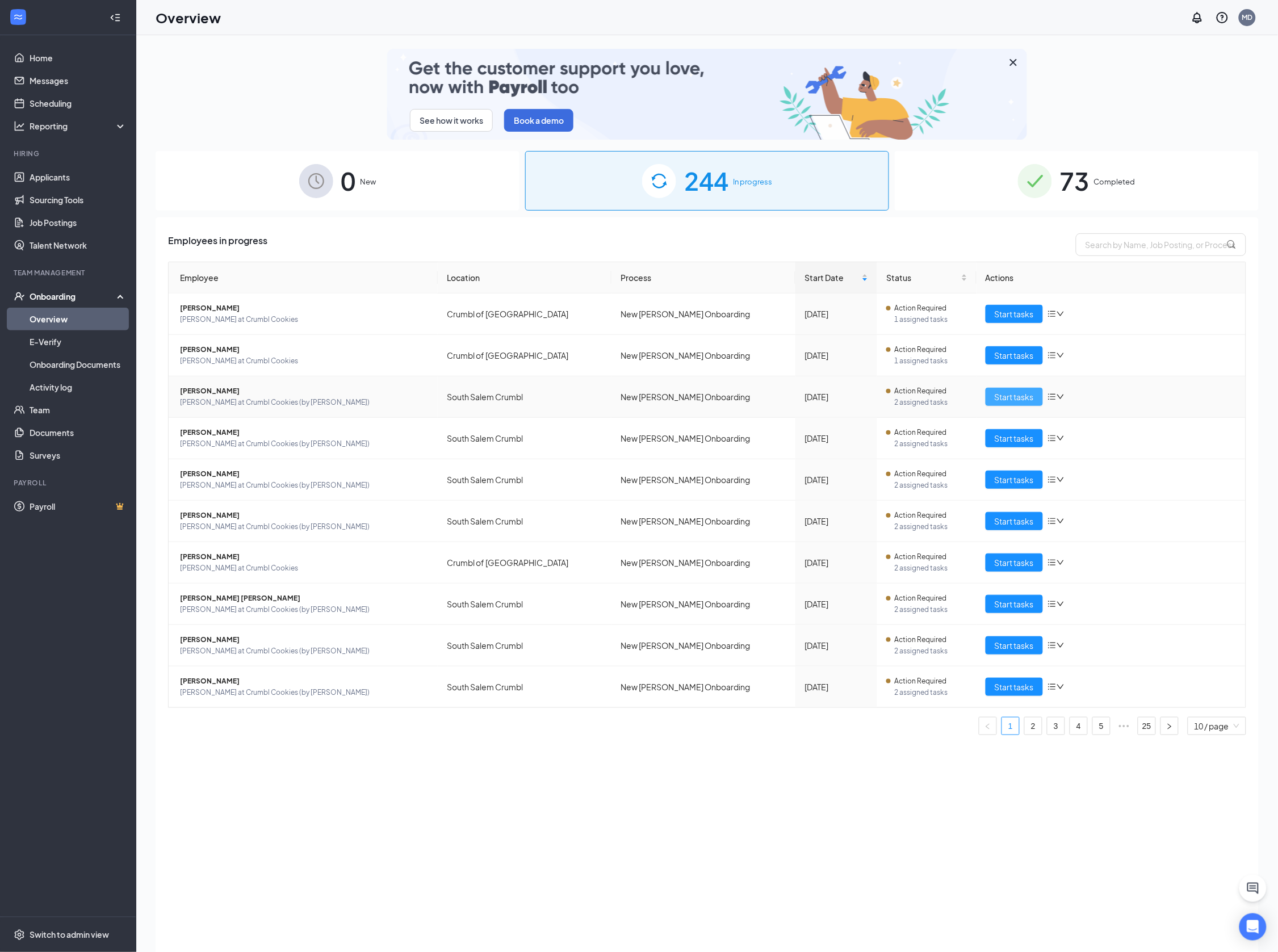
click at [1001, 394] on span "Start tasks" at bounding box center [1014, 397] width 39 height 13
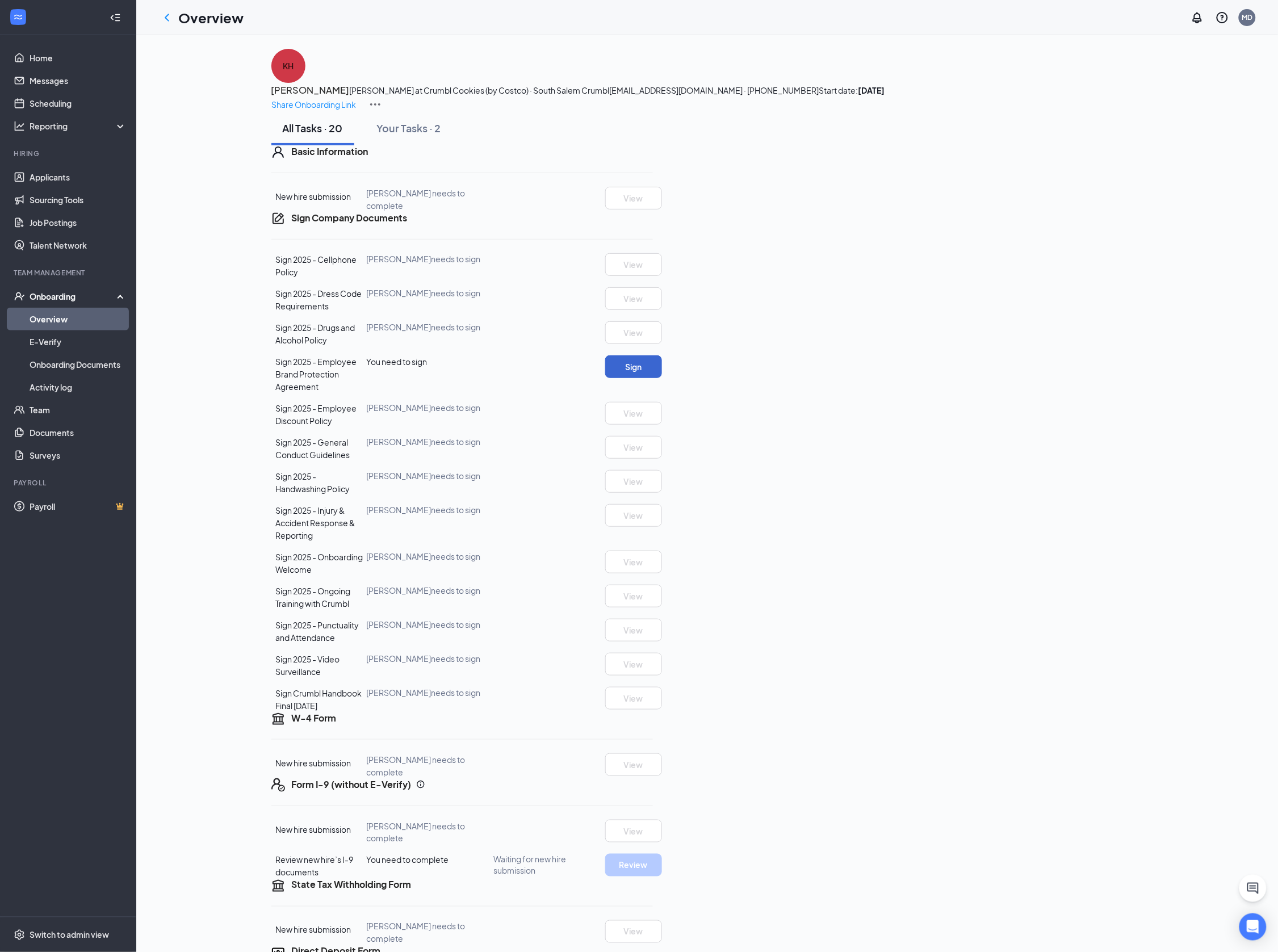
click at [662, 378] on button "Sign" at bounding box center [633, 366] width 57 height 23
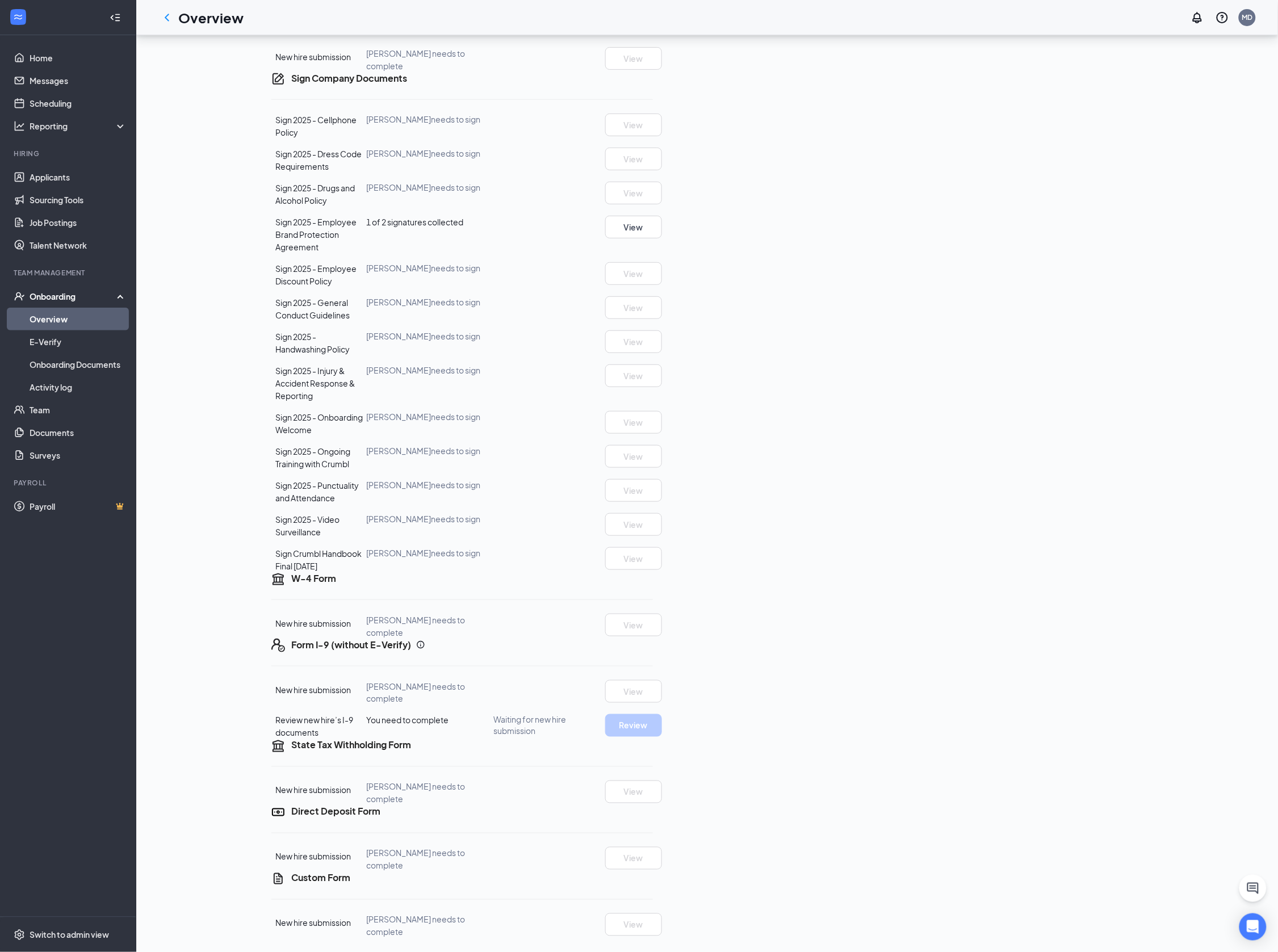
scroll to position [246, 0]
click at [653, 878] on icon "Ellipses" at bounding box center [653, 878] width 0 height 0
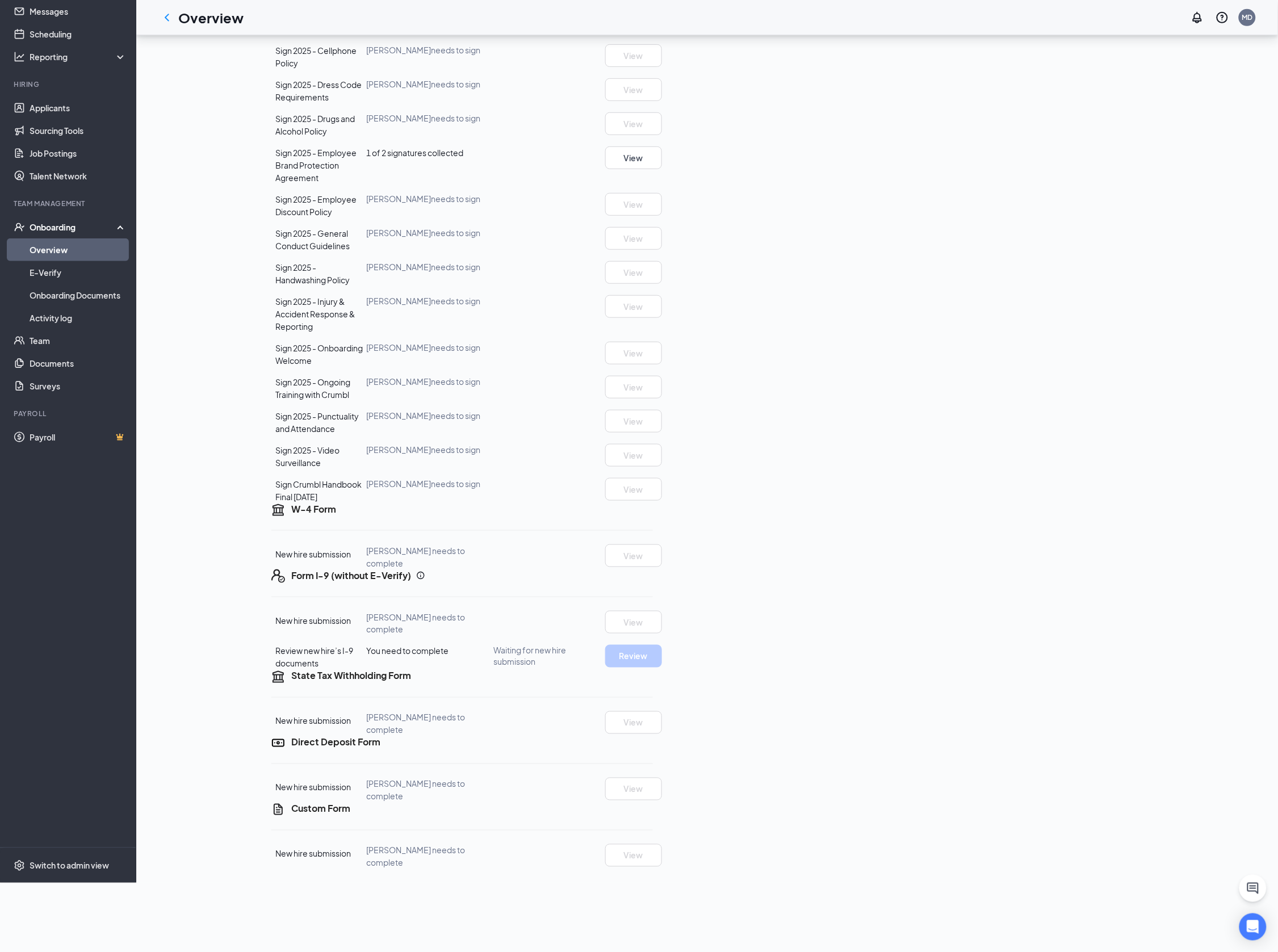
click at [1198, 814] on div "KH KATHRYN HINMAN Baker at Crumbl Cookies (by Costco) · South Salem Crumbl hypo…" at bounding box center [707, 354] width 1104 height 1029
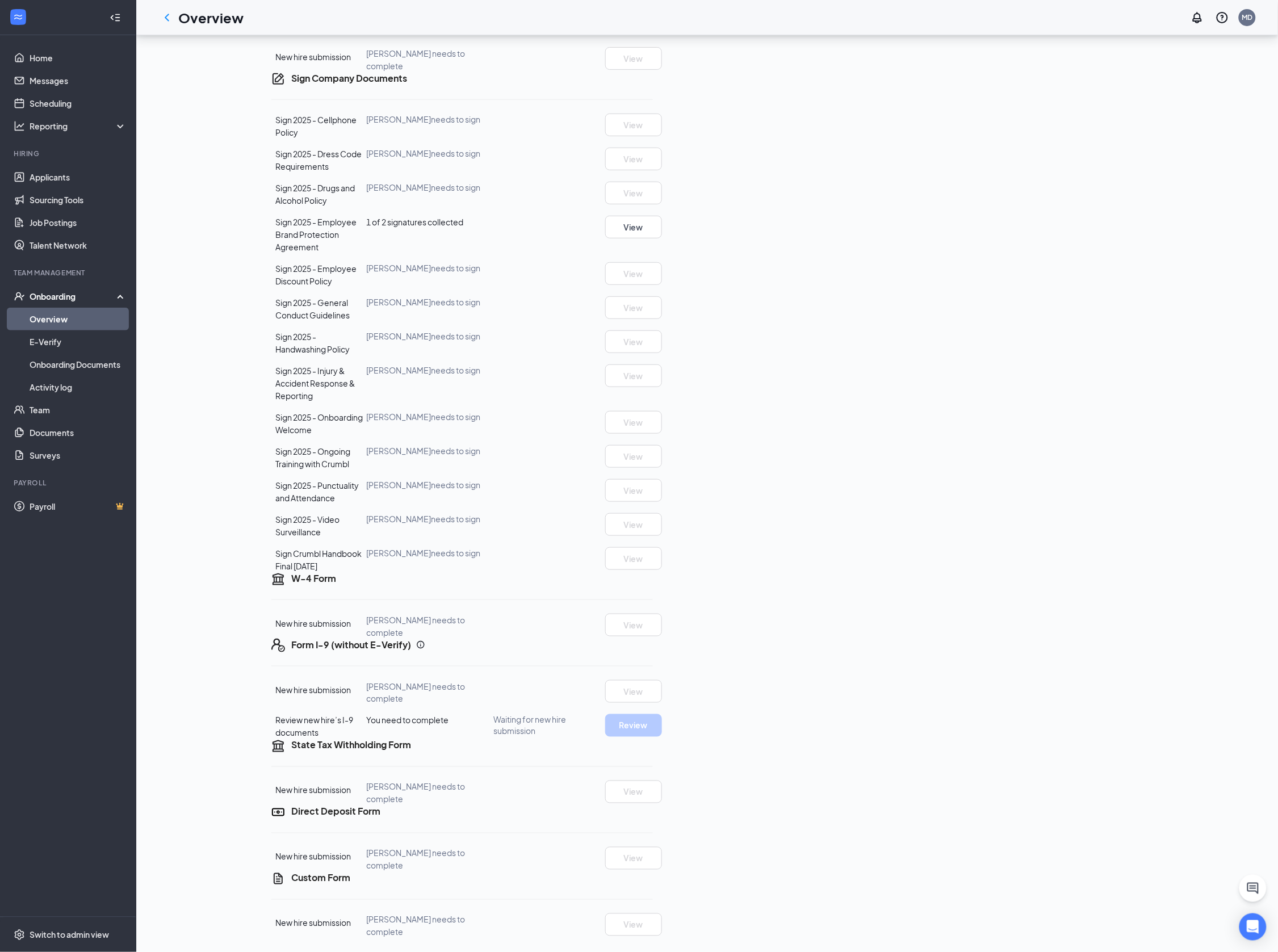
click at [1223, 517] on div "KH KATHRYN HINMAN Baker at Crumbl Cookies (by Costco) · South Salem Crumbl hypo…" at bounding box center [707, 424] width 1104 height 1029
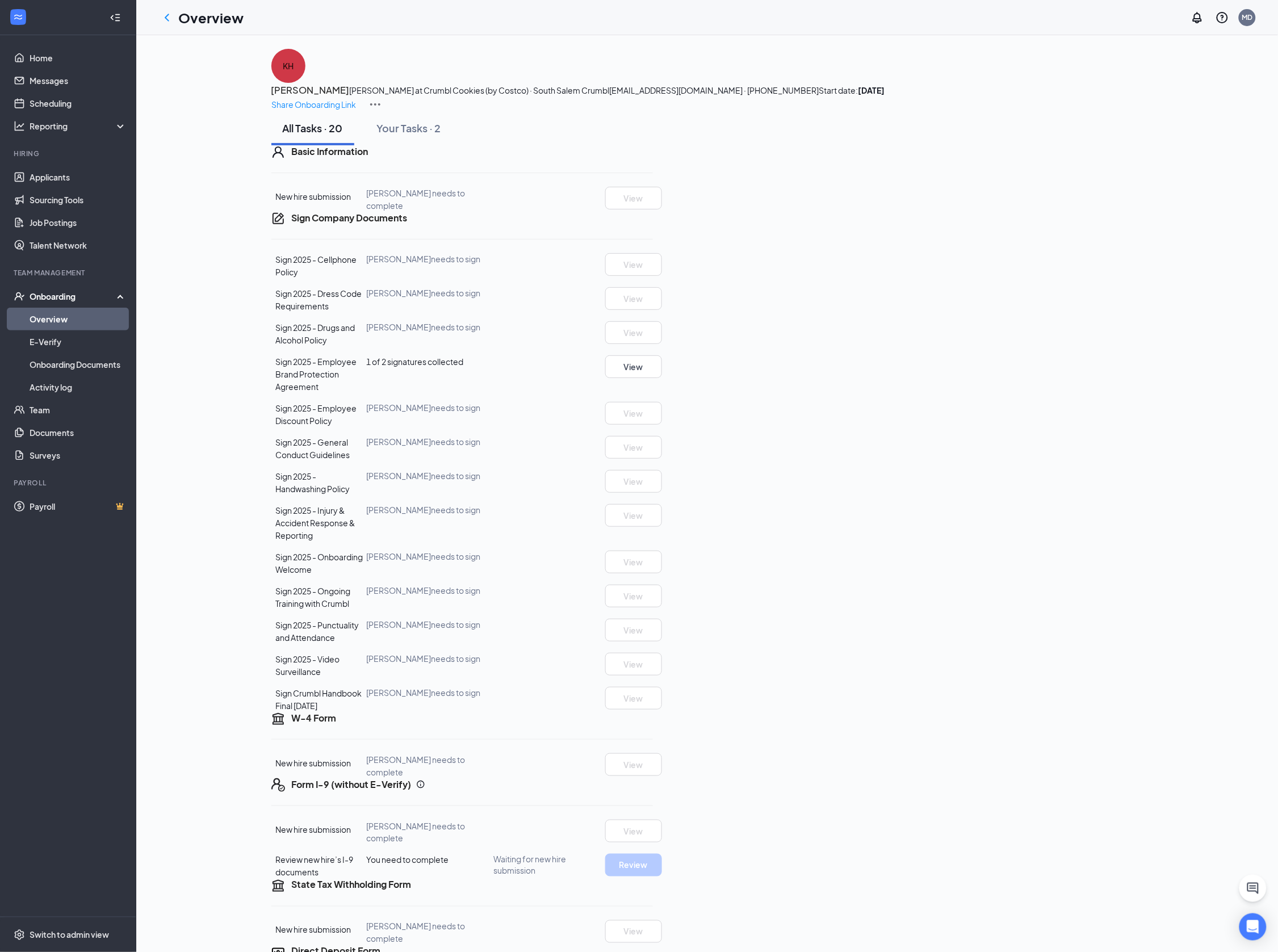
scroll to position [0, 0]
click at [1255, 263] on div "KH KATHRYN HINMAN Baker at Crumbl Cookies (by Costco) · South Salem Crumbl hypo…" at bounding box center [707, 563] width 1104 height 1029
click at [171, 18] on icon "ChevronLeft" at bounding box center [167, 18] width 14 height 14
